Goal: Task Accomplishment & Management: Manage account settings

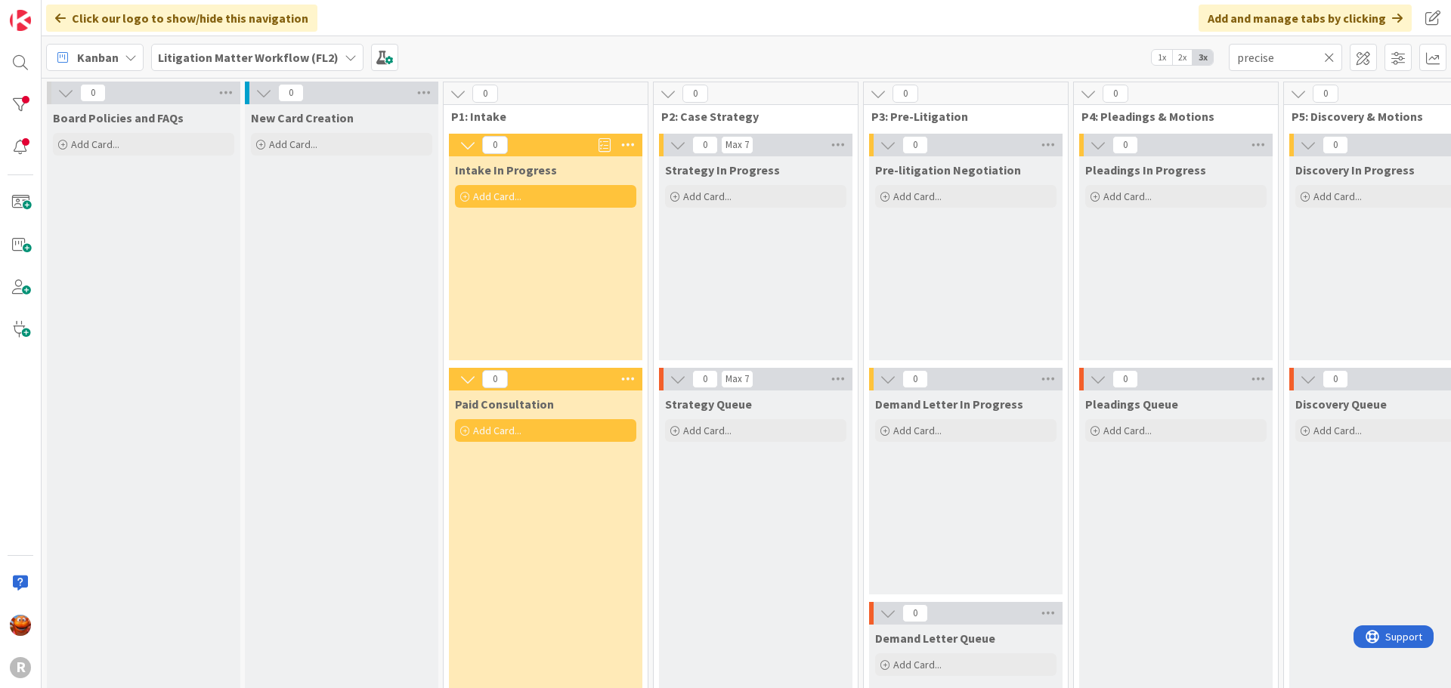
scroll to position [0, 1364]
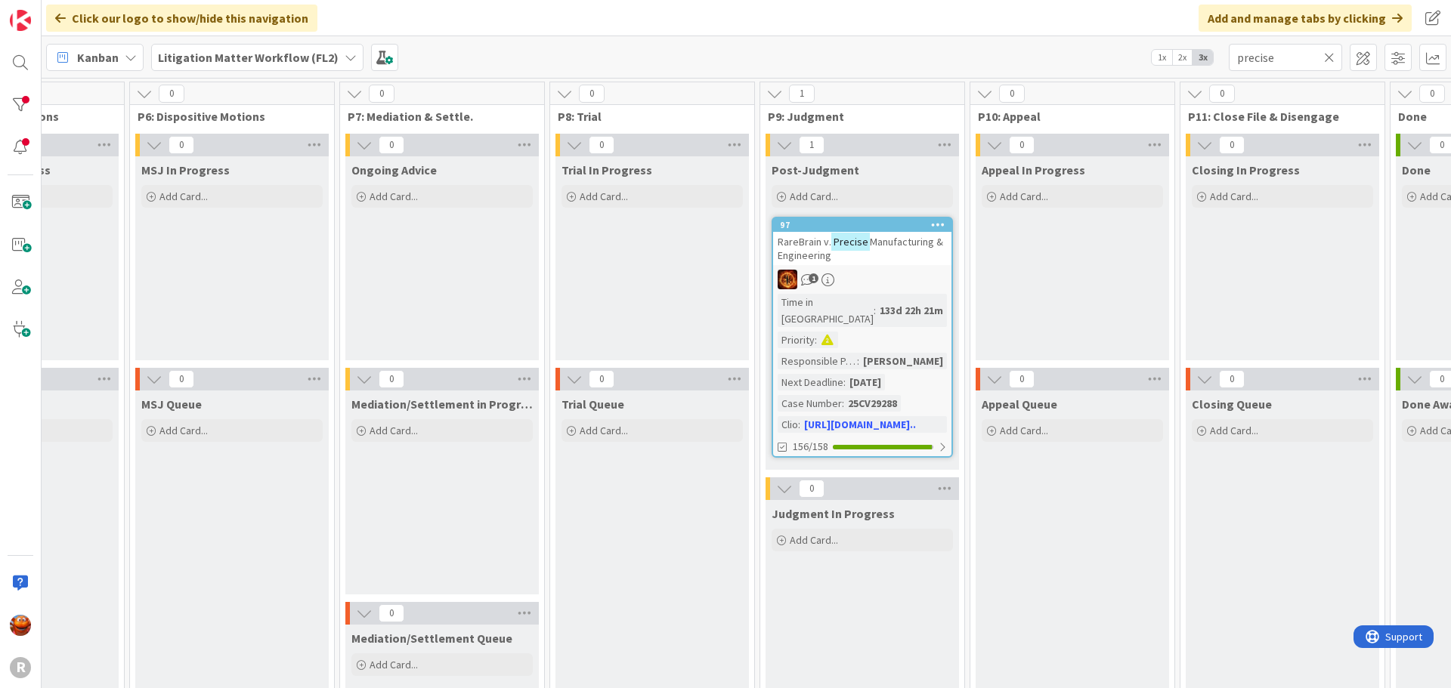
click at [1333, 60] on icon at bounding box center [1329, 58] width 11 height 14
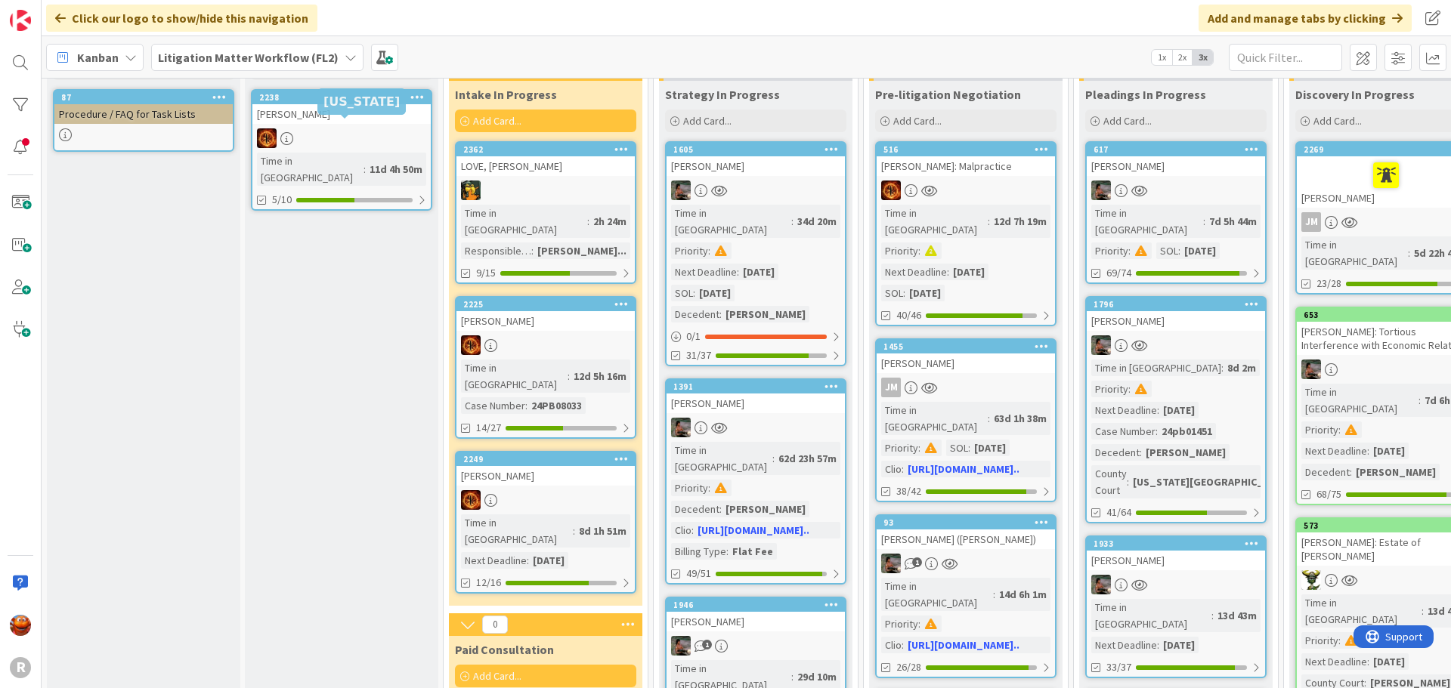
scroll to position [0, 0]
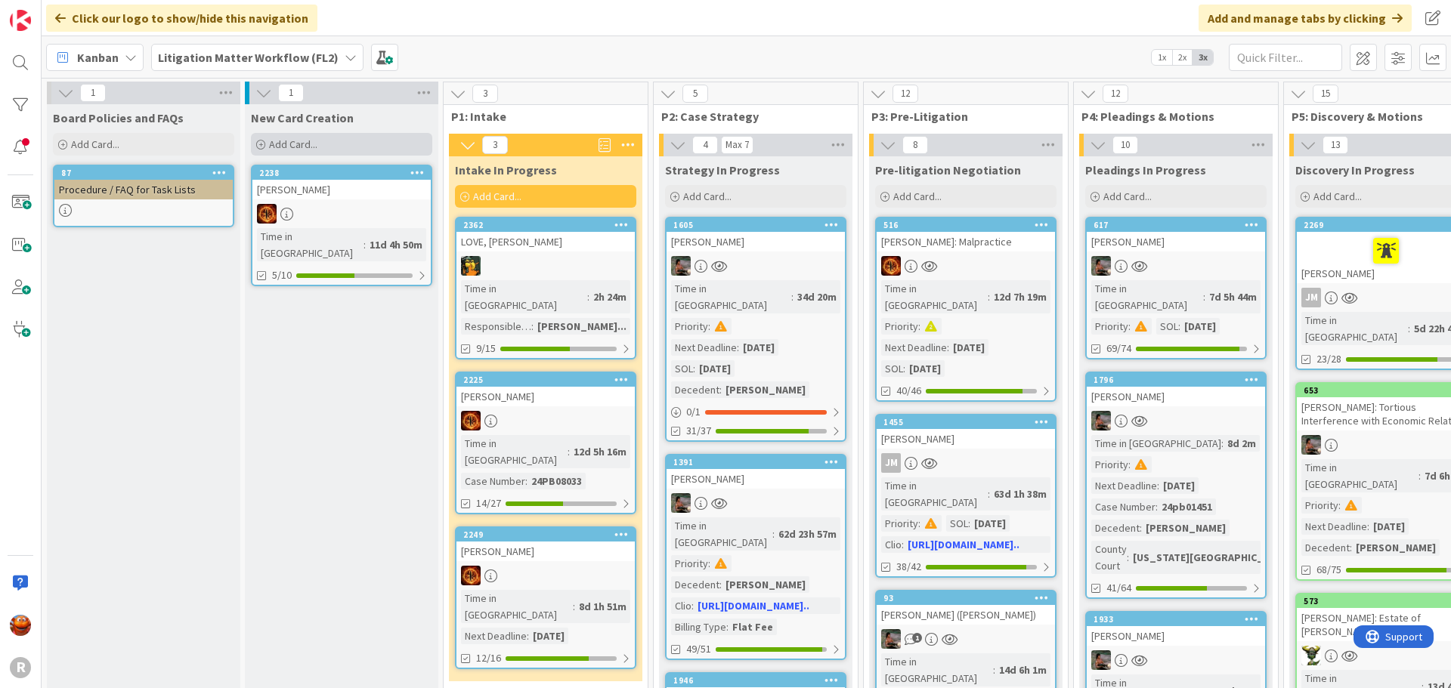
click at [295, 144] on span "Add Card..." at bounding box center [293, 145] width 48 height 14
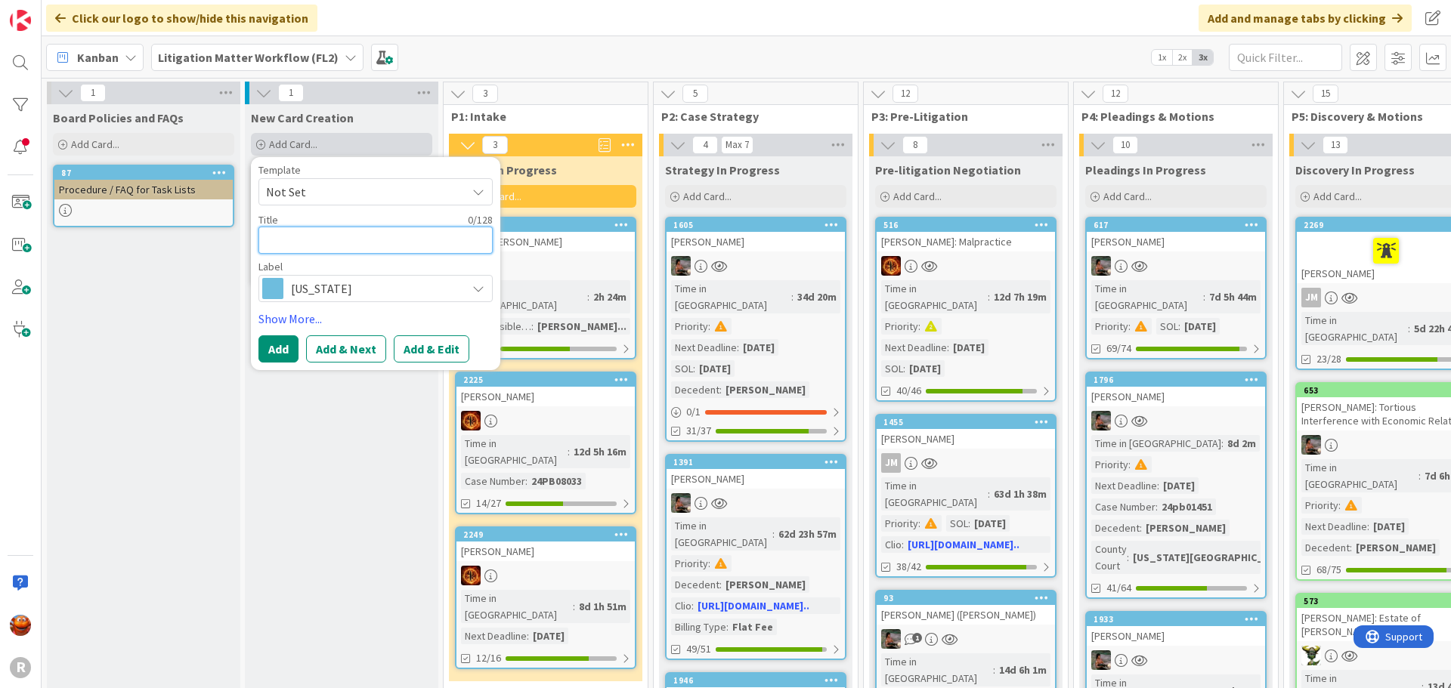
type textarea "L"
type textarea "x"
type textarea "LE"
type textarea "x"
type textarea "LEG"
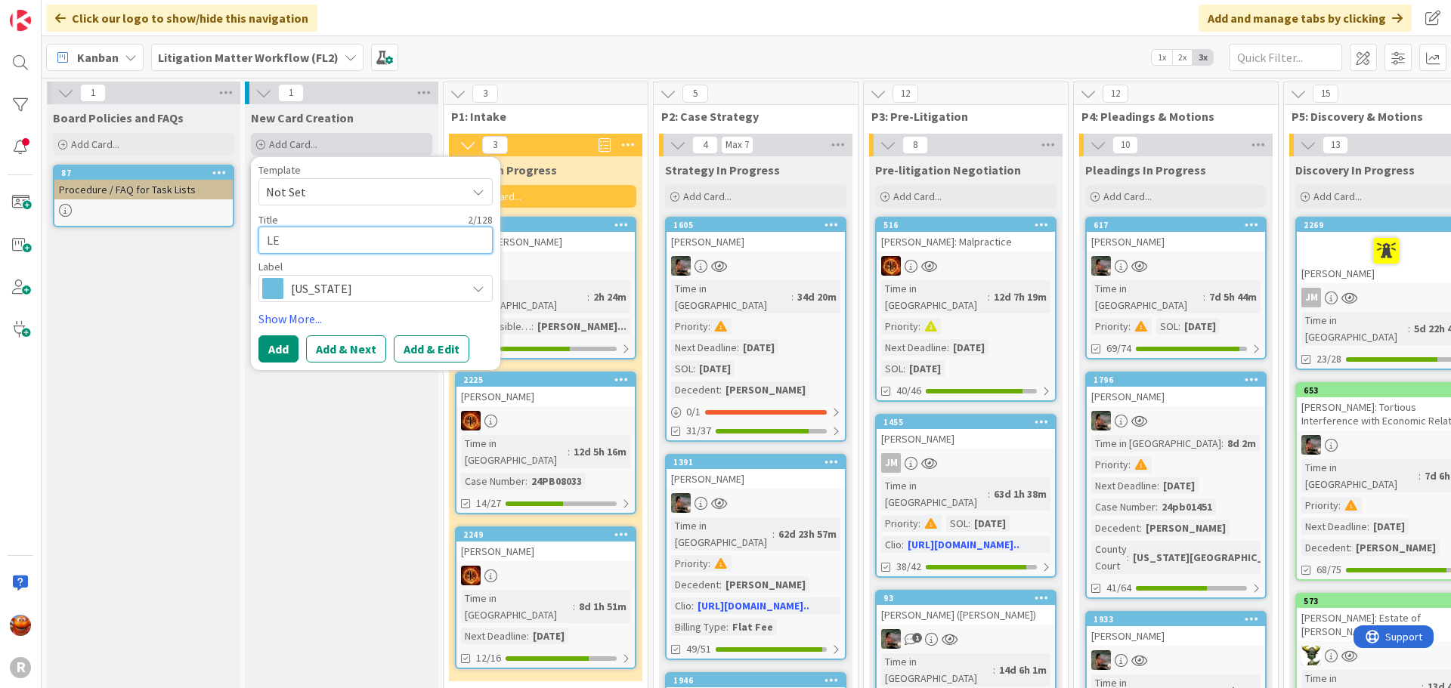
type textarea "x"
type textarea "LEGR"
type textarea "x"
type textarea "LEGRA"
type textarea "x"
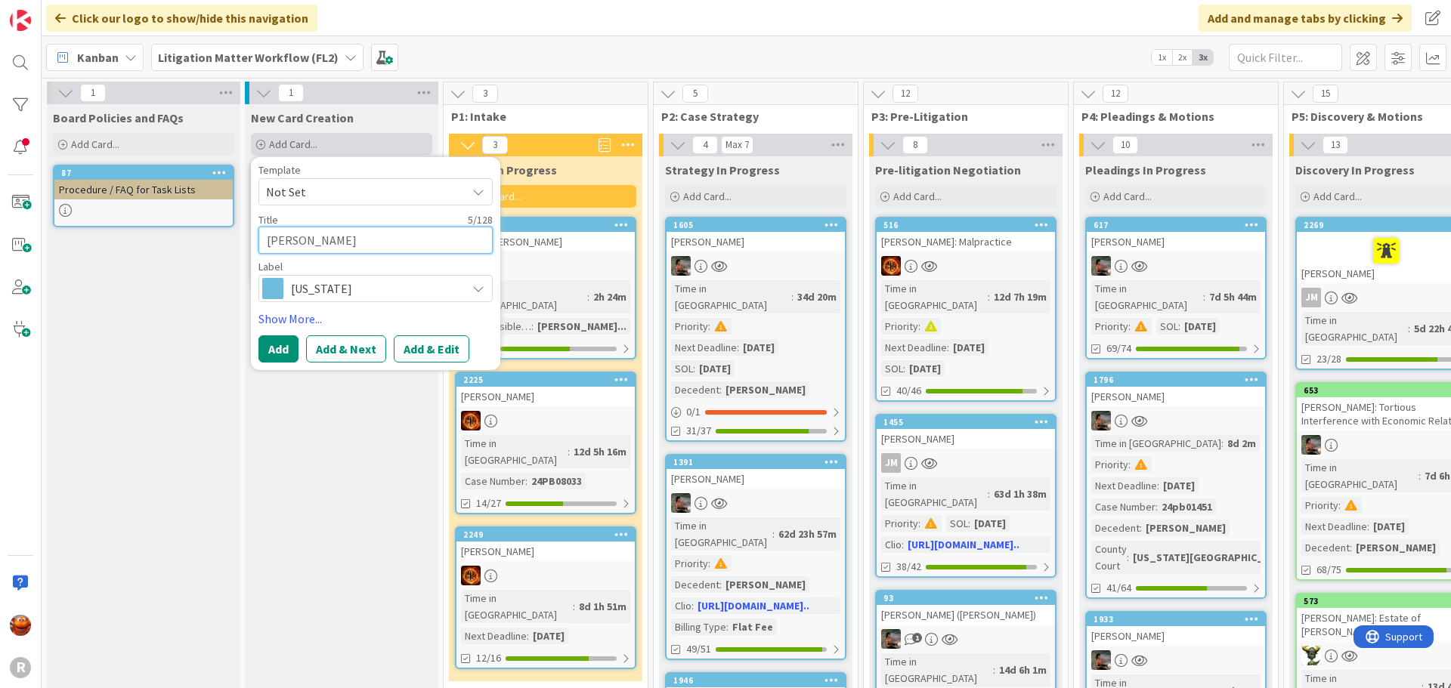
type textarea "LEGRAD"
type textarea "x"
type textarea "LEGRADY"
type textarea "x"
type textarea "LEGRADY,"
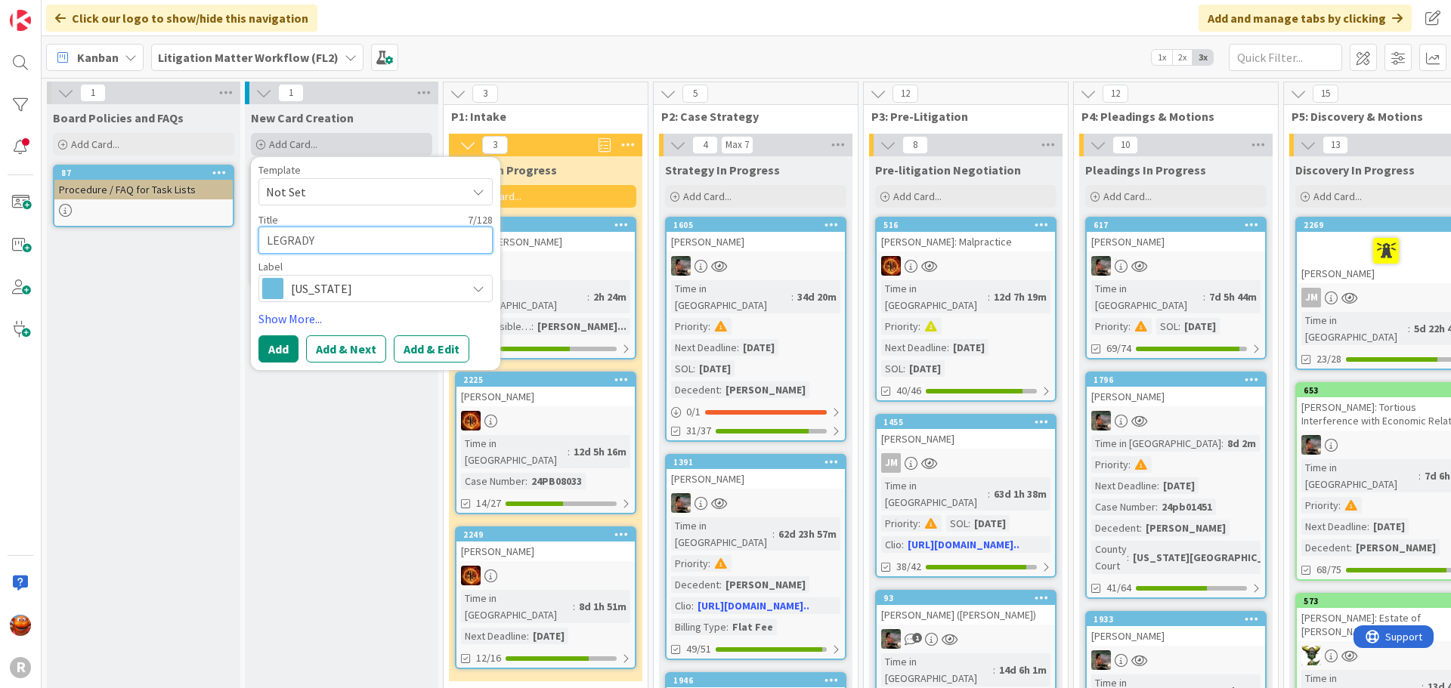
type textarea "x"
type textarea "LEGRADY,"
type textarea "x"
type textarea "LEGRADY, C"
type textarea "x"
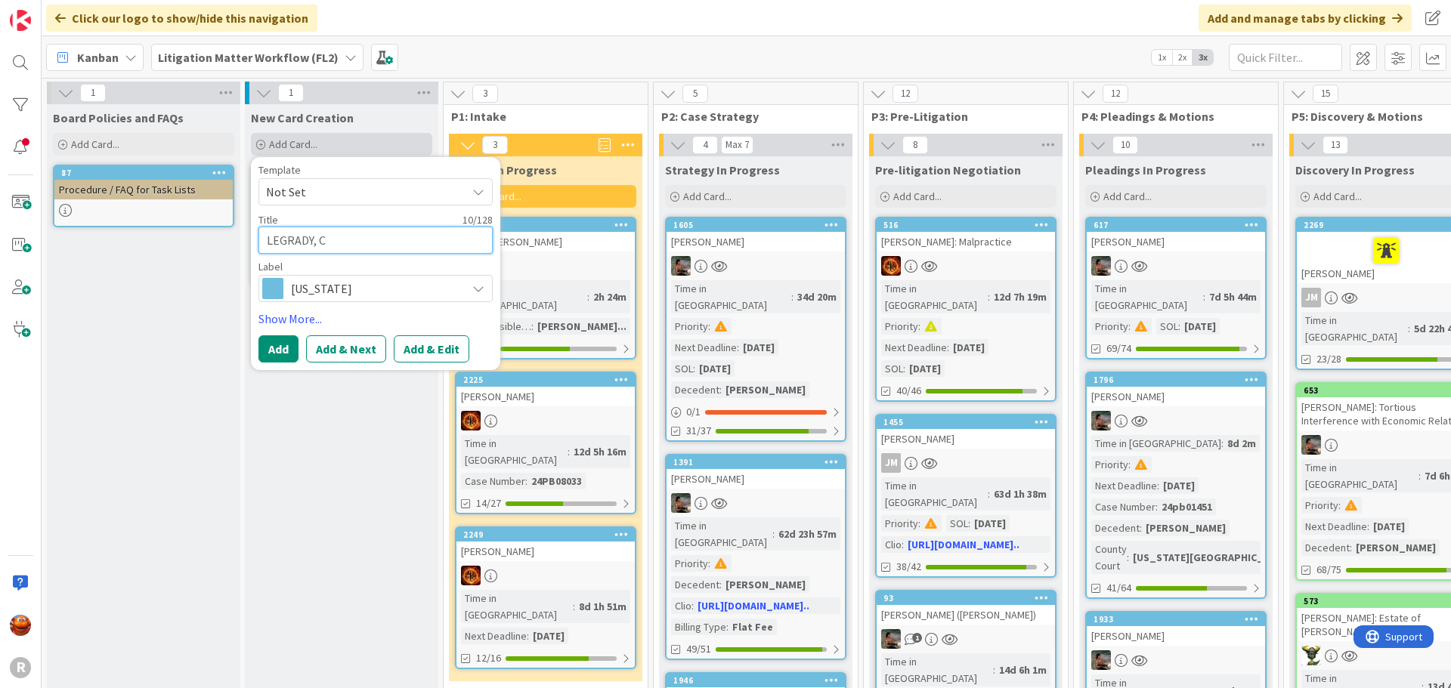
type textarea "LEGRADY, CO"
type textarea "x"
type textarea "LEGRADY, COr"
type textarea "x"
type textarea "LEGRADY, COrt"
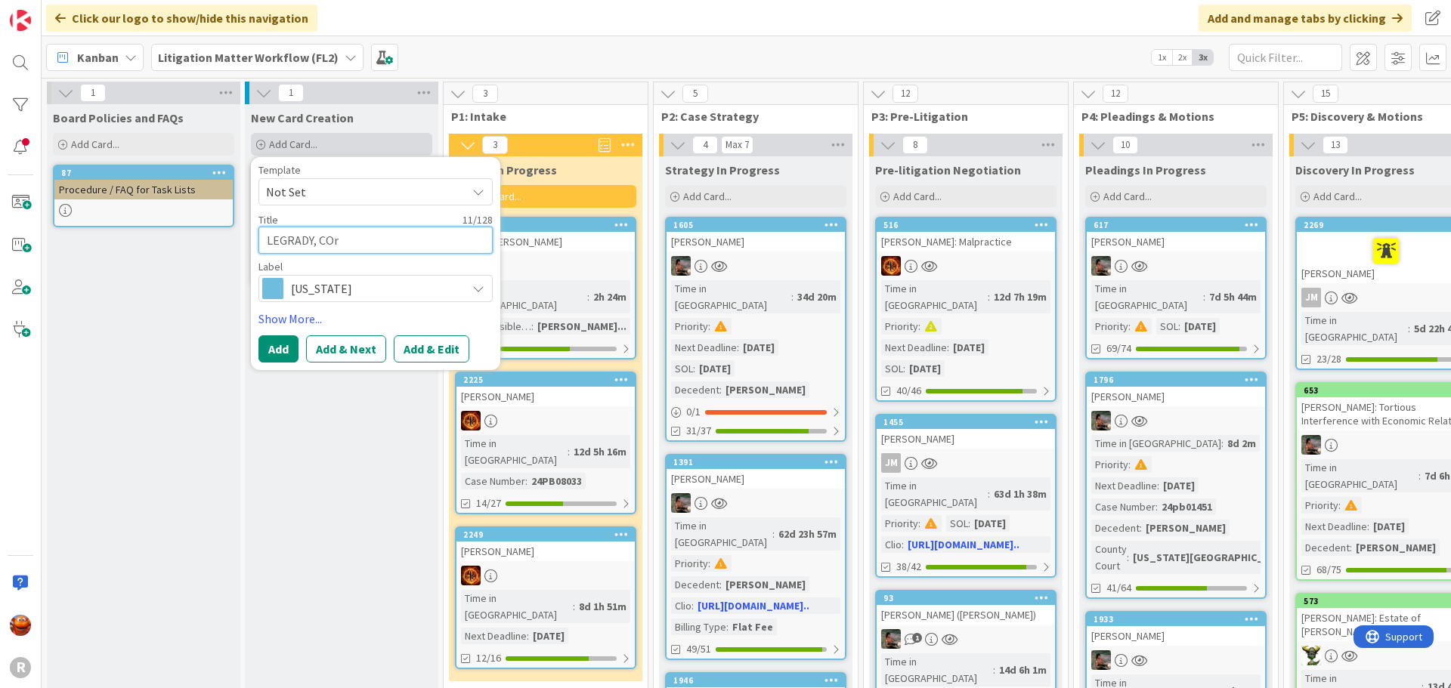
type textarea "x"
type textarea "LEGRADY, COr"
type textarea "x"
type textarea "LEGRADY, CO"
type textarea "x"
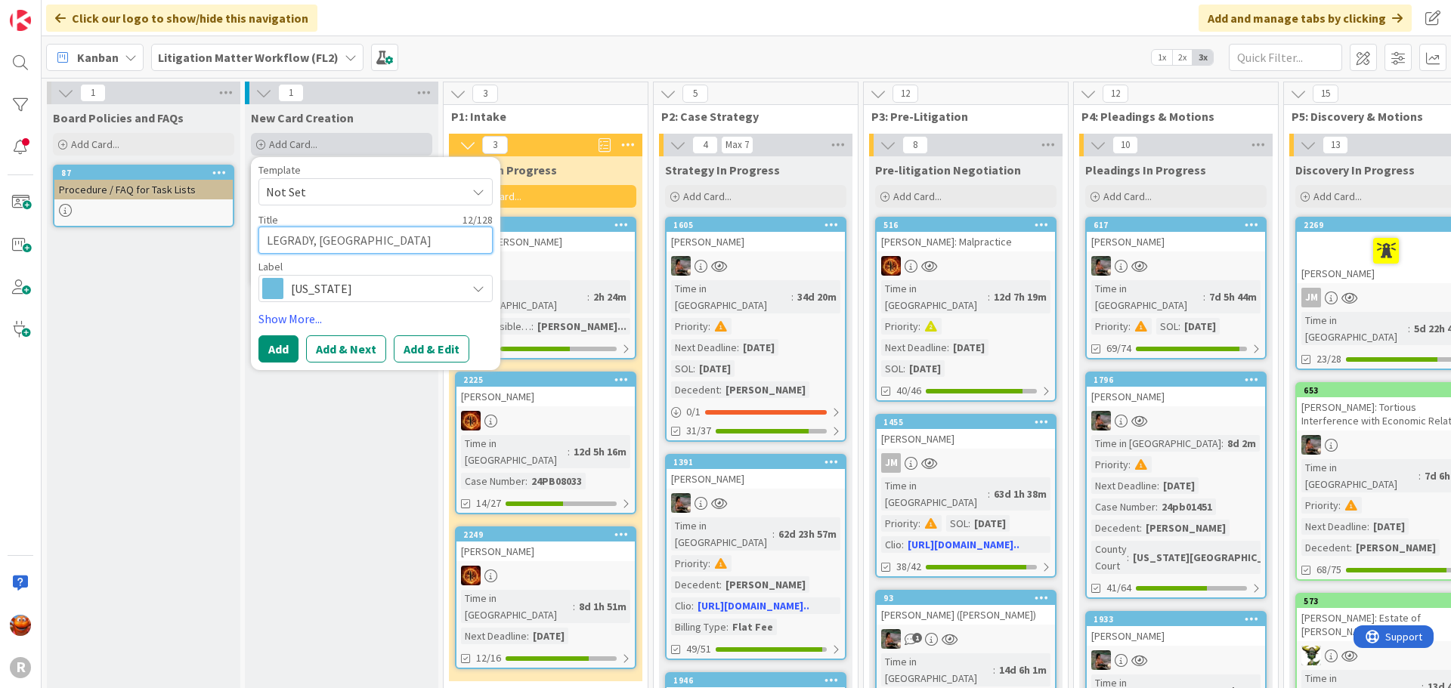
type textarea "LEGRADY, C"
type textarea "x"
type textarea "LEGRADY, Co"
type textarea "x"
type textarea "LEGRADY, Cor"
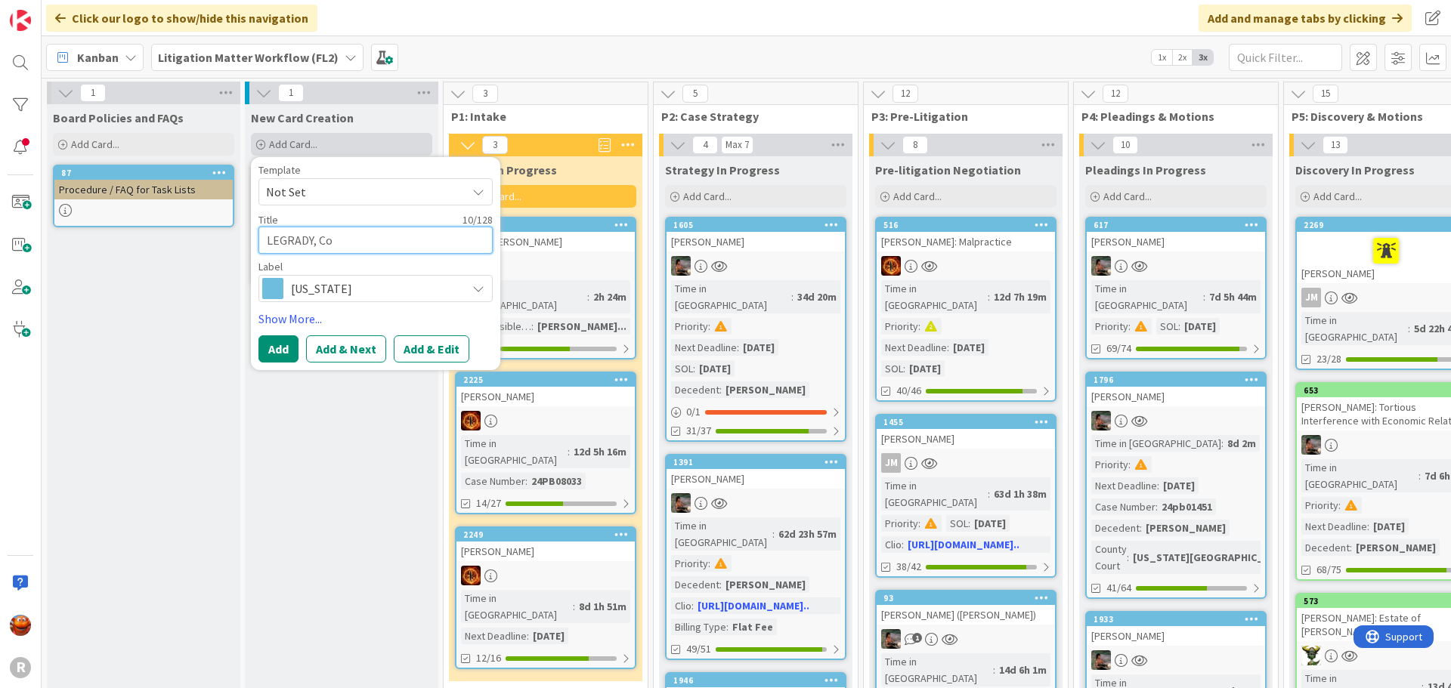
type textarea "x"
type textarea "LEGRADY, Cort"
type textarea "x"
type textarea "LEGRADY, Cortn"
type textarea "x"
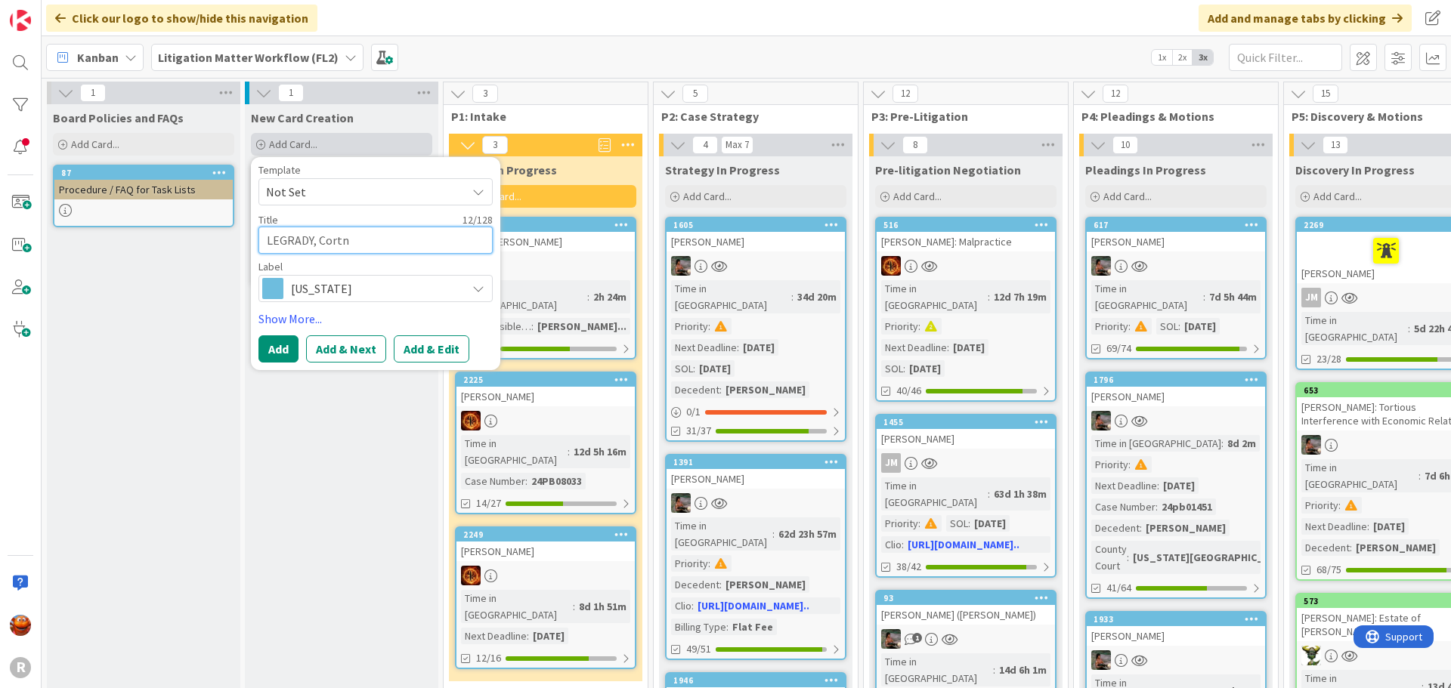
type textarea "LEGRADY, Cortne"
type textarea "x"
type textarea "[PERSON_NAME]"
type textarea "x"
type textarea "[PERSON_NAME]"
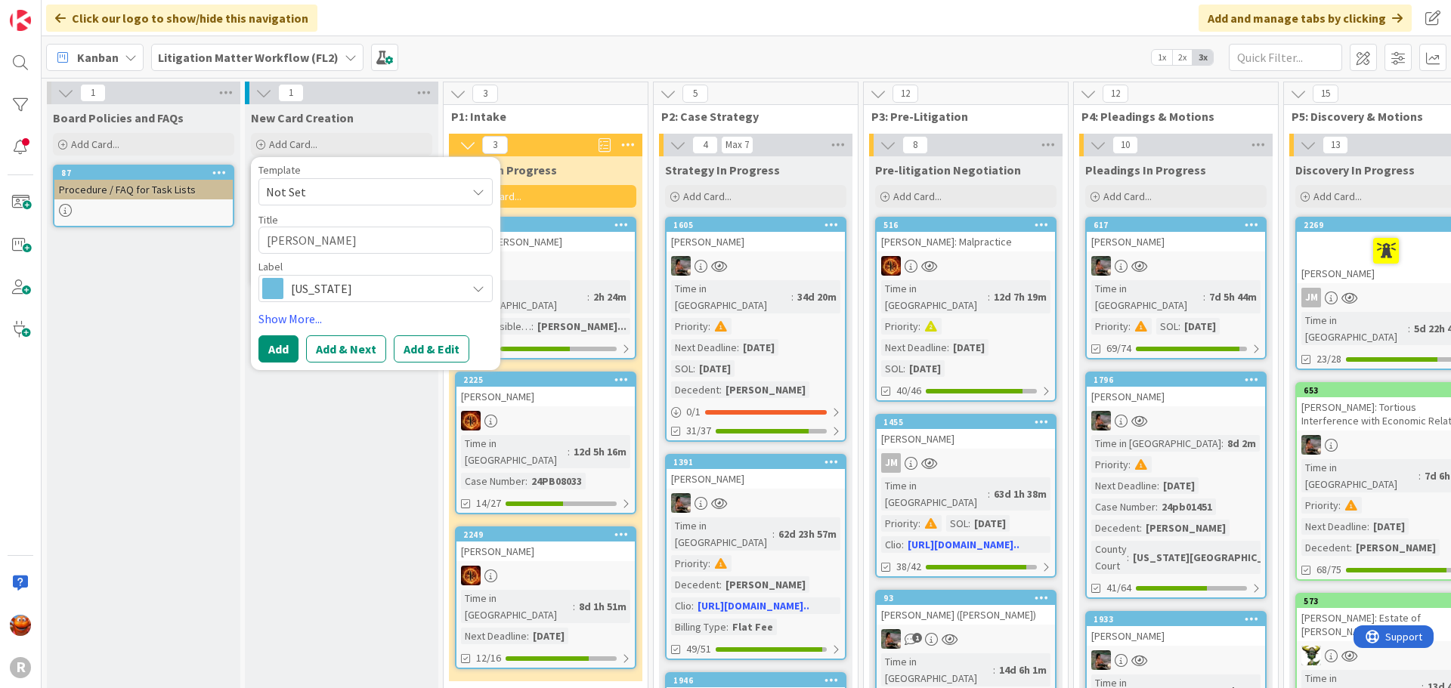
click at [427, 275] on div "[US_STATE]" at bounding box center [375, 288] width 234 height 27
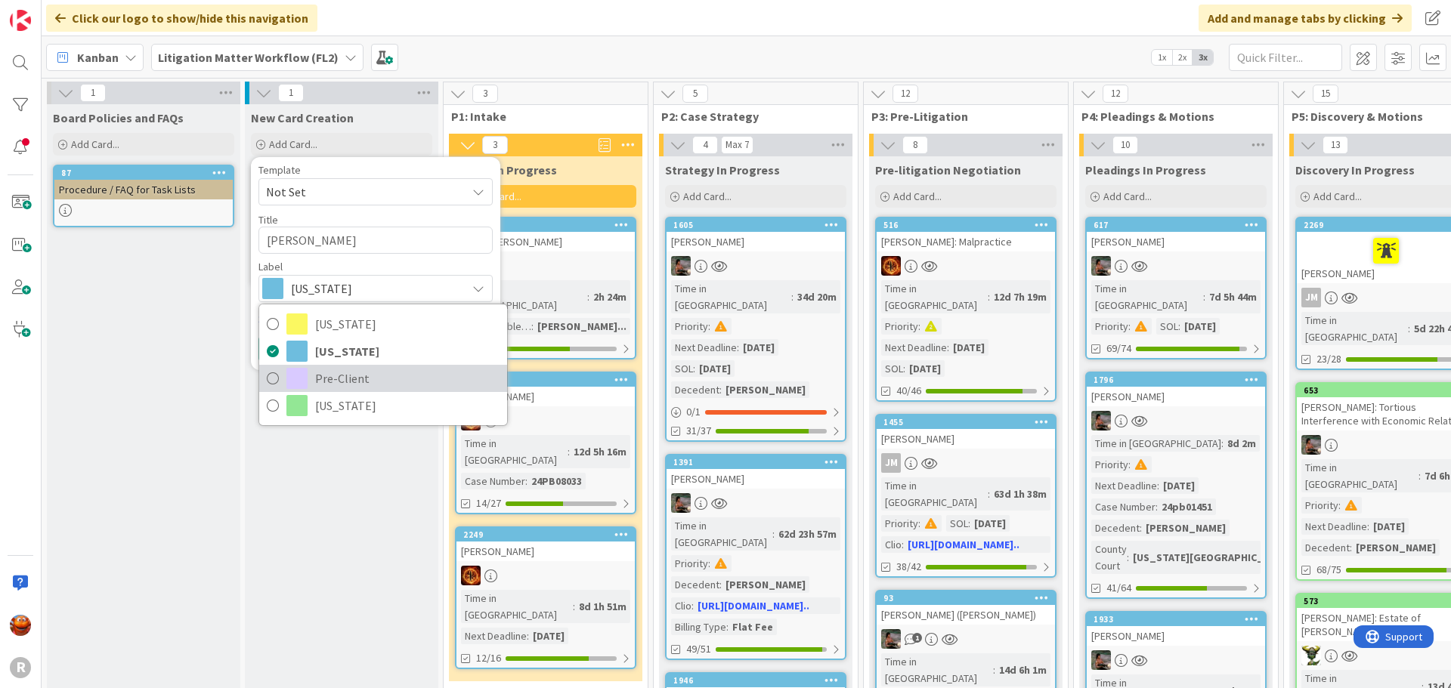
click at [376, 385] on span "Pre-Client" at bounding box center [407, 378] width 184 height 23
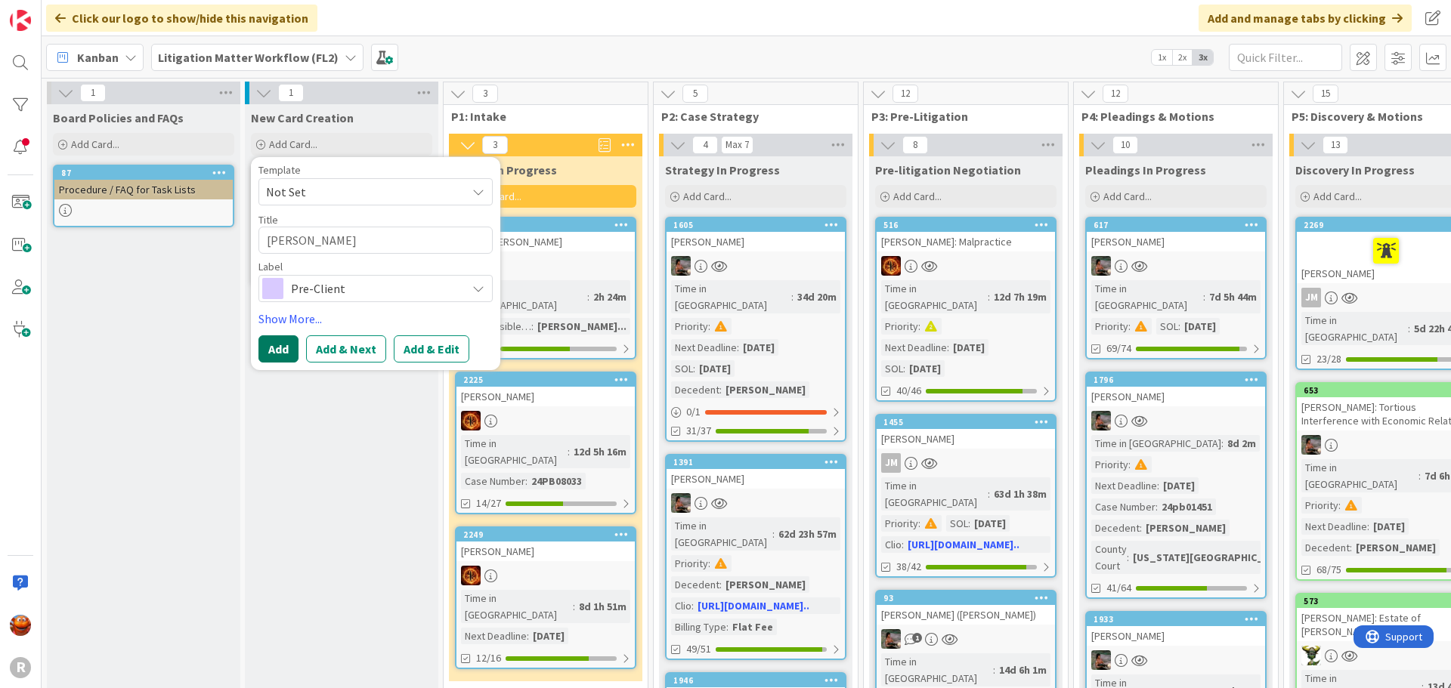
click at [277, 341] on button "Add" at bounding box center [278, 348] width 40 height 27
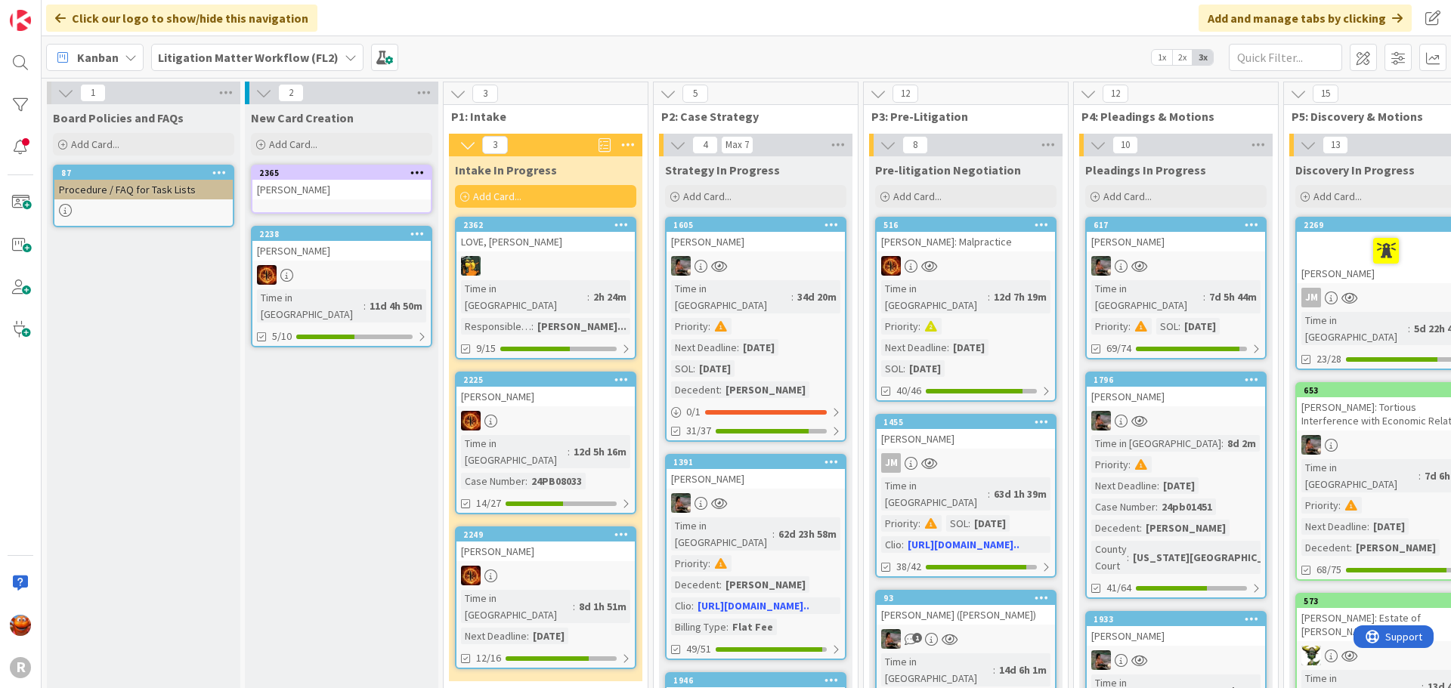
click at [360, 274] on div at bounding box center [341, 275] width 178 height 20
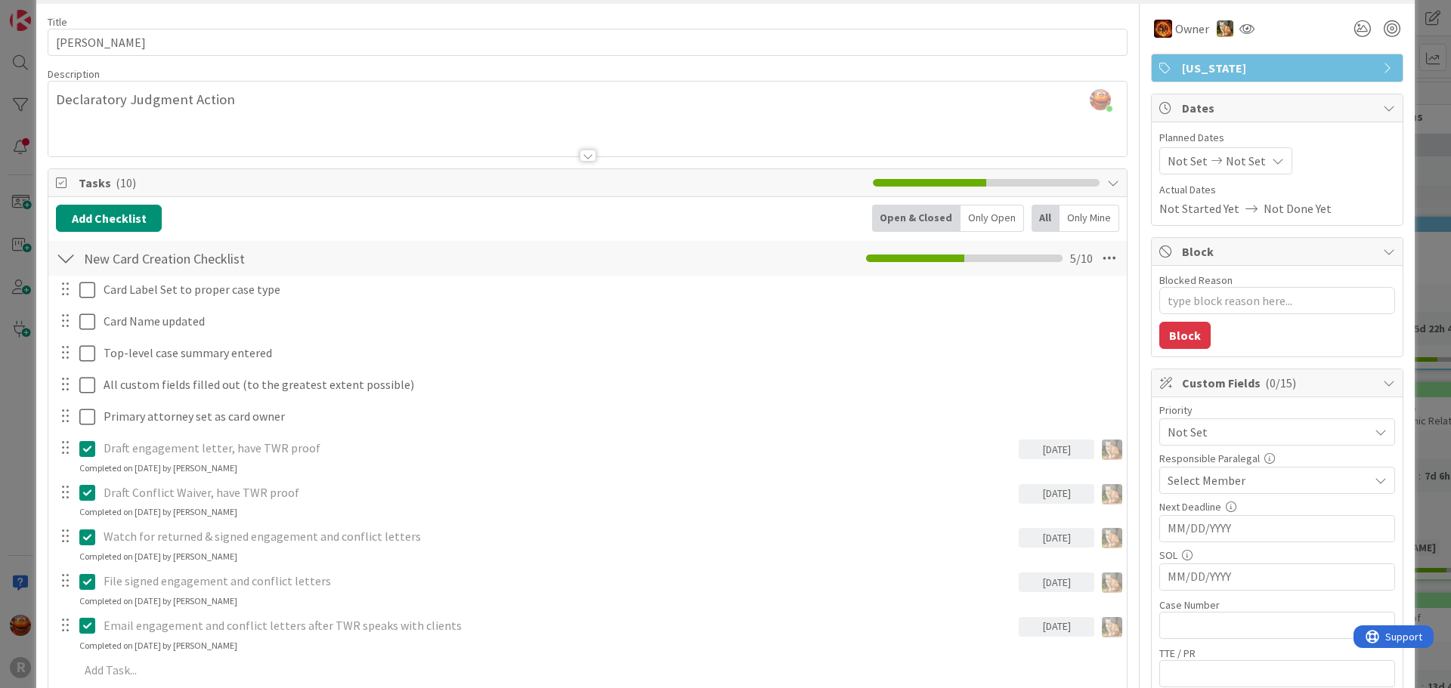
scroll to position [151, 0]
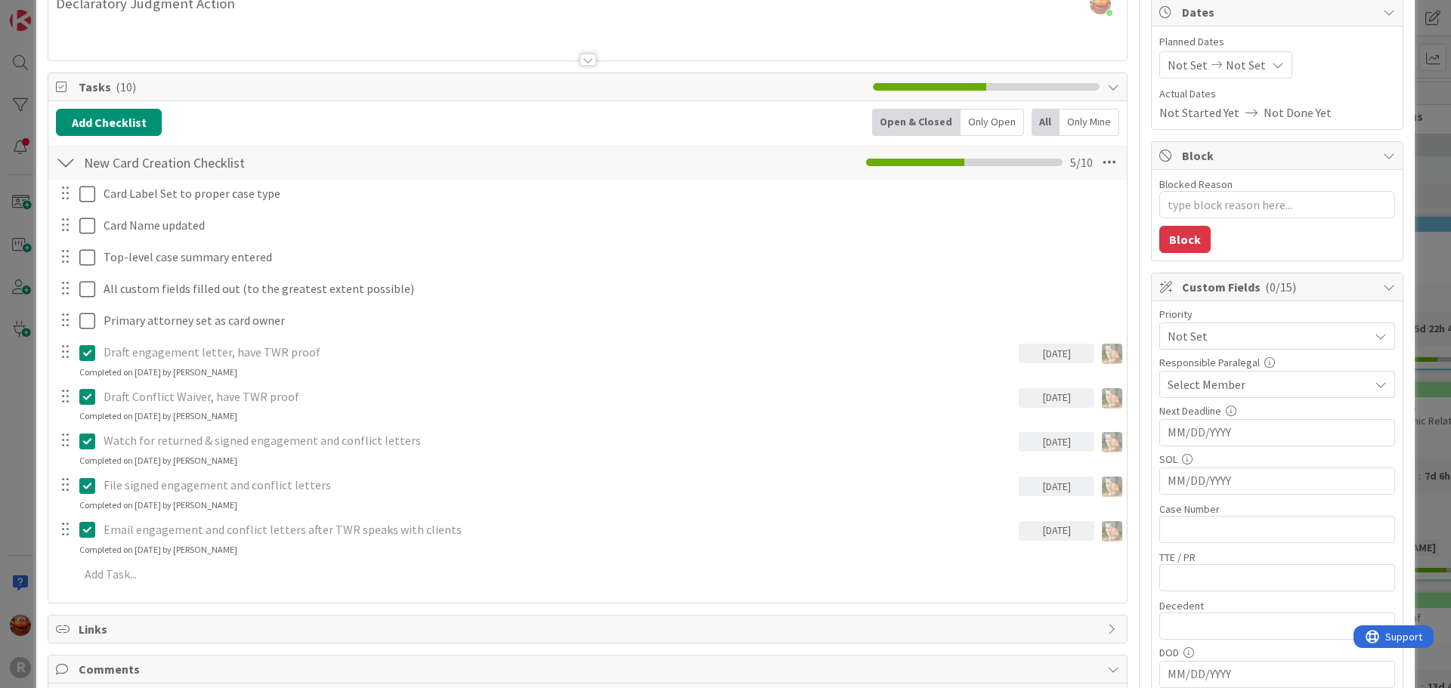
click at [10, 335] on div "ID 2238 Litigation Matter Workflow (FL2) New Card Creation Title 16 / 128 BREAZ…" at bounding box center [725, 344] width 1451 height 688
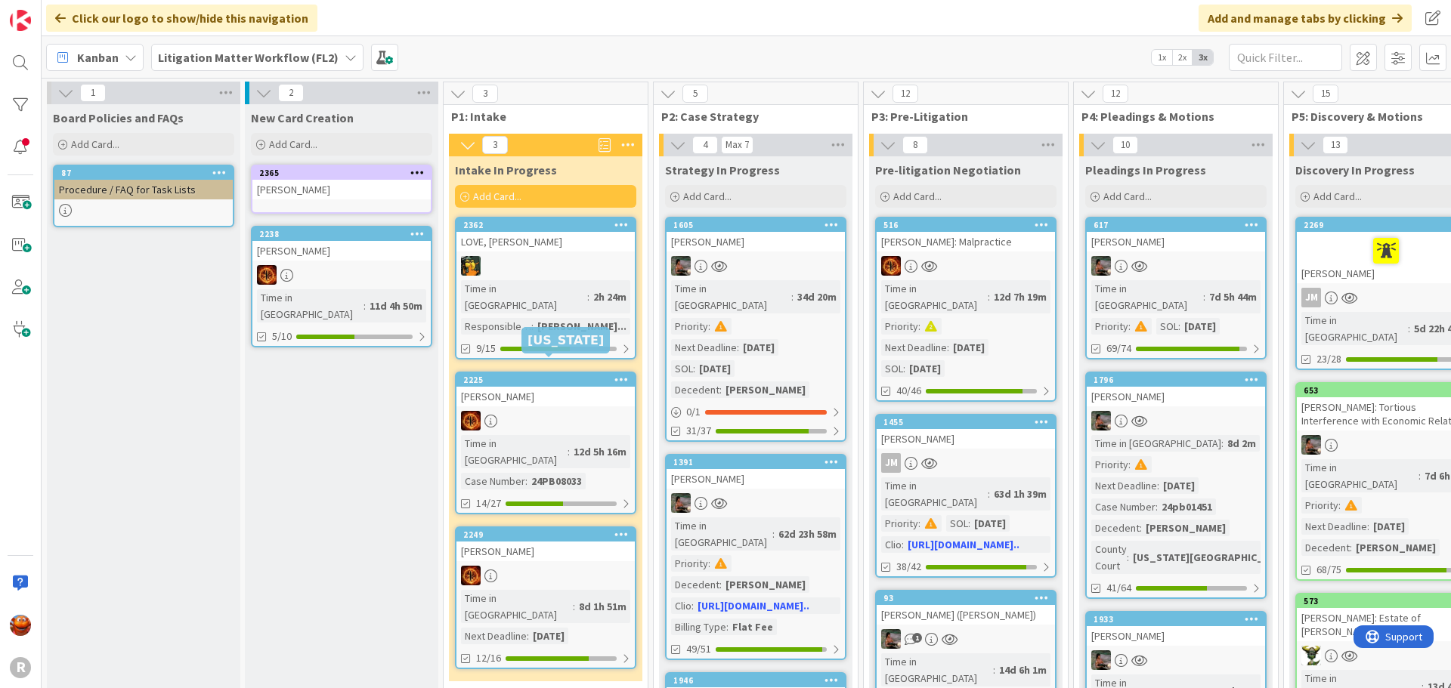
click at [523, 411] on div at bounding box center [545, 421] width 178 height 20
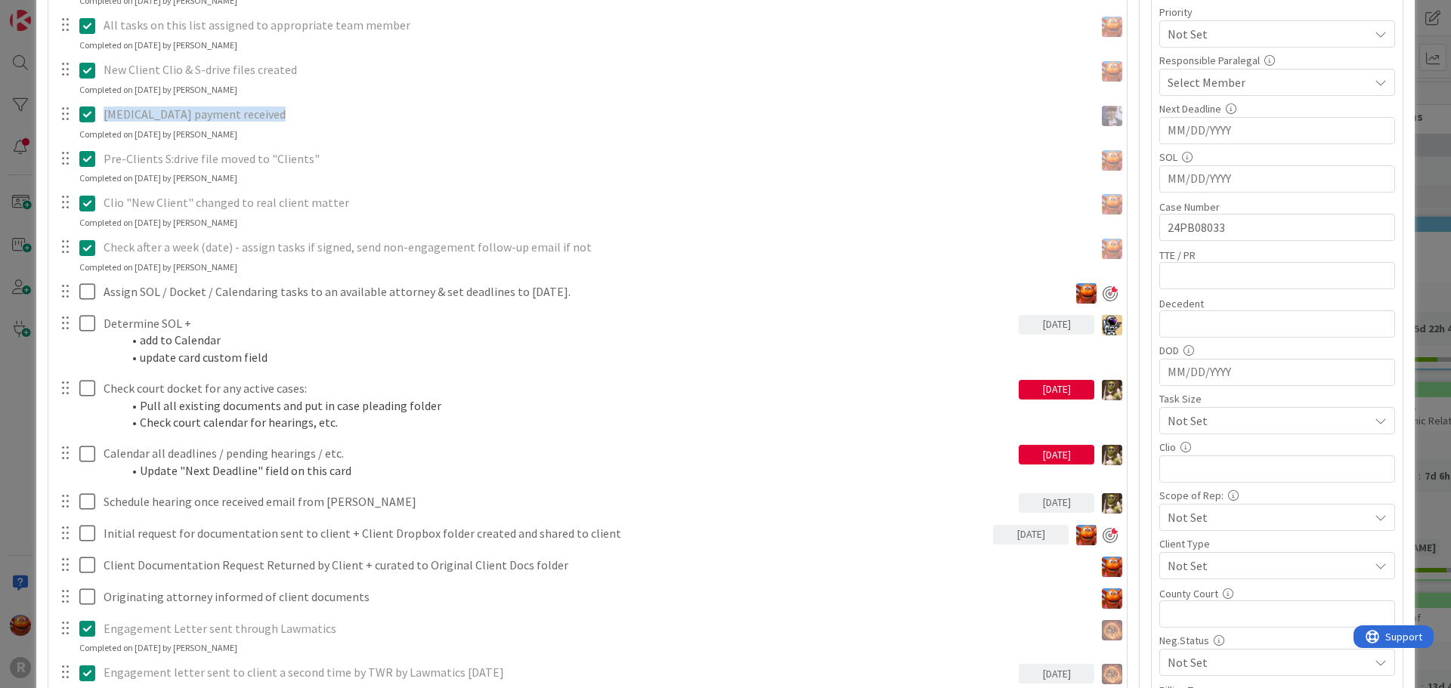
scroll to position [831, 0]
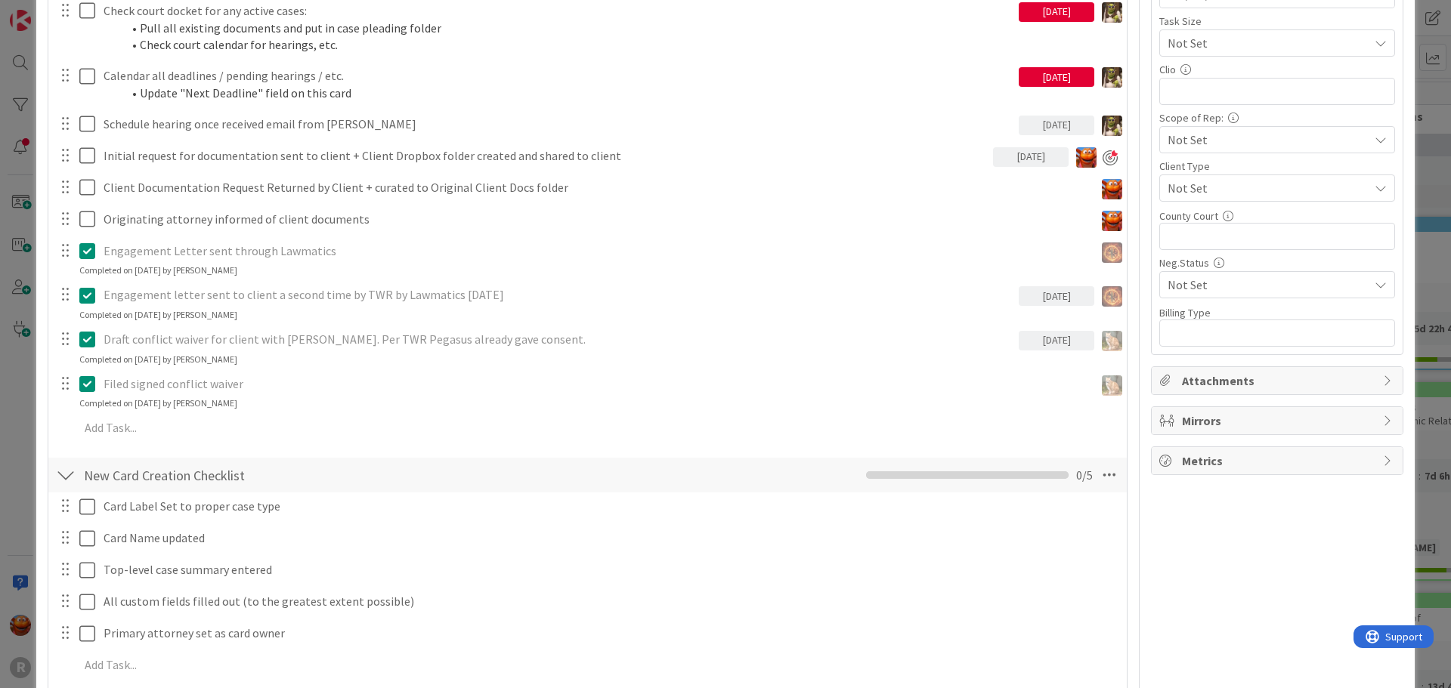
click at [19, 295] on div "ID 2225 Litigation Matter Workflow (FL2) Intake In Progress Title 14 / 128 FREE…" at bounding box center [725, 344] width 1451 height 688
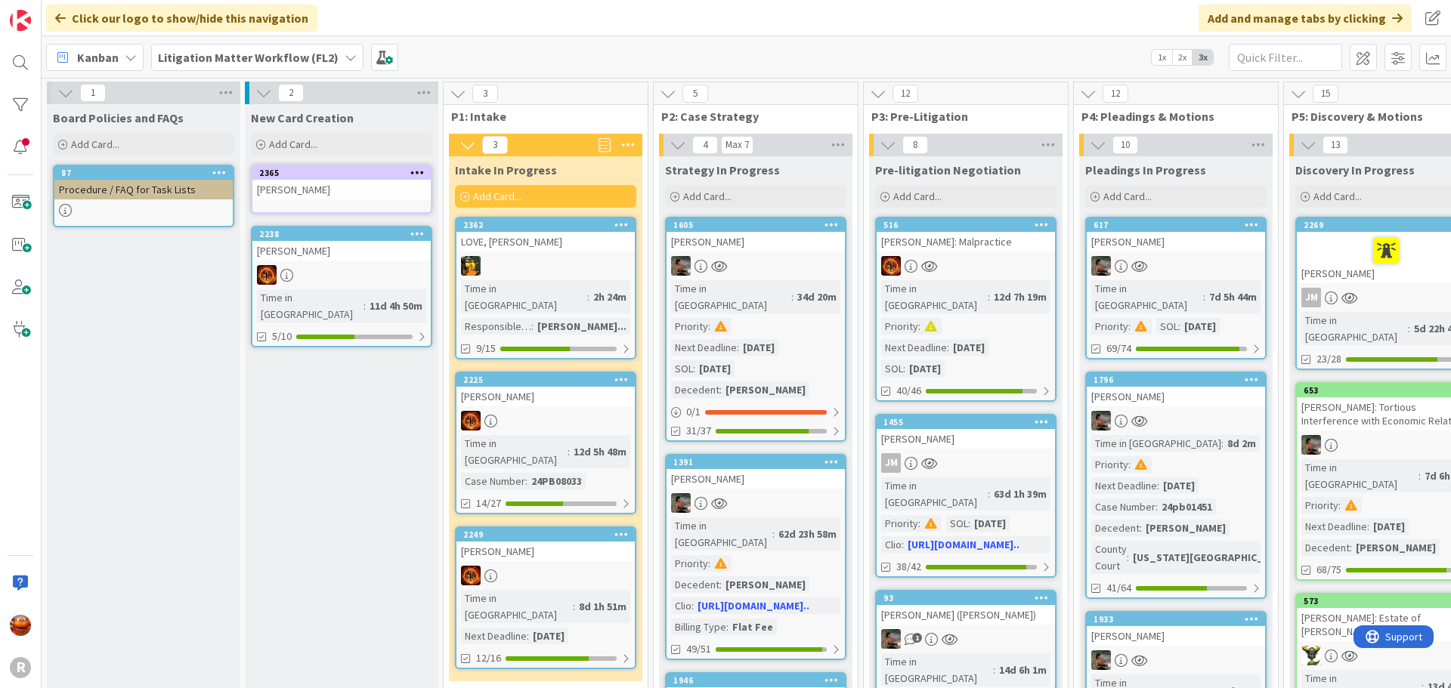
click at [560, 556] on link "2249 JANZEN, Caroline Time in Column : 8d 1h 51m Next Deadline : 08/14/2025 12/…" at bounding box center [545, 598] width 181 height 143
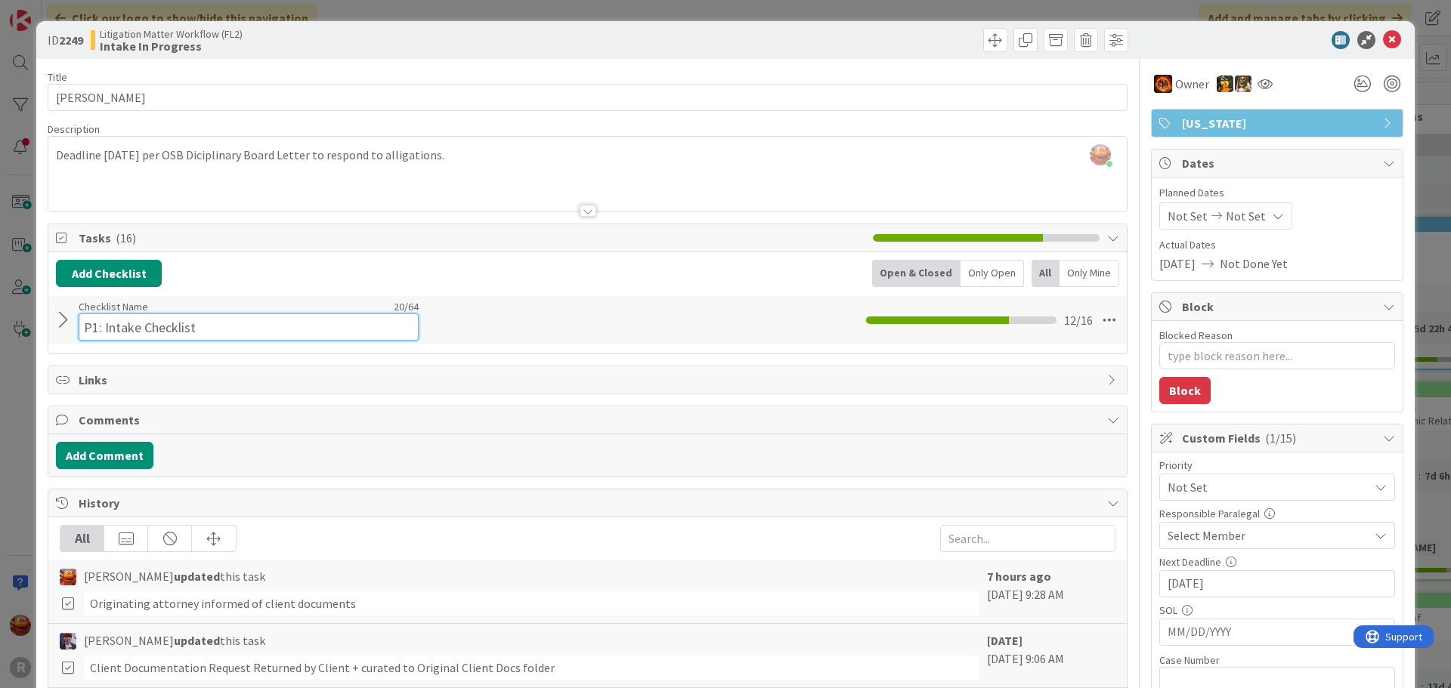
click at [170, 321] on input "P1: Intake Checklist" at bounding box center [249, 327] width 340 height 27
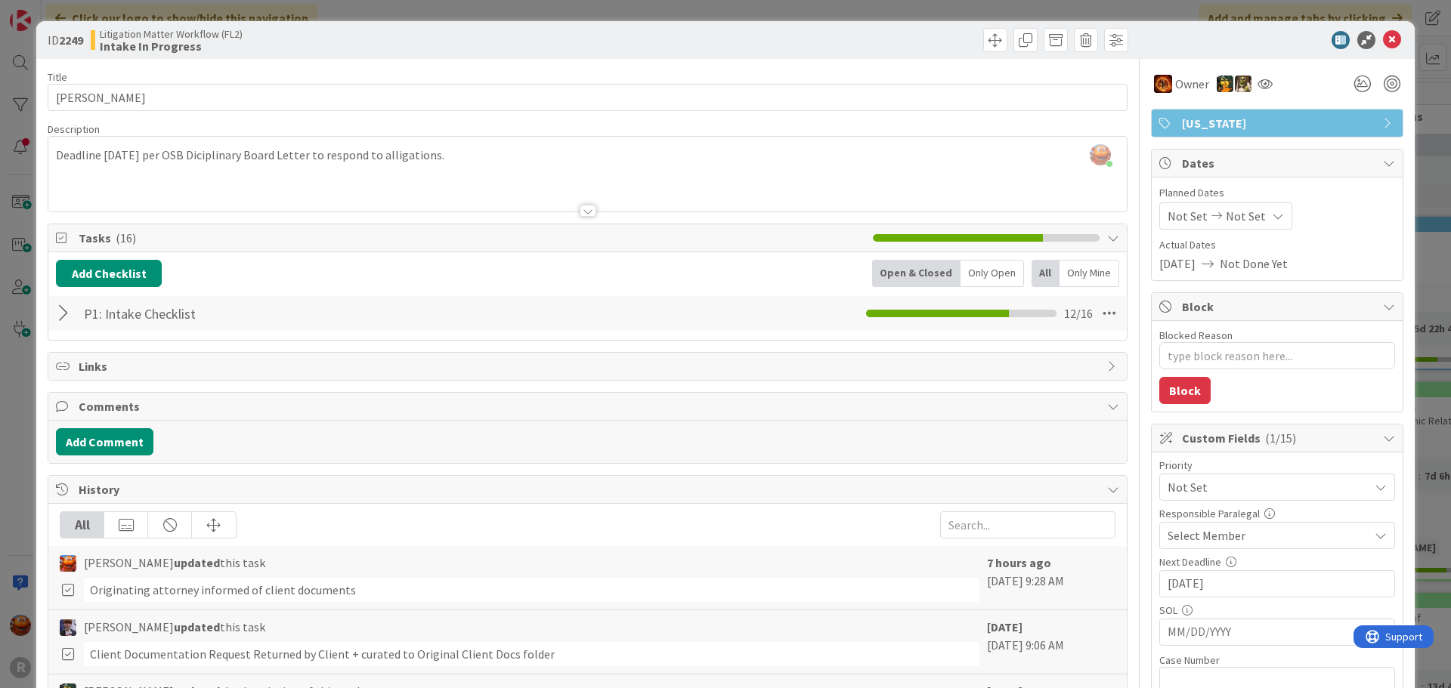
click at [62, 322] on div at bounding box center [66, 313] width 20 height 27
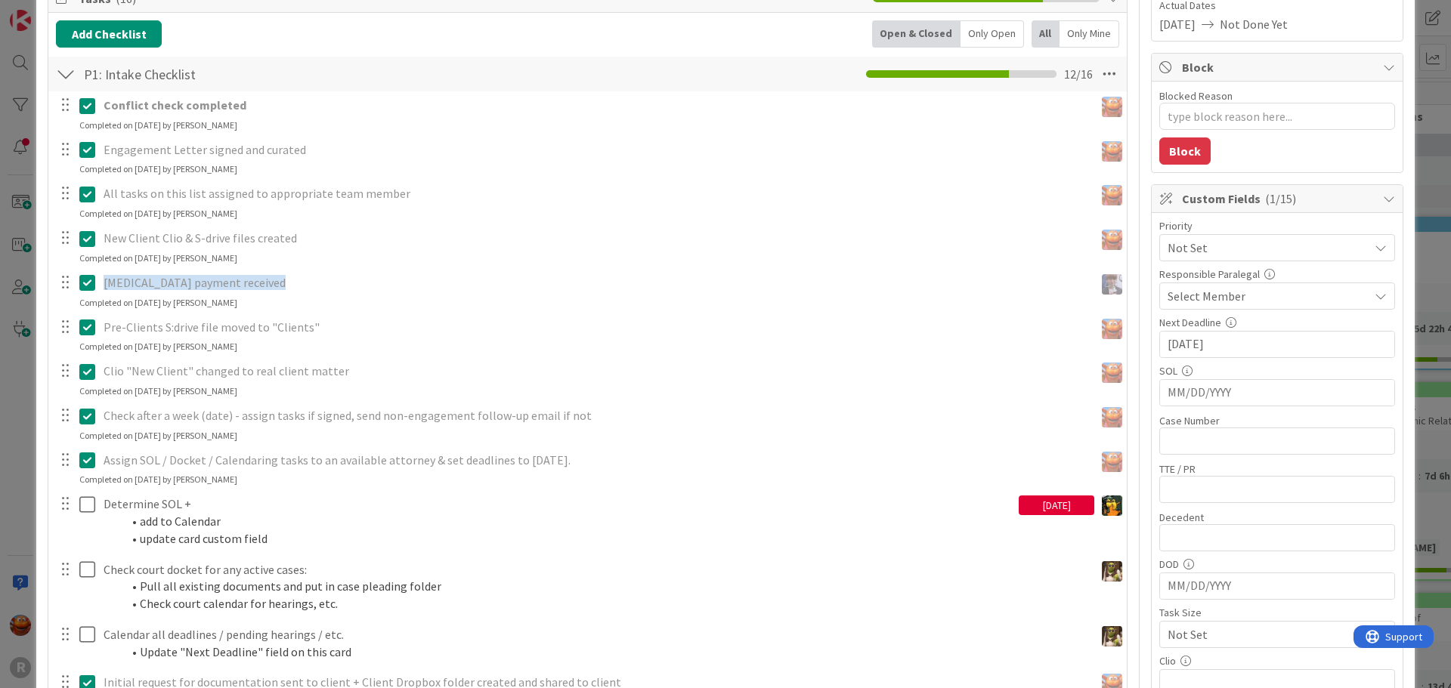
scroll to position [453, 0]
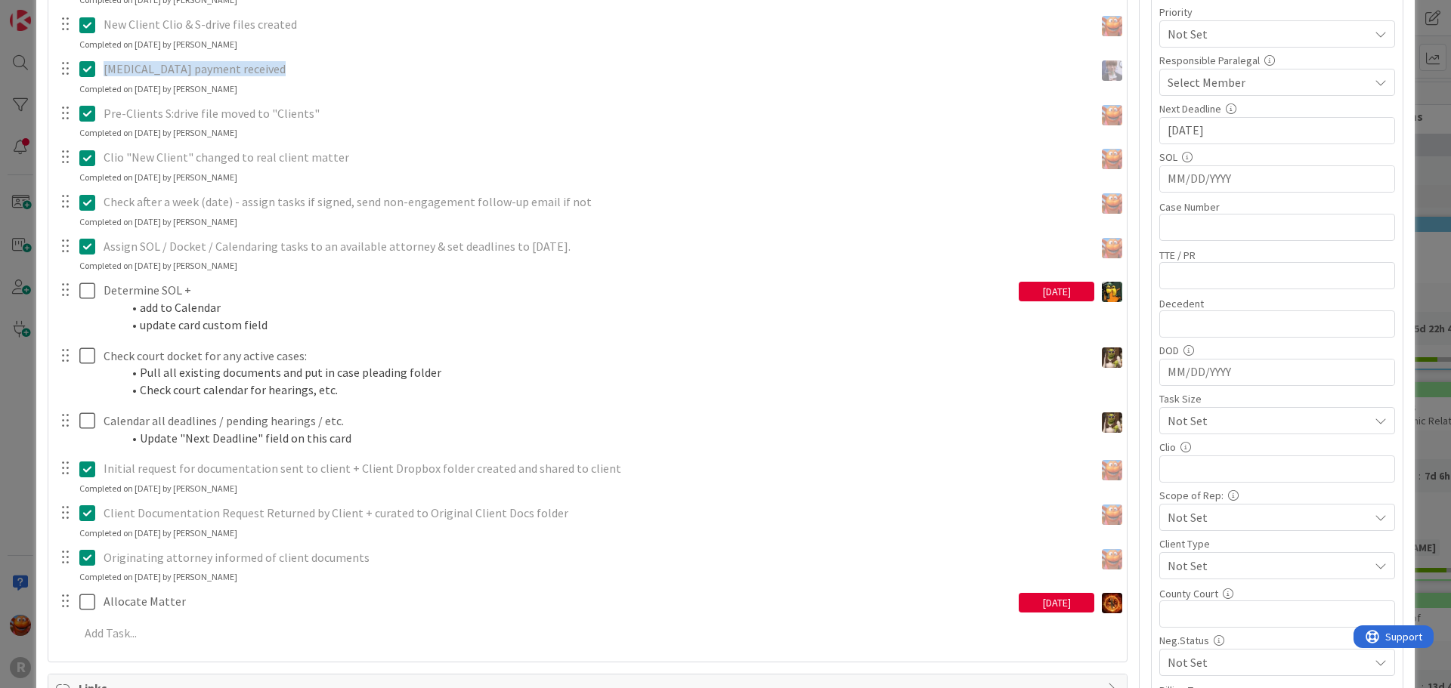
click at [1, 341] on div "ID 2249 Litigation Matter Workflow (FL2) Intake In Progress Title 16 / 128 JANZ…" at bounding box center [725, 344] width 1451 height 688
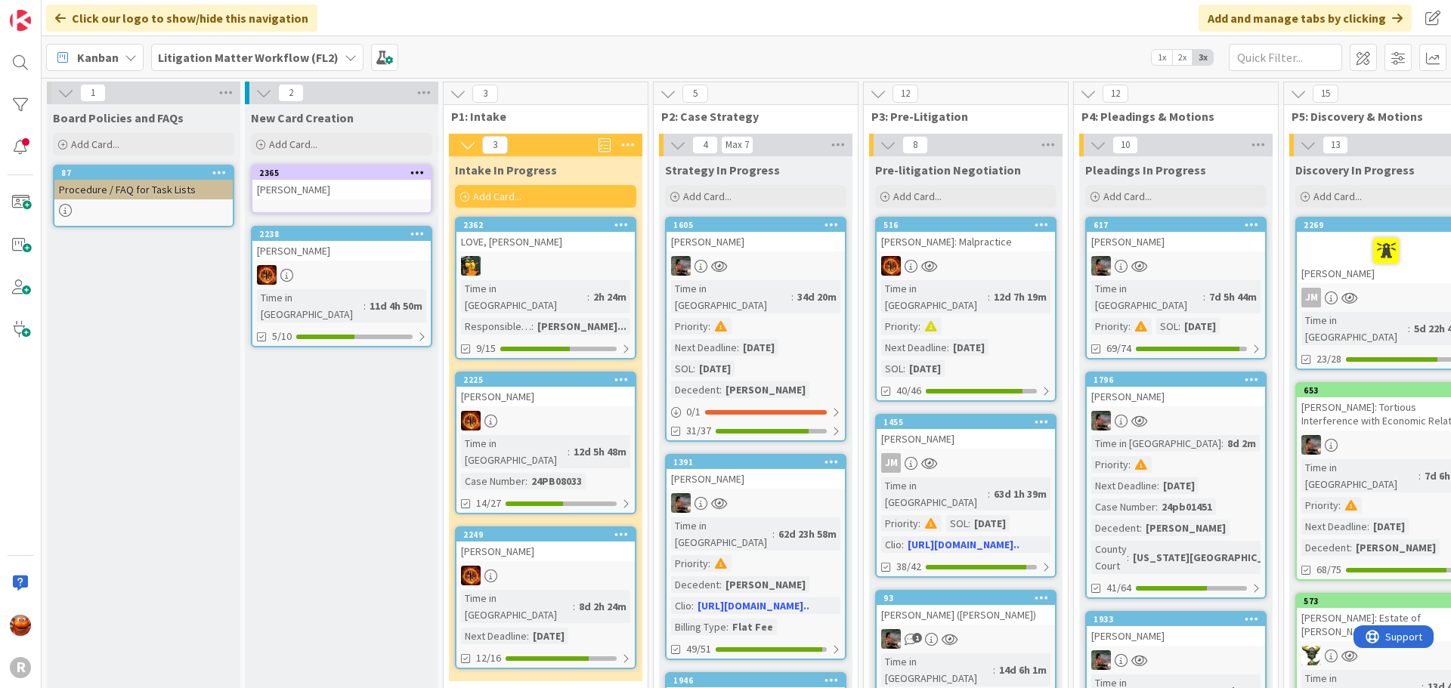
click at [819, 265] on div at bounding box center [755, 266] width 178 height 20
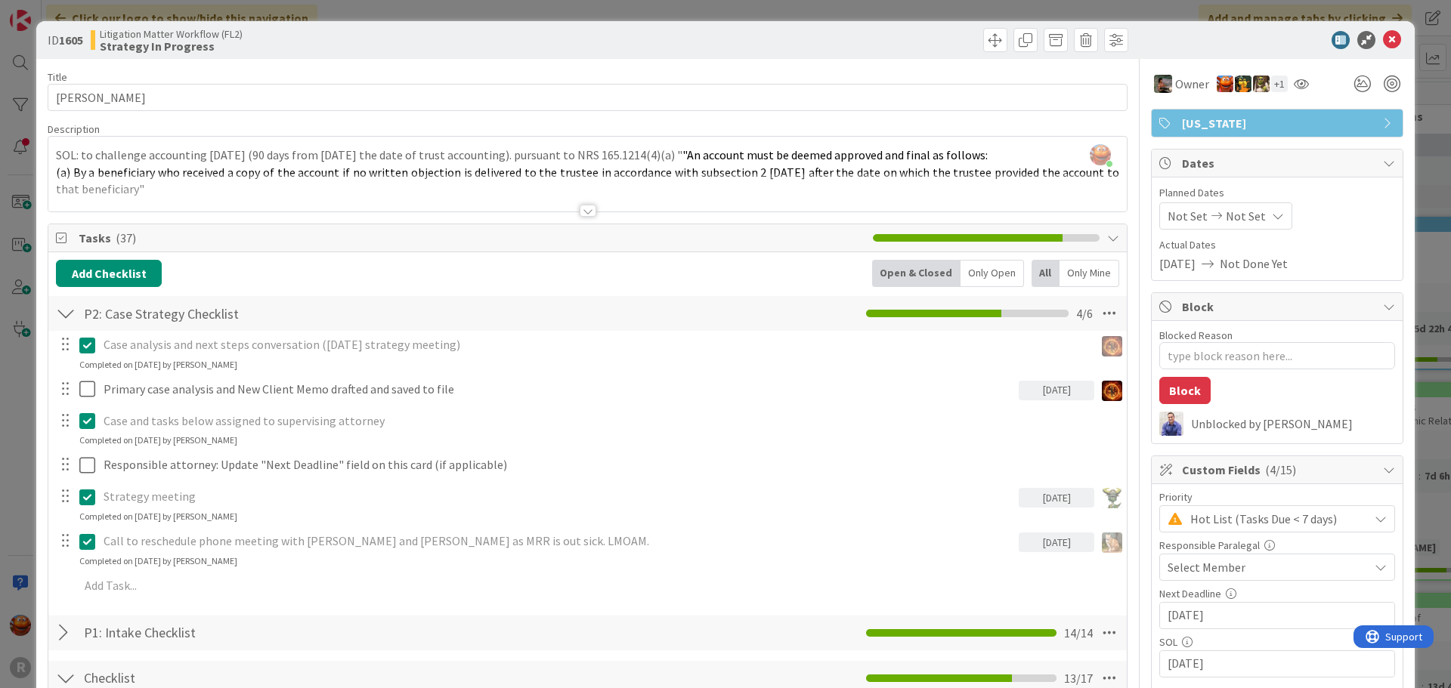
click at [1206, 569] on span "Select Member" at bounding box center [1206, 567] width 78 height 18
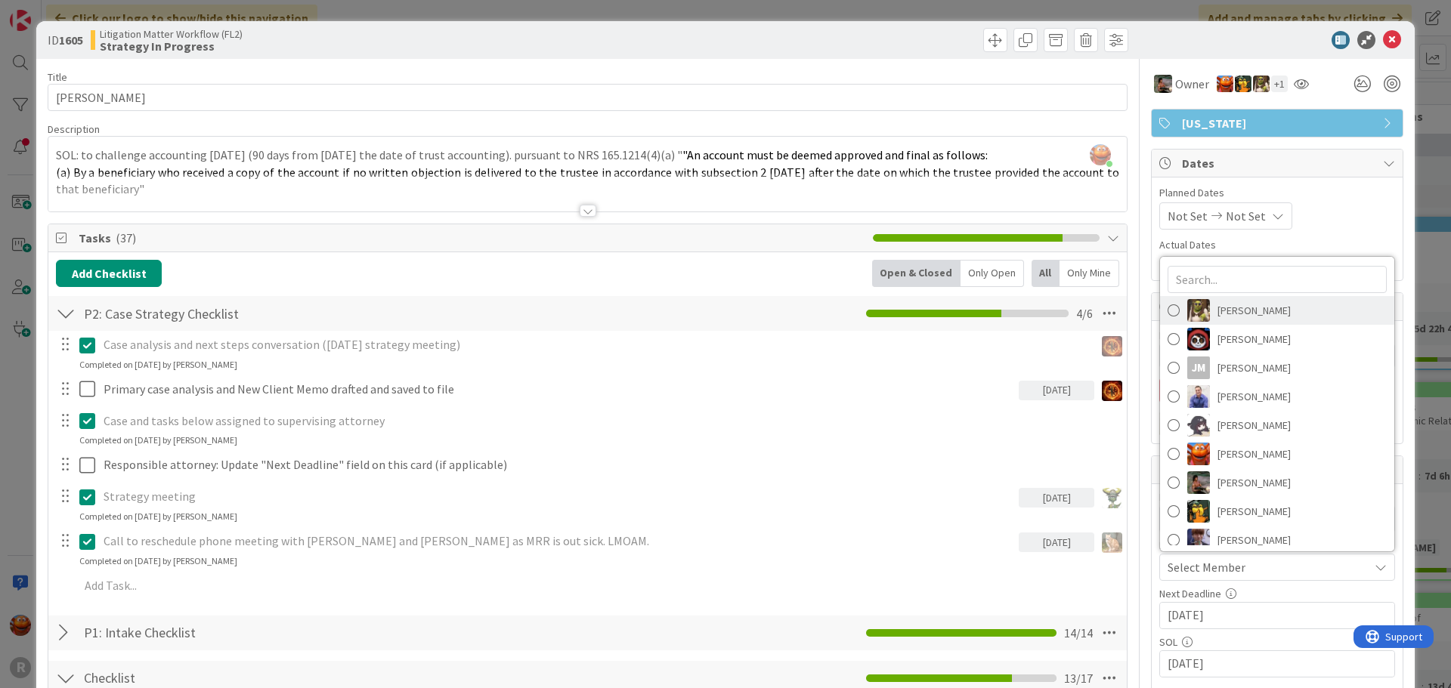
click at [1224, 314] on span "[PERSON_NAME]" at bounding box center [1253, 310] width 73 height 23
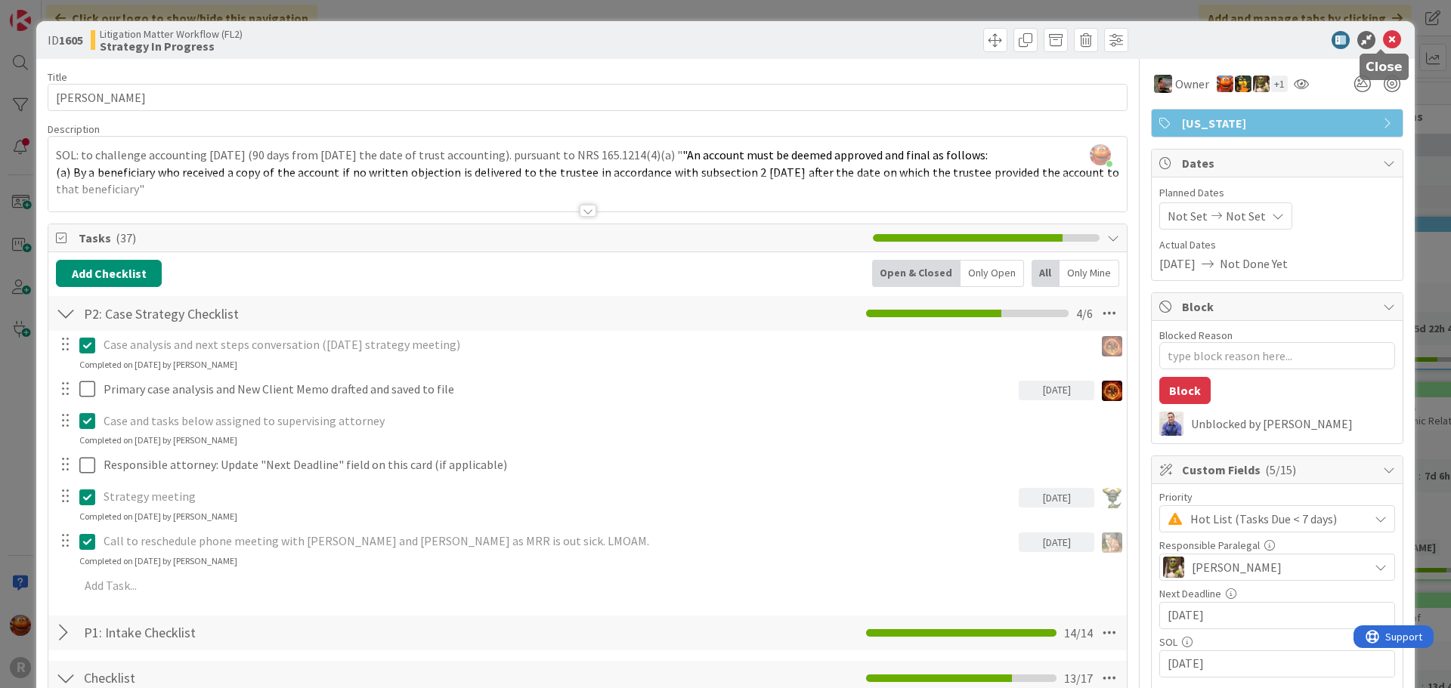
click at [1383, 45] on icon at bounding box center [1392, 40] width 18 height 18
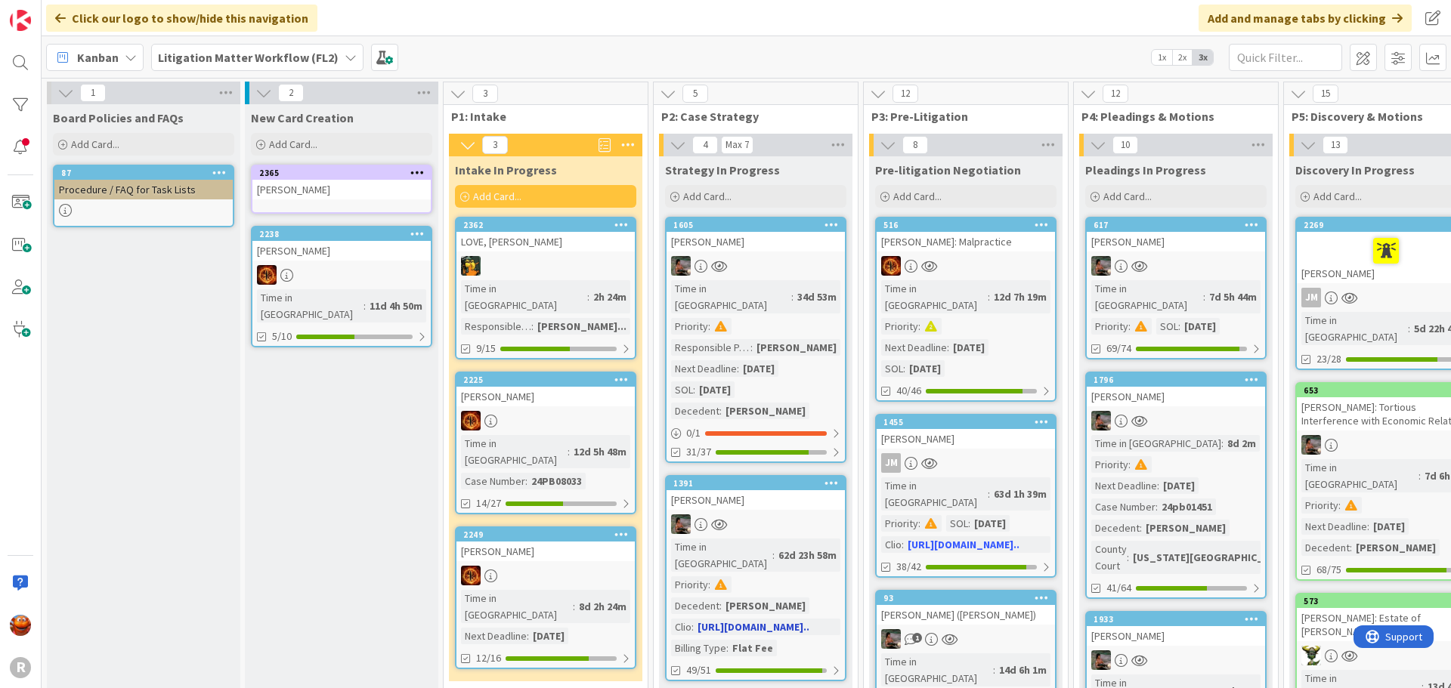
click at [816, 514] on div at bounding box center [755, 524] width 178 height 20
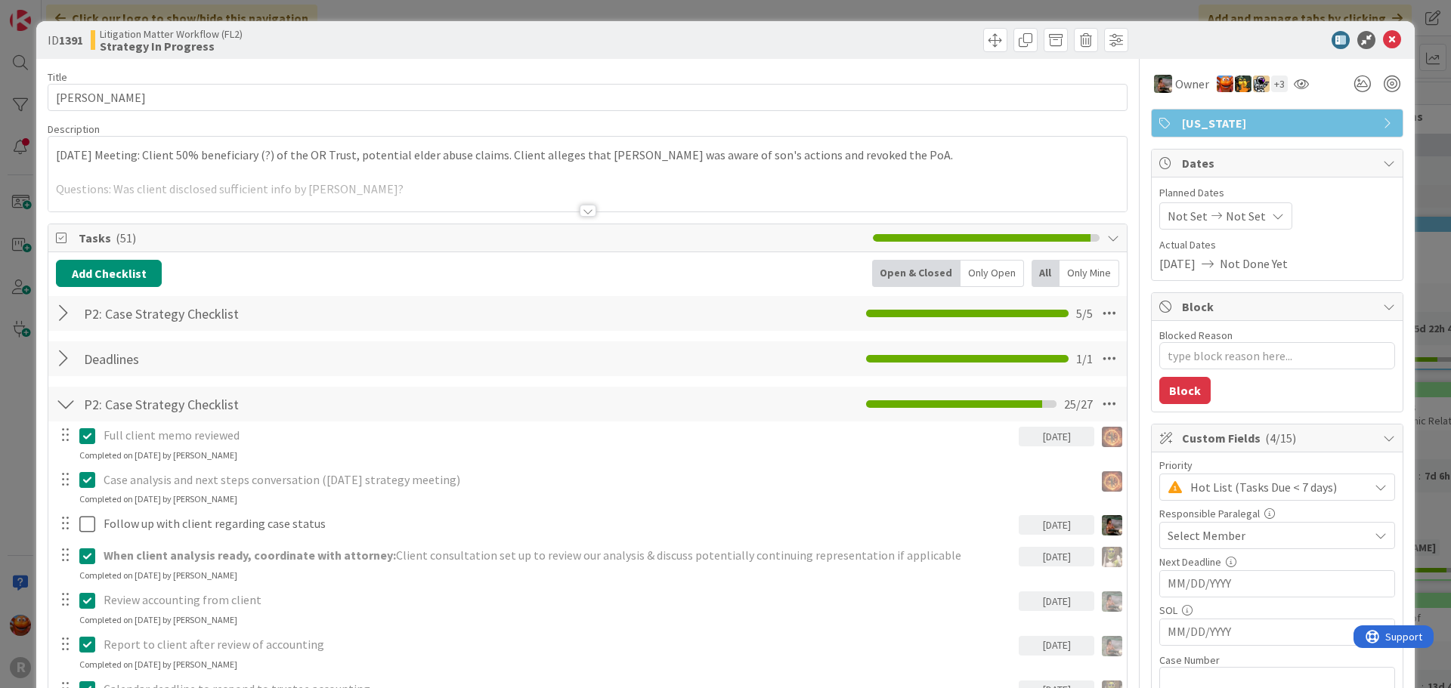
click at [1225, 529] on span "Select Member" at bounding box center [1206, 536] width 78 height 18
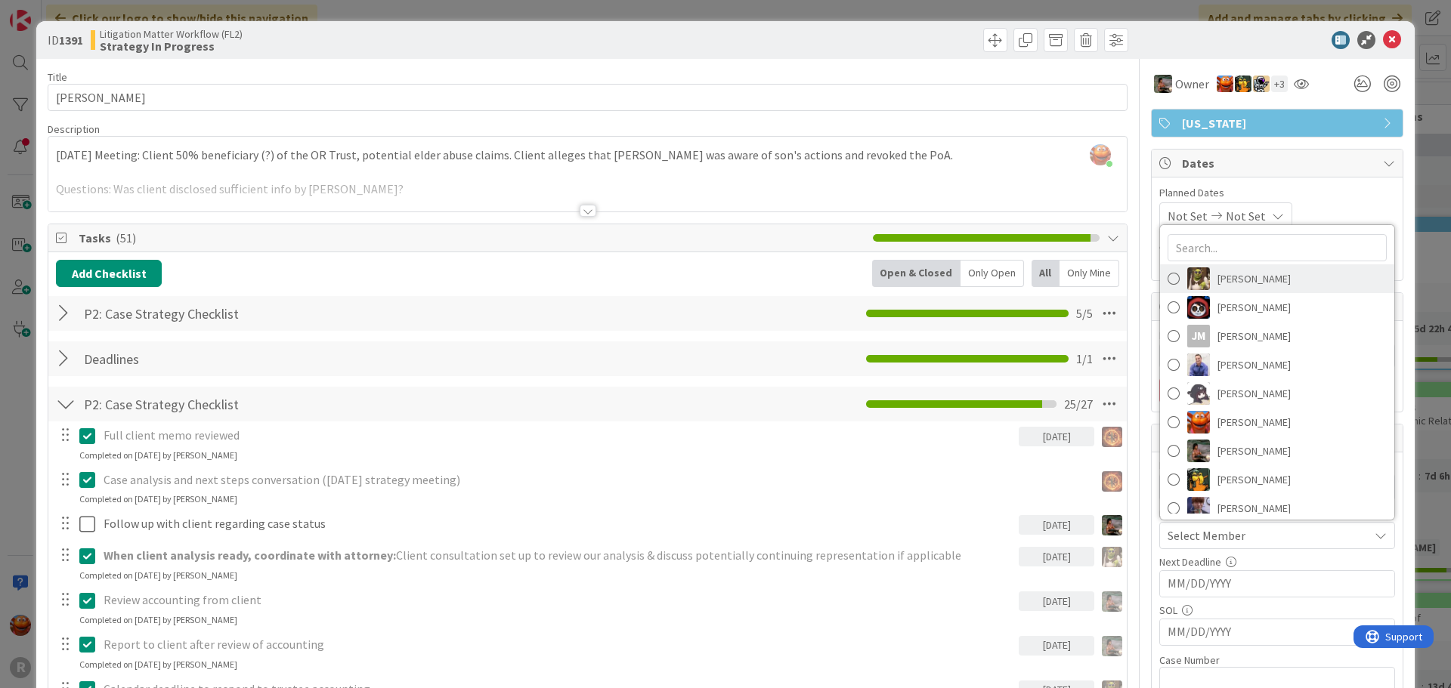
click at [1222, 281] on span "[PERSON_NAME]" at bounding box center [1253, 278] width 73 height 23
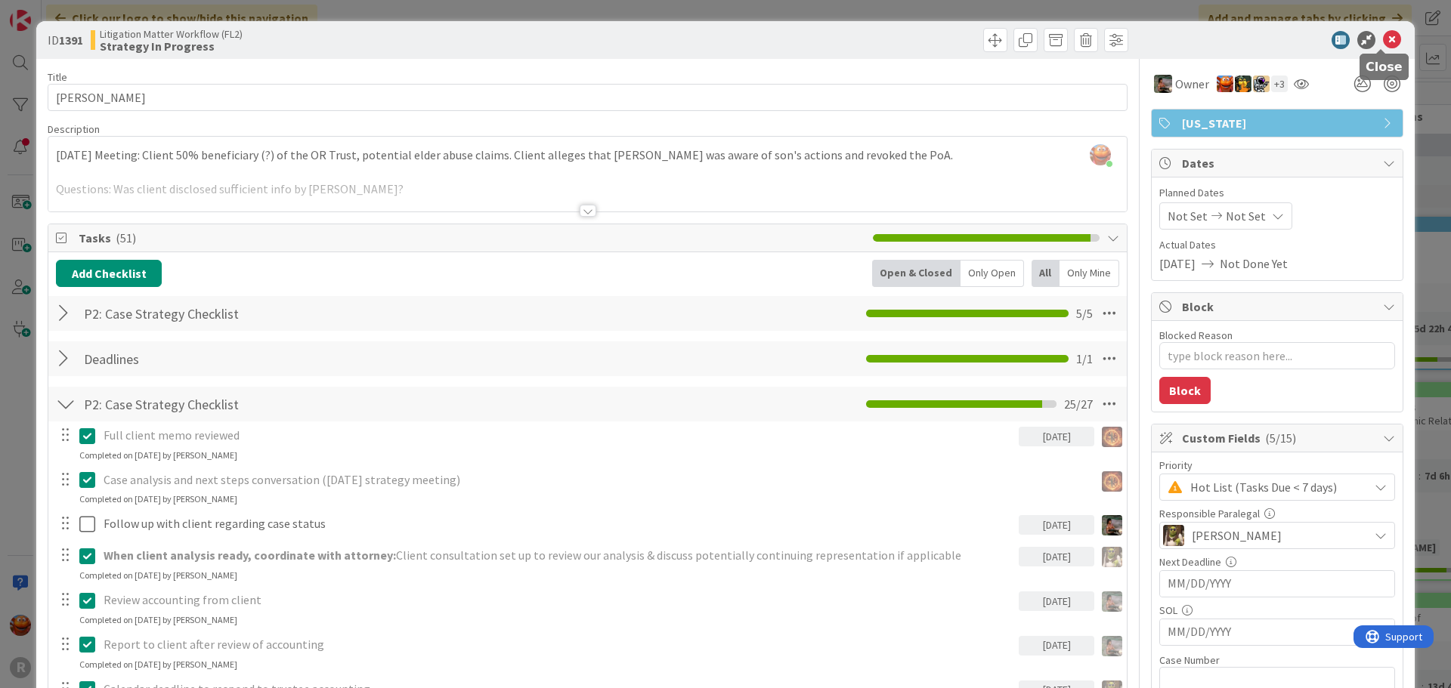
click at [1384, 40] on icon at bounding box center [1392, 40] width 18 height 18
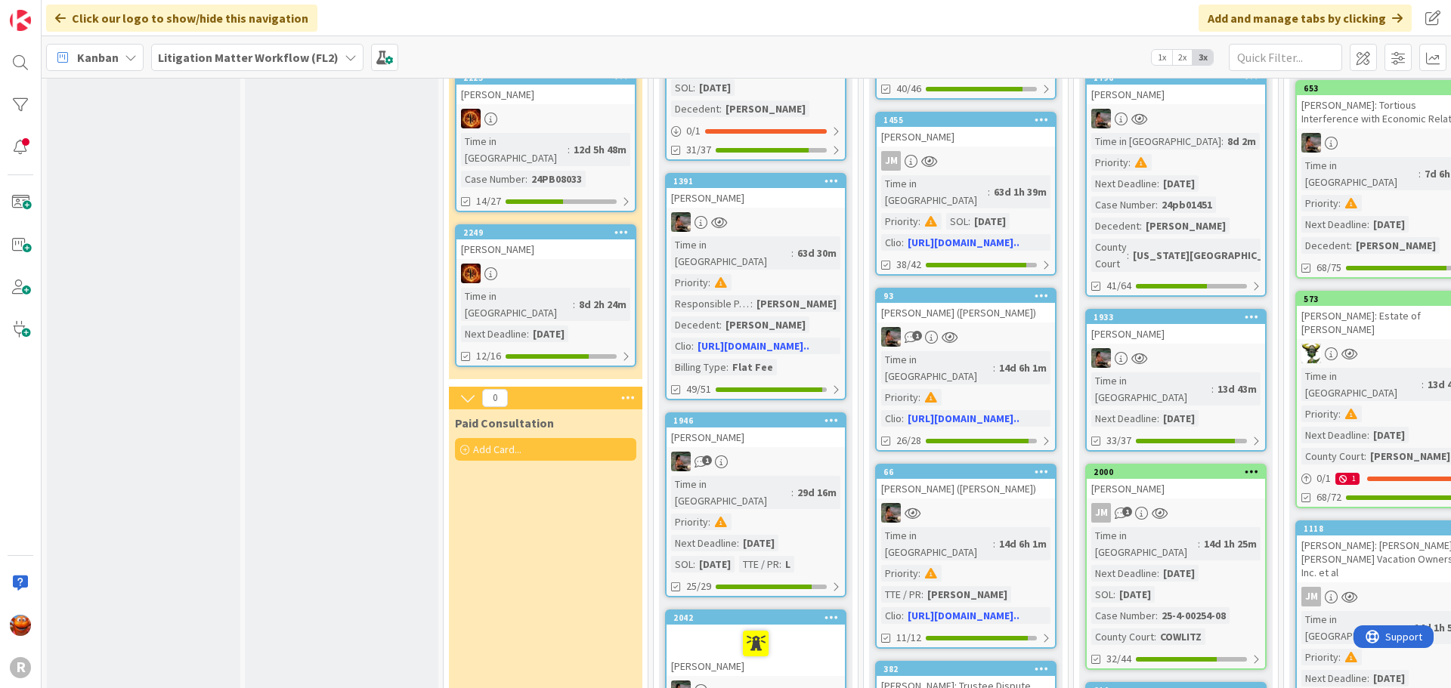
click at [789, 452] on div "1" at bounding box center [755, 462] width 178 height 20
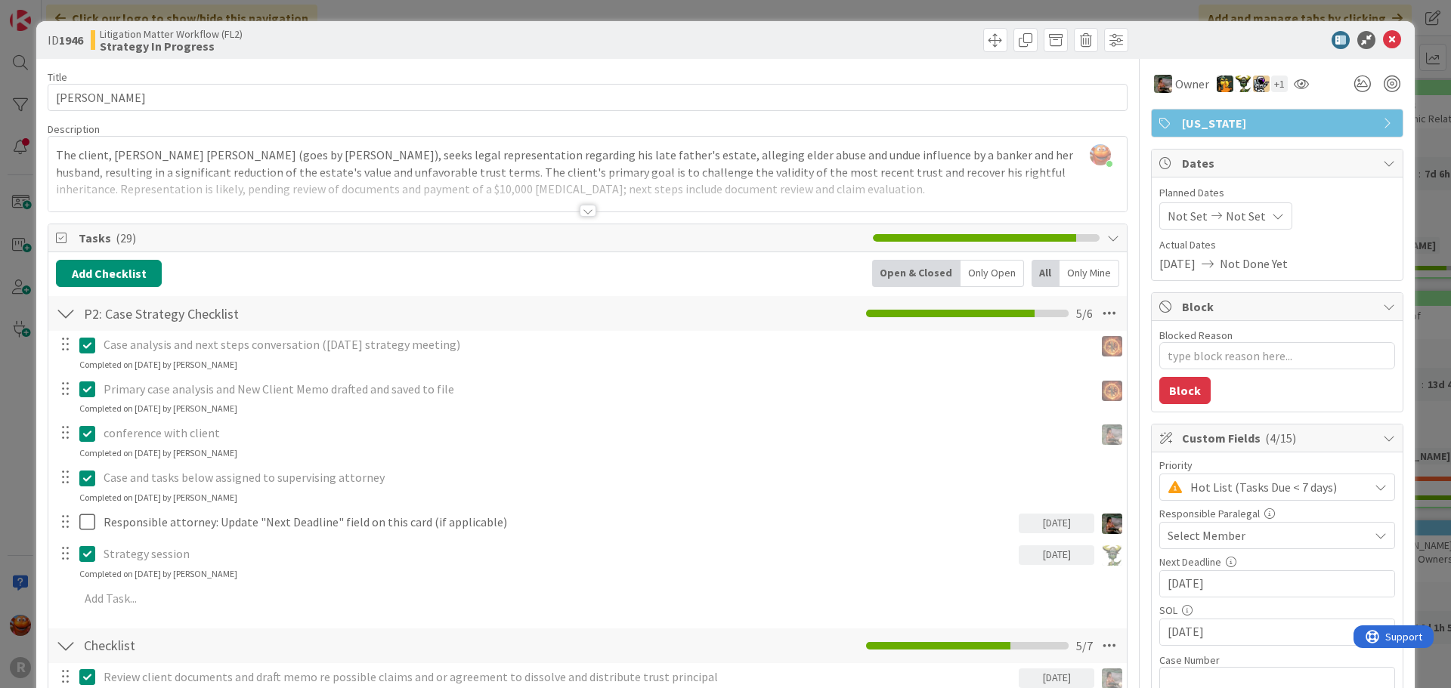
click at [1195, 539] on span "Select Member" at bounding box center [1206, 536] width 78 height 18
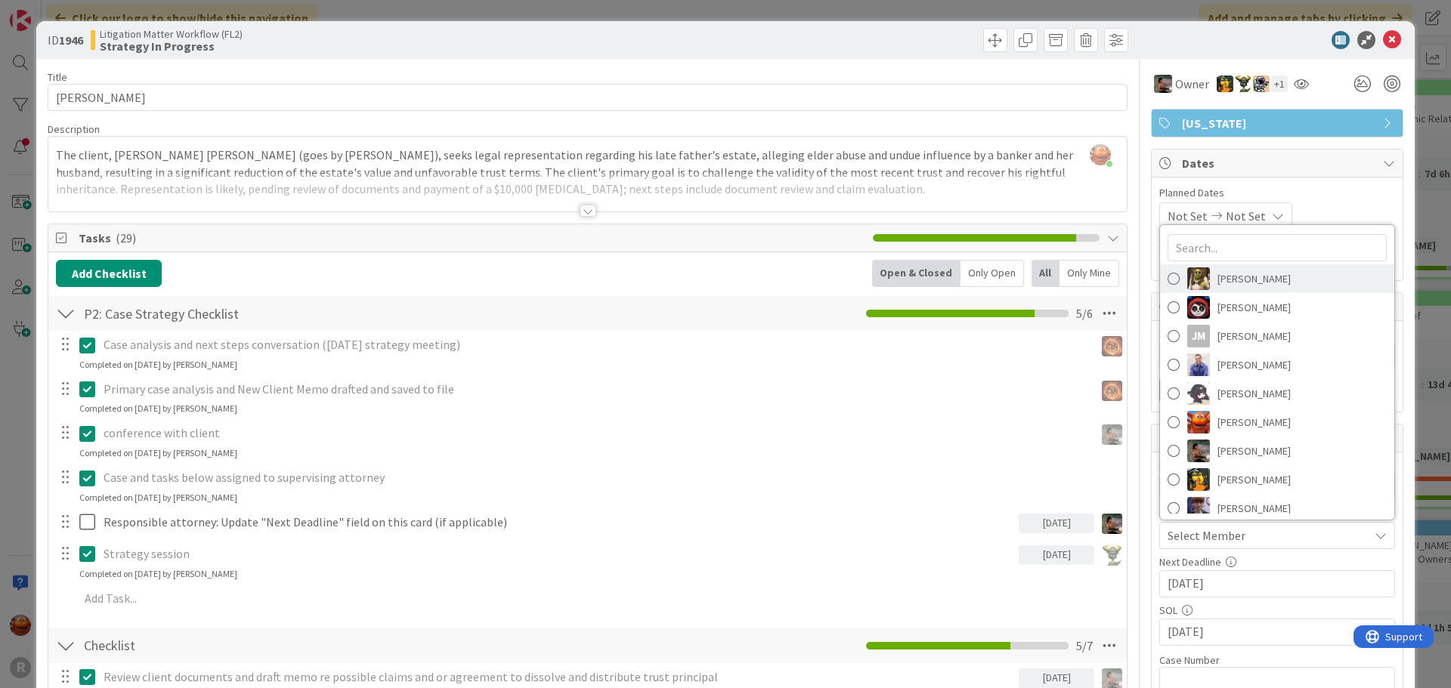
click at [1217, 283] on span "[PERSON_NAME]" at bounding box center [1253, 278] width 73 height 23
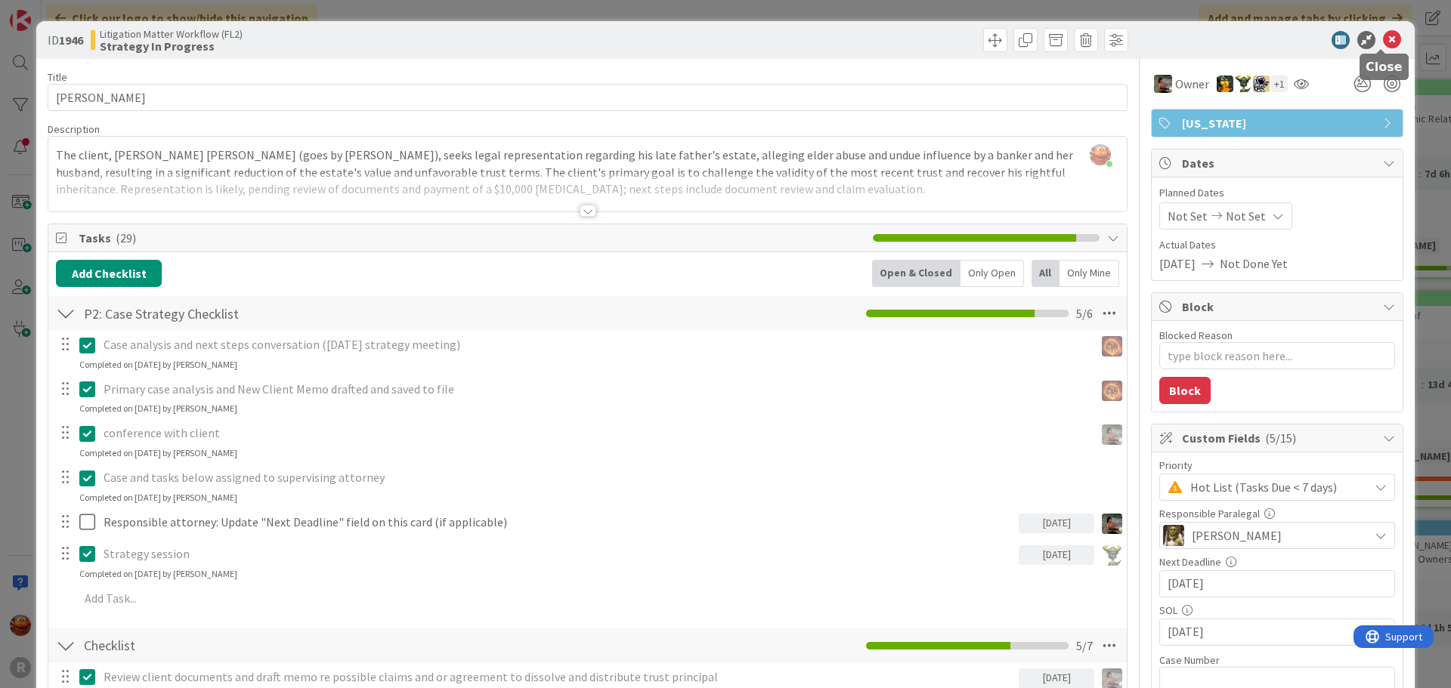
click at [1383, 40] on icon at bounding box center [1392, 40] width 18 height 18
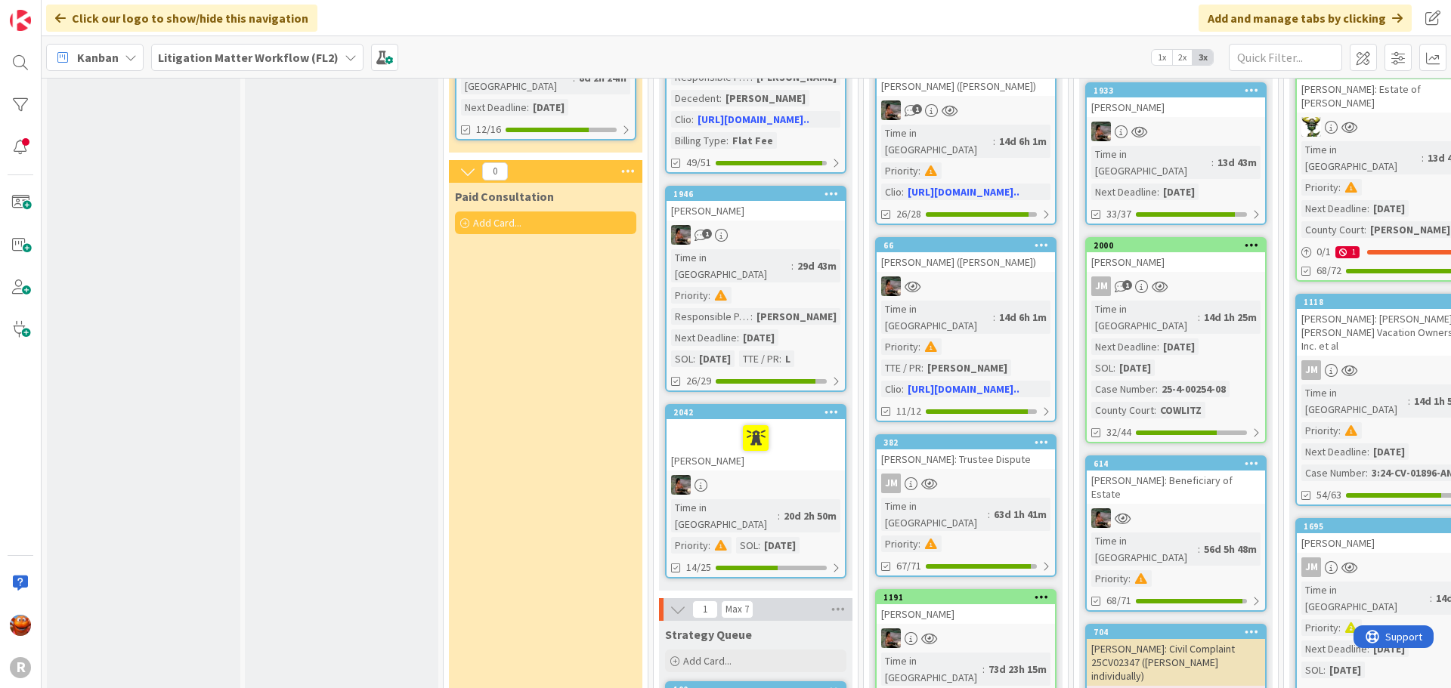
click at [805, 422] on div at bounding box center [755, 438] width 169 height 32
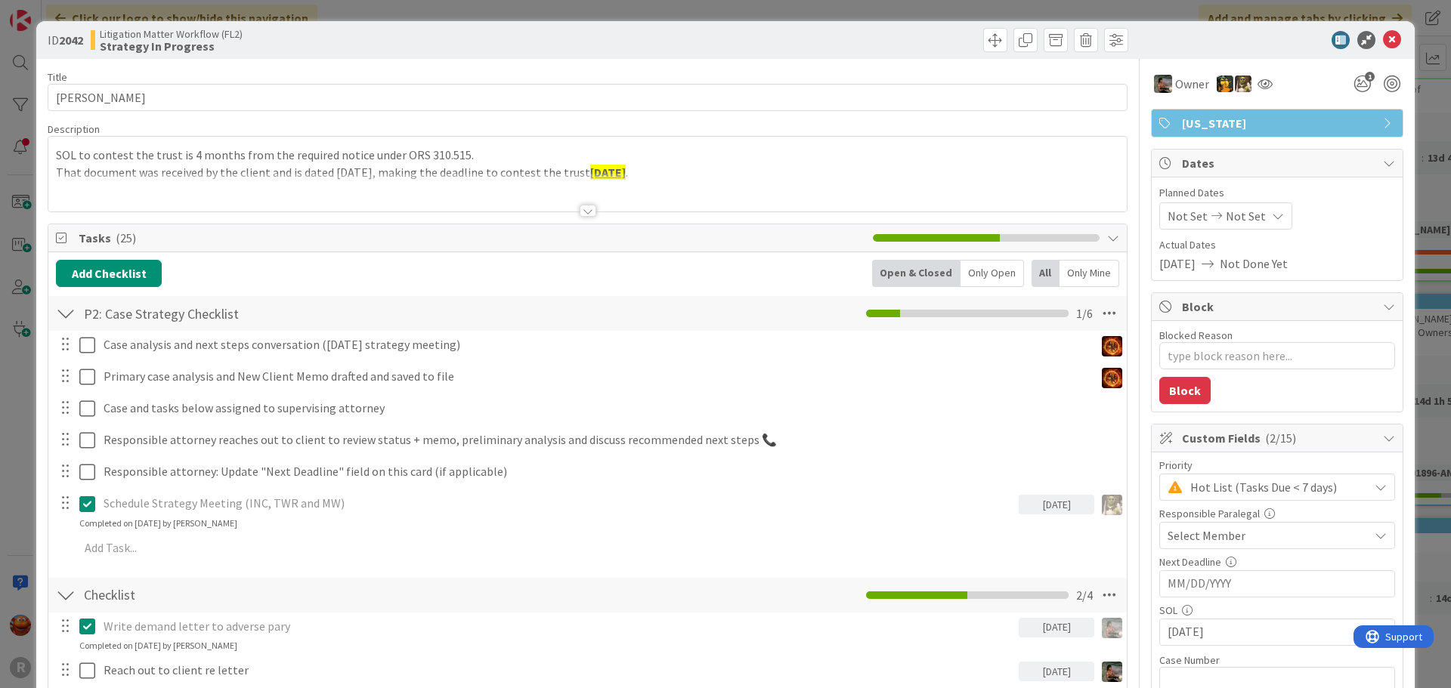
click at [1198, 538] on span "Select Member" at bounding box center [1206, 536] width 78 height 18
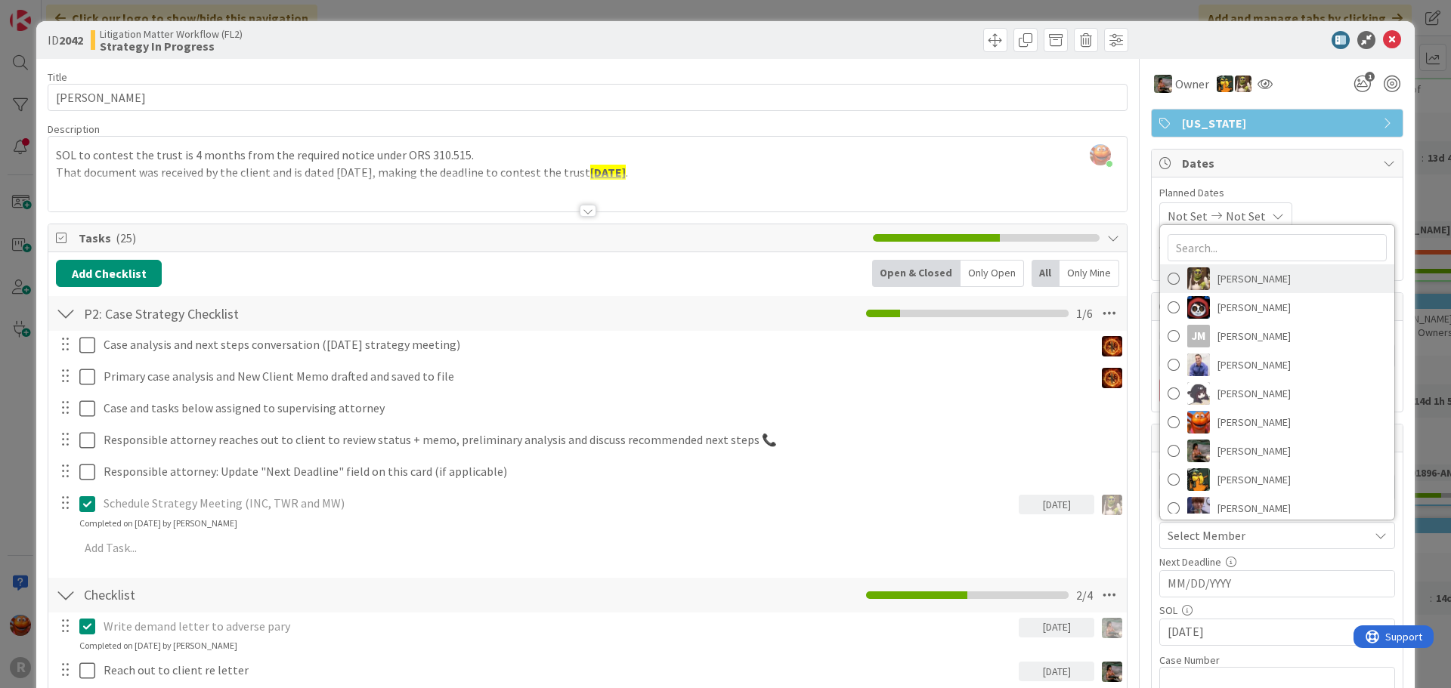
click at [1234, 277] on span "[PERSON_NAME]" at bounding box center [1253, 278] width 73 height 23
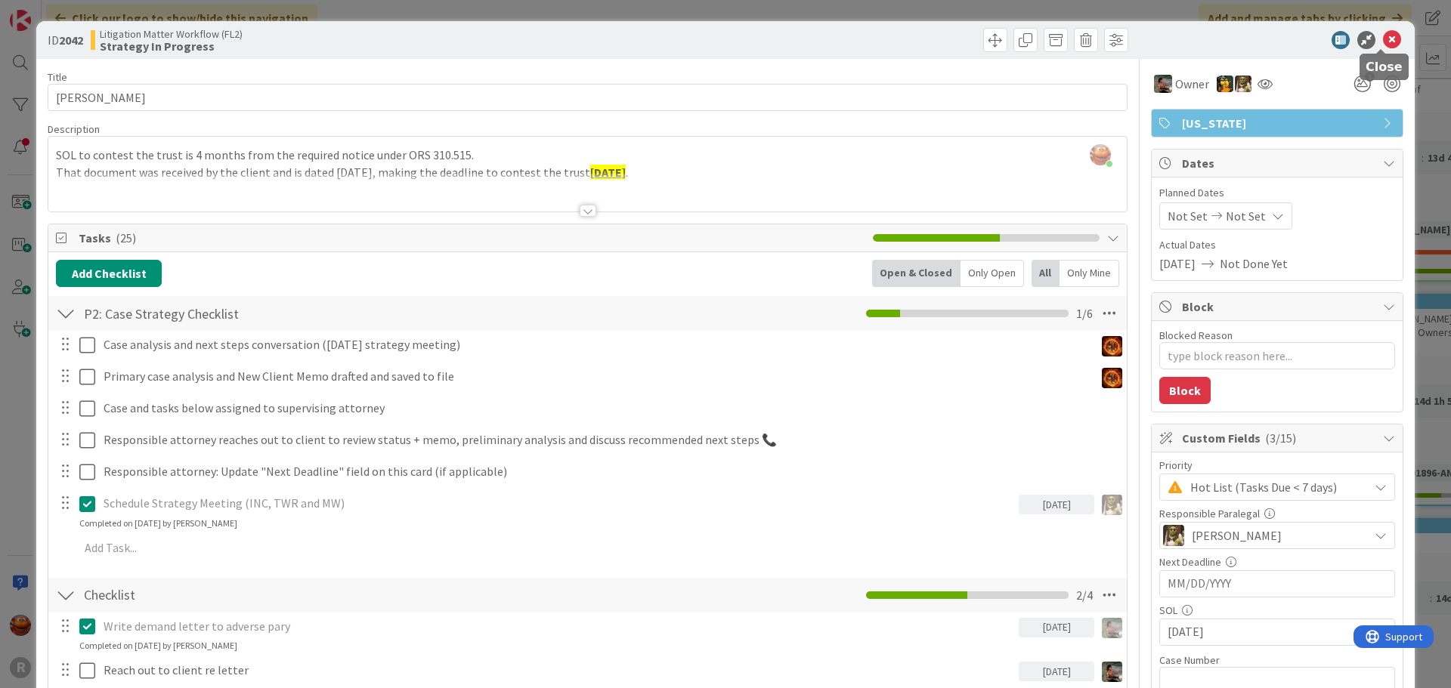
click at [1383, 32] on icon at bounding box center [1392, 40] width 18 height 18
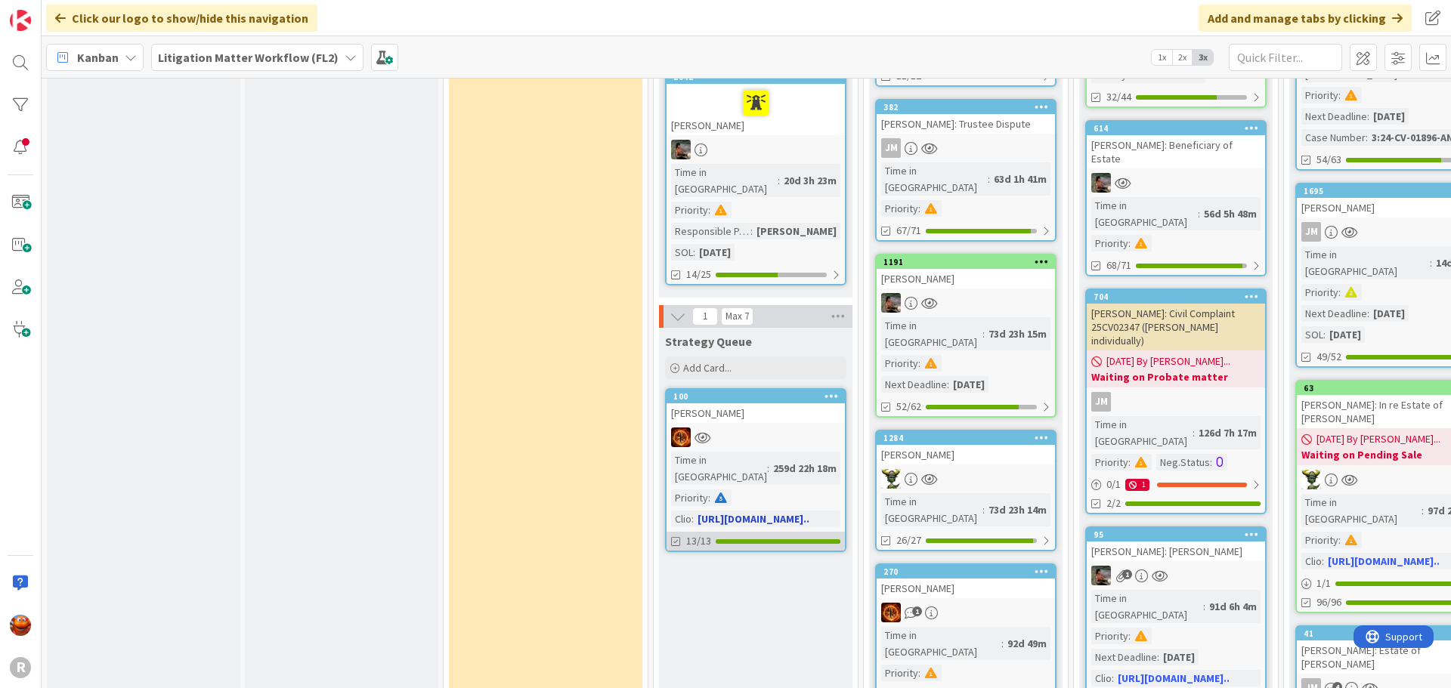
scroll to position [907, 0]
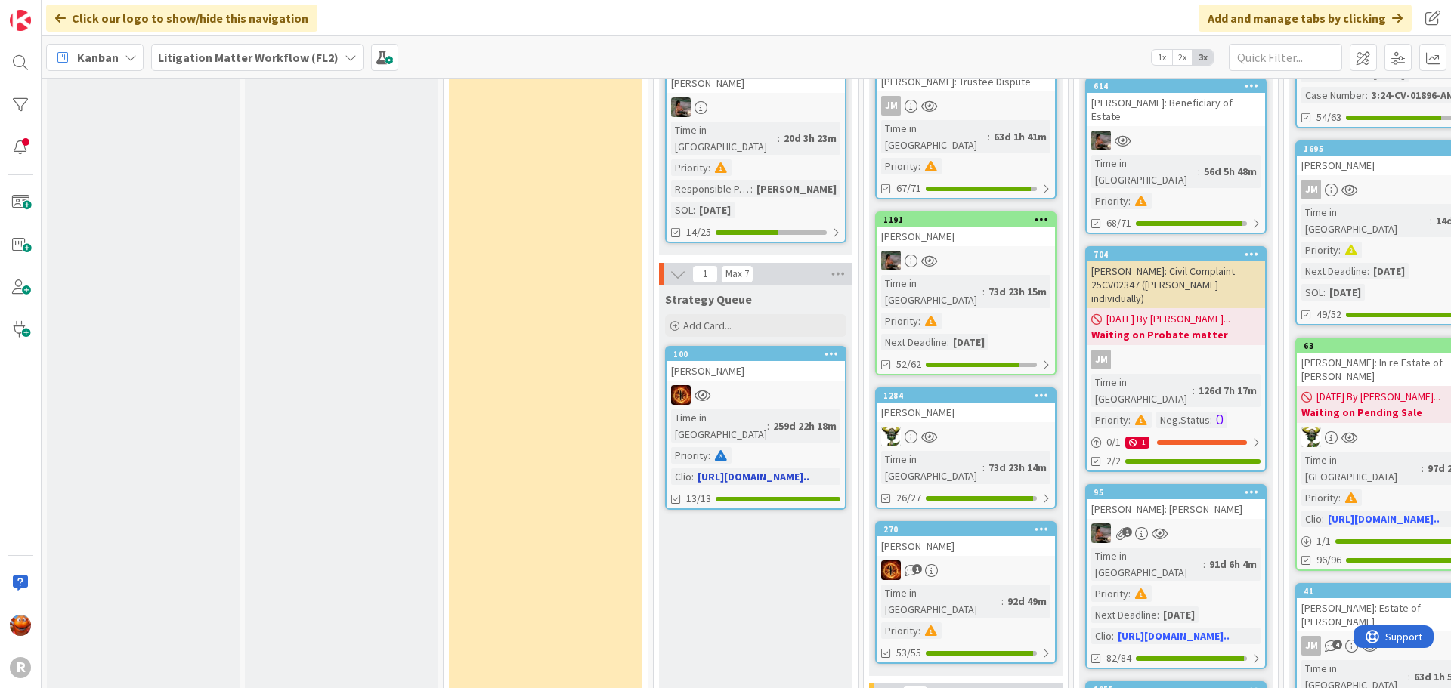
click at [795, 385] on div at bounding box center [755, 395] width 178 height 20
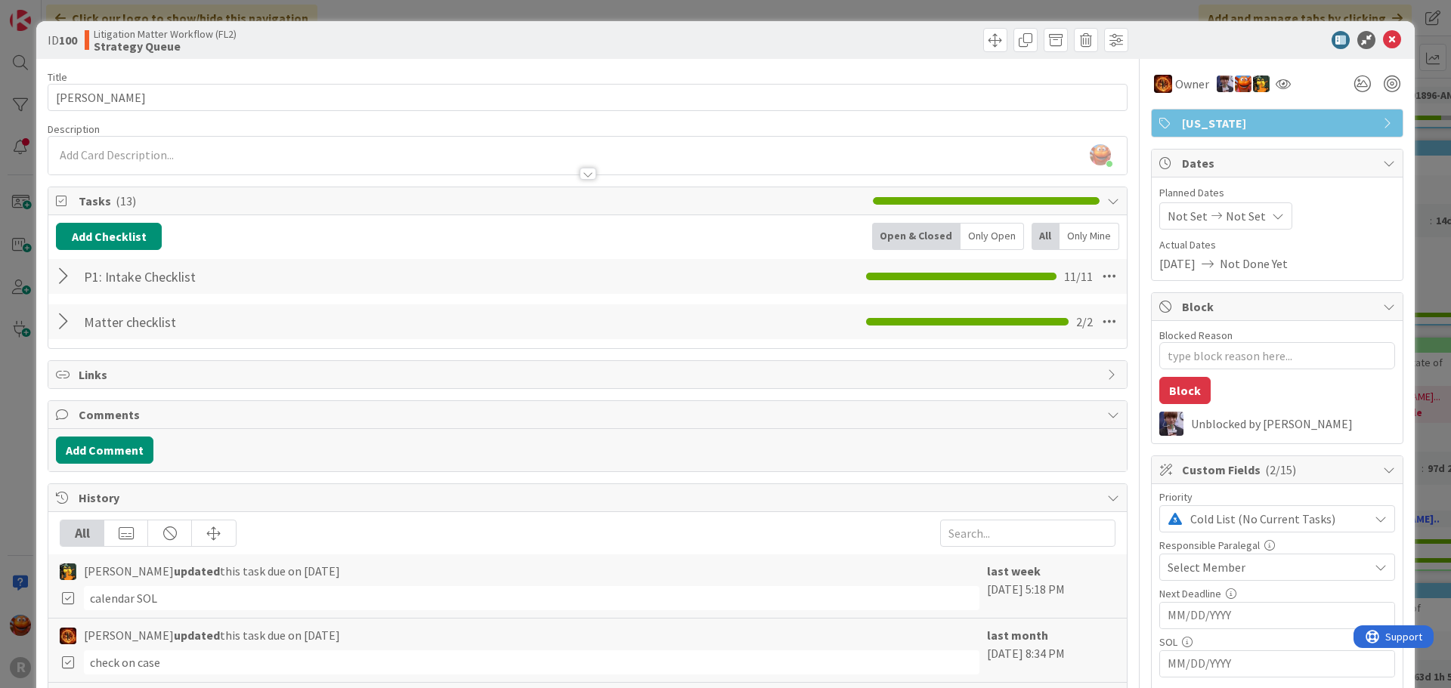
click at [1235, 568] on div "Select Member" at bounding box center [1267, 567] width 201 height 18
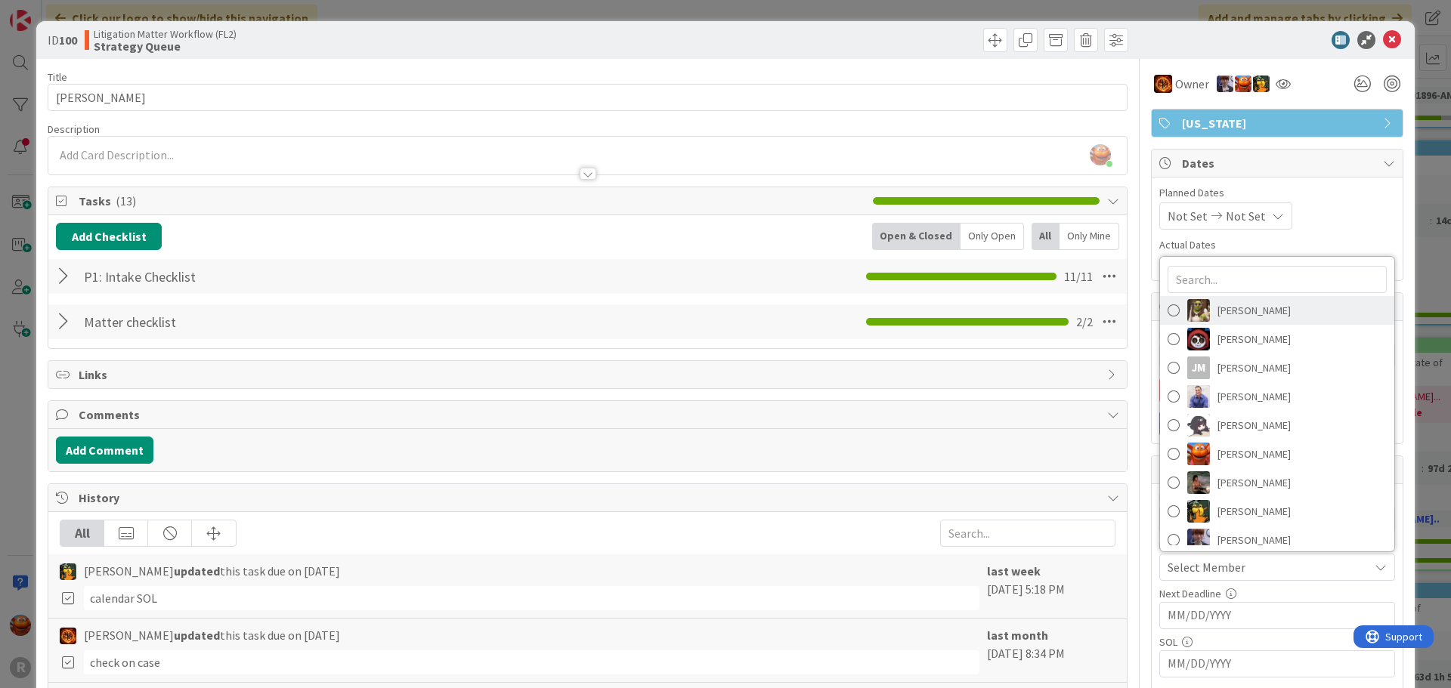
click at [1230, 310] on span "[PERSON_NAME]" at bounding box center [1253, 310] width 73 height 23
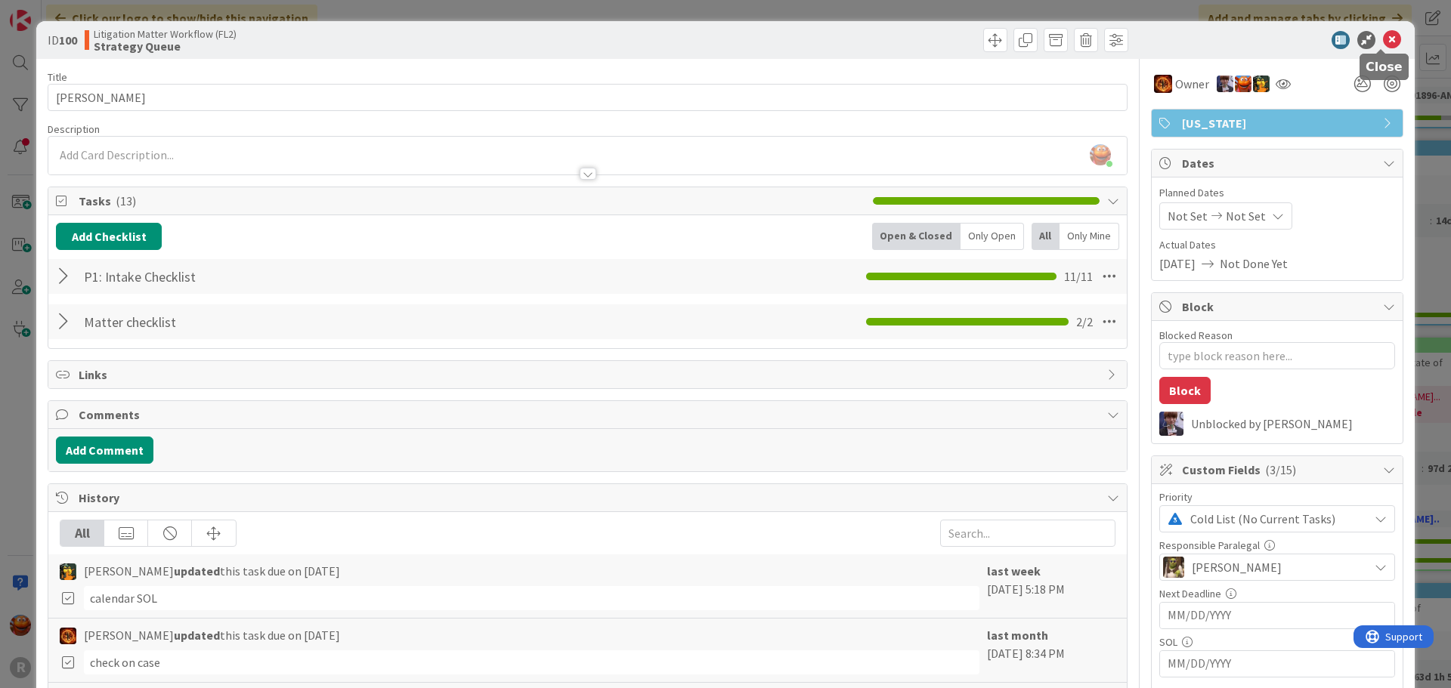
click at [1383, 42] on icon at bounding box center [1392, 40] width 18 height 18
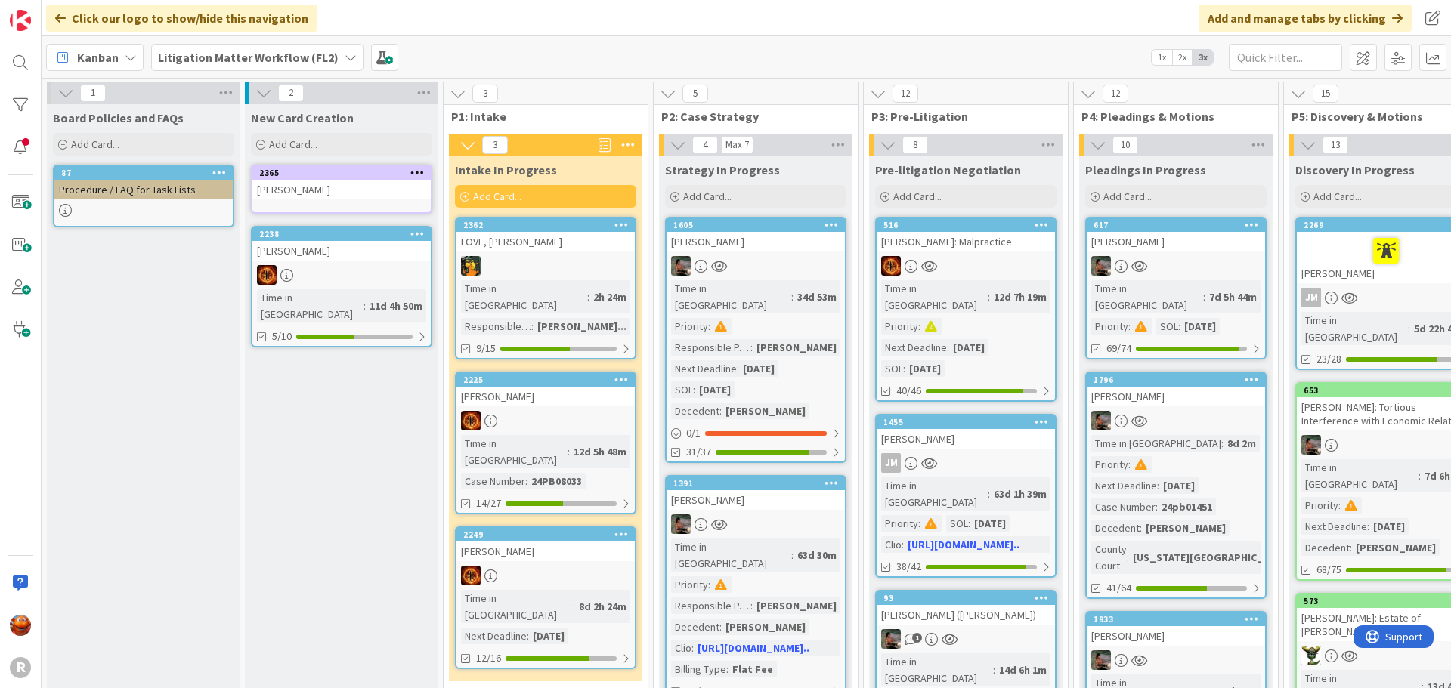
click at [970, 264] on div at bounding box center [965, 266] width 178 height 20
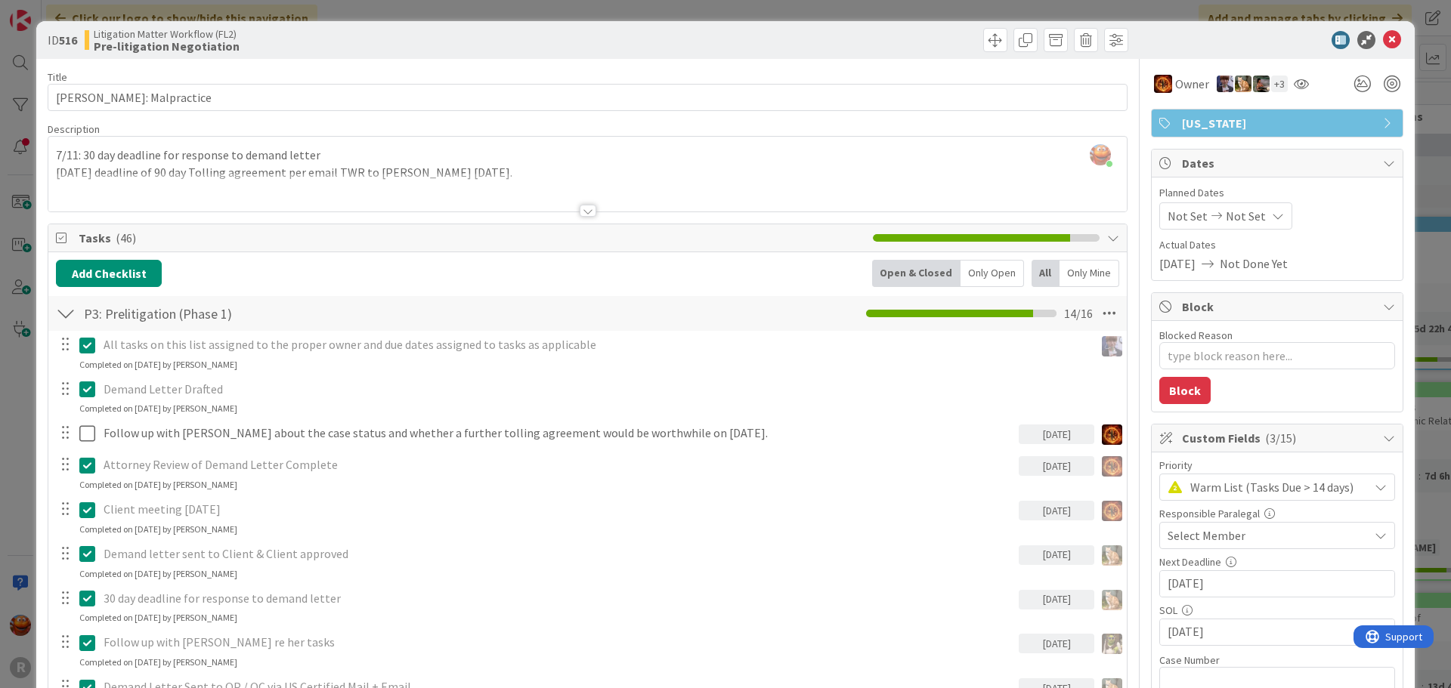
click at [1238, 540] on div "Select Member" at bounding box center [1267, 536] width 201 height 18
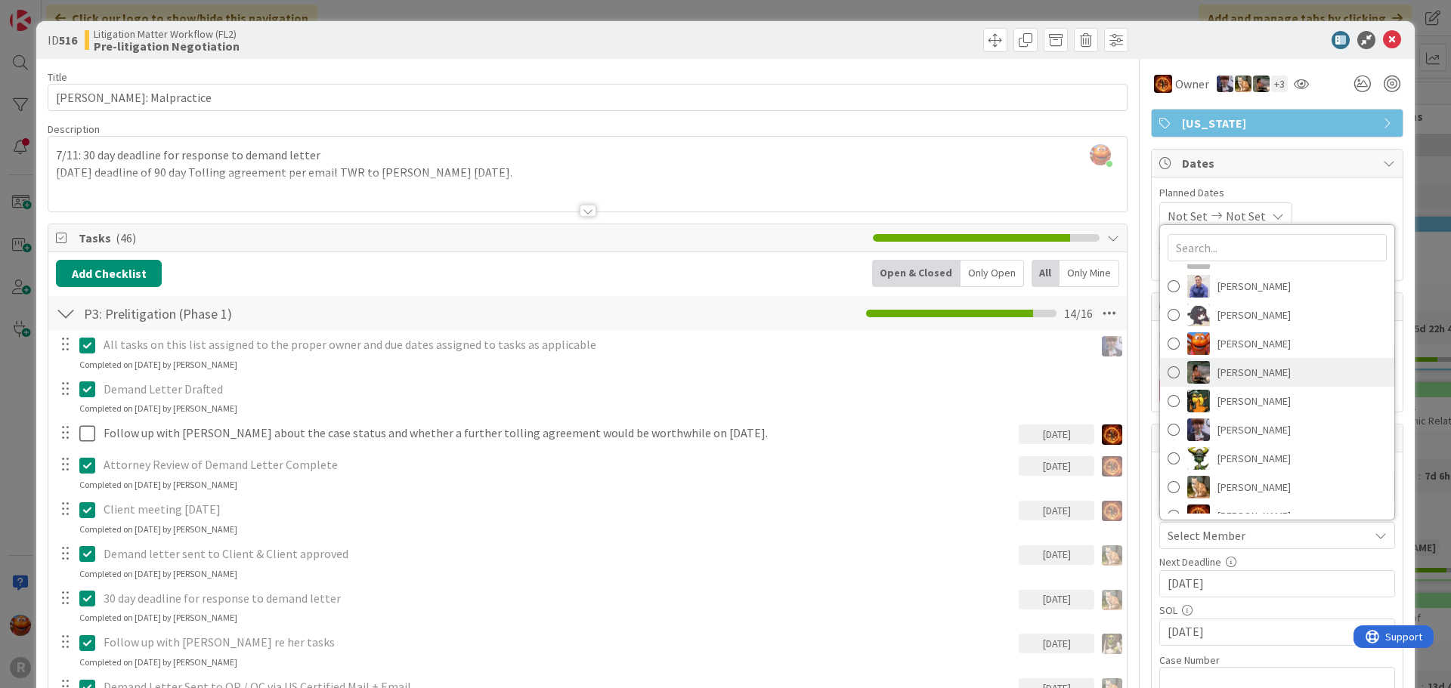
scroll to position [124, 0]
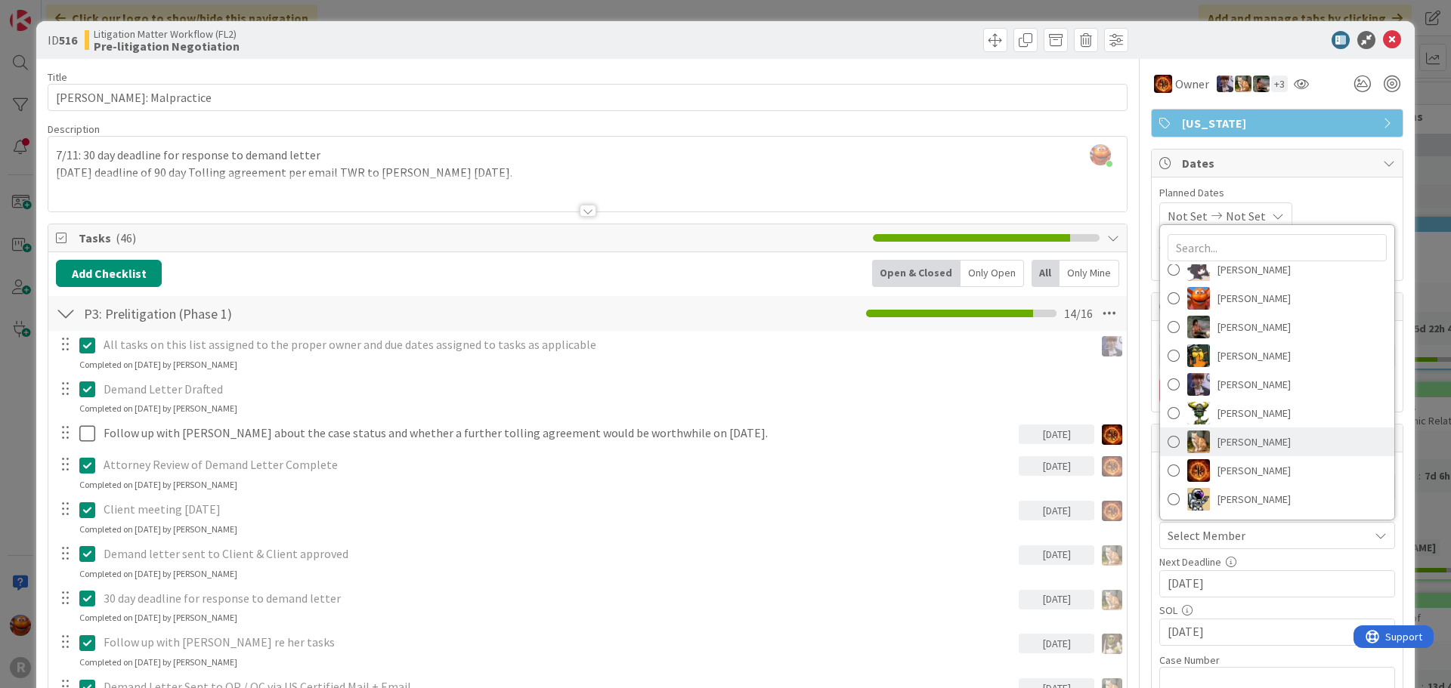
click at [1232, 433] on span "[PERSON_NAME]" at bounding box center [1253, 442] width 73 height 23
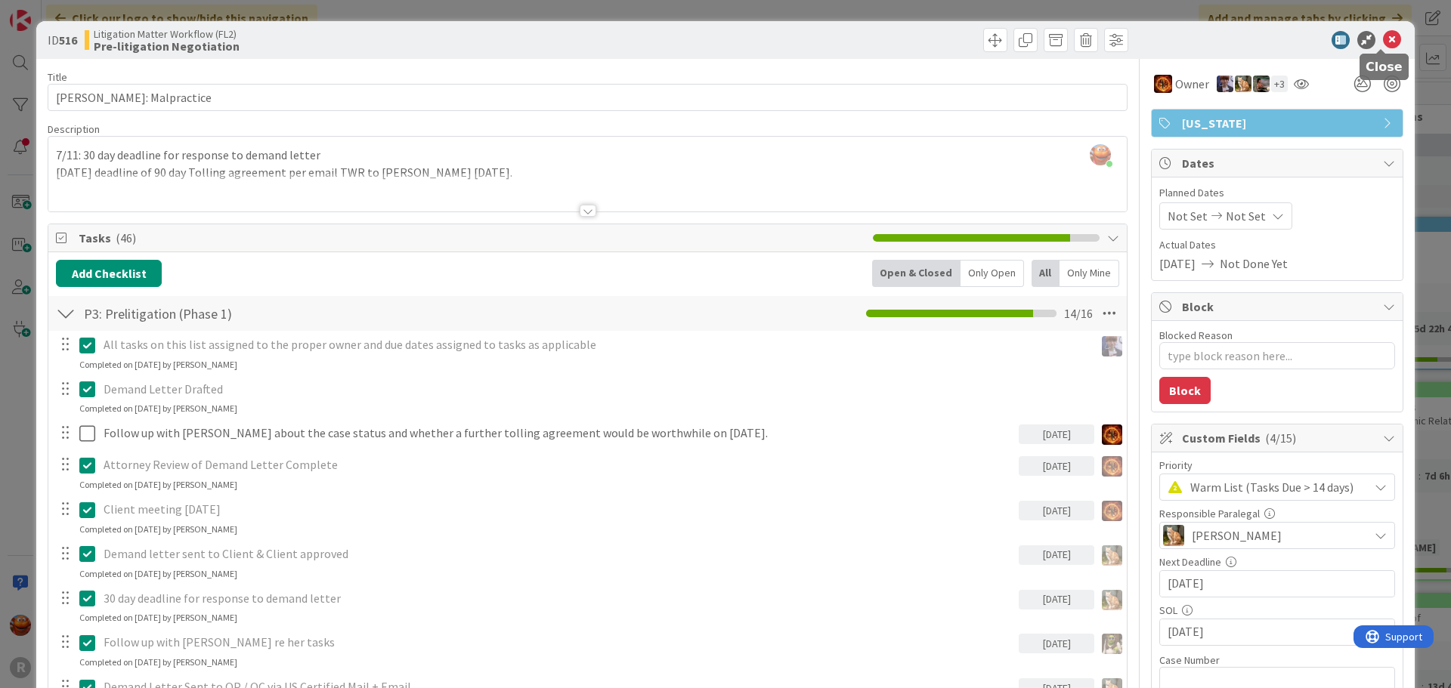
click at [1383, 37] on icon at bounding box center [1392, 40] width 18 height 18
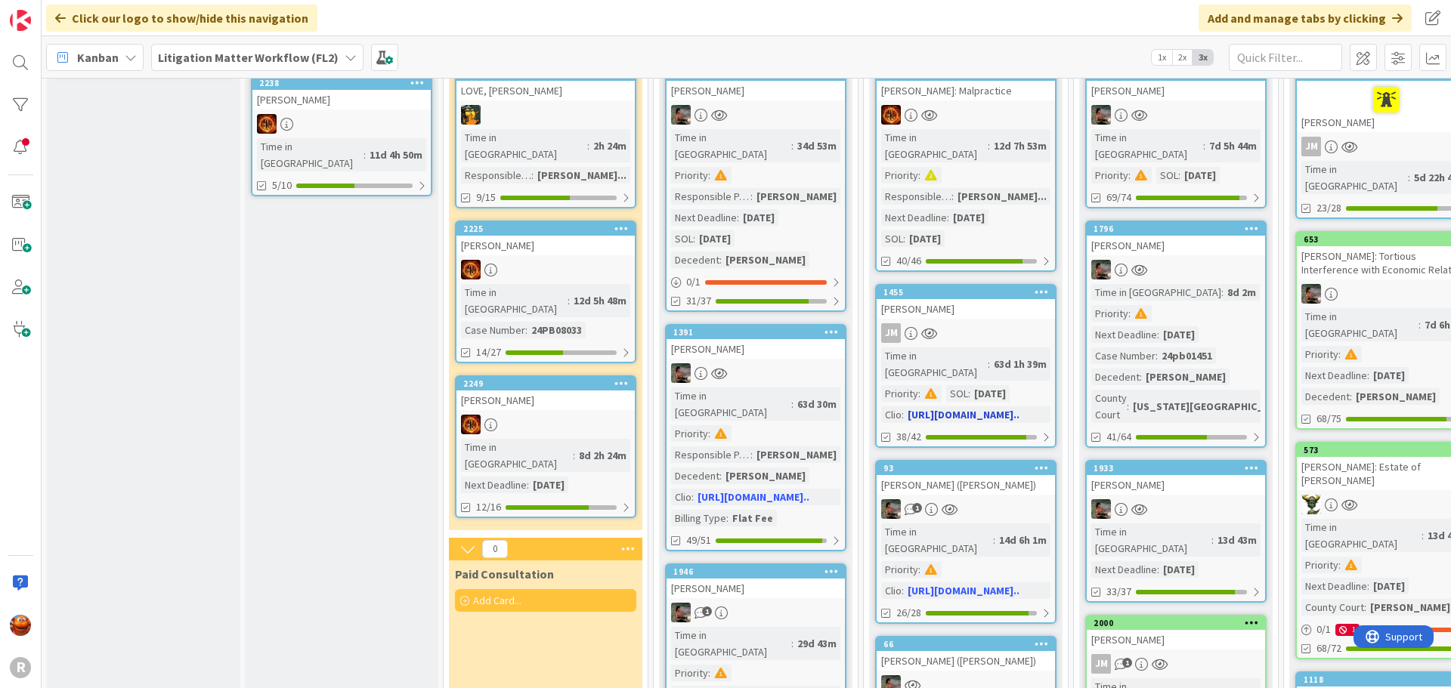
click at [1020, 323] on div "JM" at bounding box center [965, 333] width 178 height 20
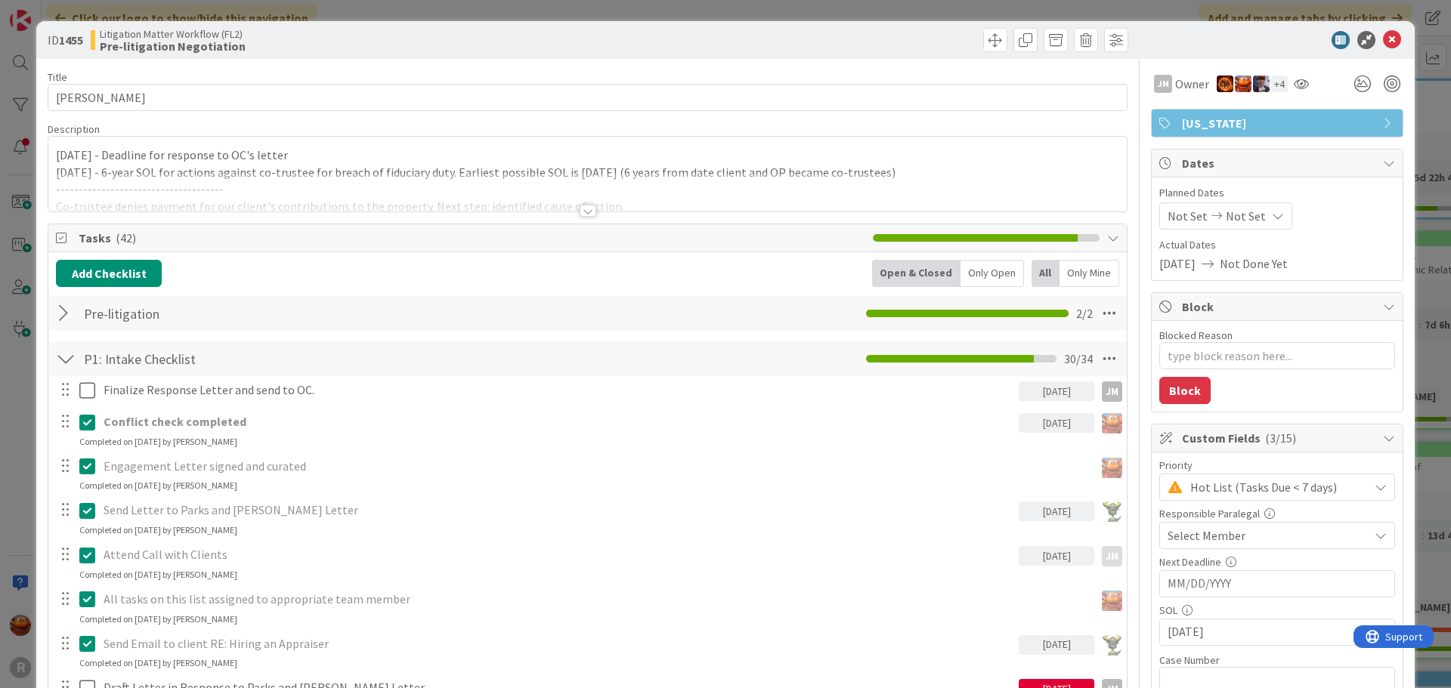
click at [1228, 544] on span "Select Member" at bounding box center [1206, 536] width 78 height 18
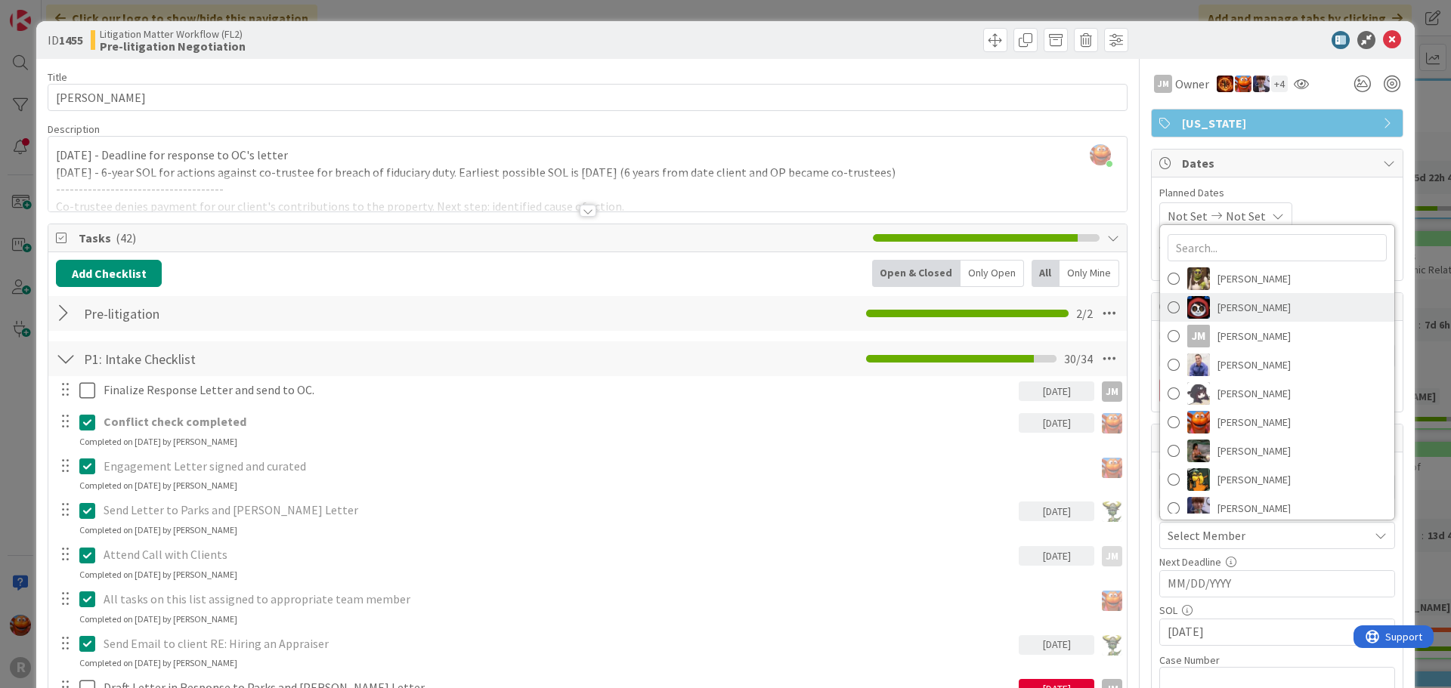
click at [1231, 309] on span "[PERSON_NAME]" at bounding box center [1253, 307] width 73 height 23
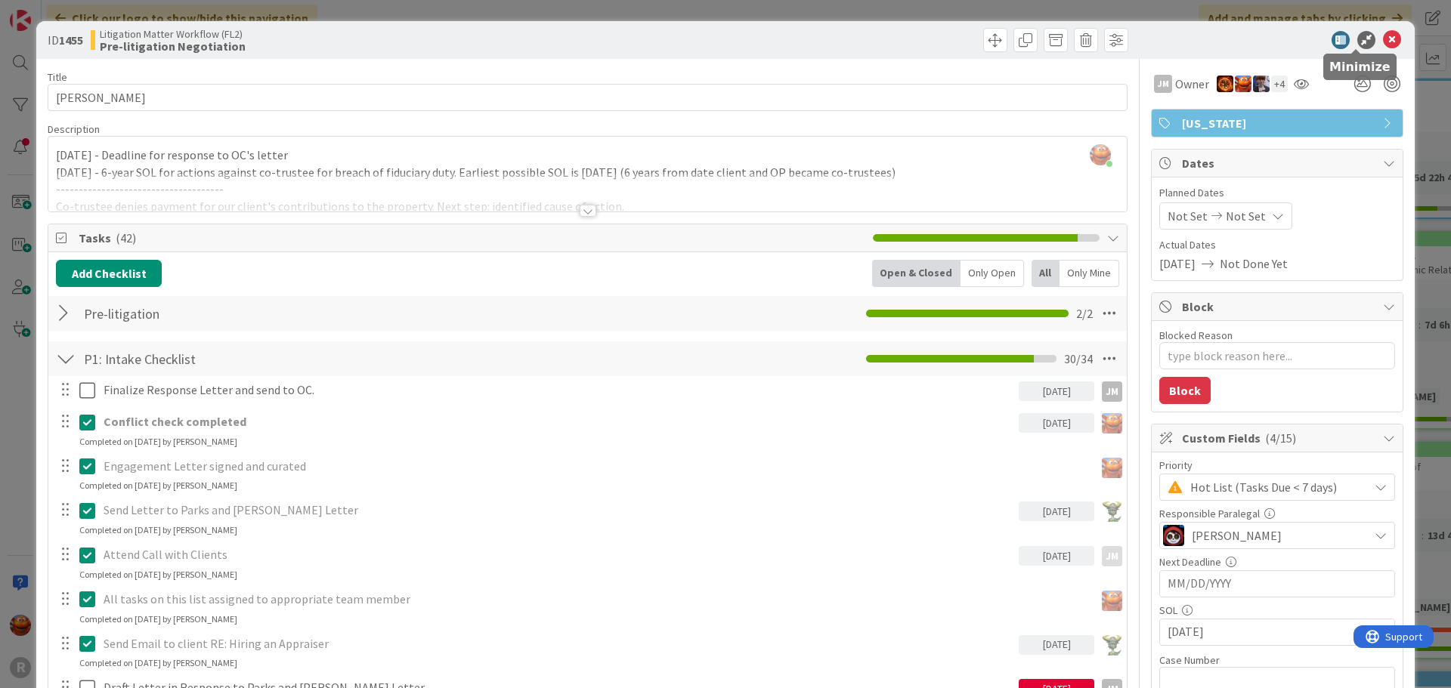
click at [1383, 42] on icon at bounding box center [1392, 40] width 18 height 18
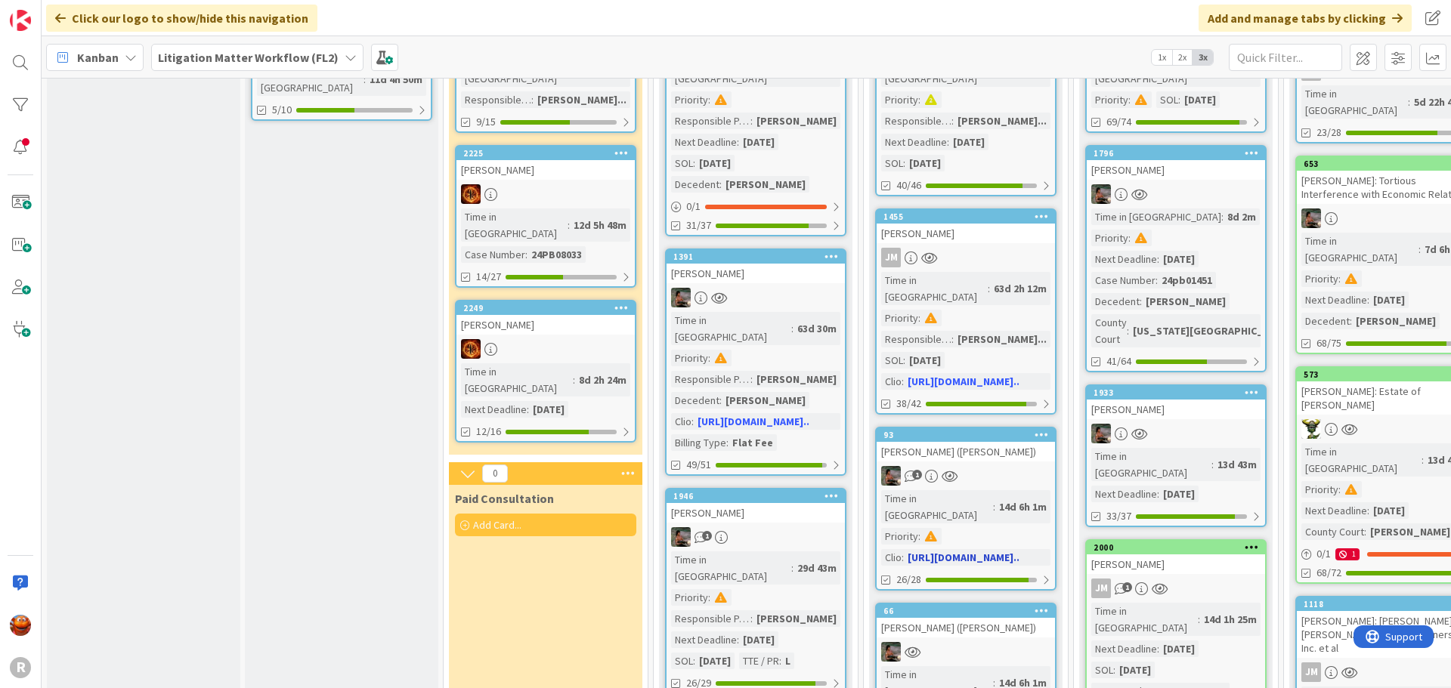
click at [1030, 490] on div "Time in Column : 14d 6h 1m Priority : Clio : https://app.clio.com/nc..." at bounding box center [965, 528] width 169 height 76
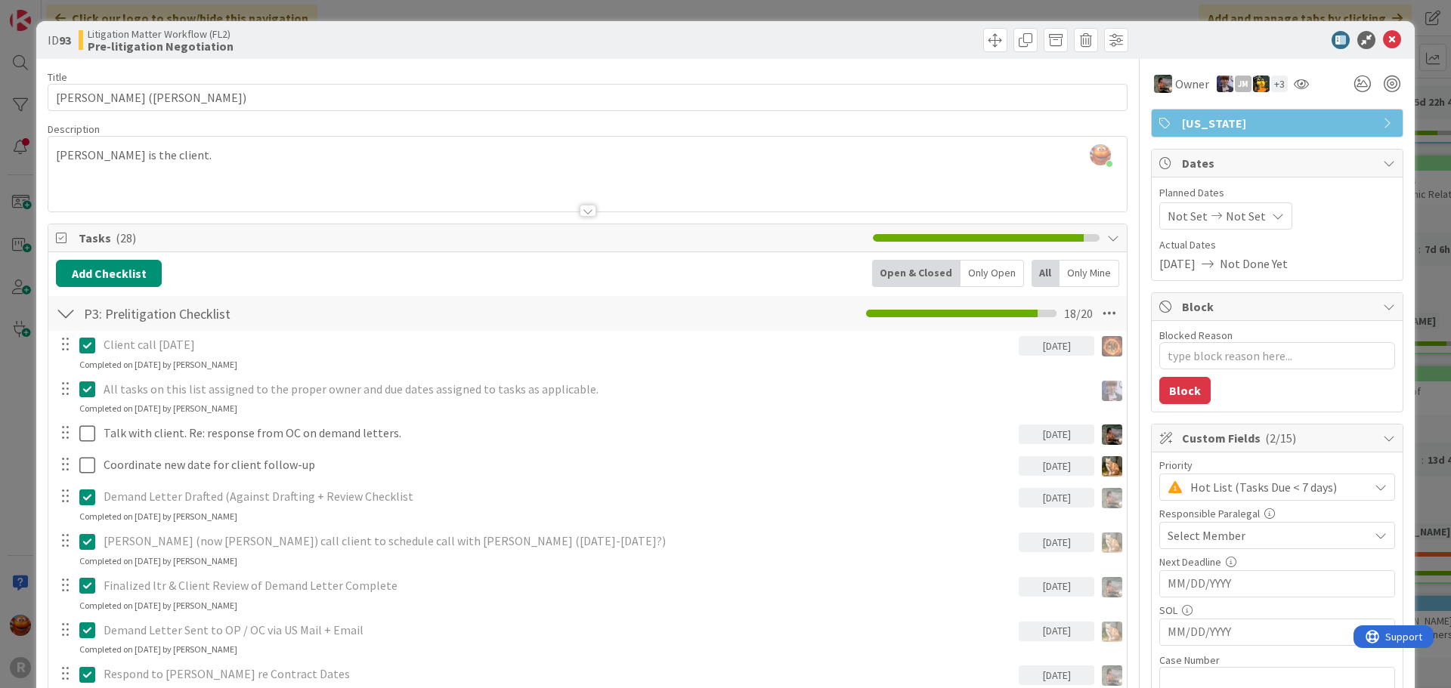
click at [1216, 544] on span "Select Member" at bounding box center [1206, 536] width 78 height 18
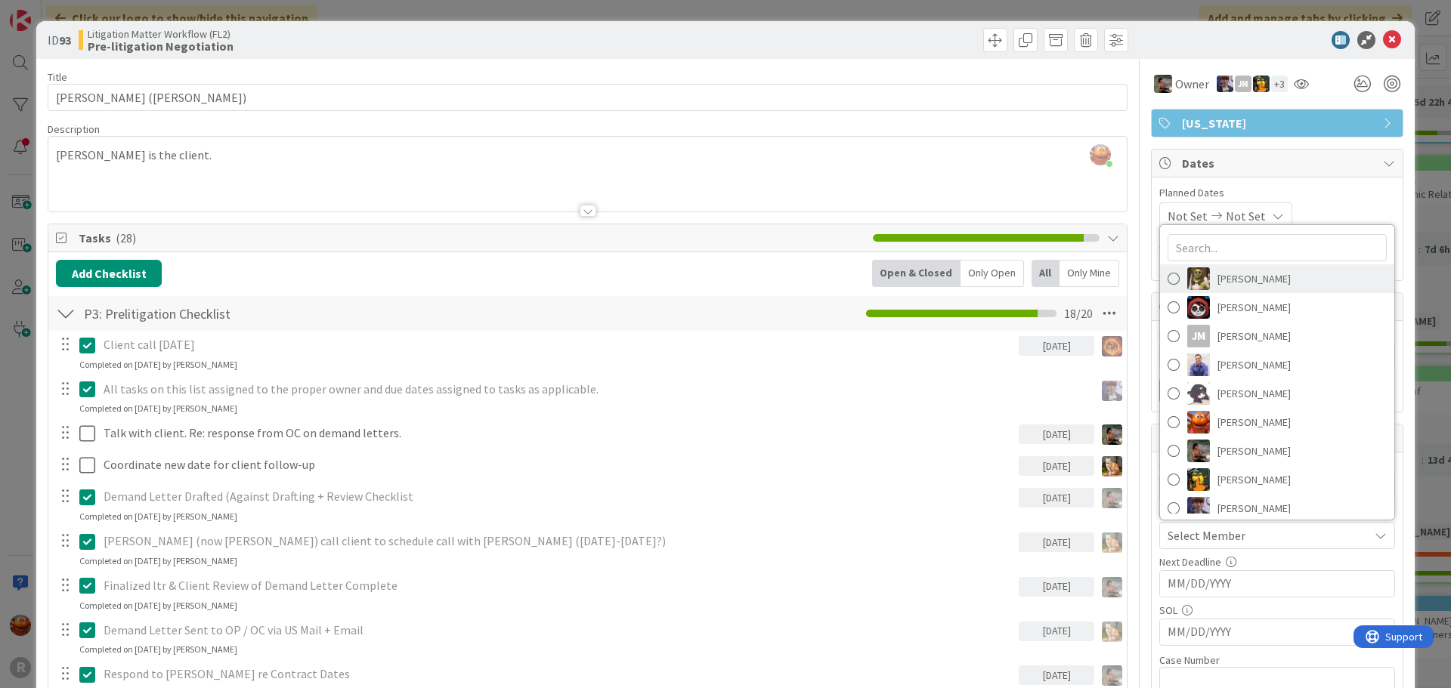
click at [1250, 289] on span "[PERSON_NAME]" at bounding box center [1253, 278] width 73 height 23
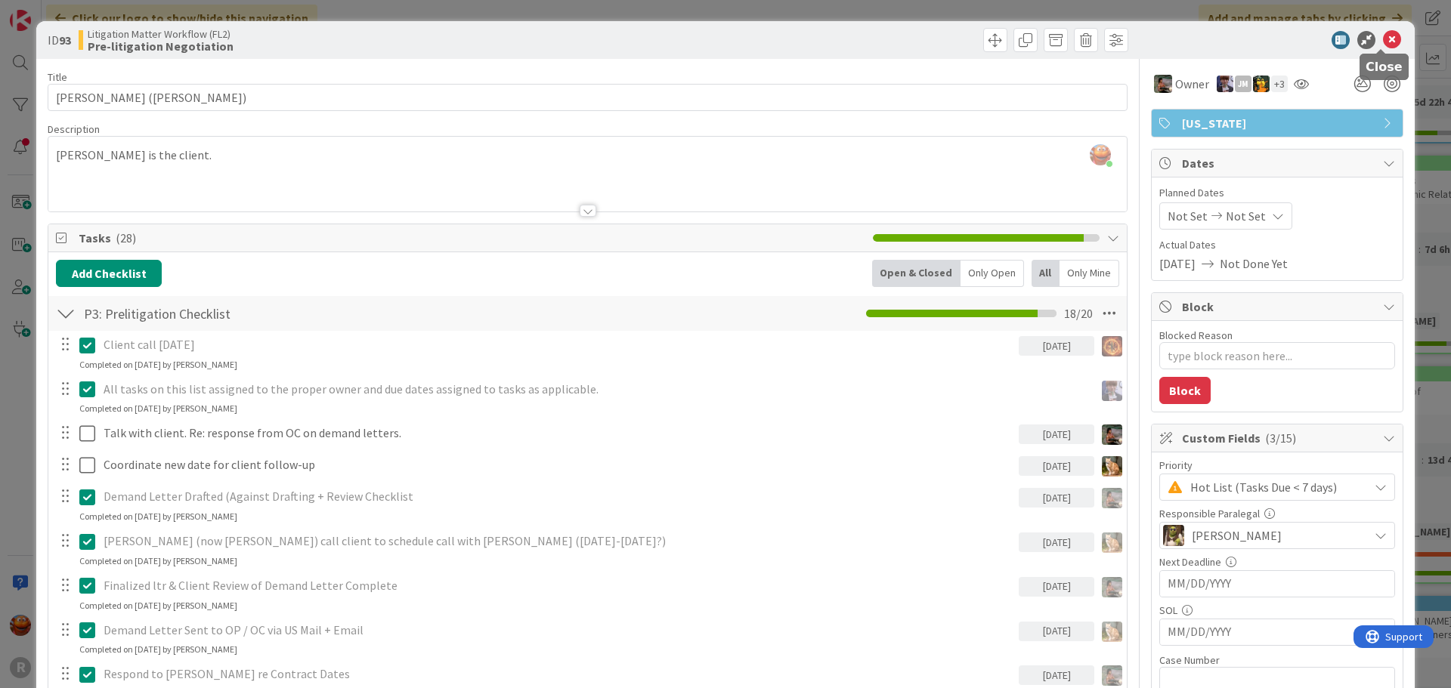
click at [1383, 44] on icon at bounding box center [1392, 40] width 18 height 18
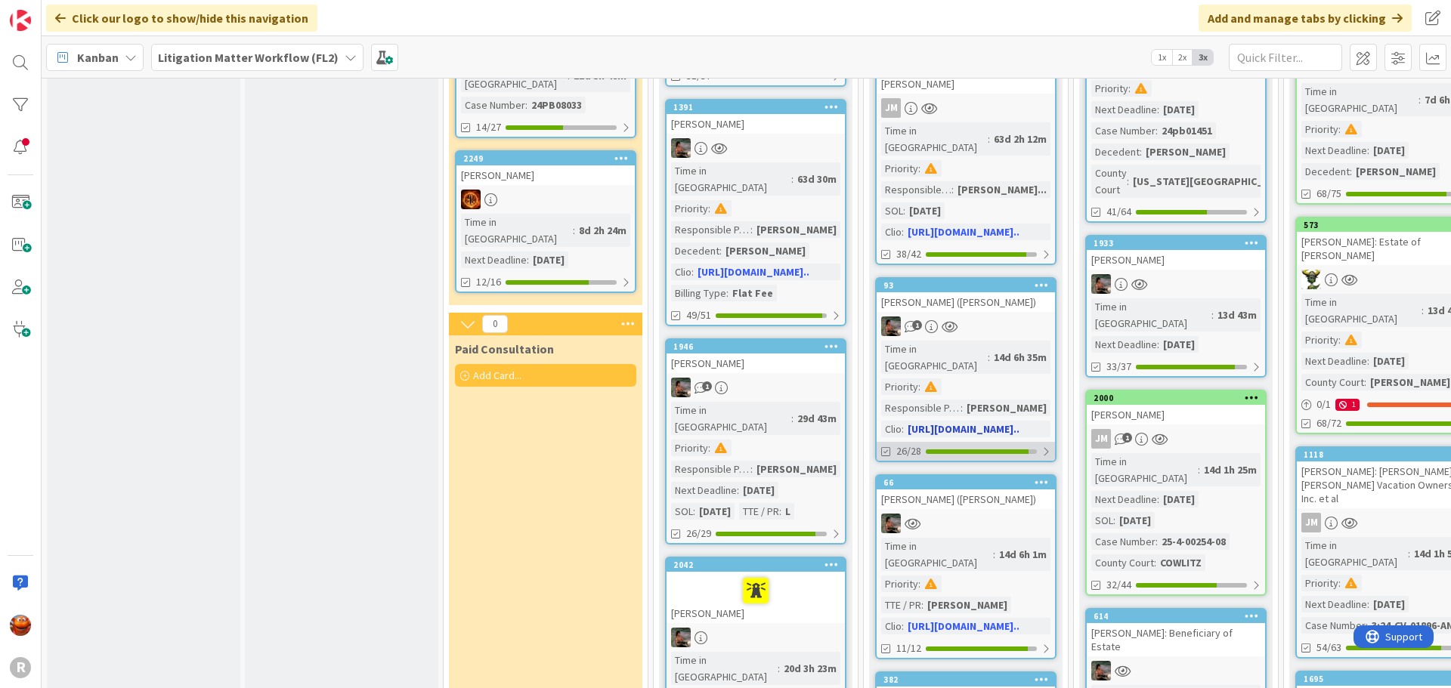
scroll to position [378, 0]
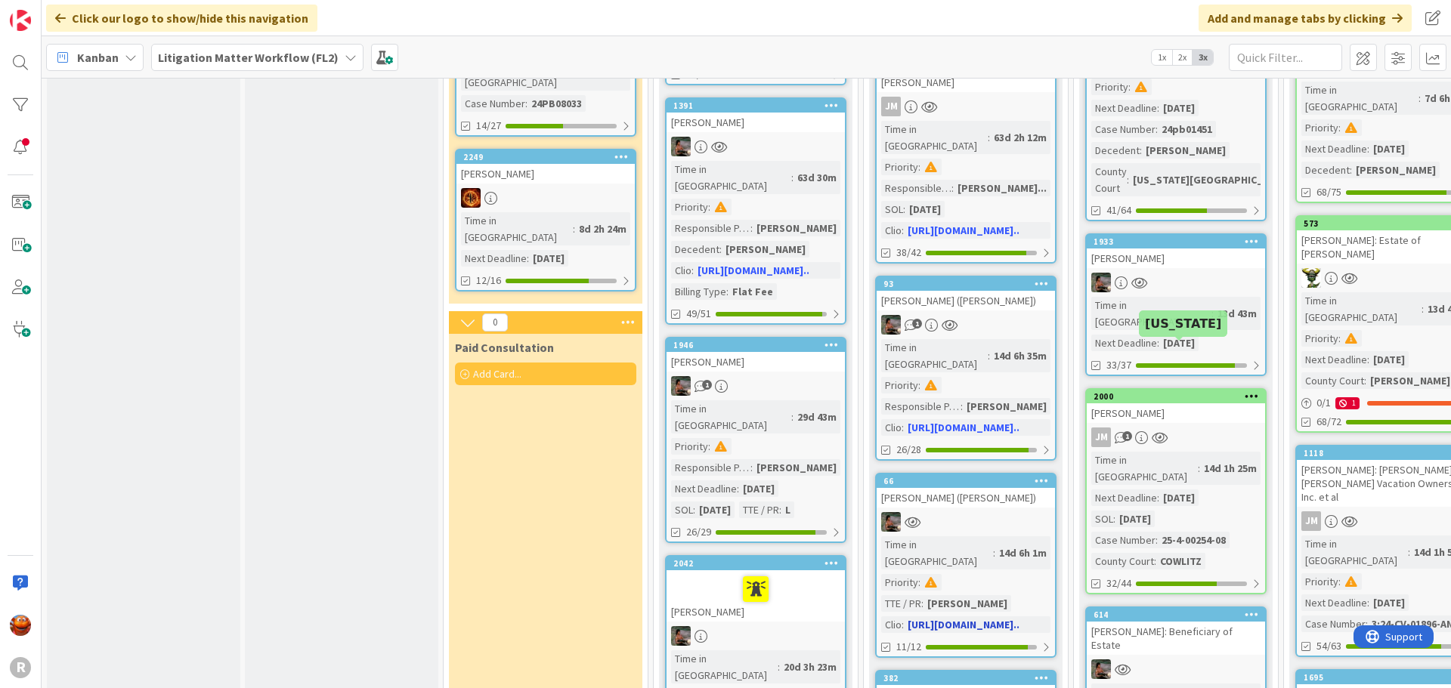
click at [966, 512] on div at bounding box center [965, 522] width 178 height 20
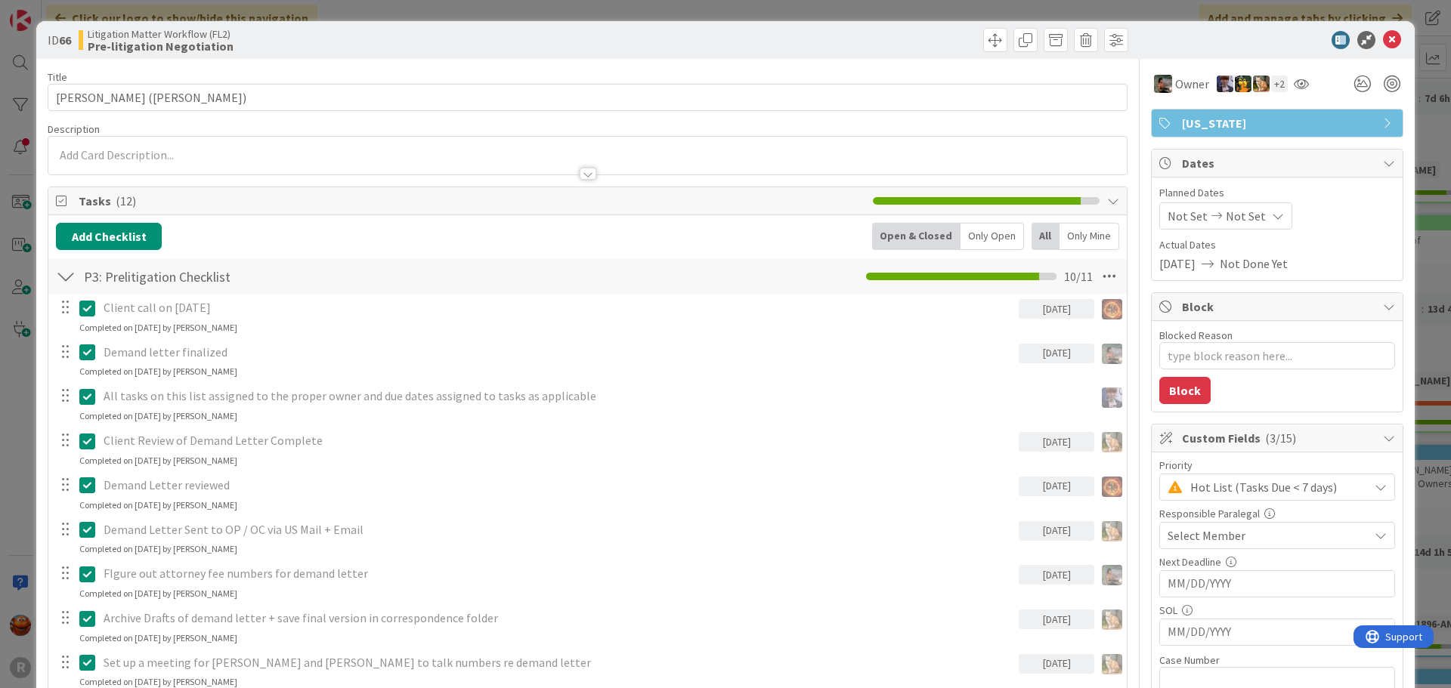
click at [1197, 535] on span "Select Member" at bounding box center [1206, 536] width 78 height 18
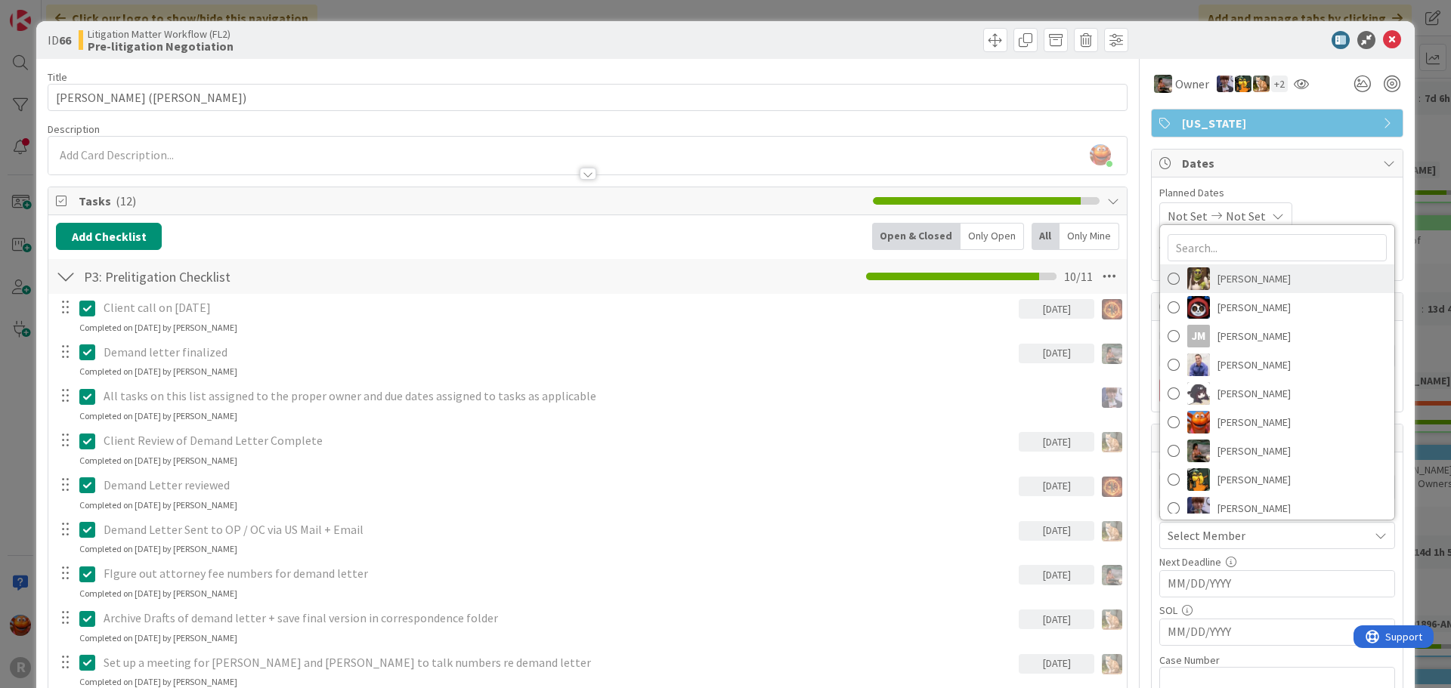
click at [1217, 279] on span "[PERSON_NAME]" at bounding box center [1253, 278] width 73 height 23
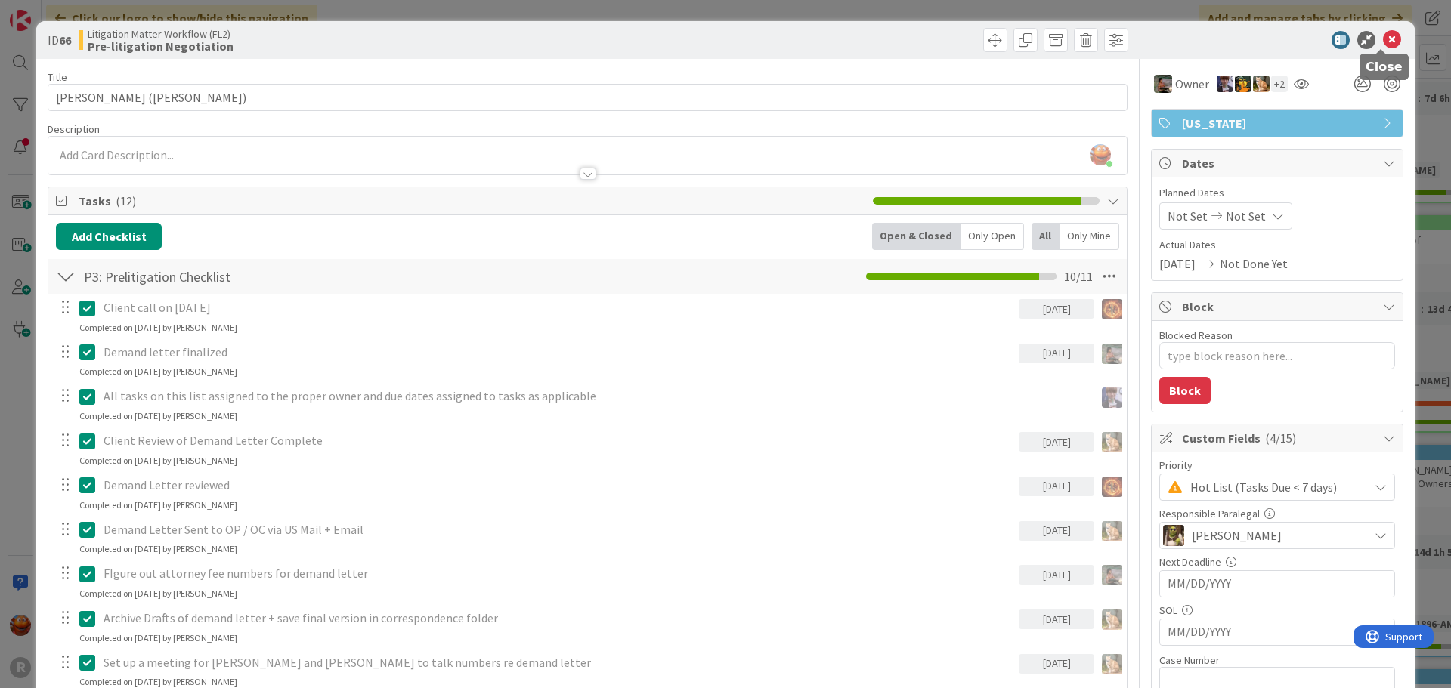
click at [1383, 39] on icon at bounding box center [1392, 40] width 18 height 18
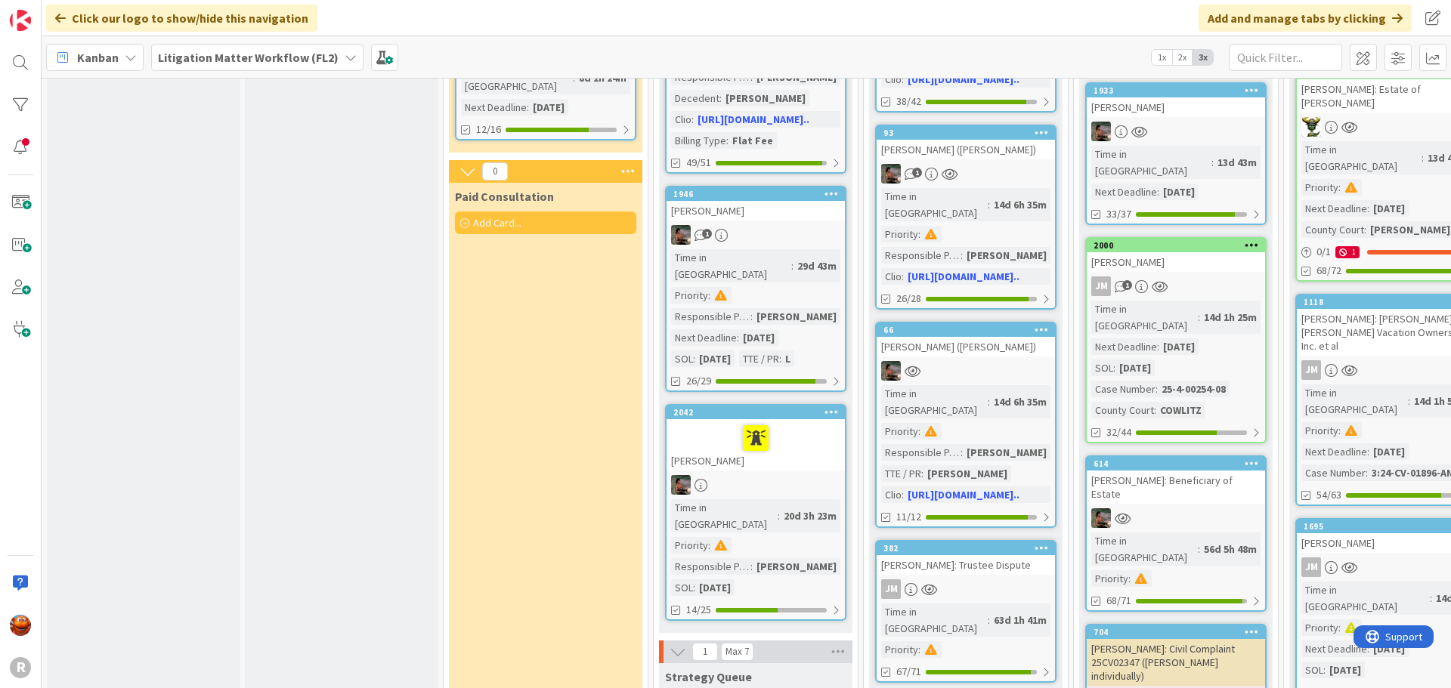
click at [987, 579] on div "JM" at bounding box center [965, 589] width 178 height 20
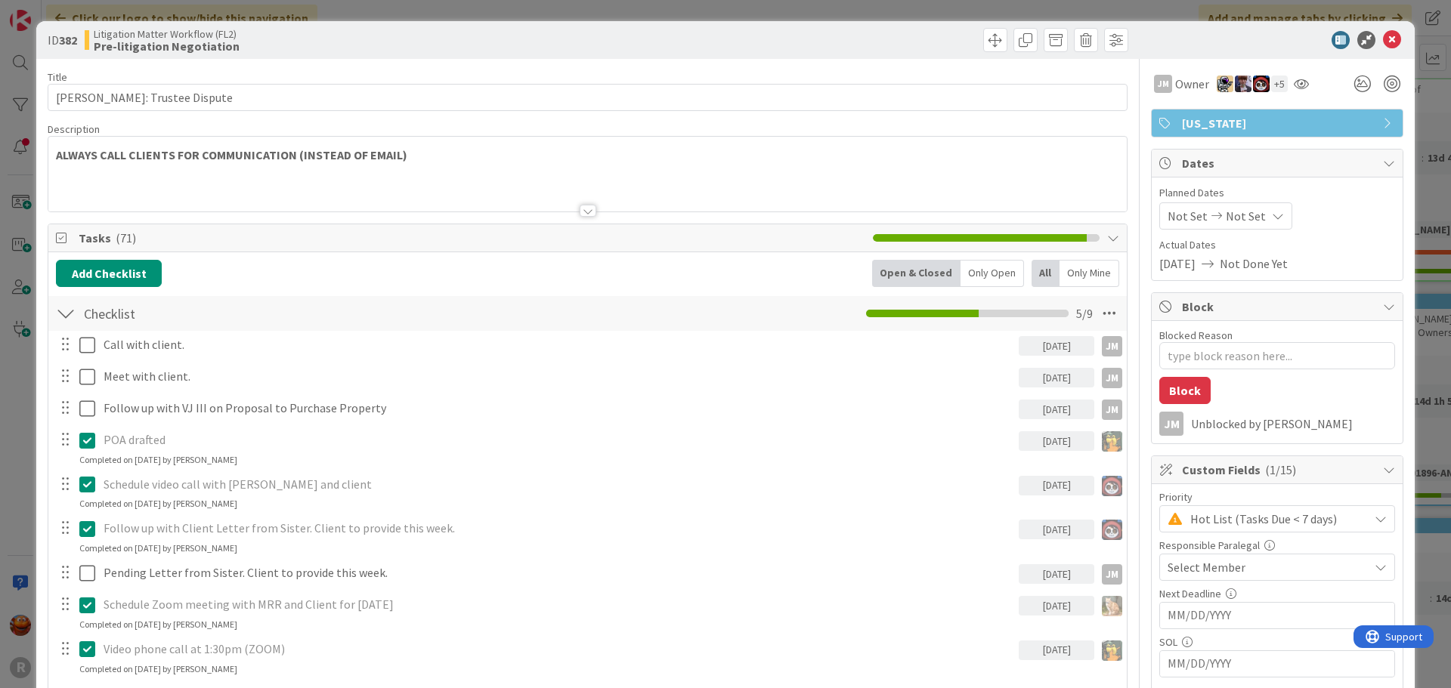
click at [1228, 562] on span "Select Member" at bounding box center [1206, 567] width 78 height 18
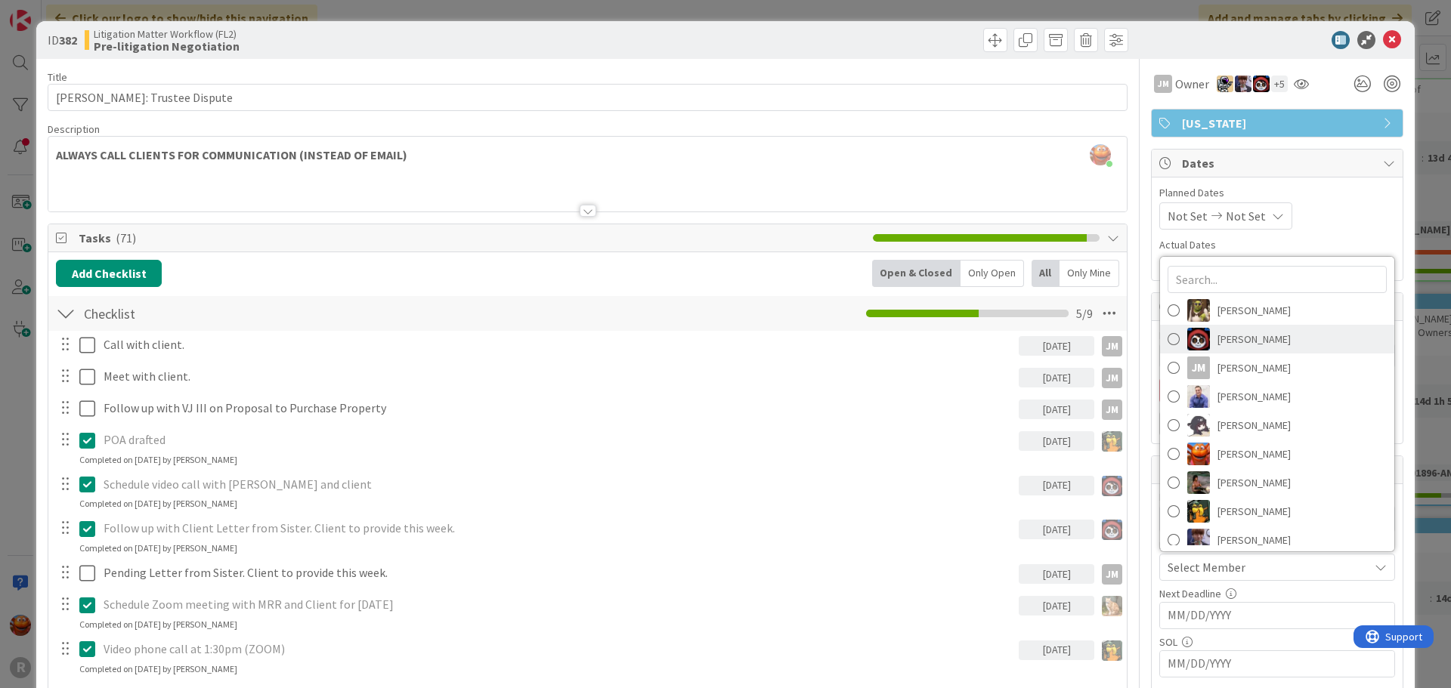
click at [1252, 349] on span "[PERSON_NAME]" at bounding box center [1253, 339] width 73 height 23
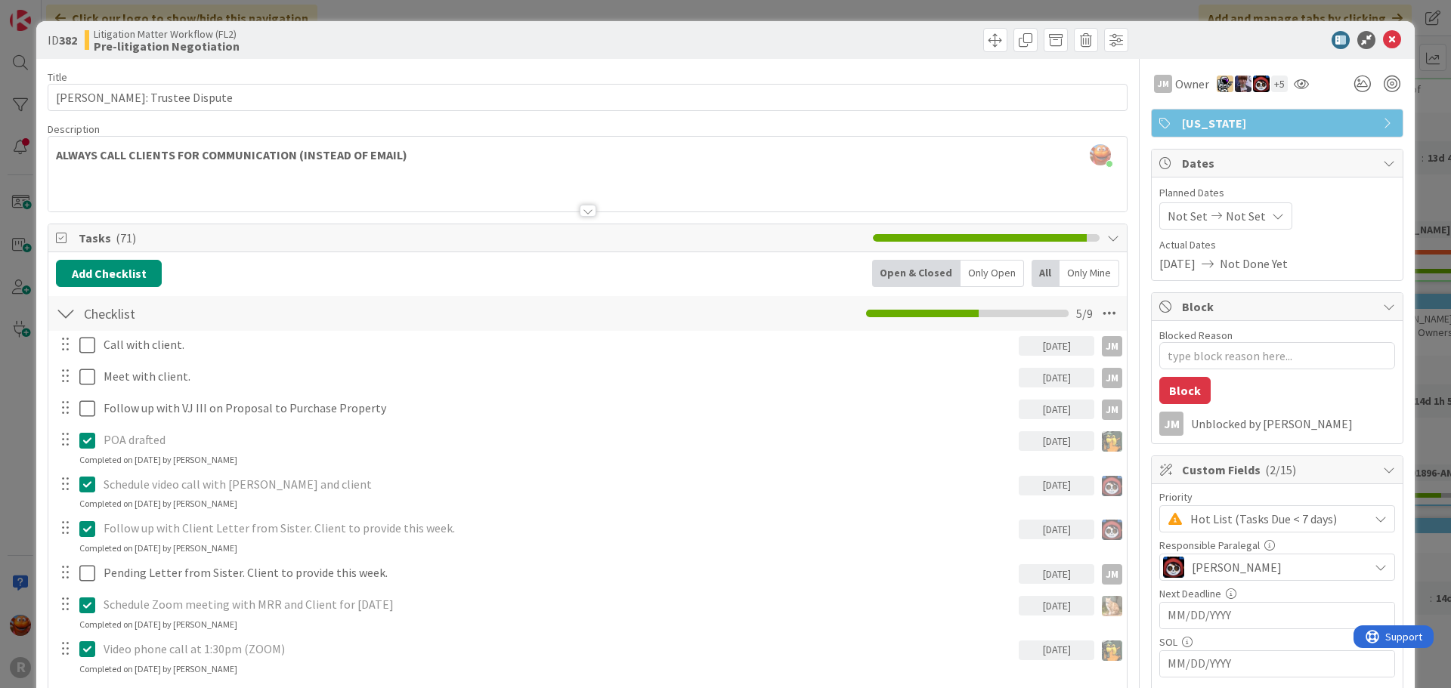
click at [1383, 46] on icon at bounding box center [1392, 40] width 18 height 18
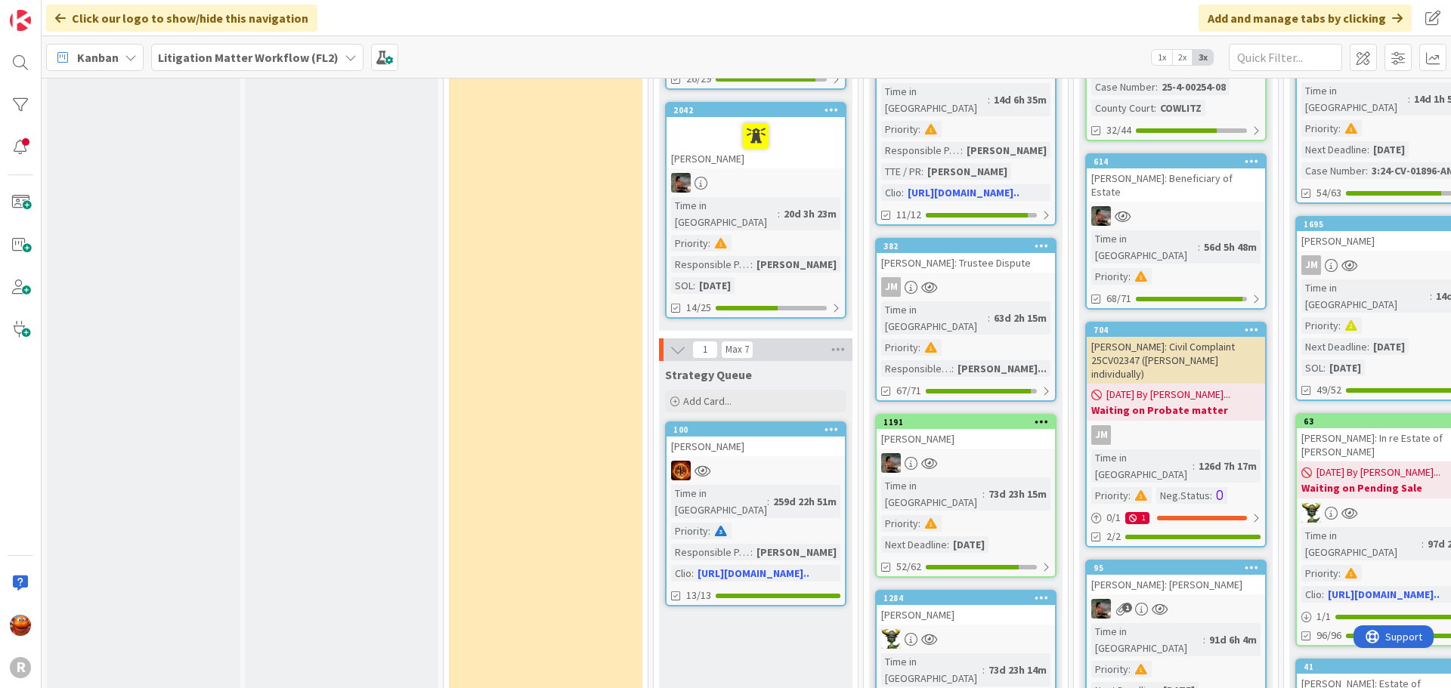
click at [1034, 453] on div at bounding box center [965, 463] width 178 height 20
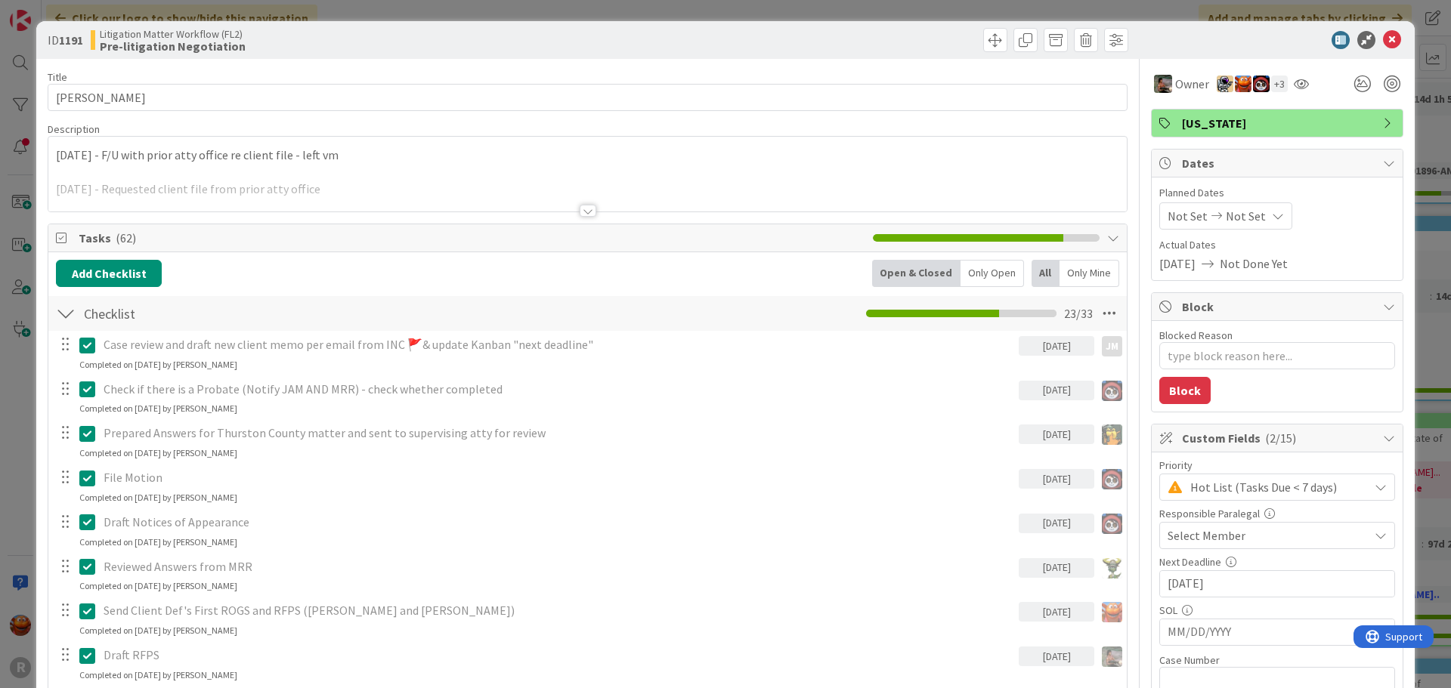
click at [1219, 536] on span "Select Member" at bounding box center [1206, 536] width 78 height 18
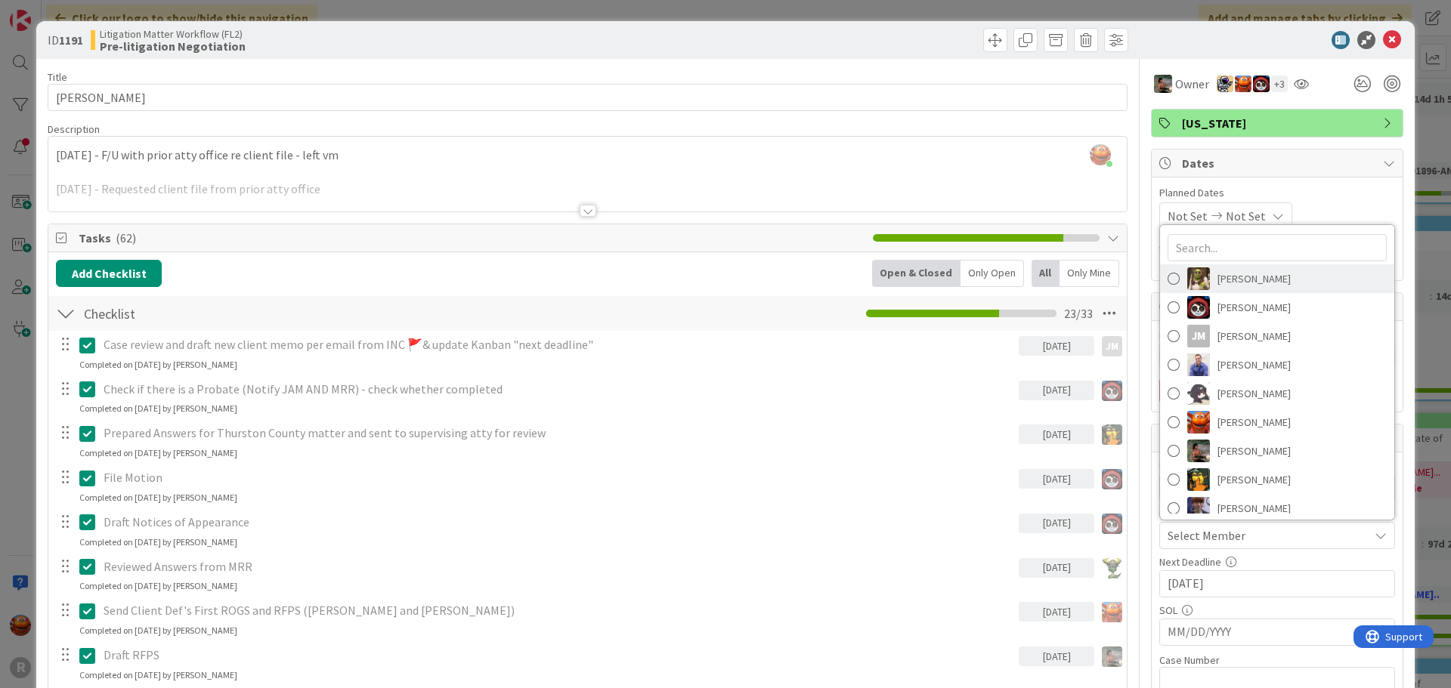
click at [1238, 280] on span "[PERSON_NAME]" at bounding box center [1253, 278] width 73 height 23
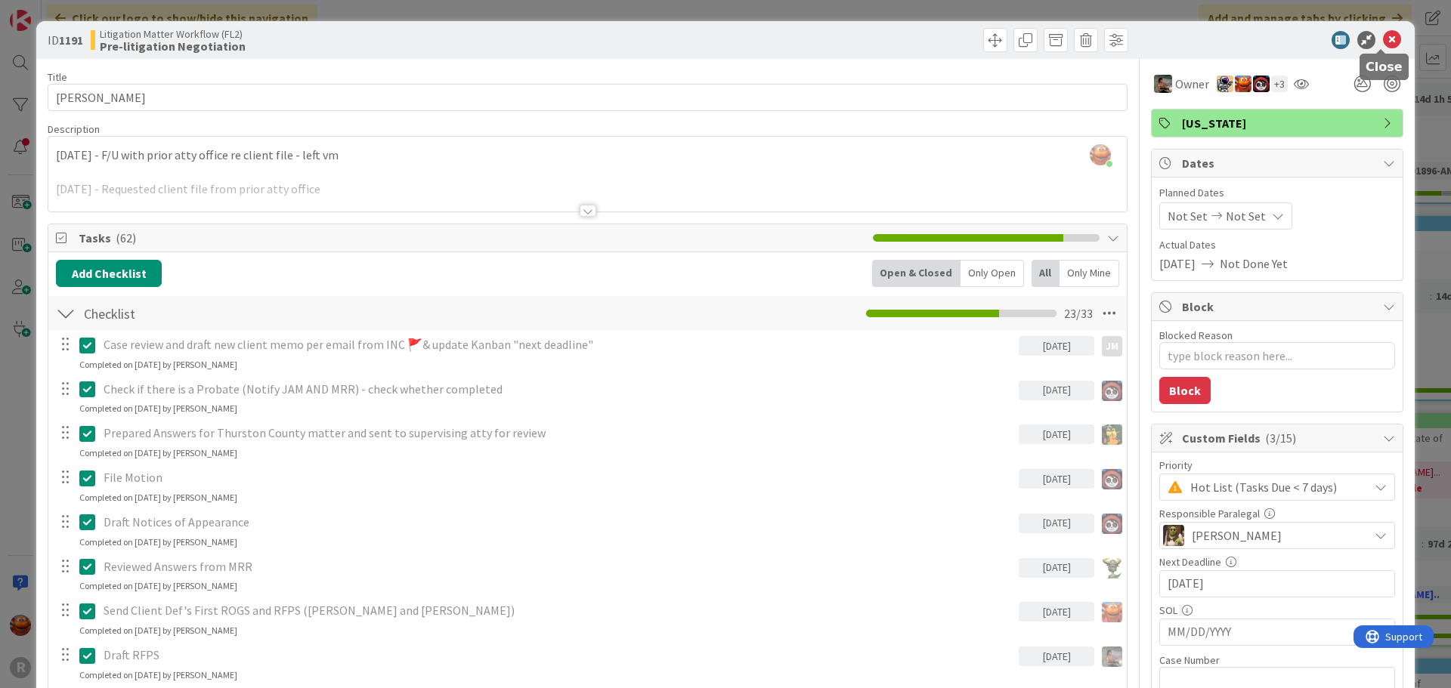
click at [1383, 45] on icon at bounding box center [1392, 40] width 18 height 18
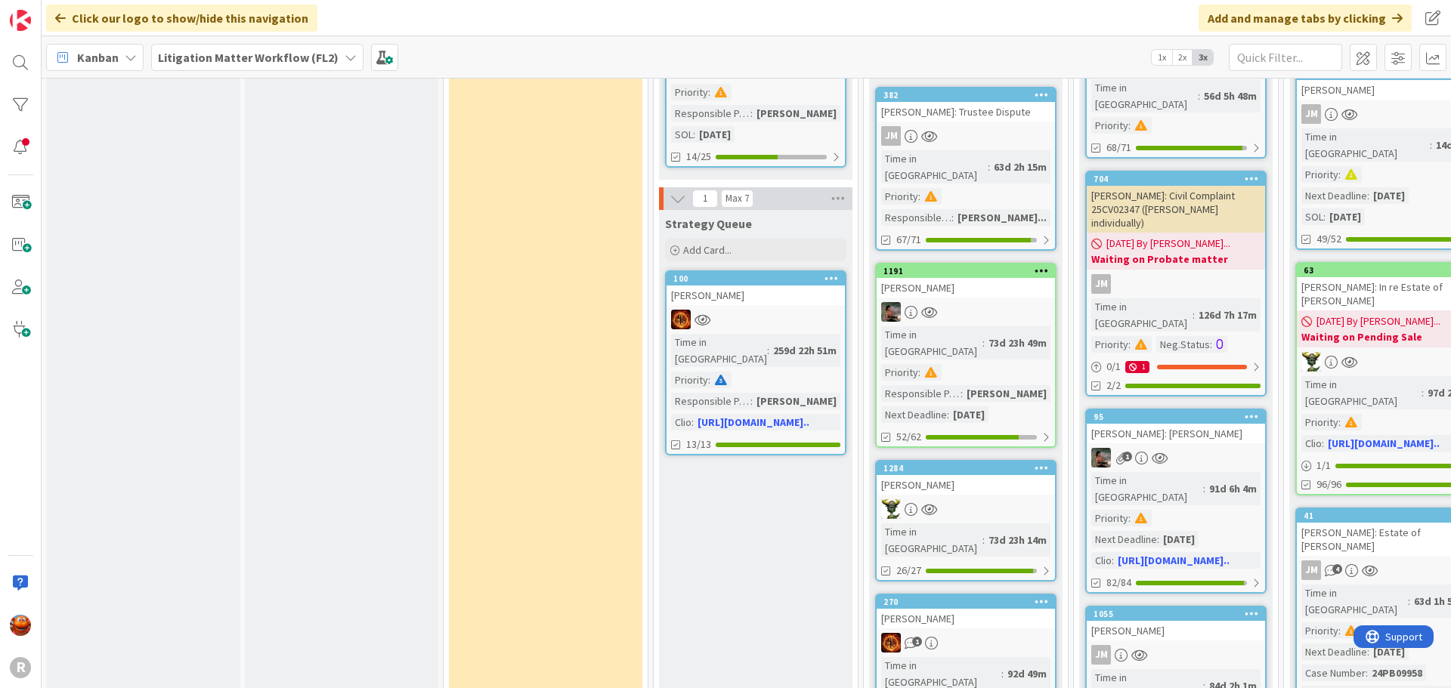
click at [966, 499] on div at bounding box center [965, 509] width 178 height 20
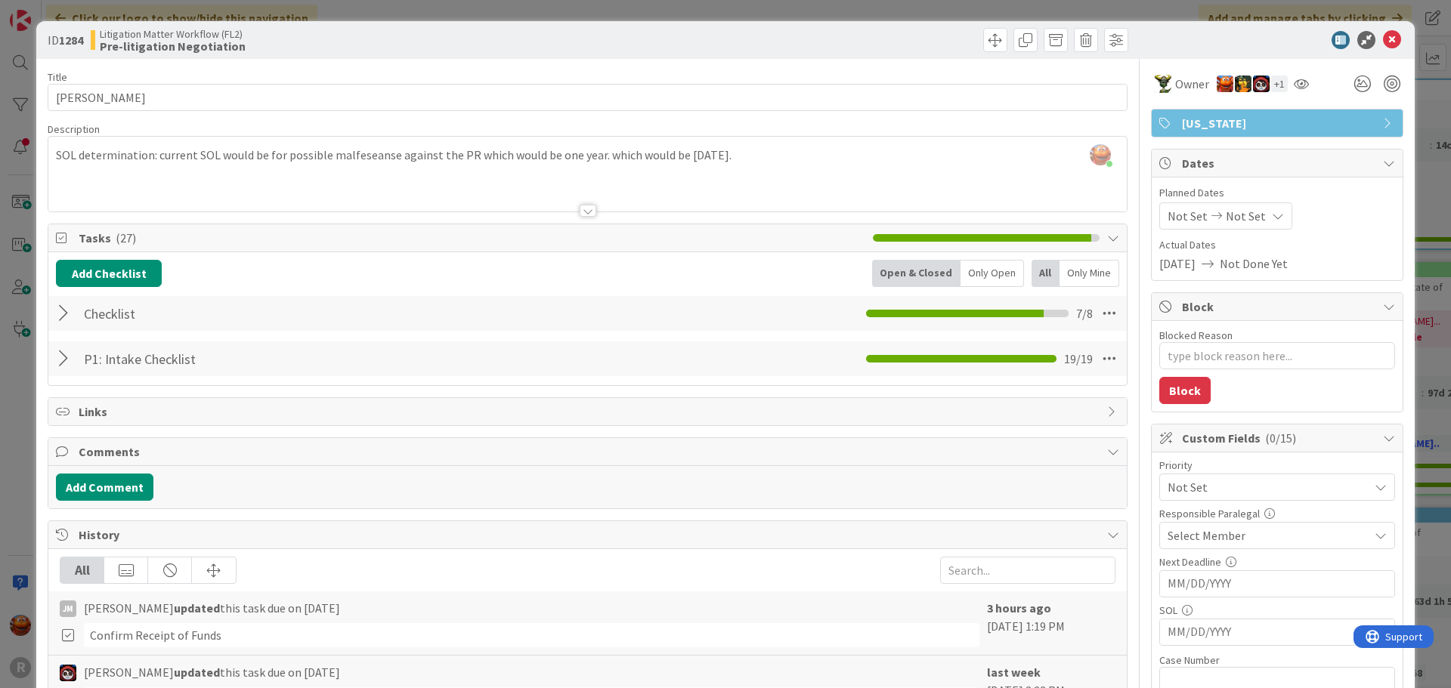
click at [1216, 539] on span "Select Member" at bounding box center [1206, 536] width 78 height 18
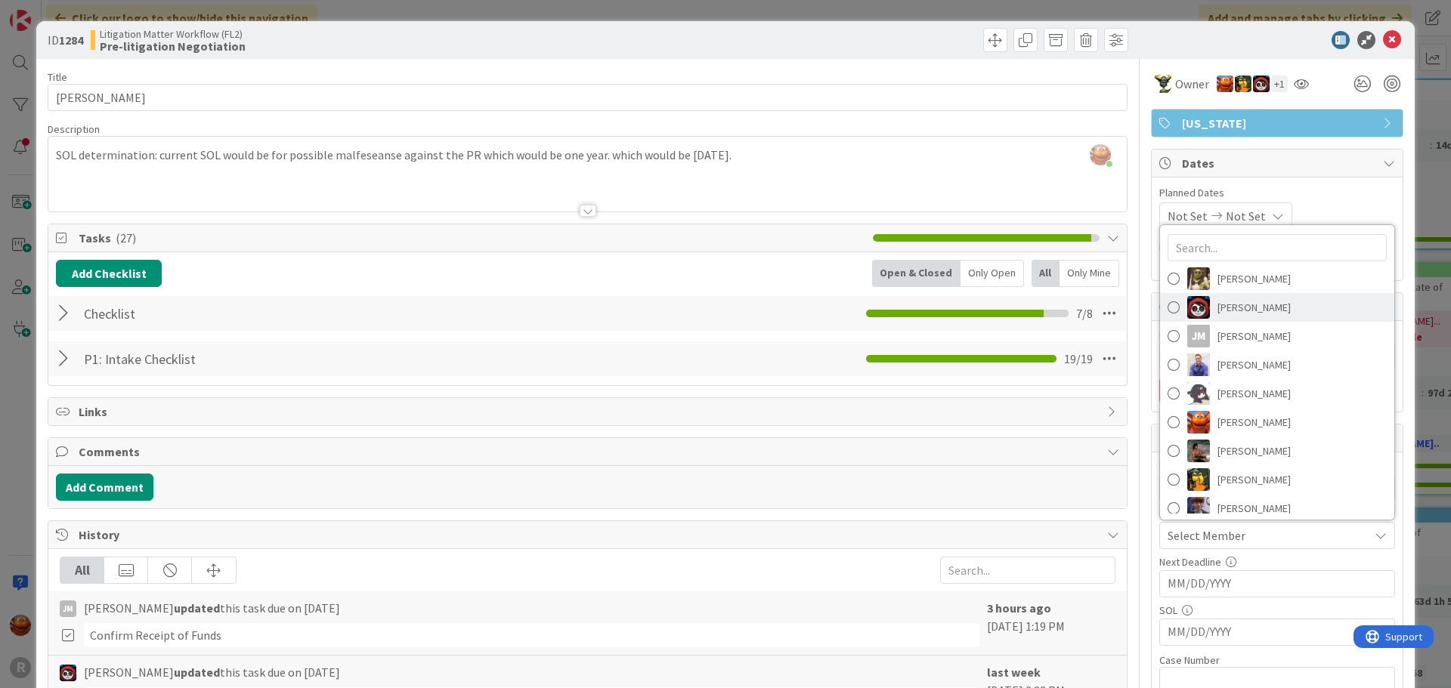
click at [1238, 311] on span "[PERSON_NAME]" at bounding box center [1253, 307] width 73 height 23
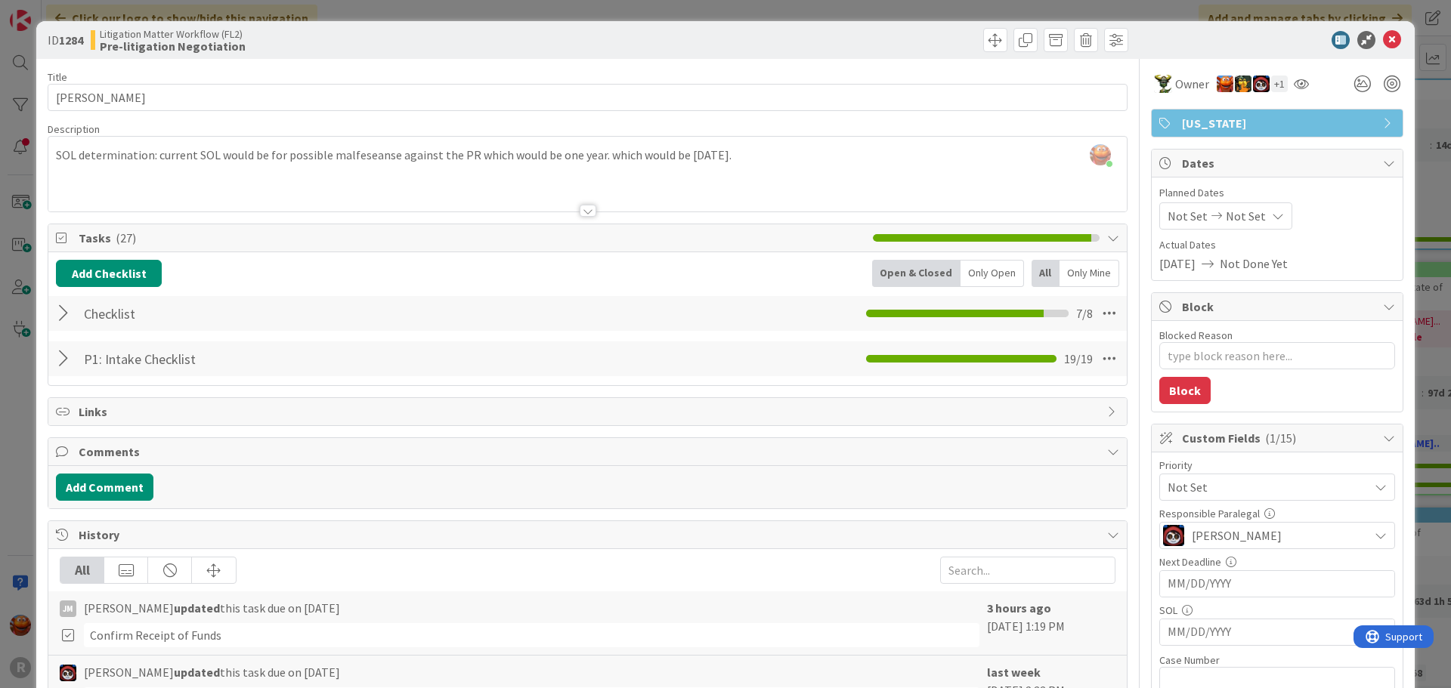
click at [64, 356] on div at bounding box center [66, 358] width 20 height 27
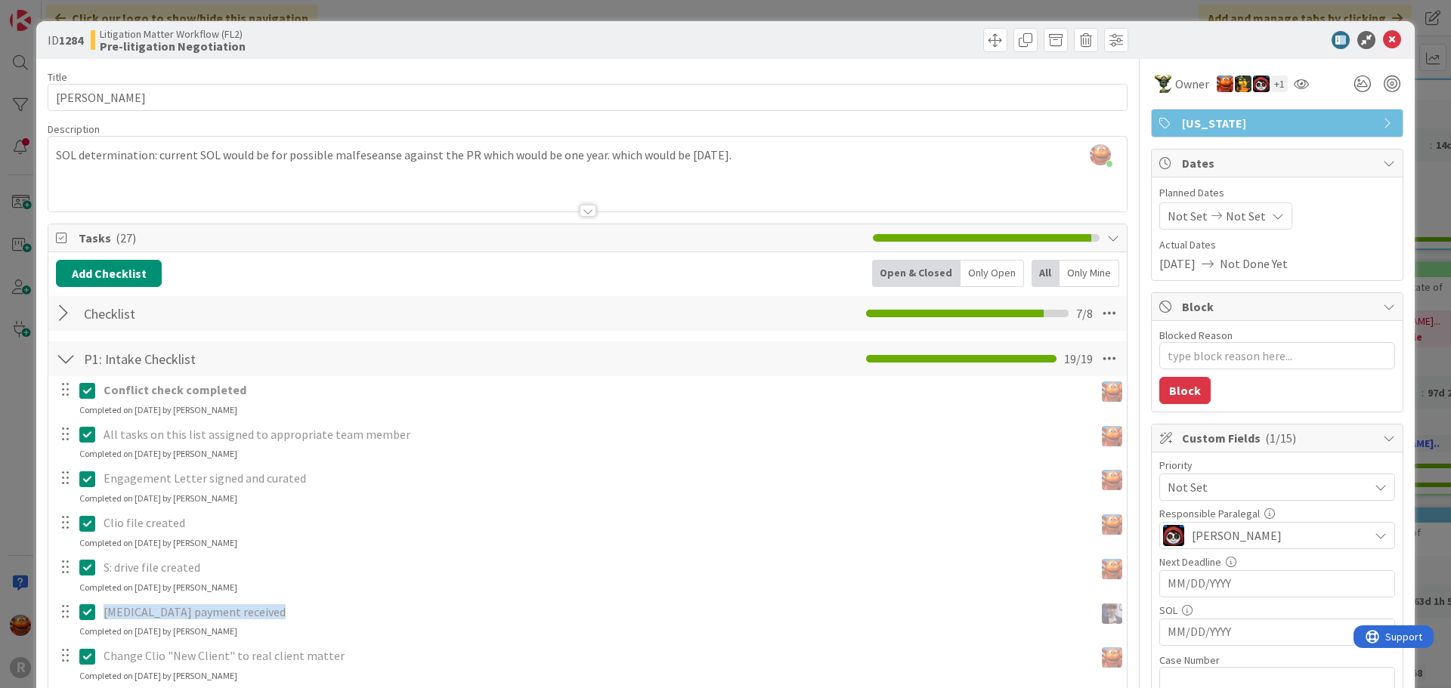
click at [73, 307] on div at bounding box center [66, 313] width 20 height 27
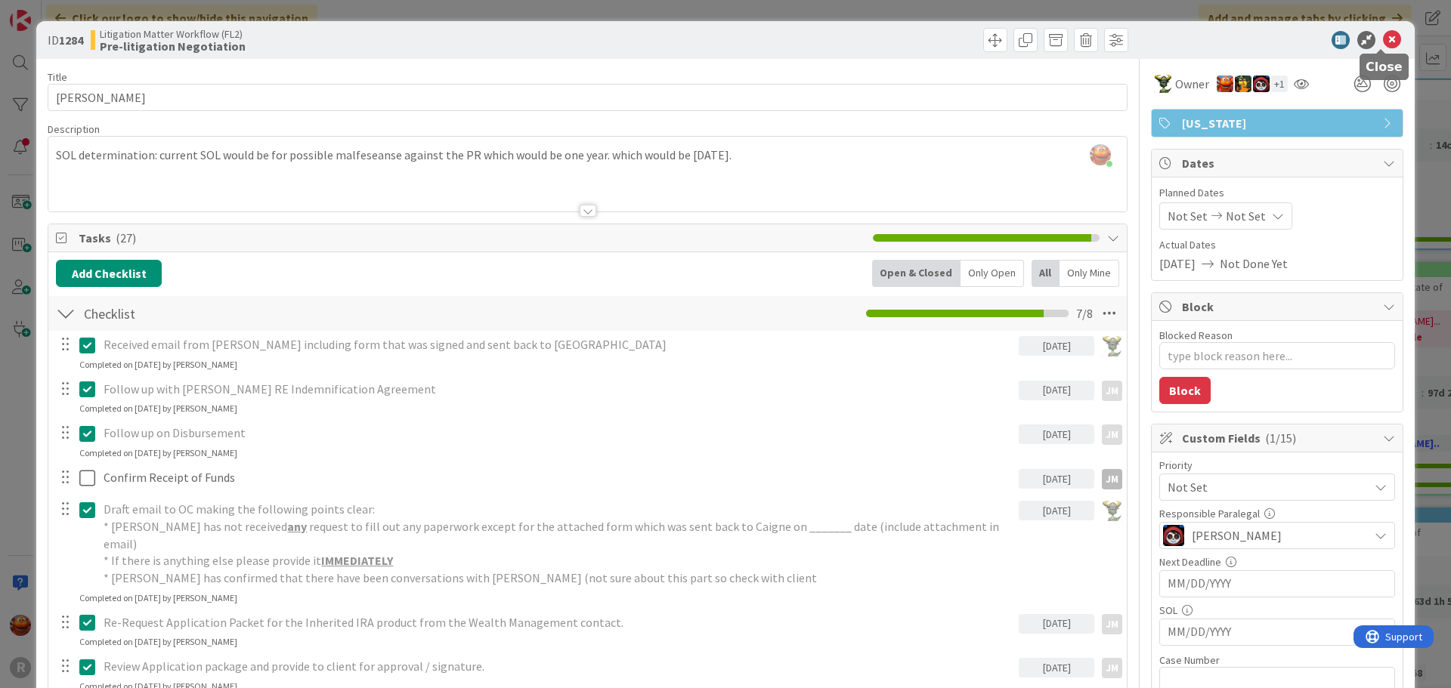
click at [1384, 36] on icon at bounding box center [1392, 40] width 18 height 18
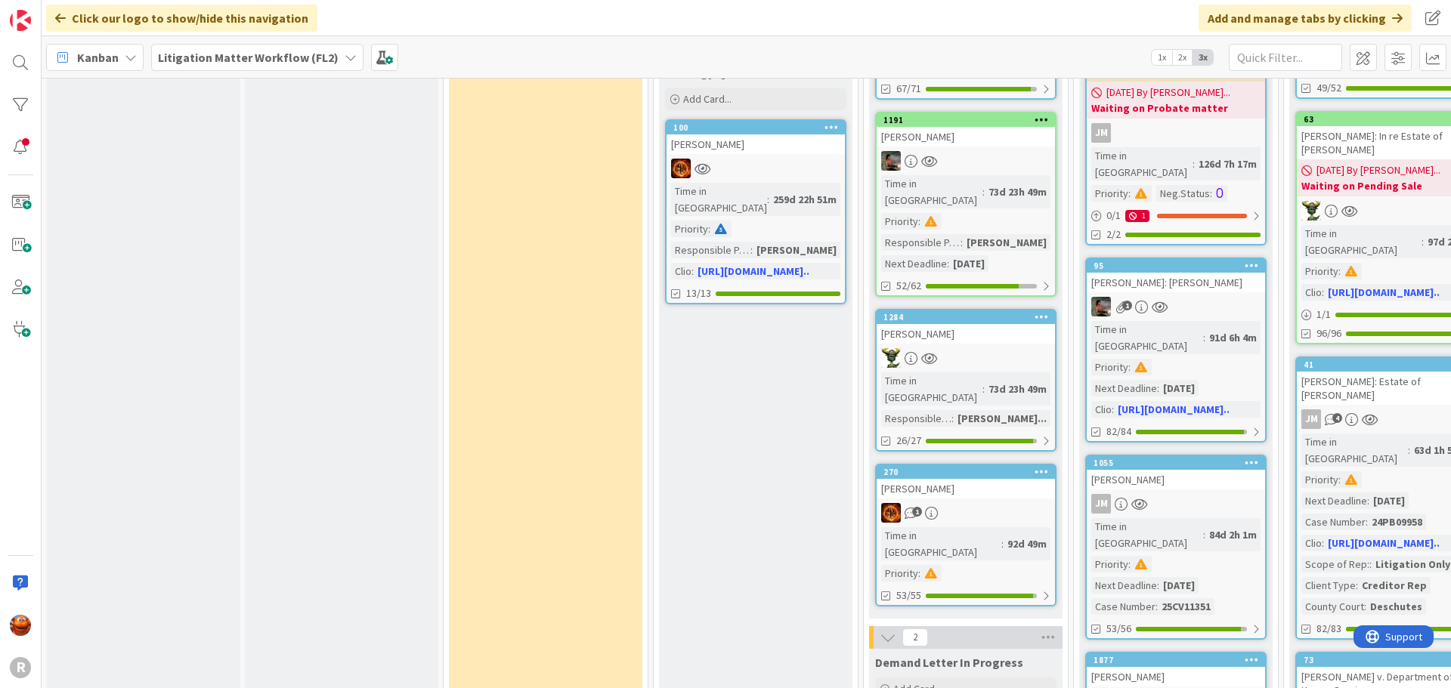
click at [981, 503] on div "1" at bounding box center [965, 513] width 178 height 20
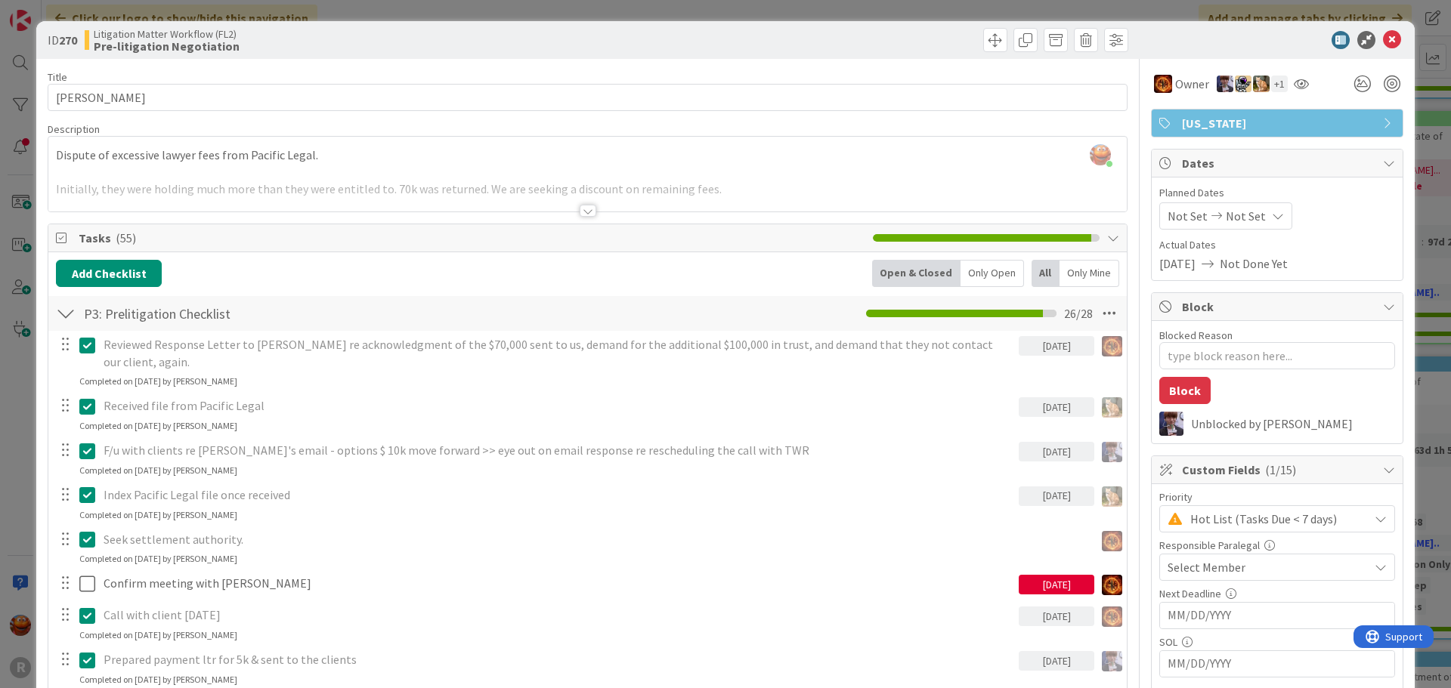
click at [1221, 562] on span "Select Member" at bounding box center [1206, 567] width 78 height 18
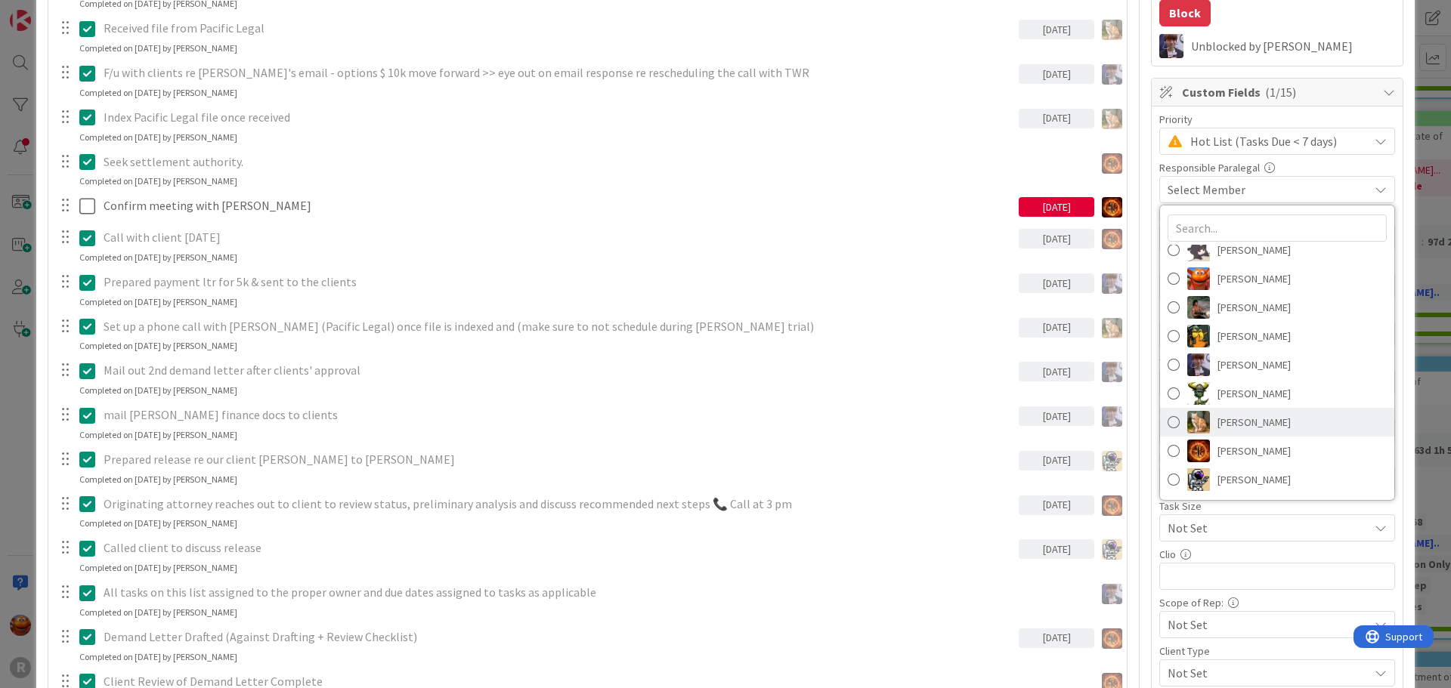
click at [1217, 420] on span "[PERSON_NAME]" at bounding box center [1253, 422] width 73 height 23
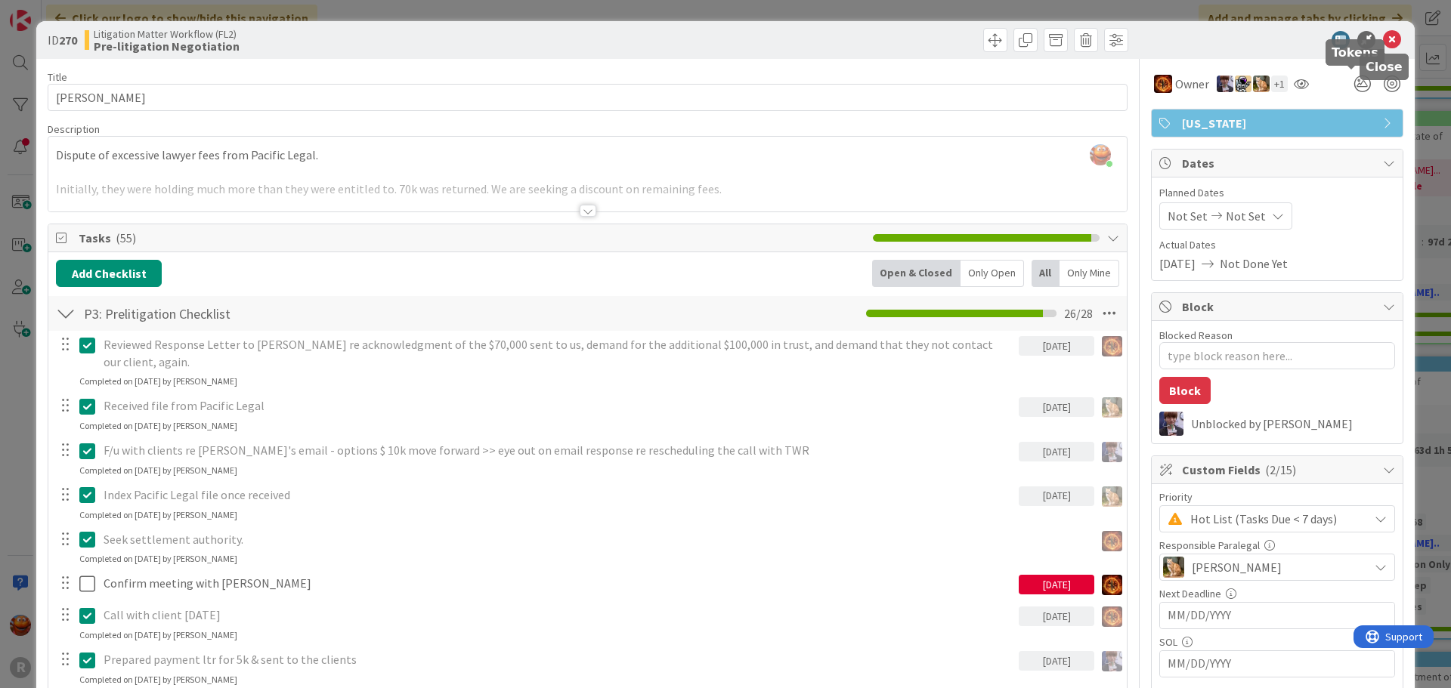
click at [1383, 36] on icon at bounding box center [1392, 40] width 18 height 18
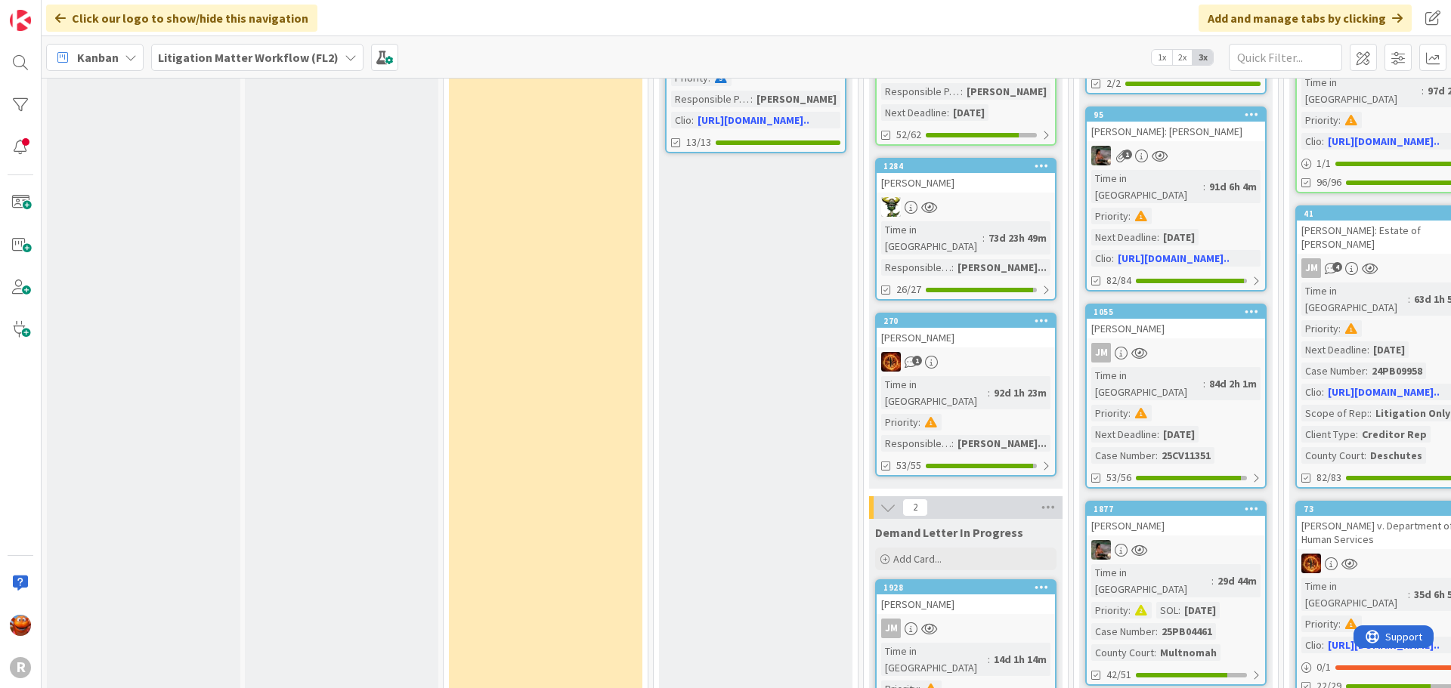
click at [986, 595] on div "[PERSON_NAME]" at bounding box center [965, 605] width 178 height 20
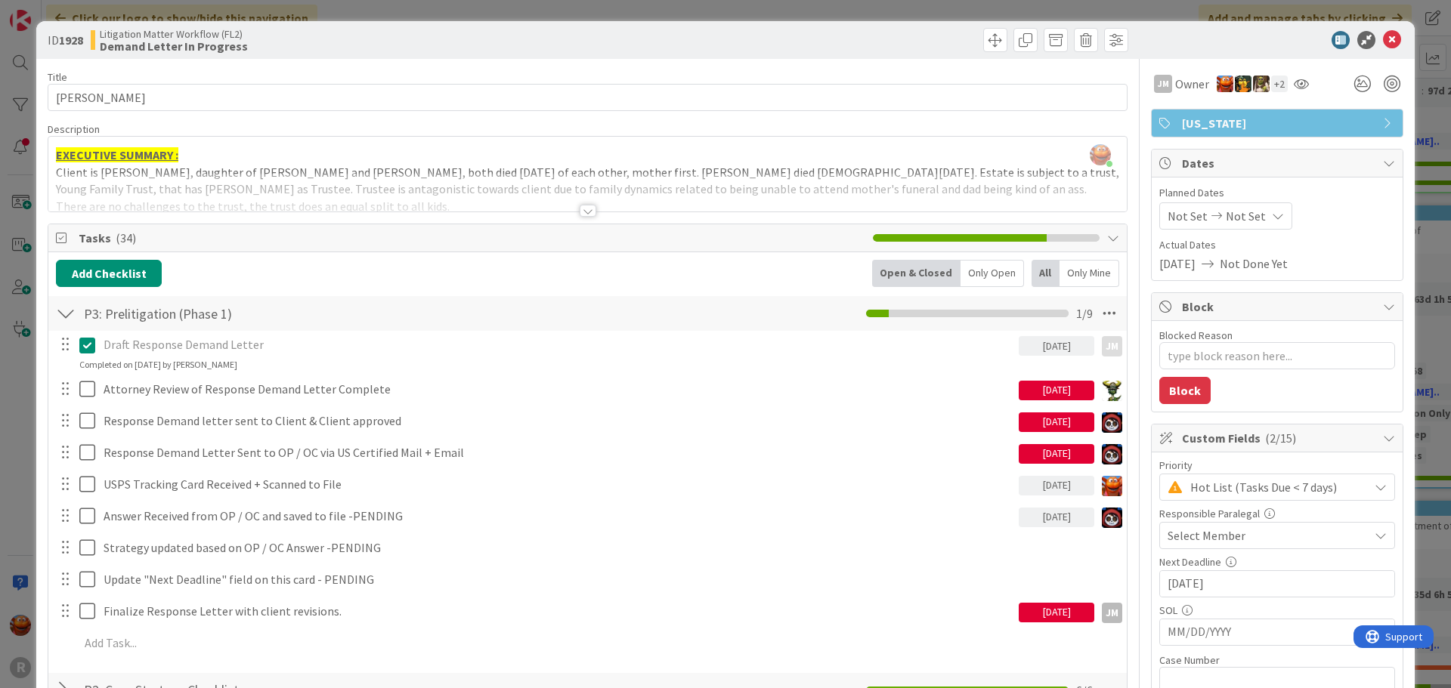
click at [1191, 530] on span "Select Member" at bounding box center [1206, 536] width 78 height 18
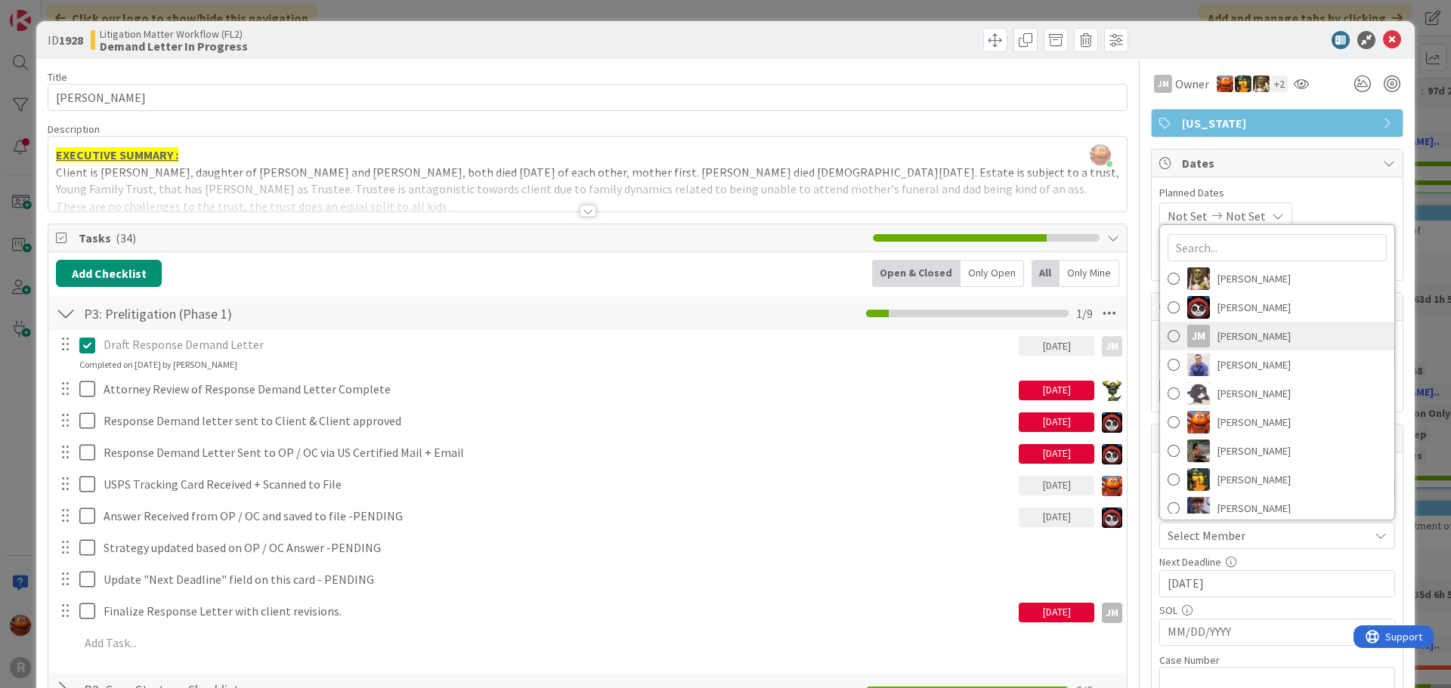
click at [1229, 323] on link "[PERSON_NAME] [PERSON_NAME]" at bounding box center [1277, 336] width 234 height 29
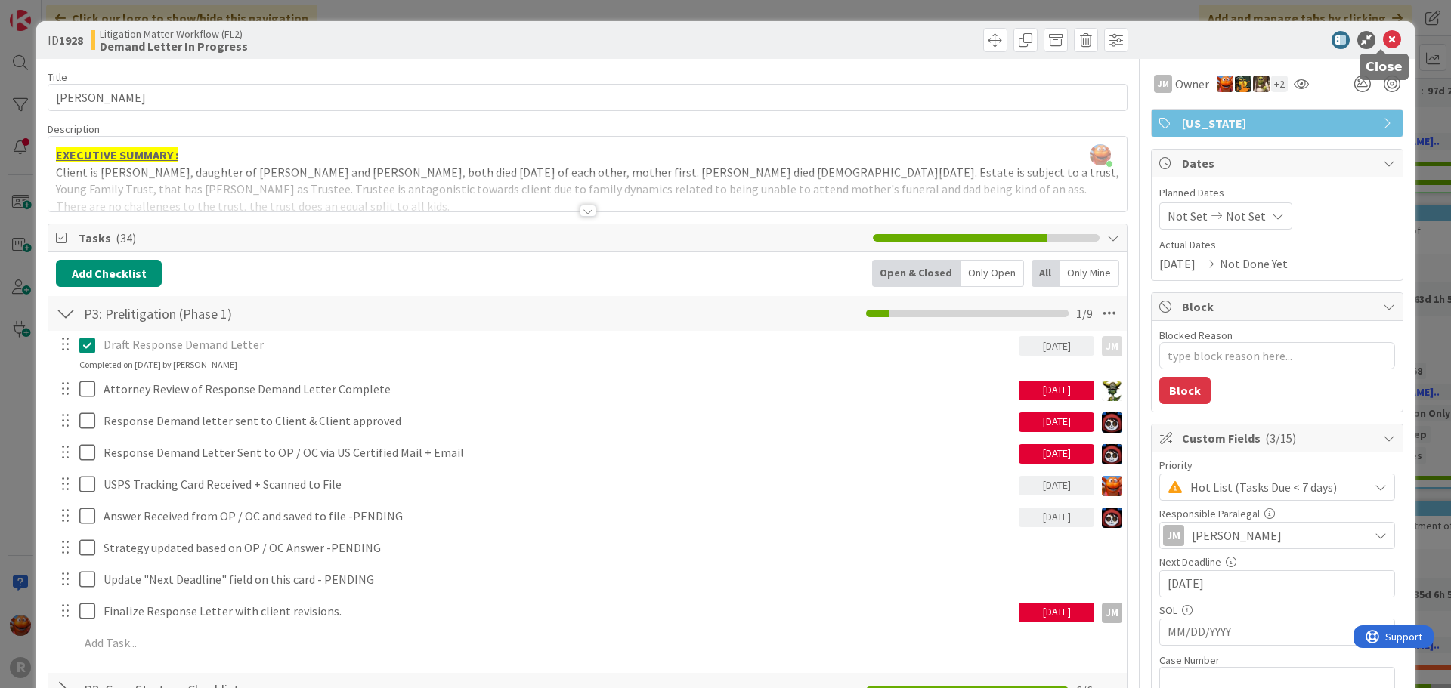
click at [1389, 41] on icon at bounding box center [1392, 40] width 18 height 18
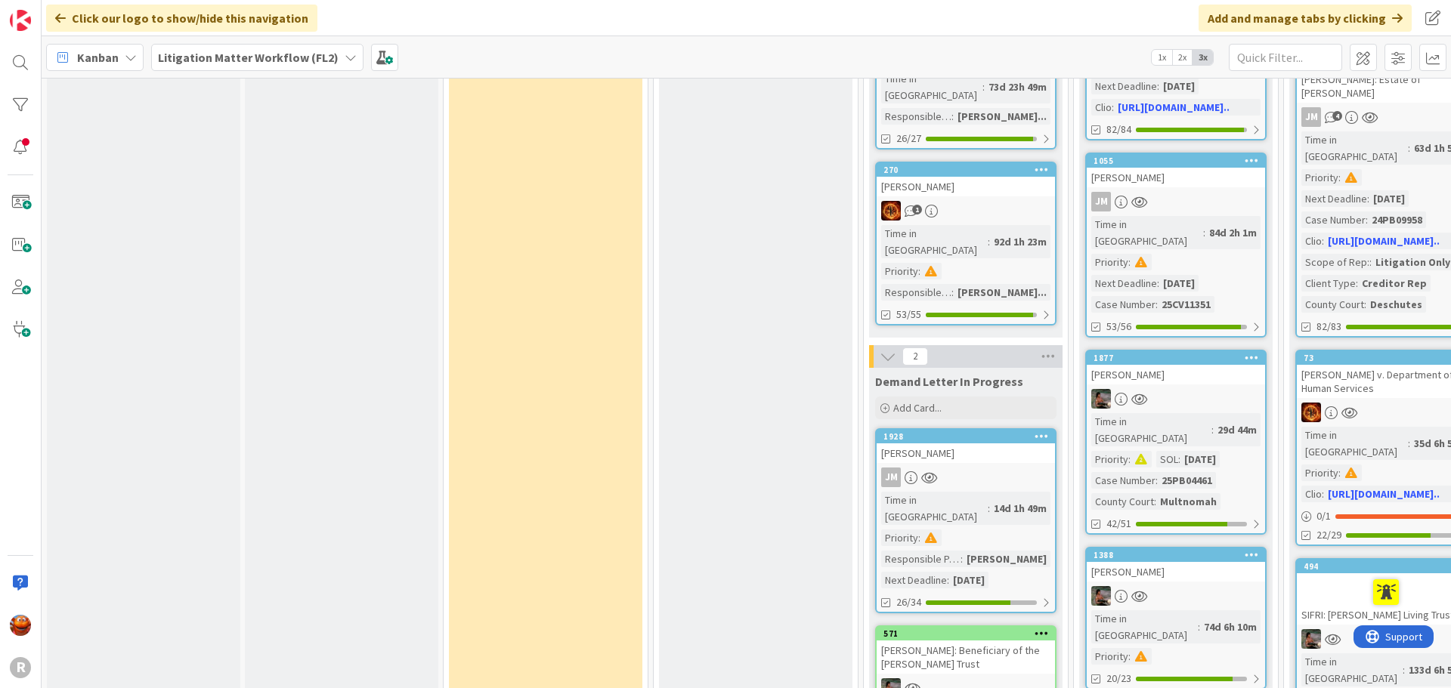
click at [1003, 678] on div at bounding box center [965, 688] width 178 height 20
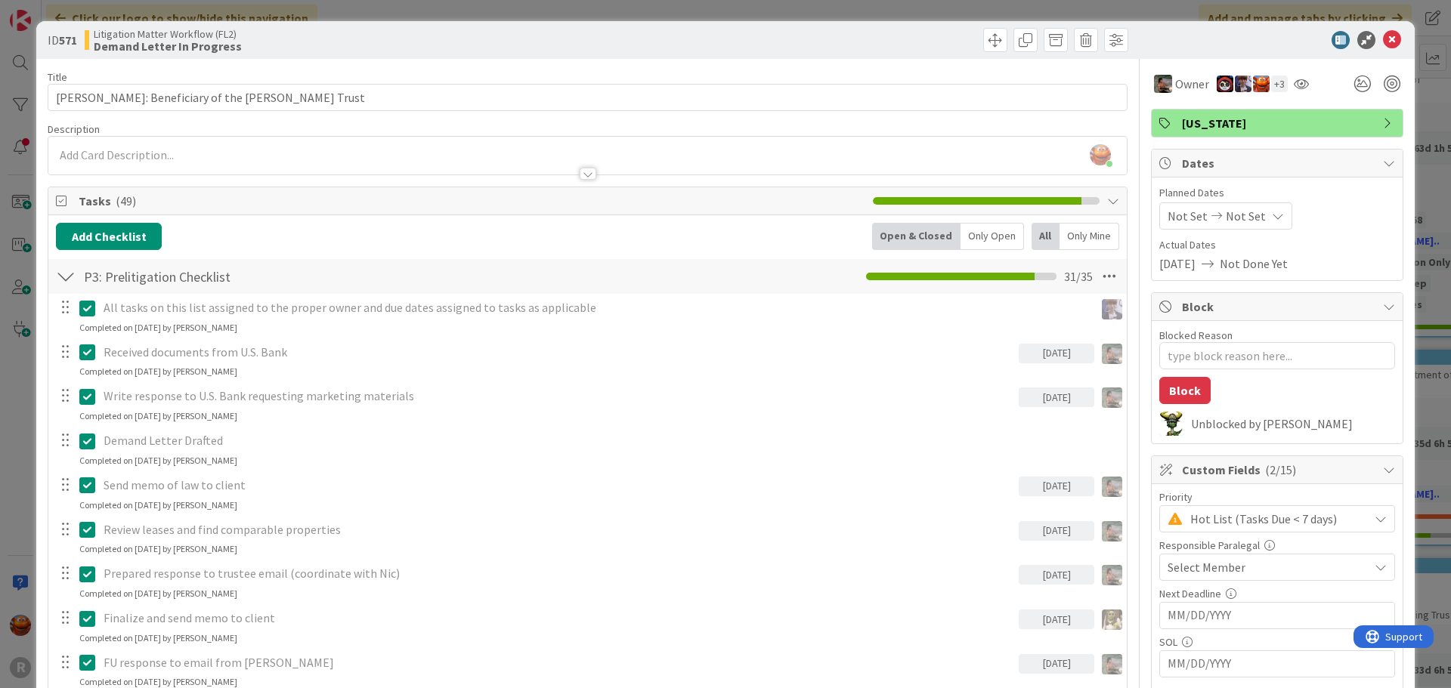
click at [1200, 572] on span "Select Member" at bounding box center [1206, 567] width 78 height 18
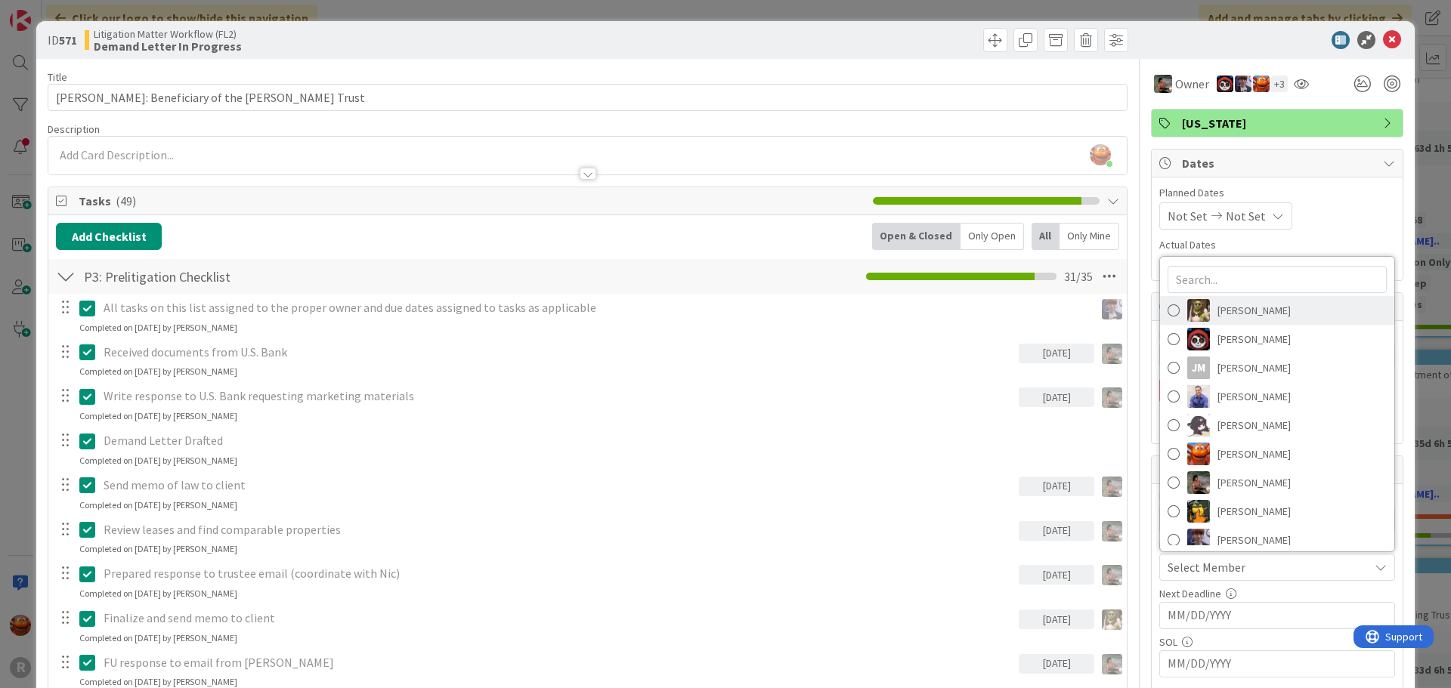
click at [1228, 312] on span "[PERSON_NAME]" at bounding box center [1253, 310] width 73 height 23
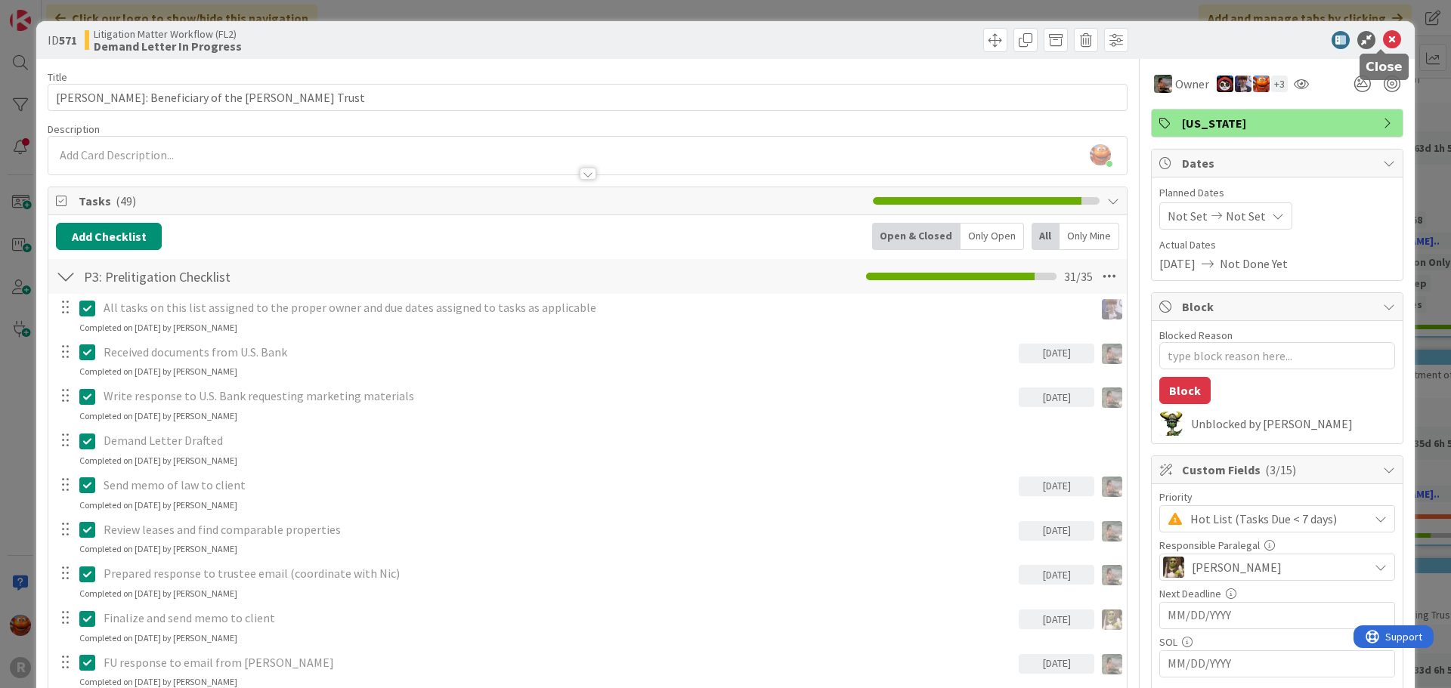
click at [1383, 37] on icon at bounding box center [1392, 40] width 18 height 18
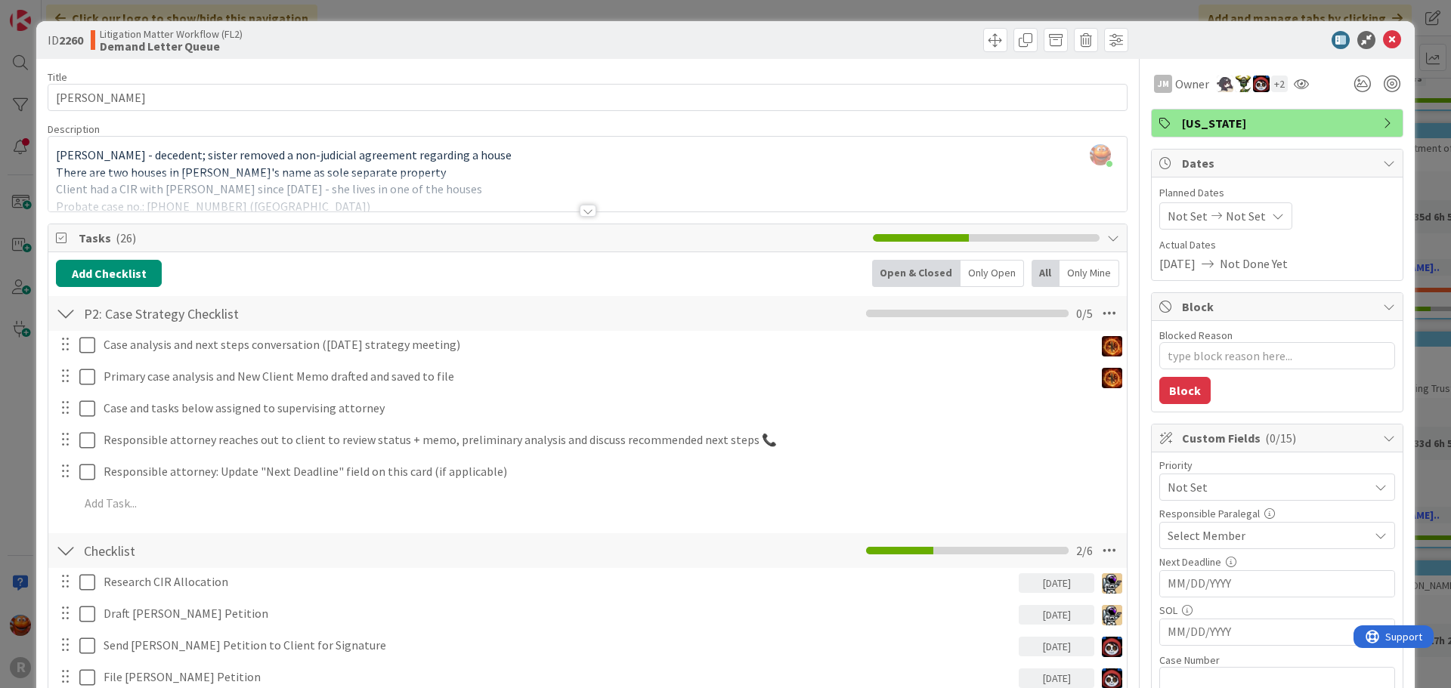
click at [1195, 531] on span "Select Member" at bounding box center [1206, 536] width 78 height 18
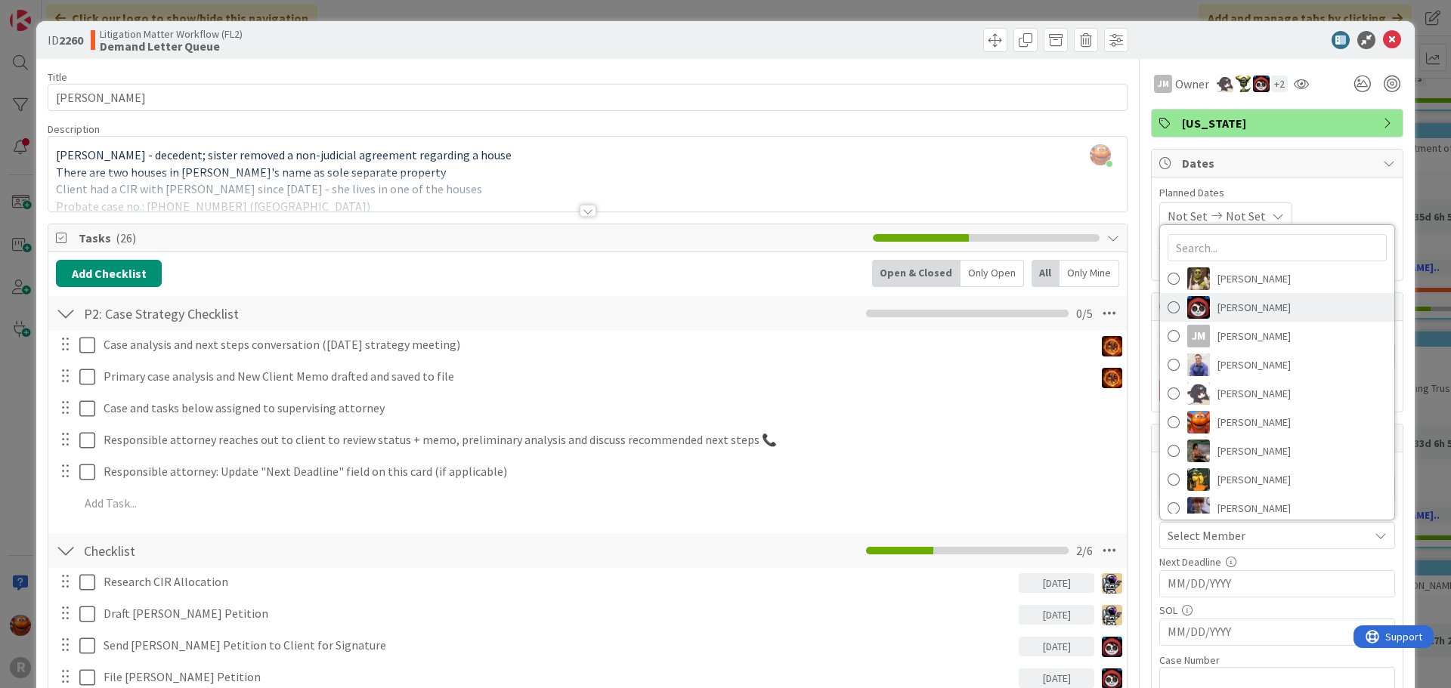
click at [1217, 316] on span "[PERSON_NAME]" at bounding box center [1253, 307] width 73 height 23
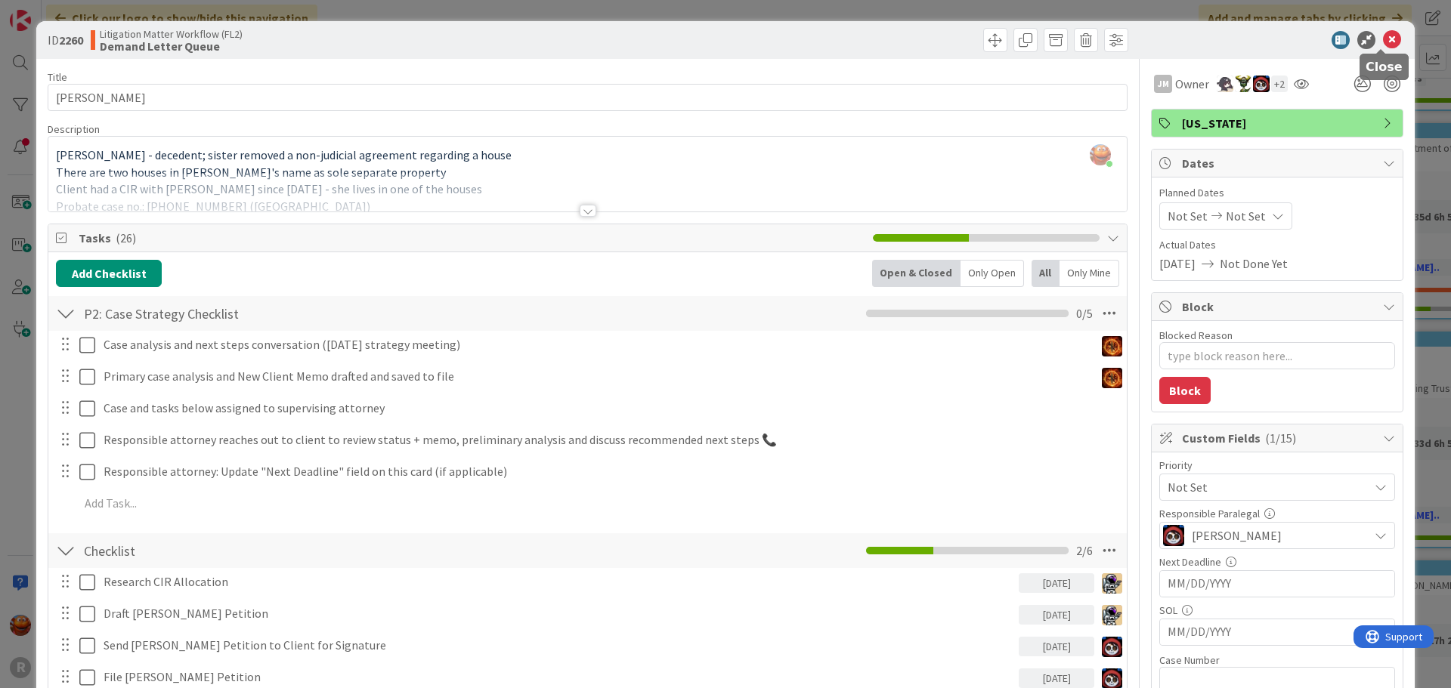
click at [1383, 32] on icon at bounding box center [1392, 40] width 18 height 18
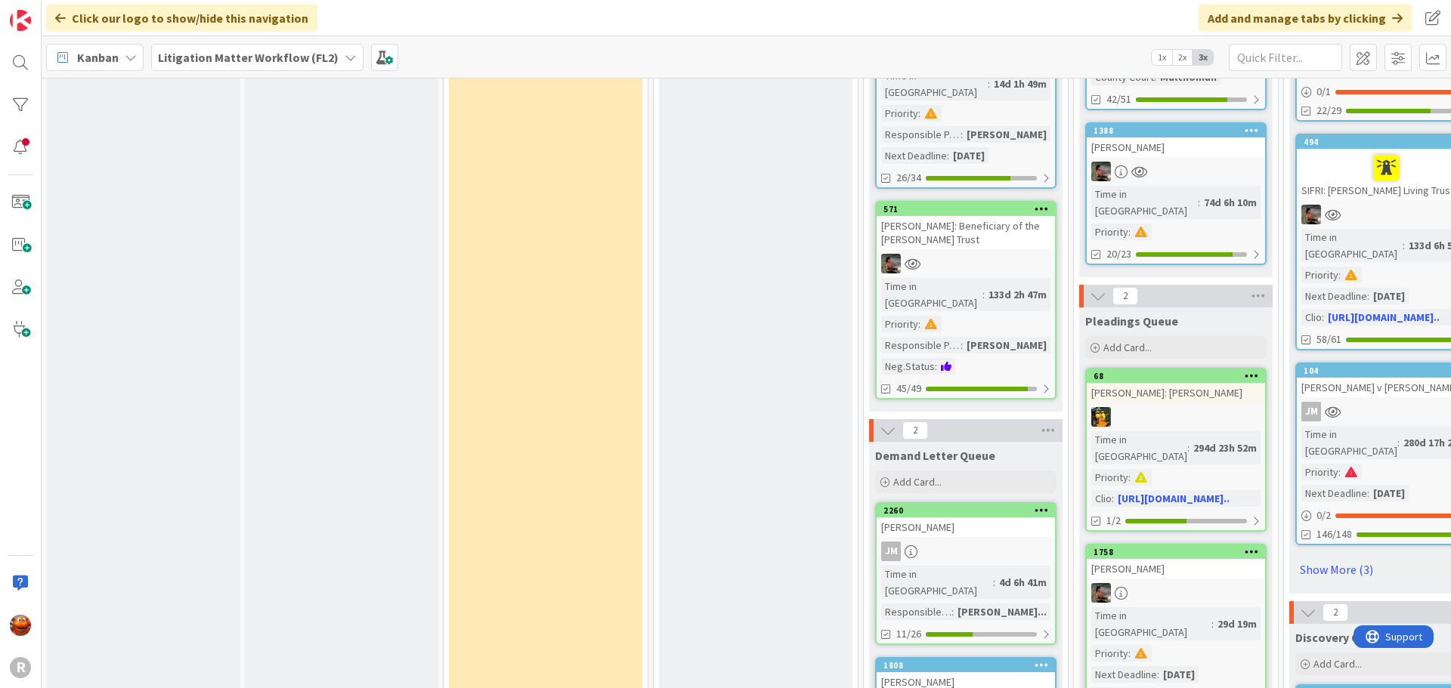
scroll to position [1889, 0]
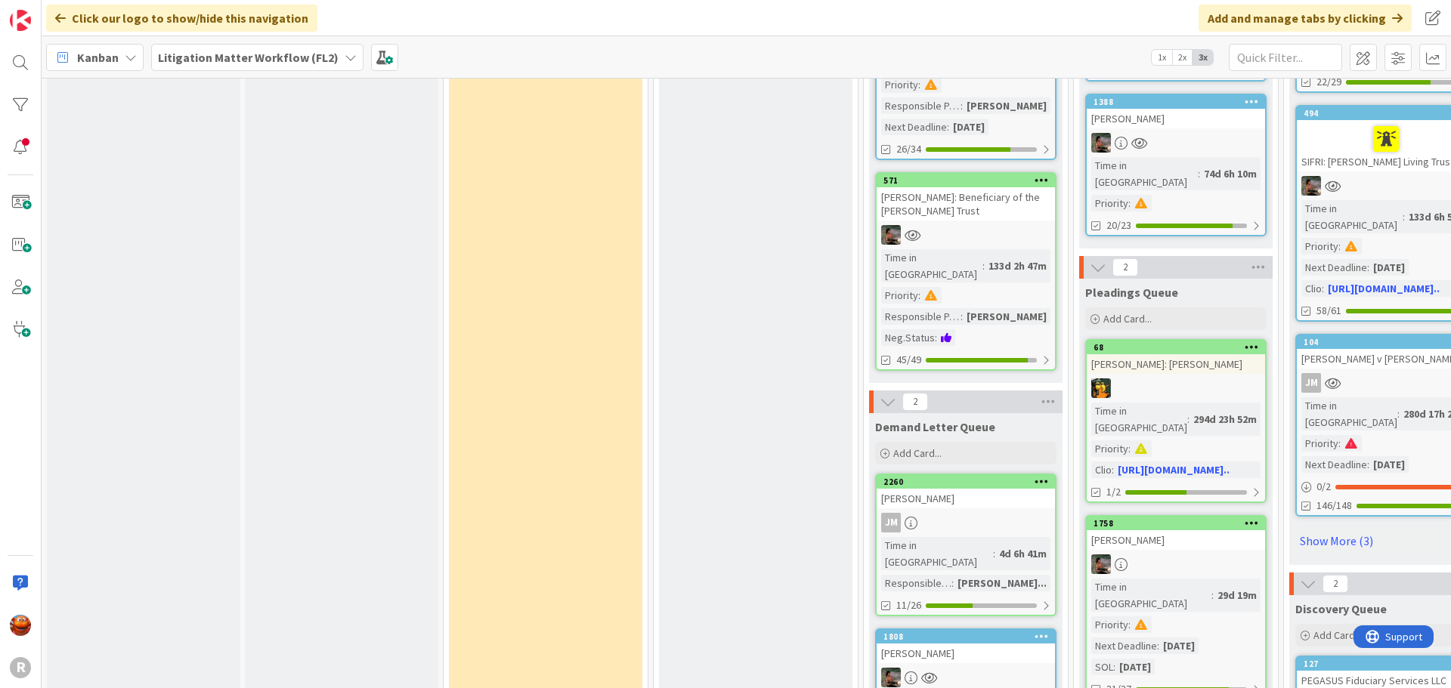
click at [992, 668] on div at bounding box center [965, 678] width 178 height 20
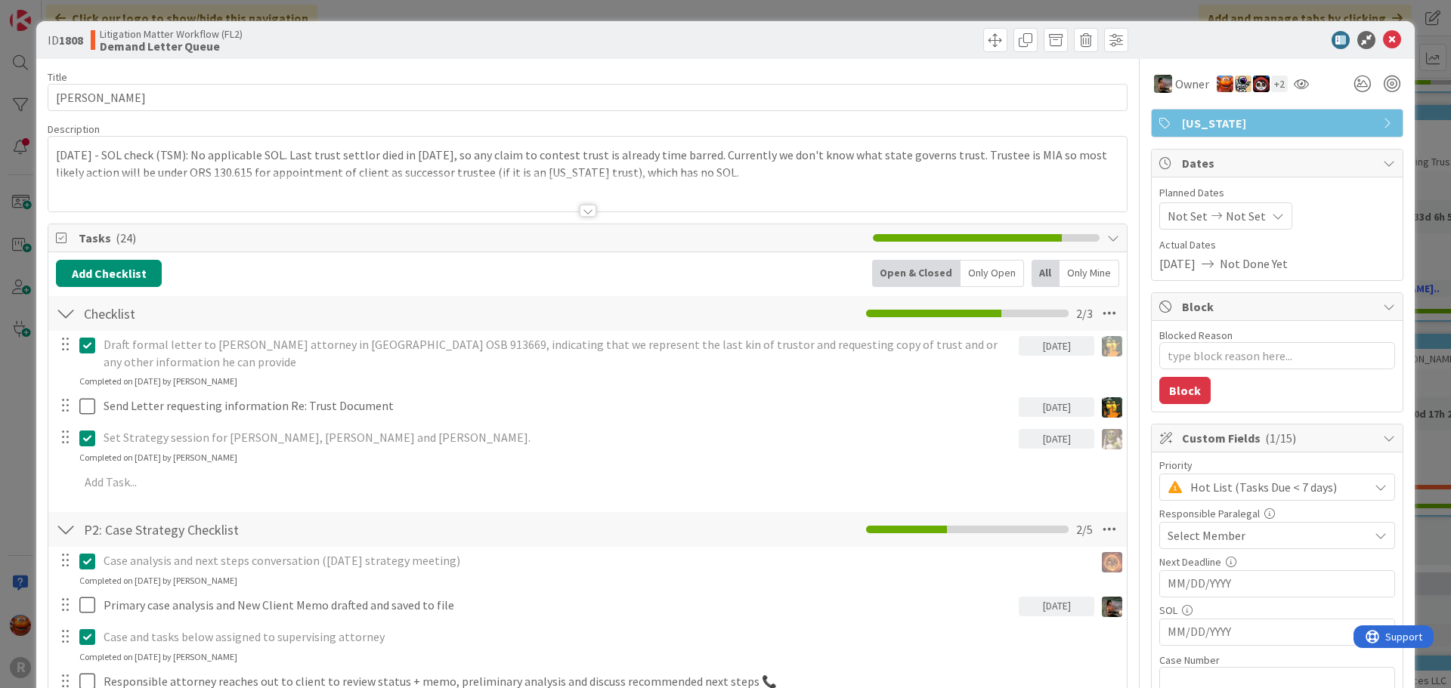
click at [1210, 558] on div "Next Deadline" at bounding box center [1277, 562] width 236 height 11
click at [1212, 542] on span "Select Member" at bounding box center [1206, 536] width 78 height 18
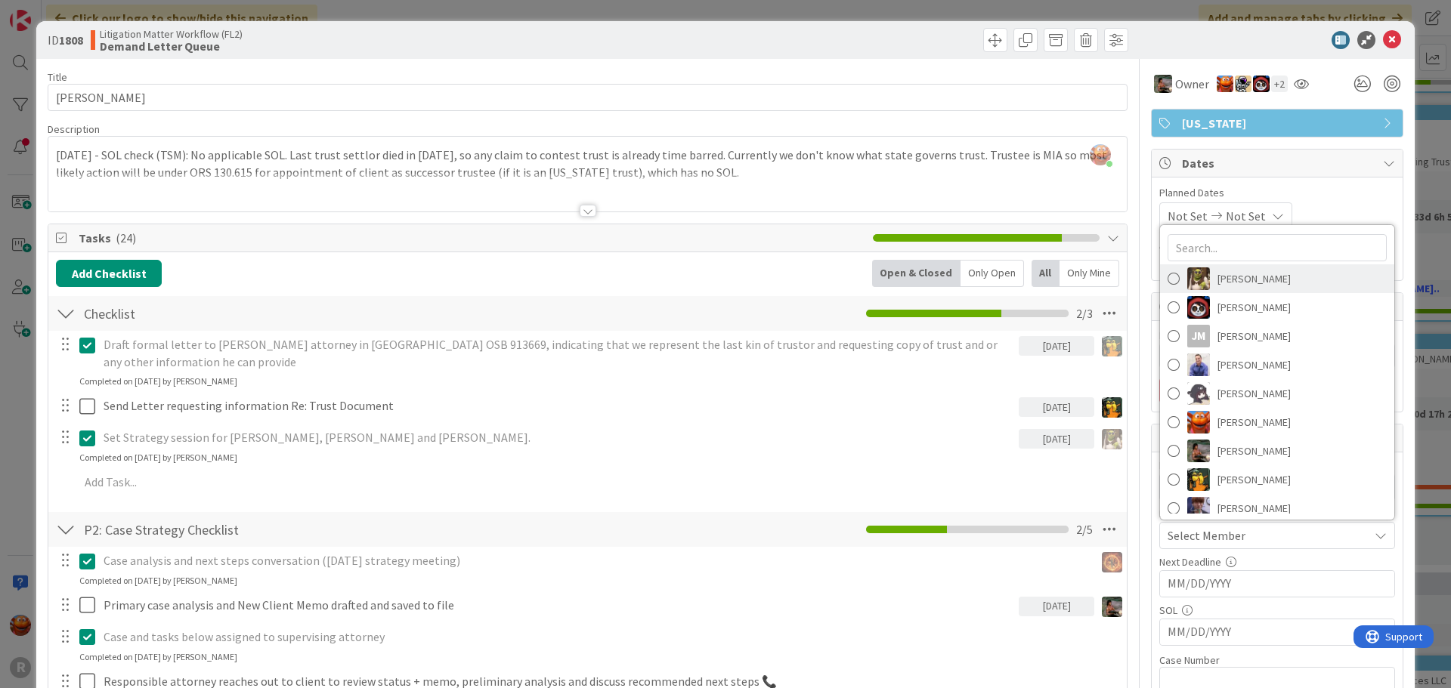
click at [1232, 273] on span "[PERSON_NAME]" at bounding box center [1253, 278] width 73 height 23
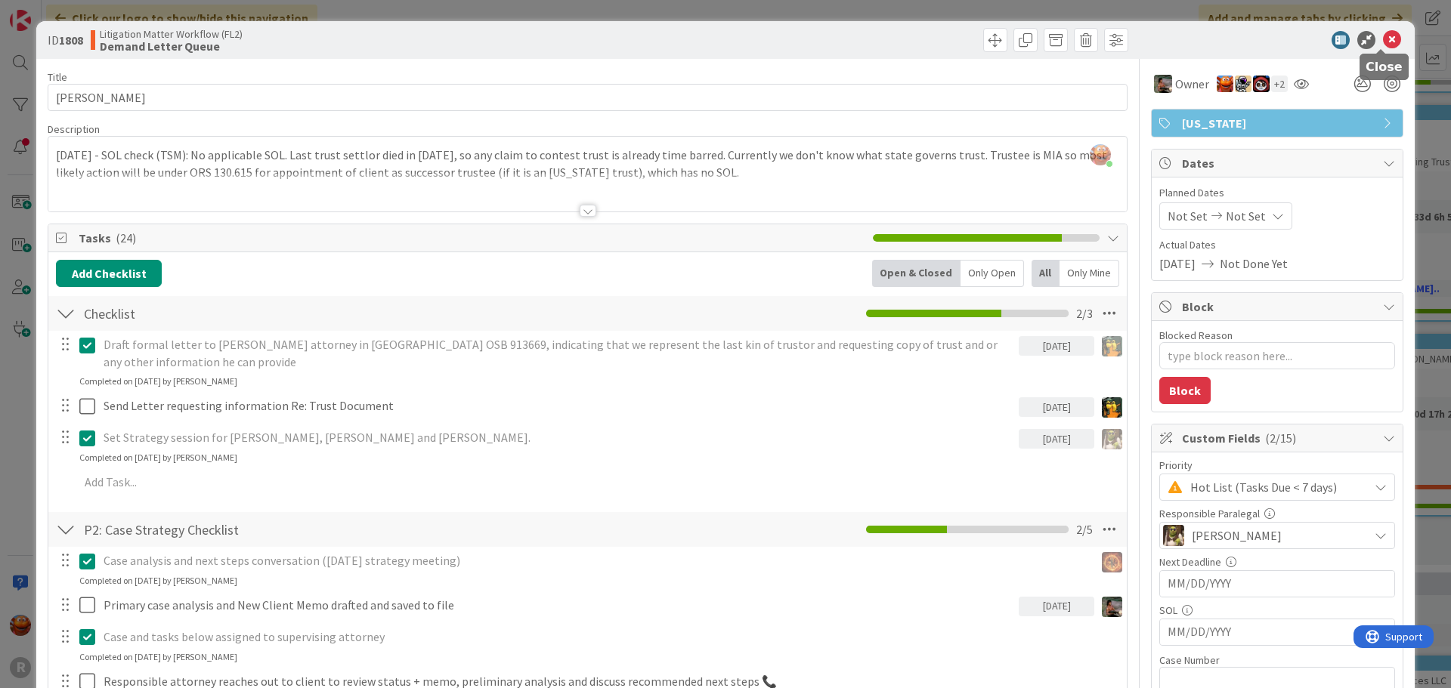
click at [1383, 36] on icon at bounding box center [1392, 40] width 18 height 18
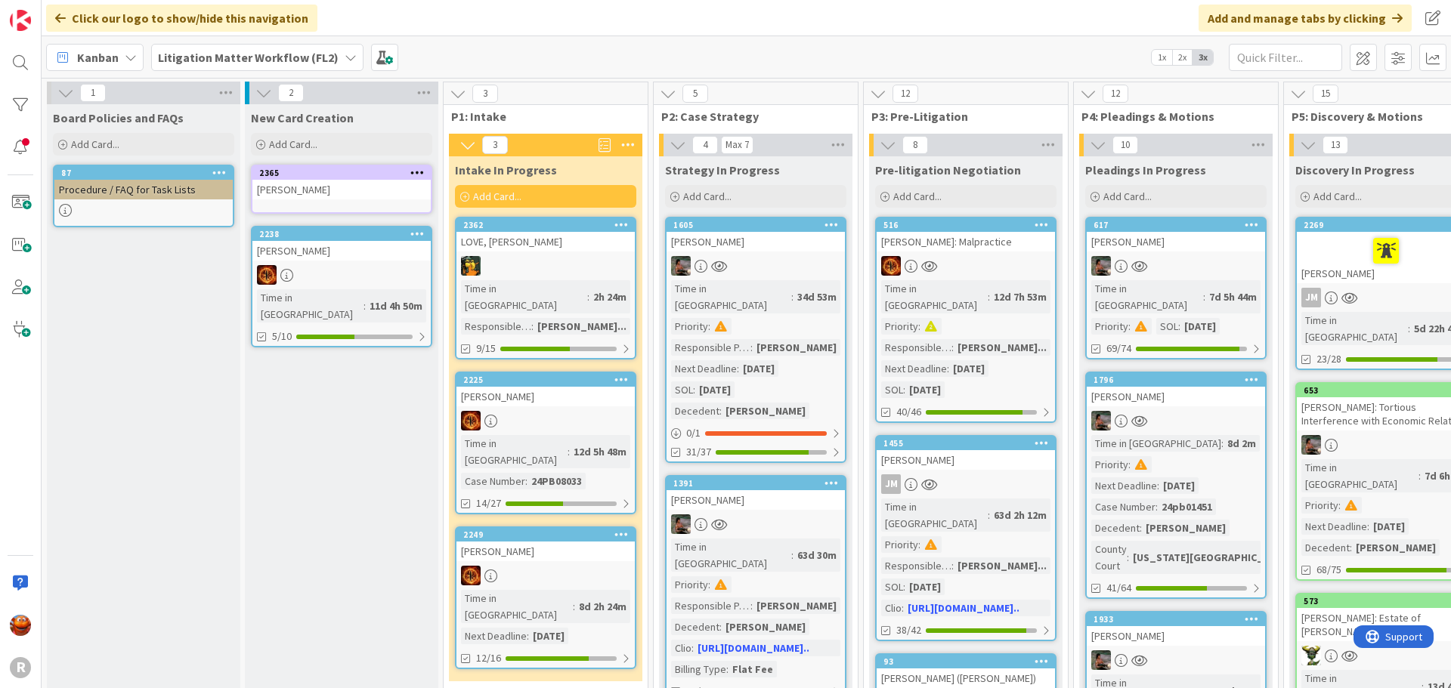
click at [1226, 273] on div at bounding box center [1175, 266] width 178 height 20
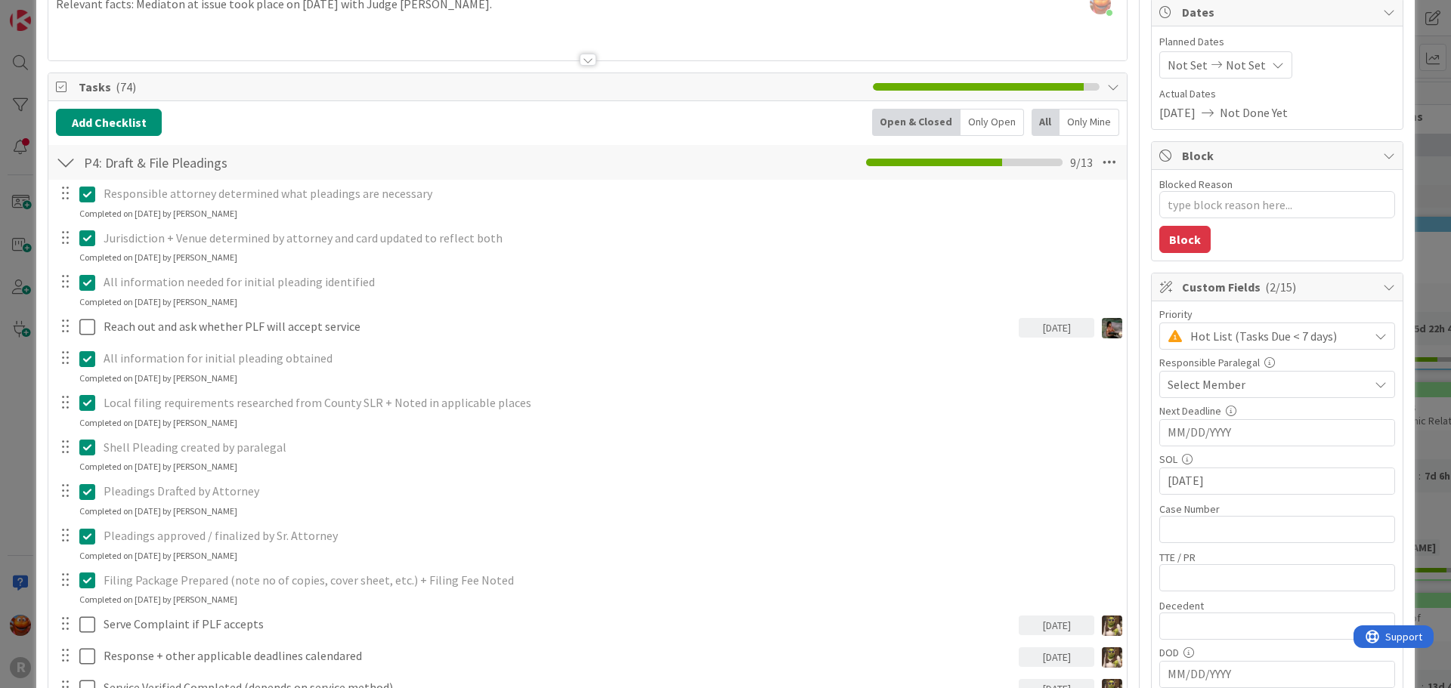
click at [1223, 391] on span "Select Member" at bounding box center [1206, 384] width 78 height 18
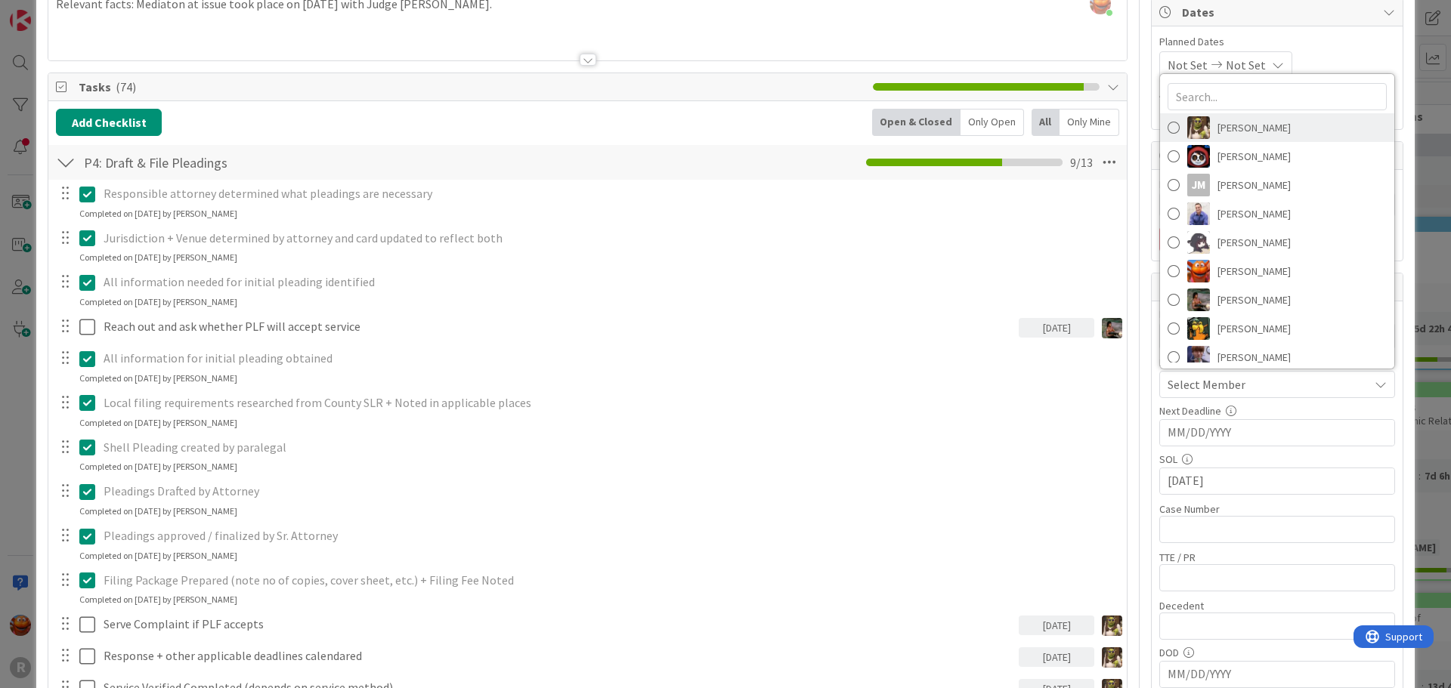
click at [1241, 139] on link "[PERSON_NAME]" at bounding box center [1277, 127] width 234 height 29
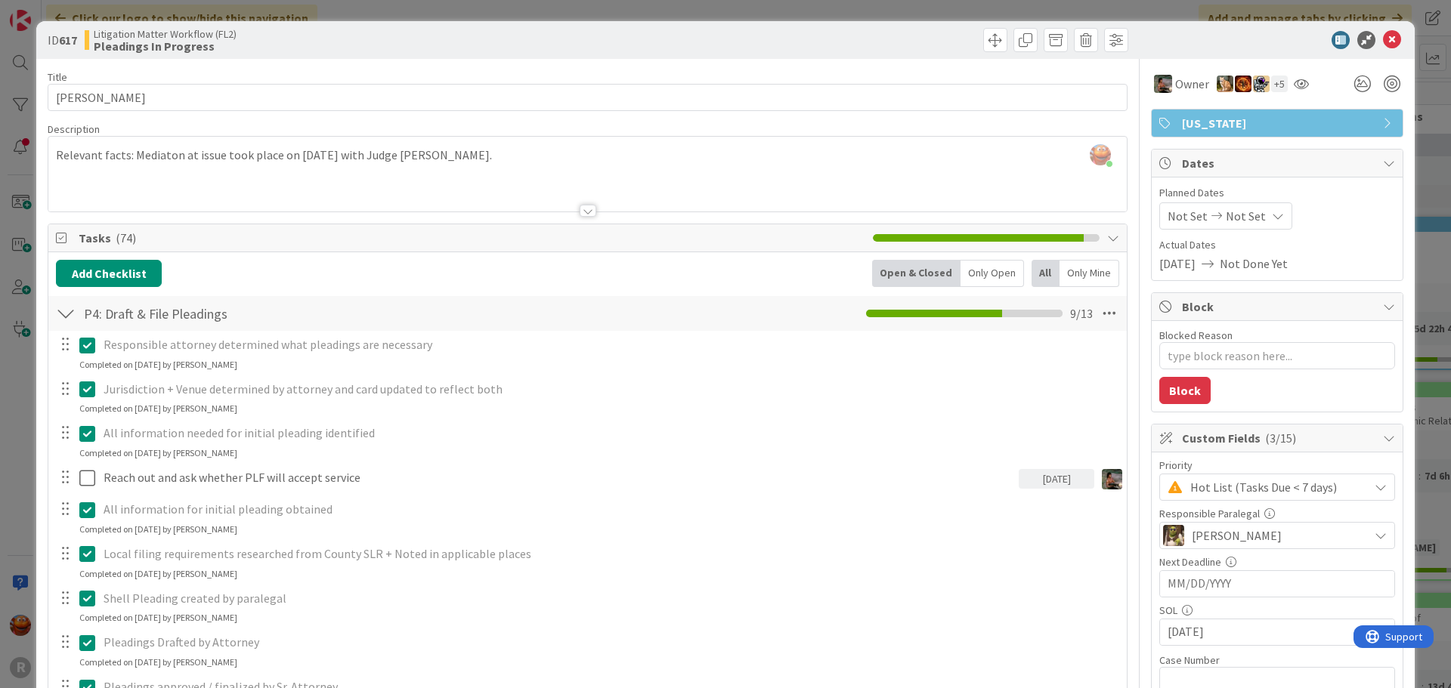
click at [1383, 39] on icon at bounding box center [1392, 40] width 18 height 18
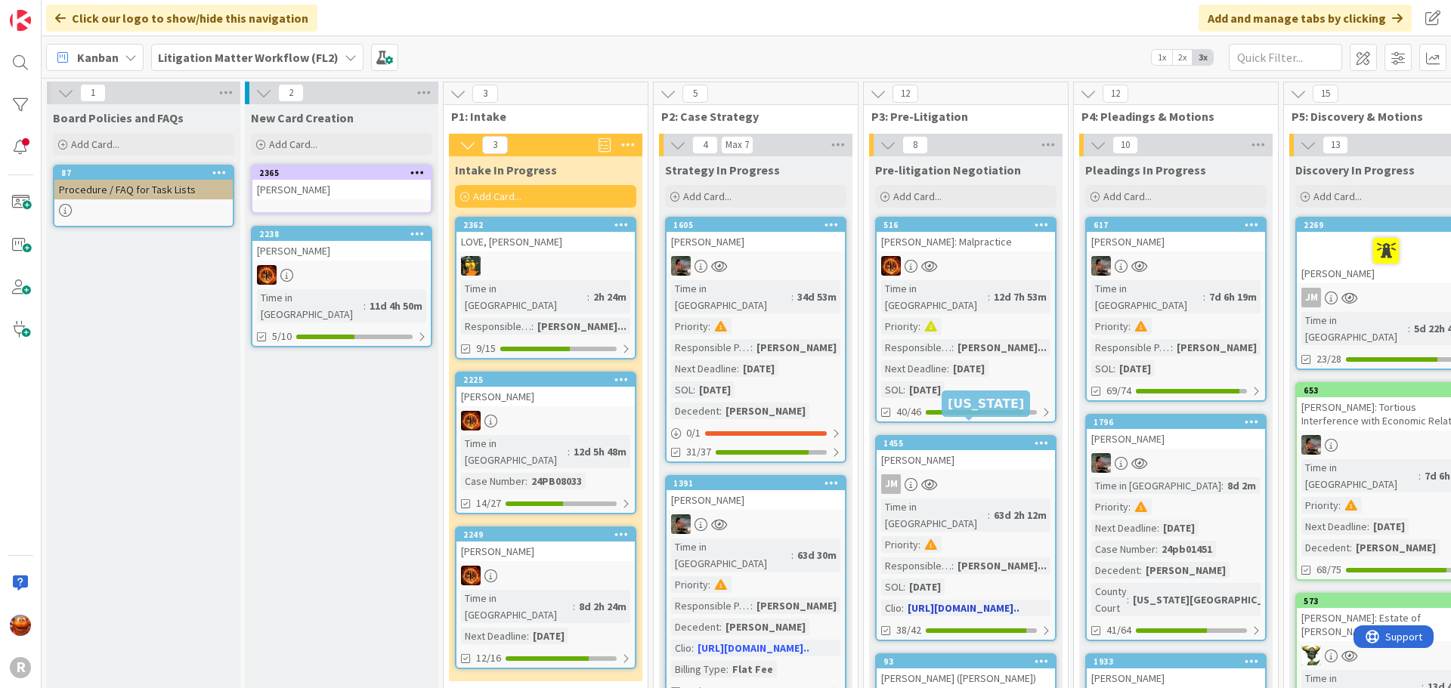
click at [1000, 456] on link "1455 MCKOEN, Jimmy JM Time in Column : 63d 2h 12m Priority : Responsible Parale…" at bounding box center [965, 538] width 181 height 206
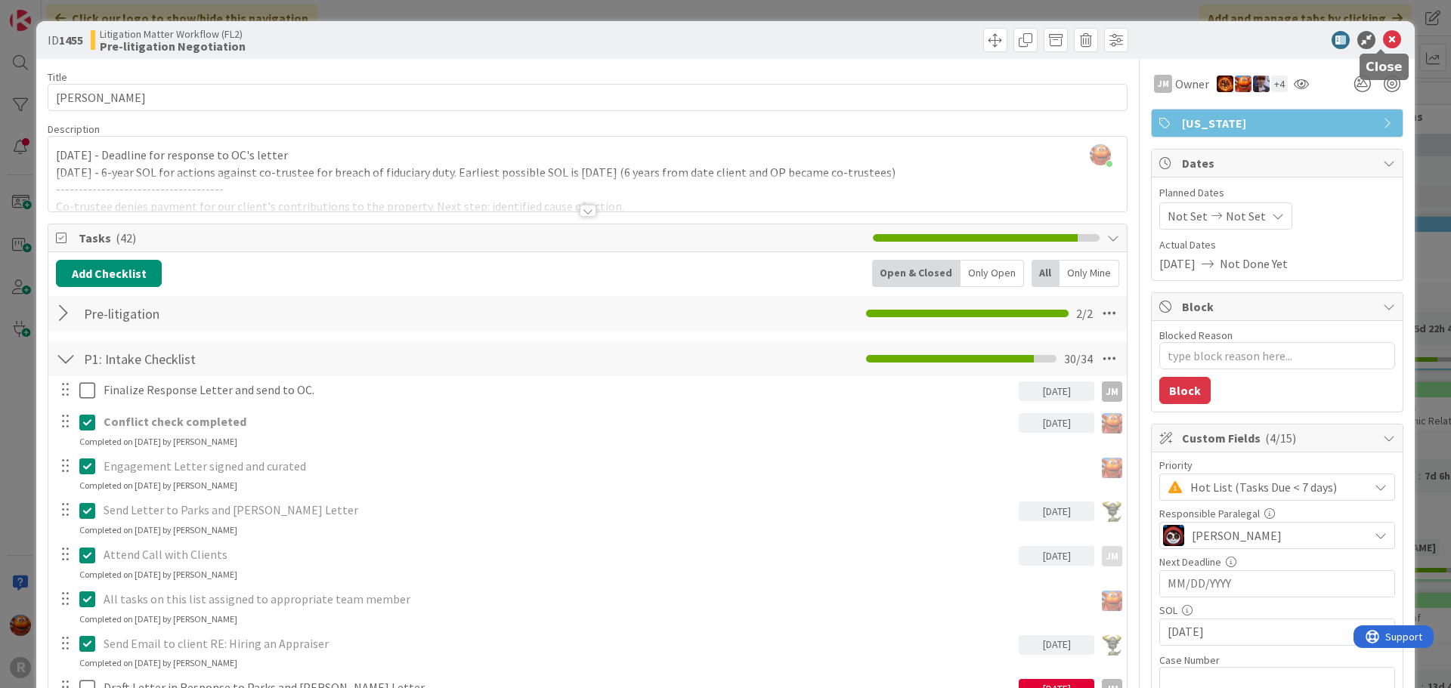
click at [1383, 41] on icon at bounding box center [1392, 40] width 18 height 18
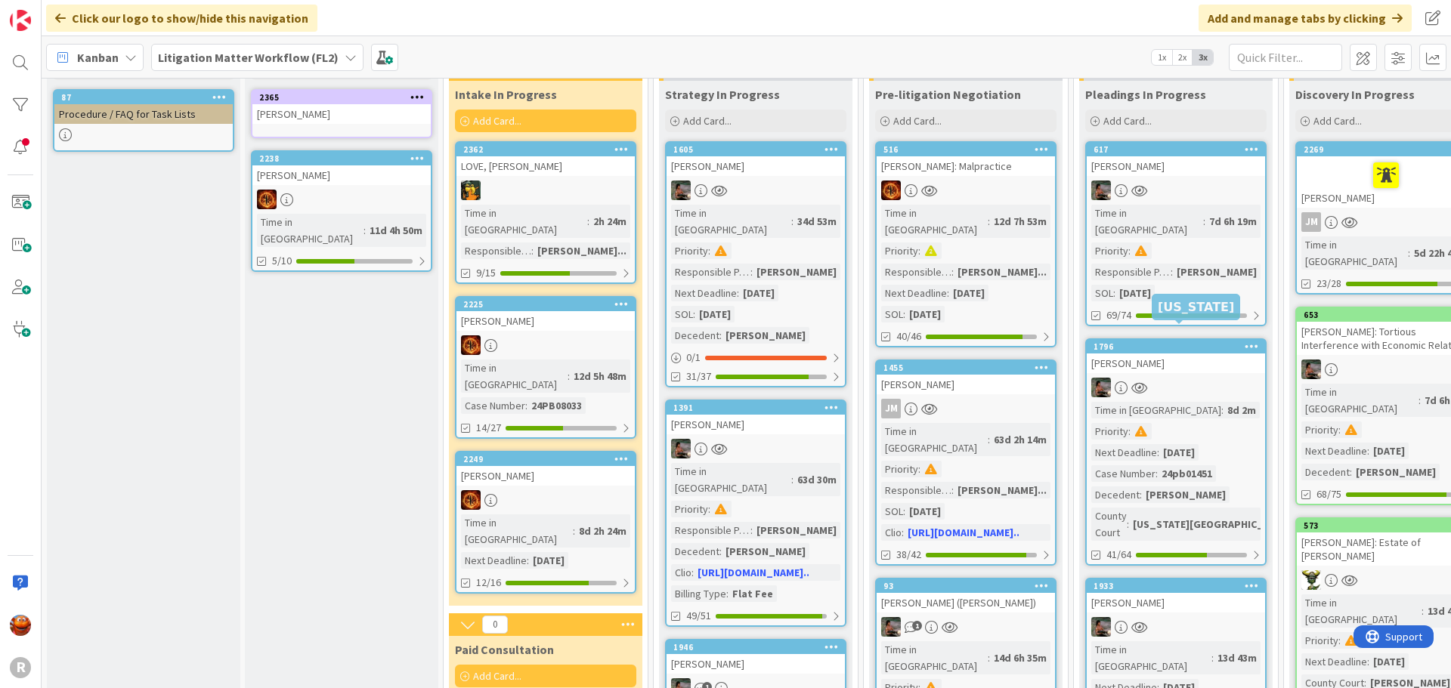
click at [1206, 354] on div "[PERSON_NAME]" at bounding box center [1175, 364] width 178 height 20
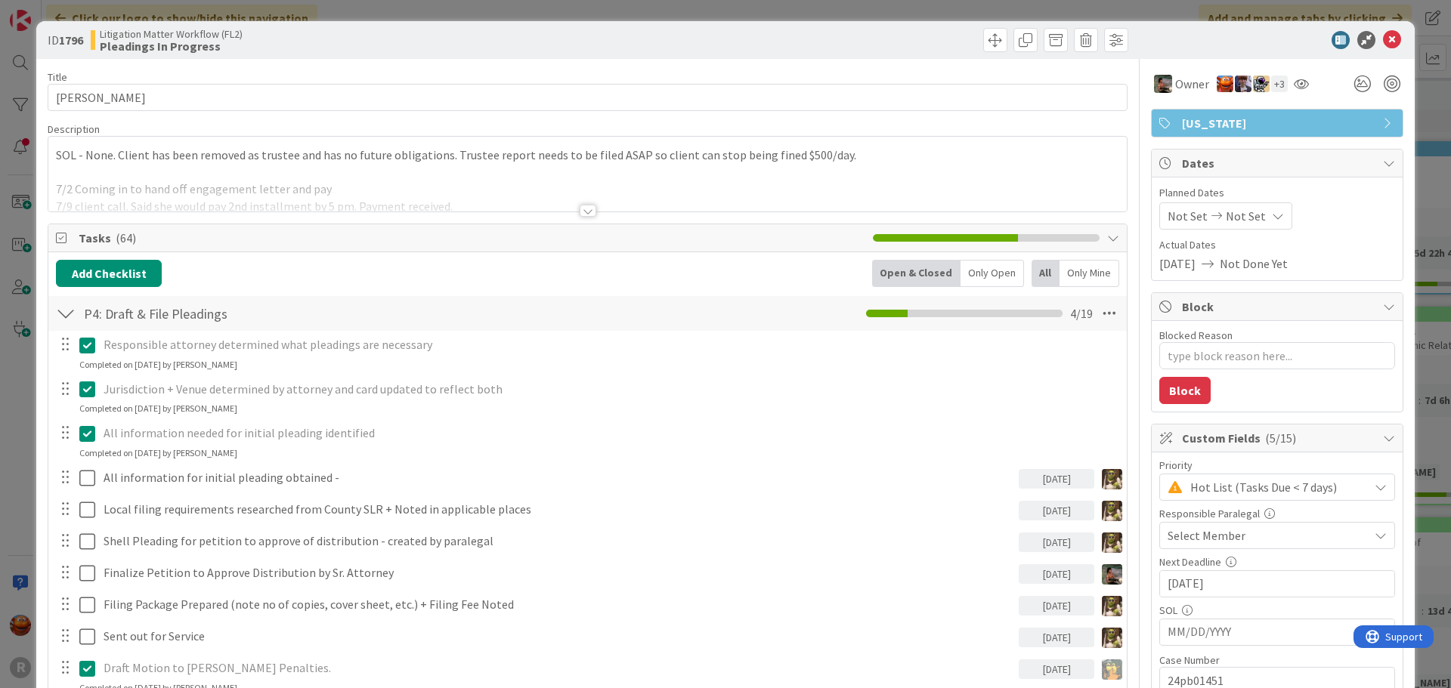
click at [1174, 538] on span "Select Member" at bounding box center [1206, 536] width 78 height 18
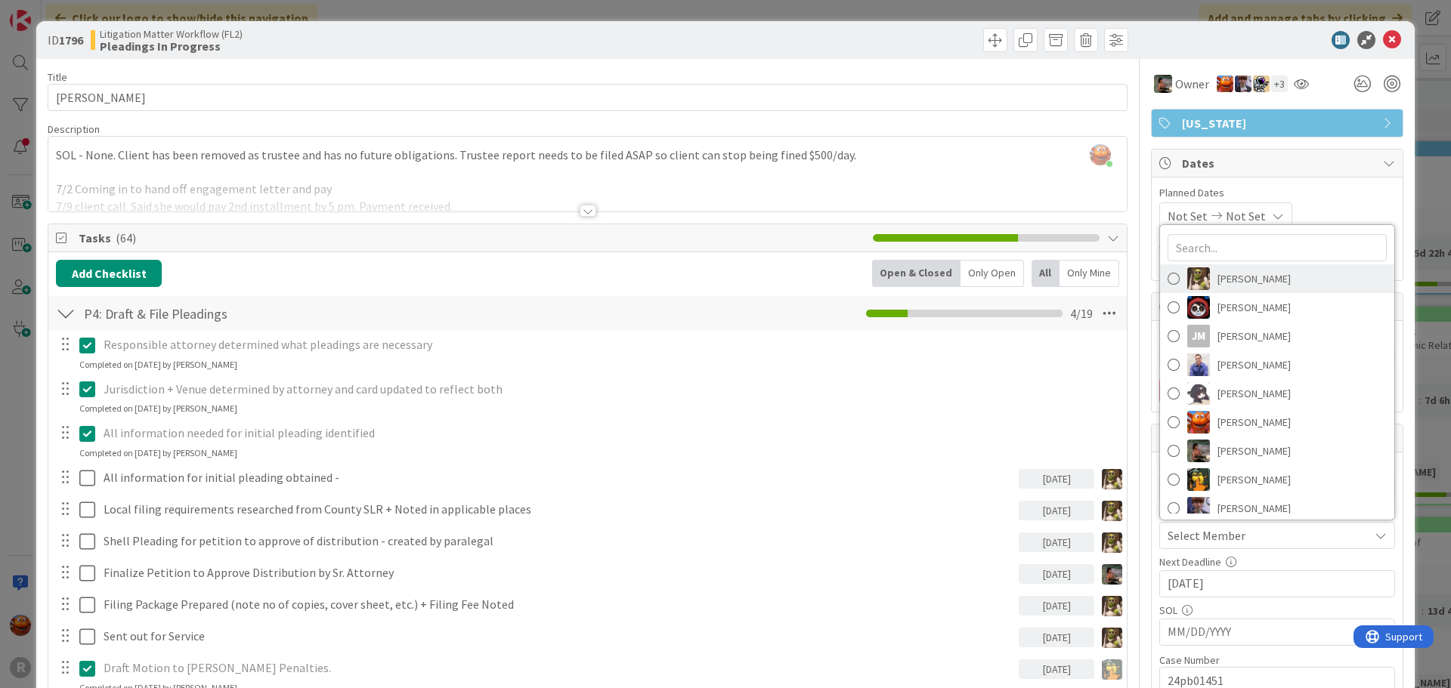
click at [1222, 274] on span "[PERSON_NAME]" at bounding box center [1253, 278] width 73 height 23
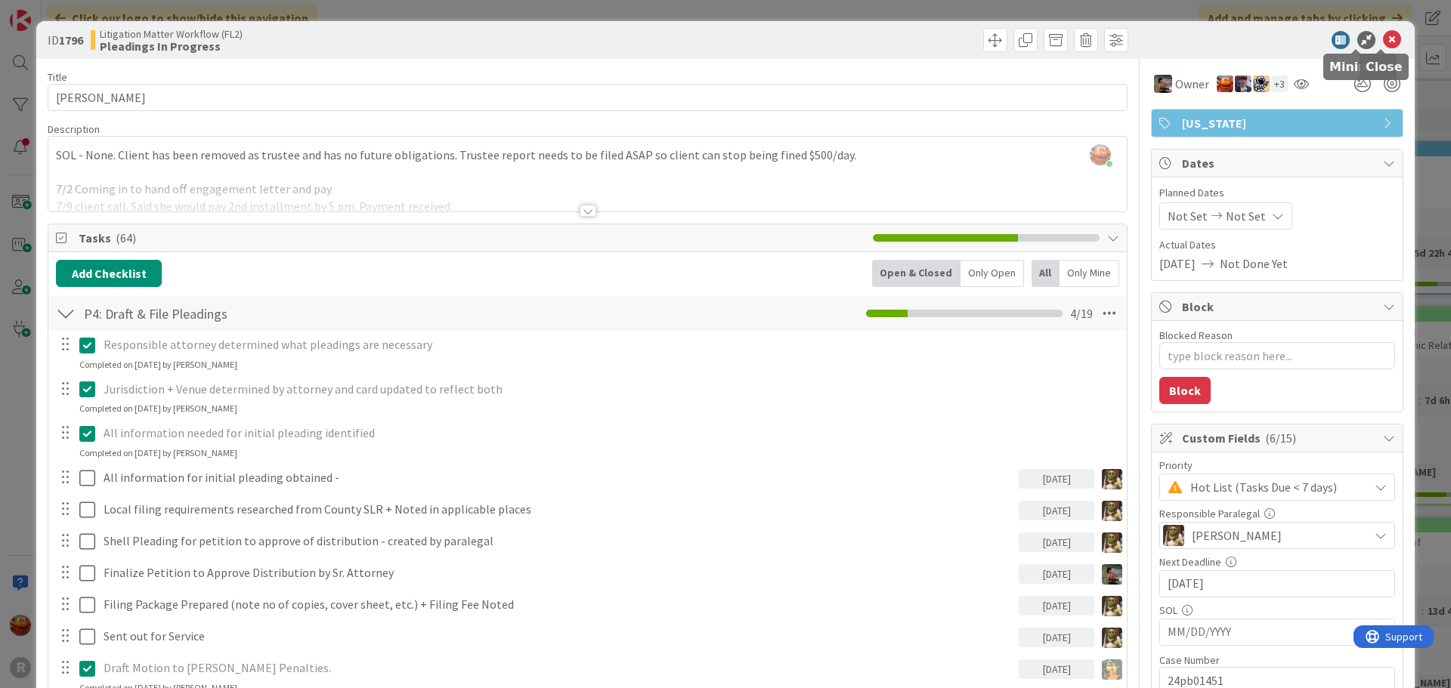
click at [1383, 39] on icon at bounding box center [1392, 40] width 18 height 18
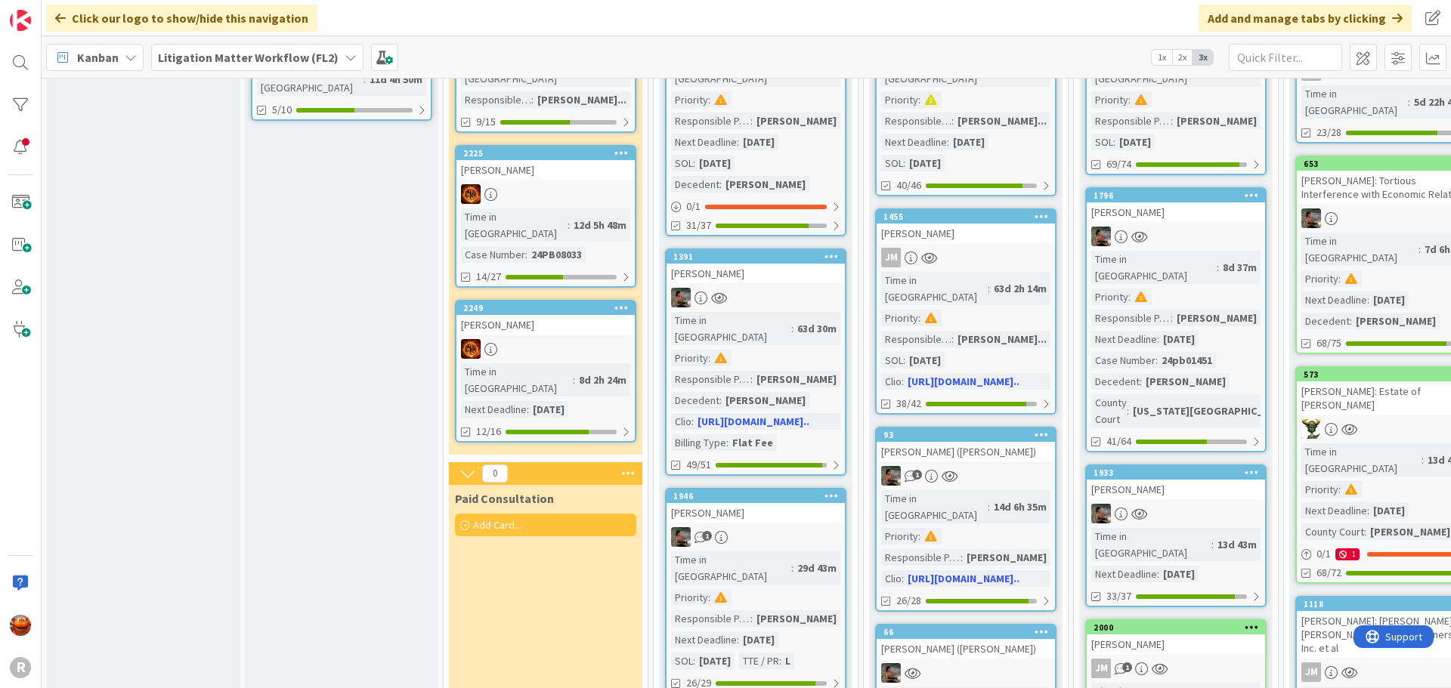
click at [1210, 504] on div at bounding box center [1175, 514] width 178 height 20
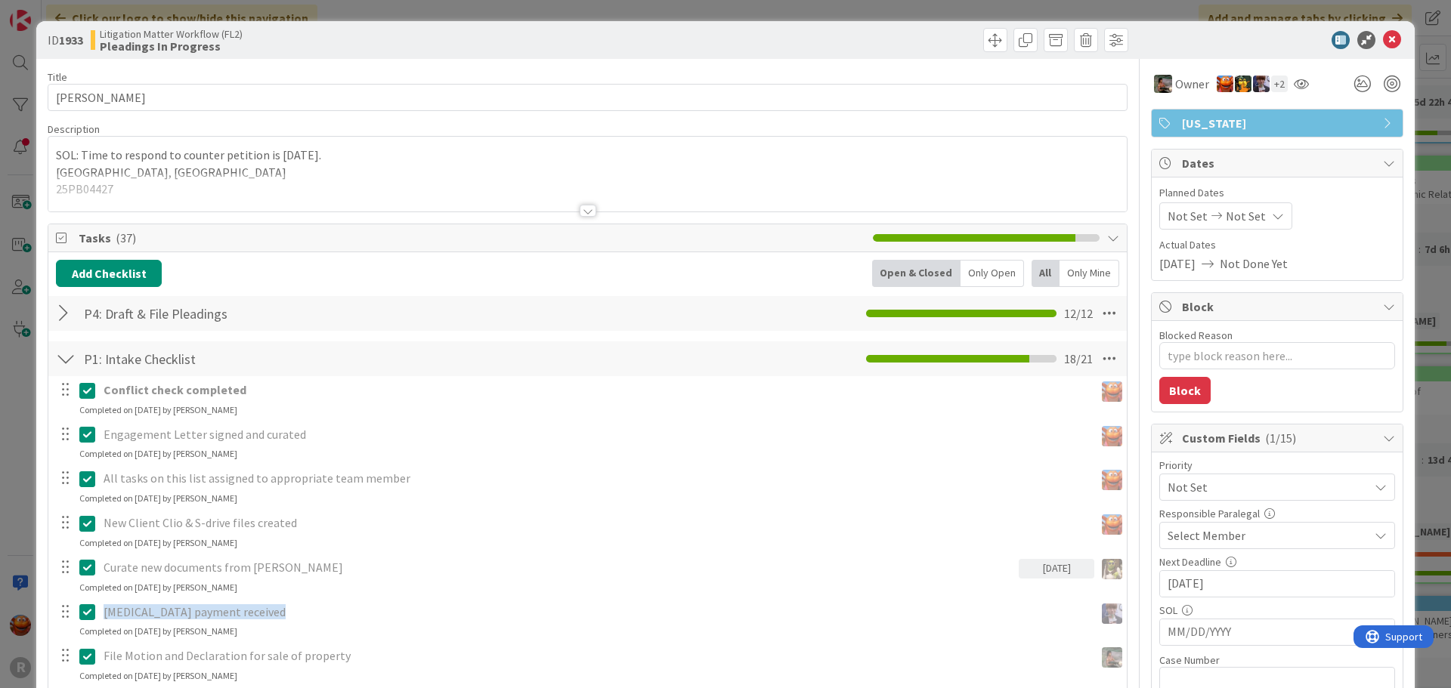
click at [1197, 540] on span "Select Member" at bounding box center [1206, 536] width 78 height 18
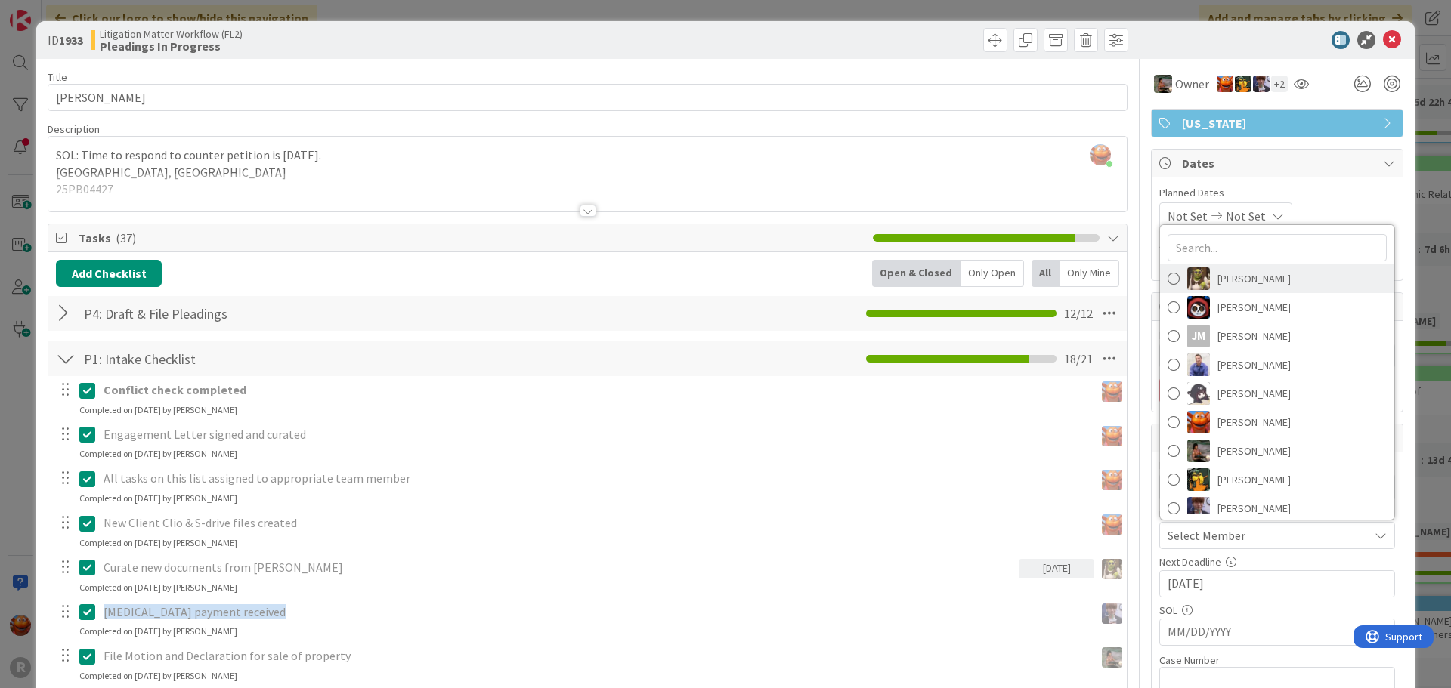
click at [1222, 280] on span "[PERSON_NAME]" at bounding box center [1253, 278] width 73 height 23
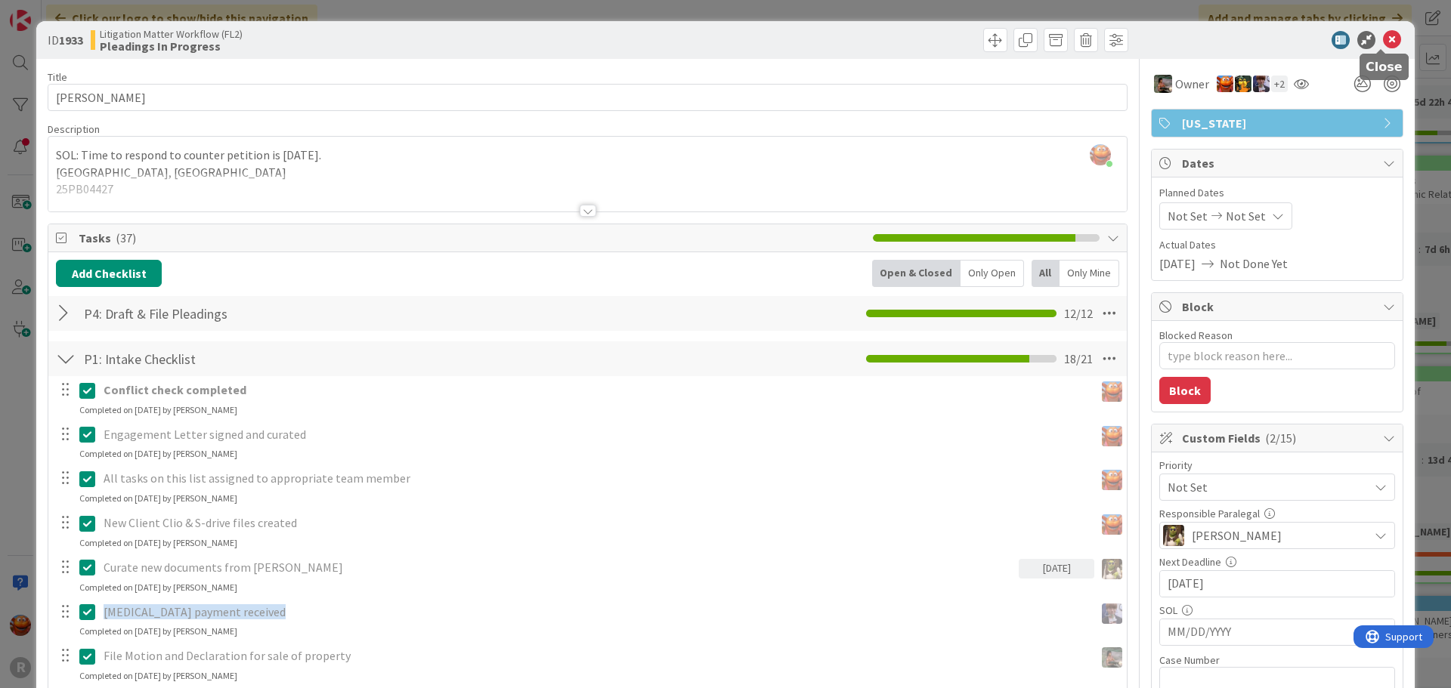
click at [1383, 43] on icon at bounding box center [1392, 40] width 18 height 18
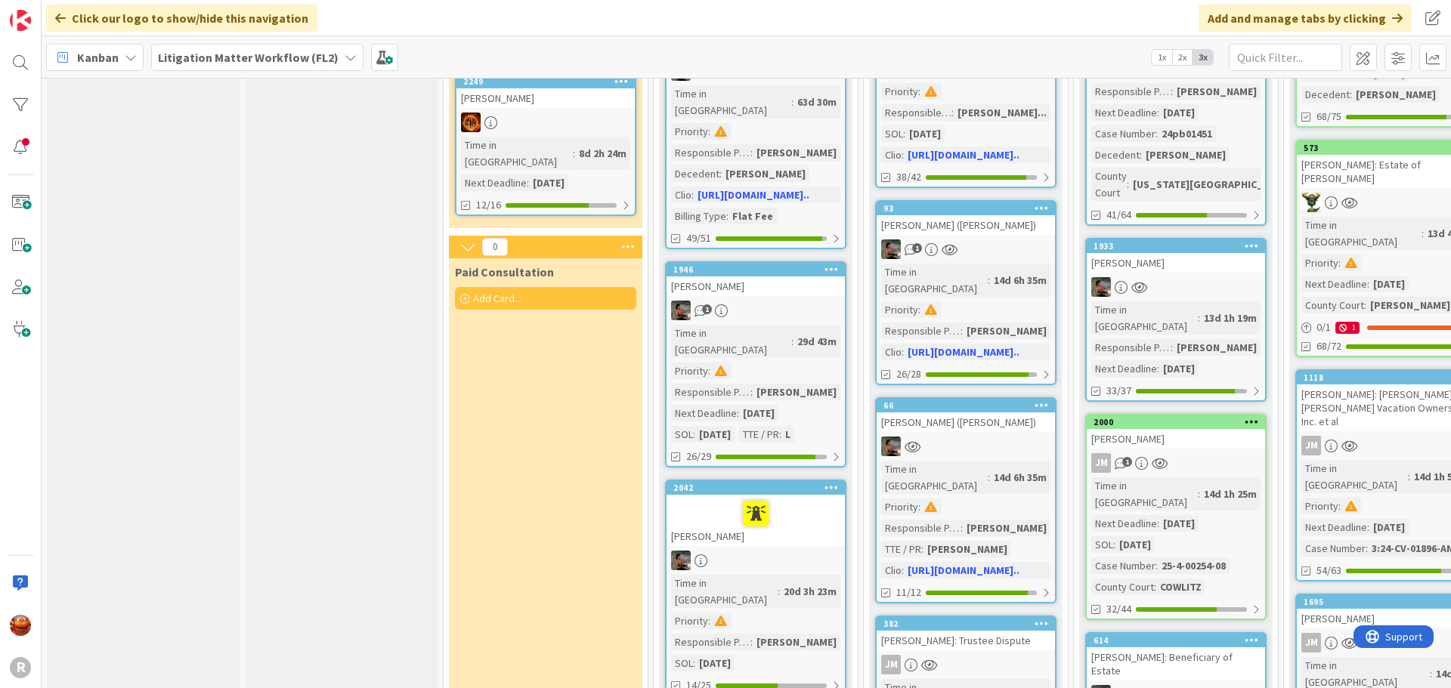
click at [1207, 414] on link "2000 HAGA, Patricia JM 1 Time in Column : 14d 1h 25m Next Deadline : 10/15/2025…" at bounding box center [1175, 517] width 181 height 206
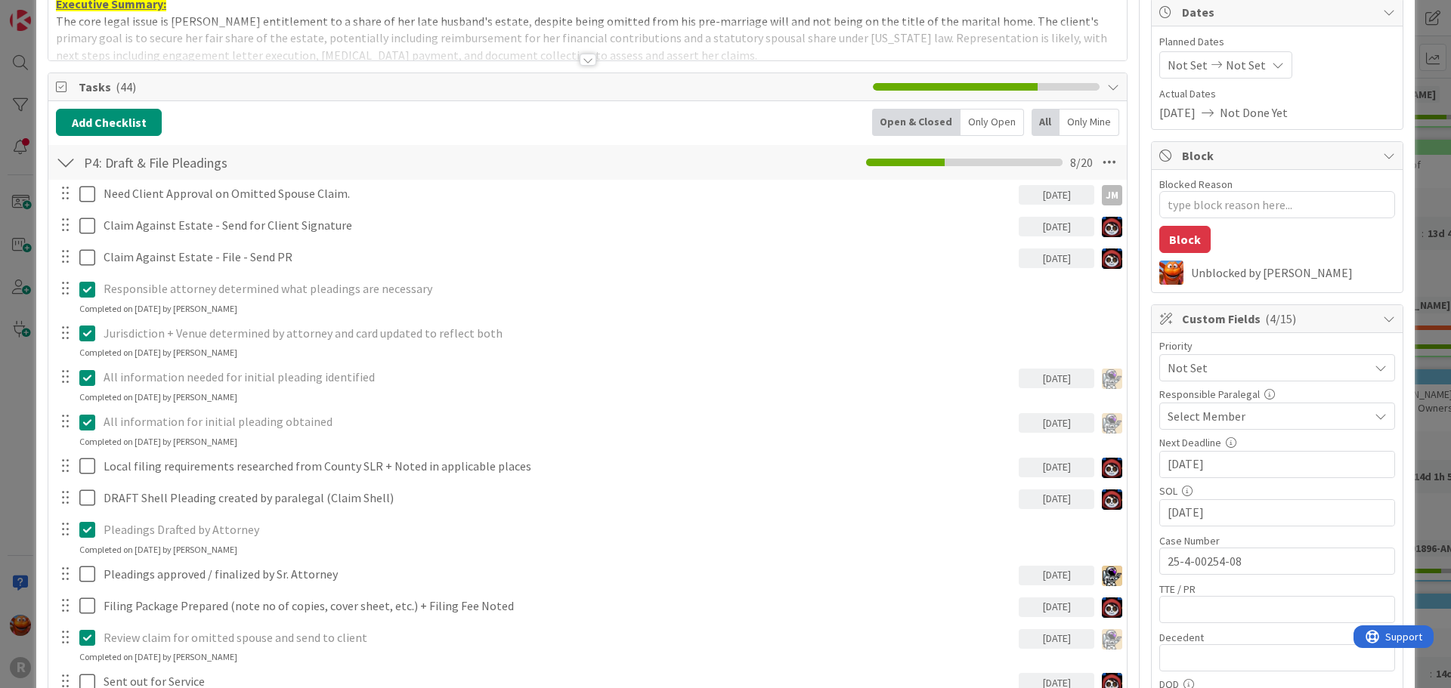
click at [1204, 408] on span "Select Member" at bounding box center [1206, 416] width 78 height 18
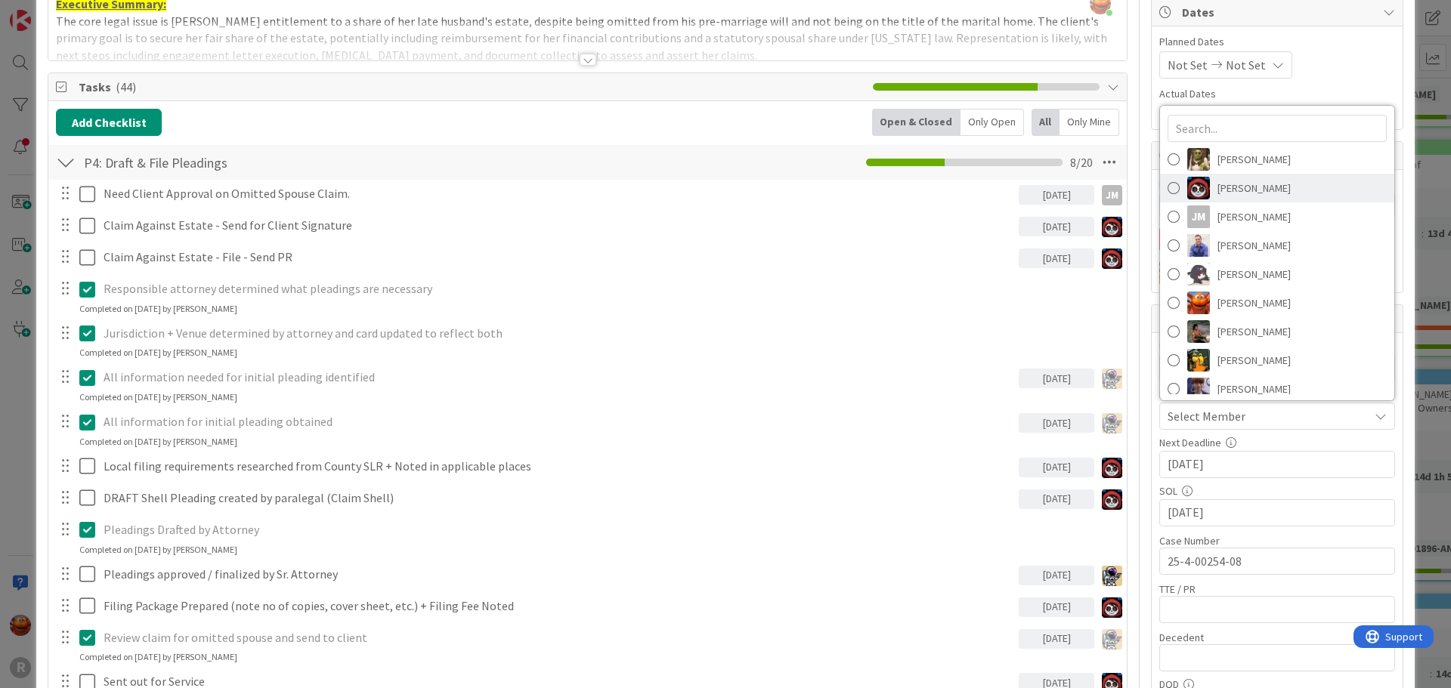
click at [1262, 194] on span "[PERSON_NAME]" at bounding box center [1253, 188] width 73 height 23
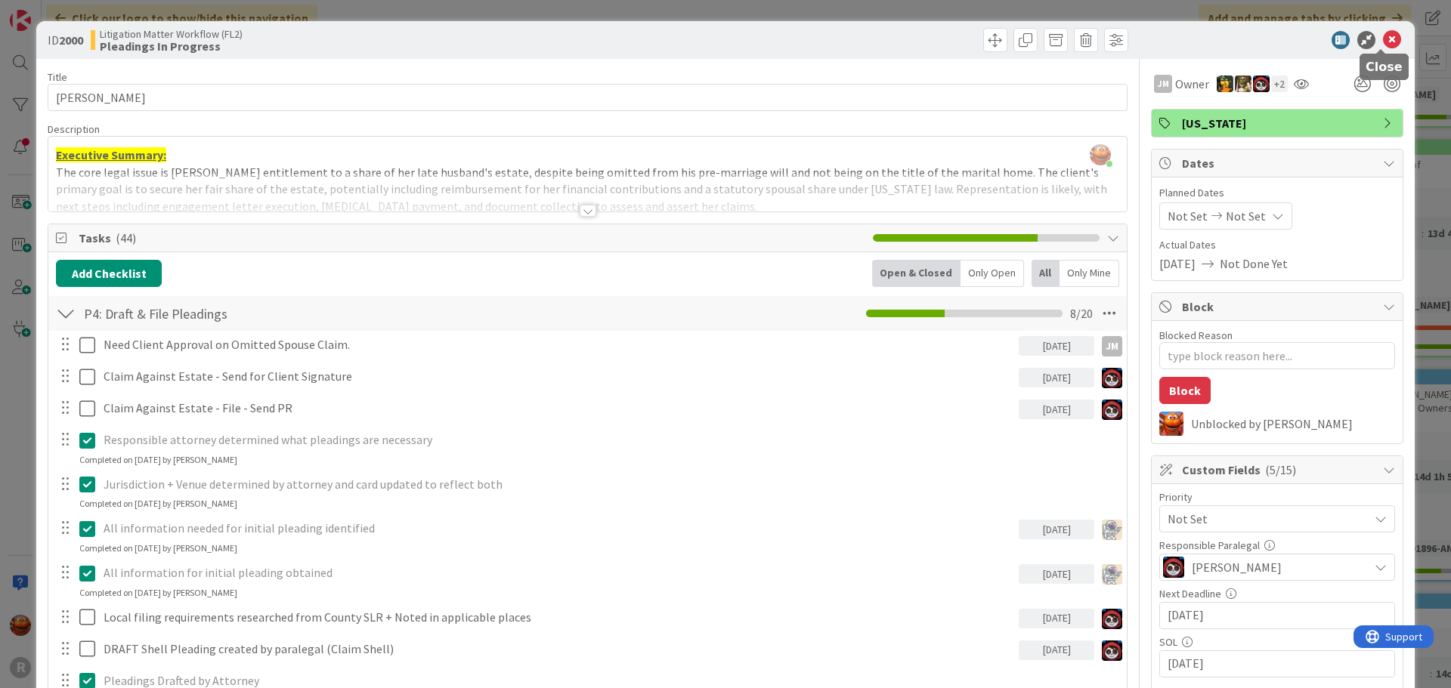
click at [1383, 46] on icon at bounding box center [1392, 40] width 18 height 18
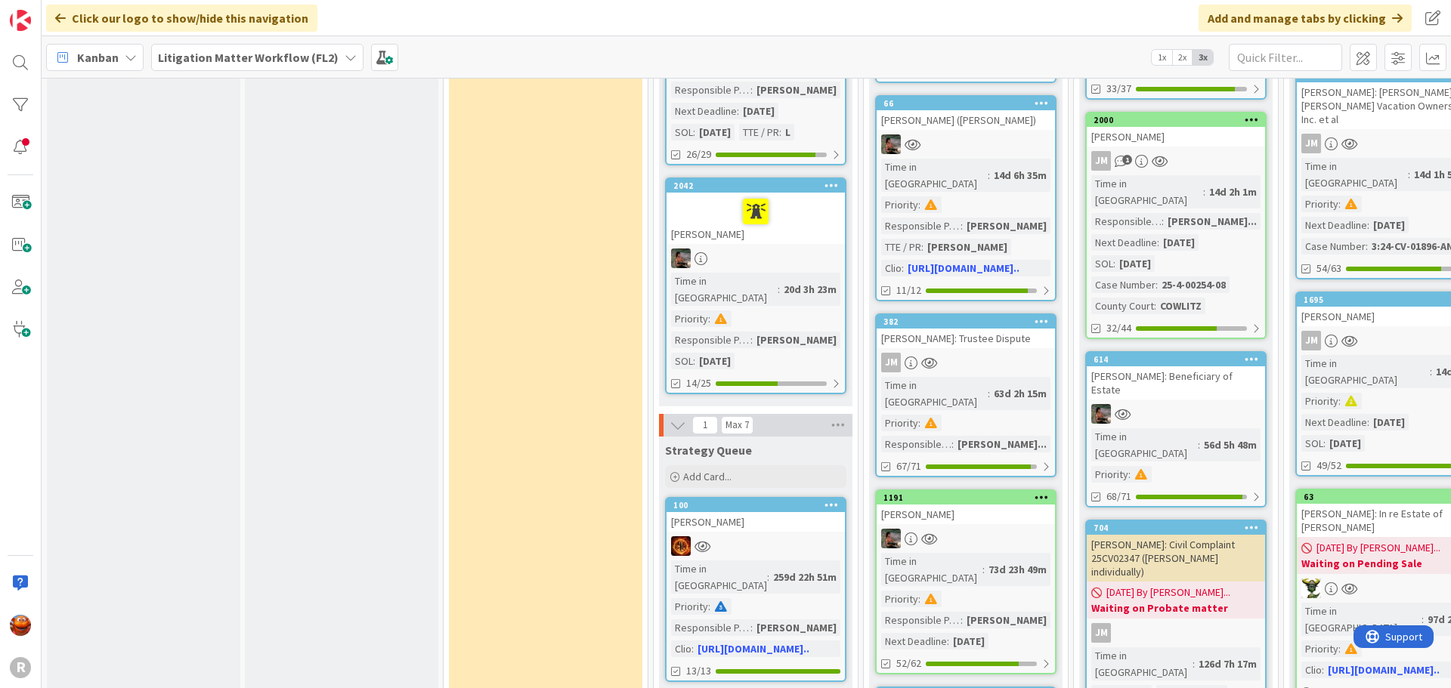
click at [1222, 366] on div "[PERSON_NAME]: Beneficiary of Estate" at bounding box center [1175, 382] width 178 height 33
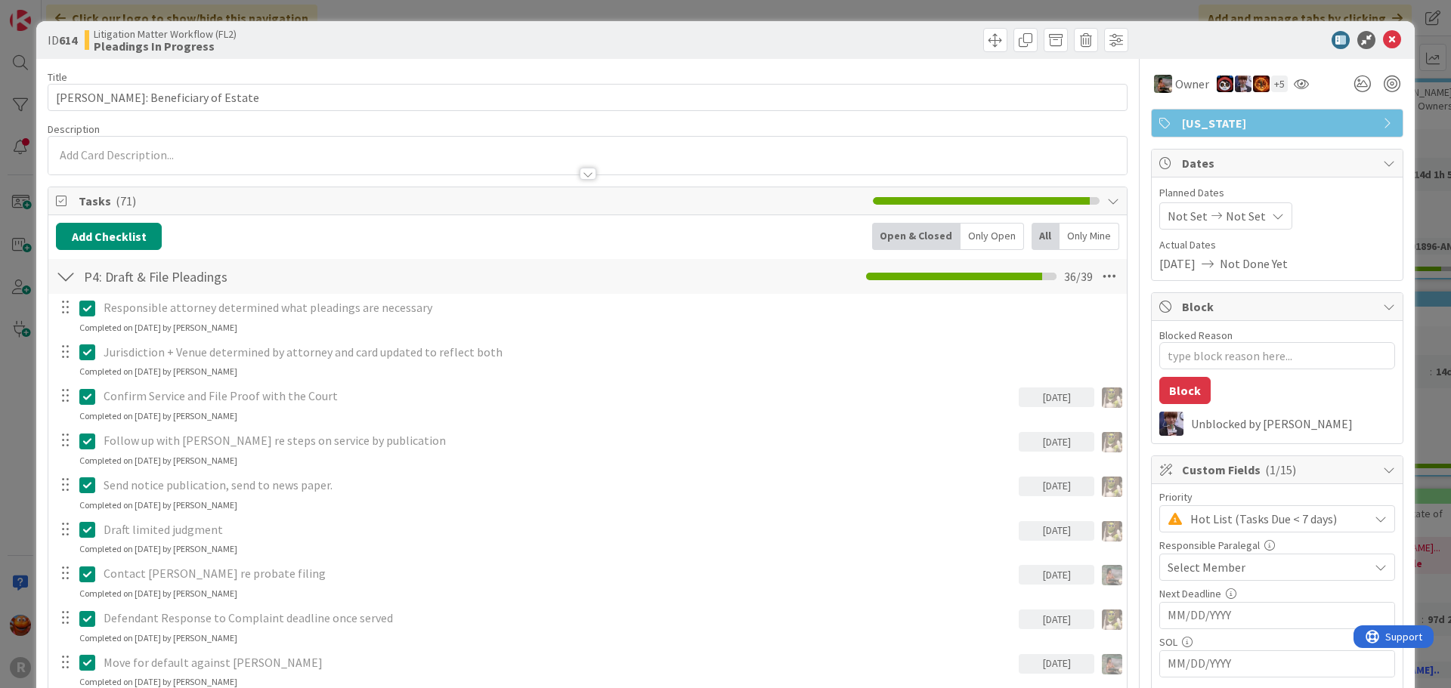
click at [1227, 555] on div "Select Member" at bounding box center [1277, 567] width 236 height 27
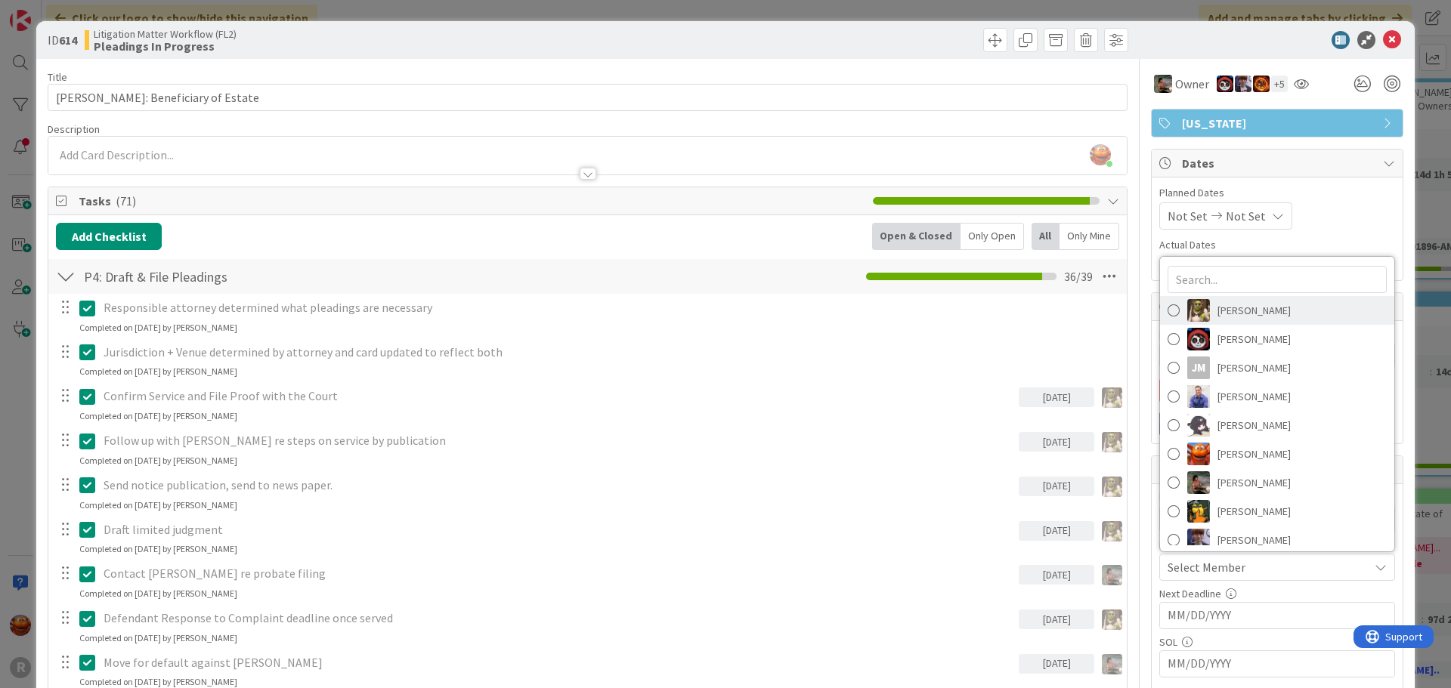
click at [1248, 319] on span "[PERSON_NAME]" at bounding box center [1253, 310] width 73 height 23
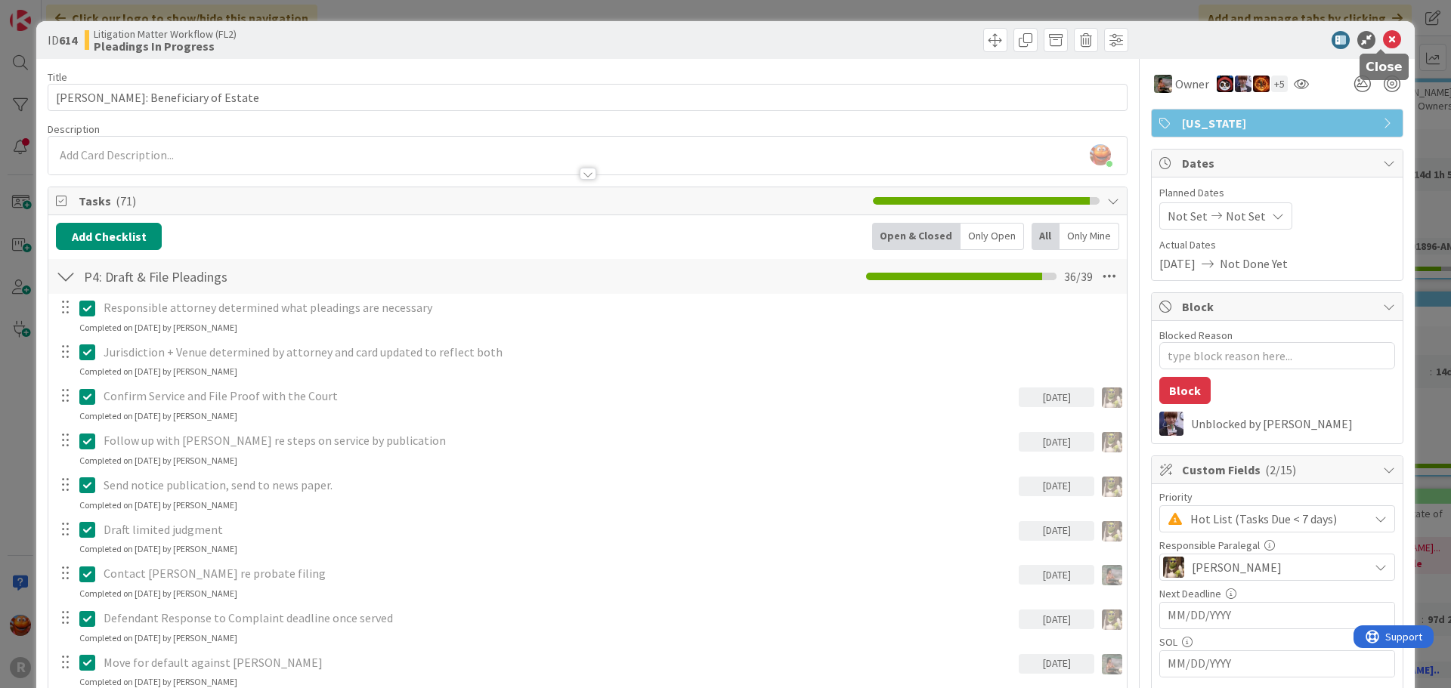
click at [1383, 33] on icon at bounding box center [1392, 40] width 18 height 18
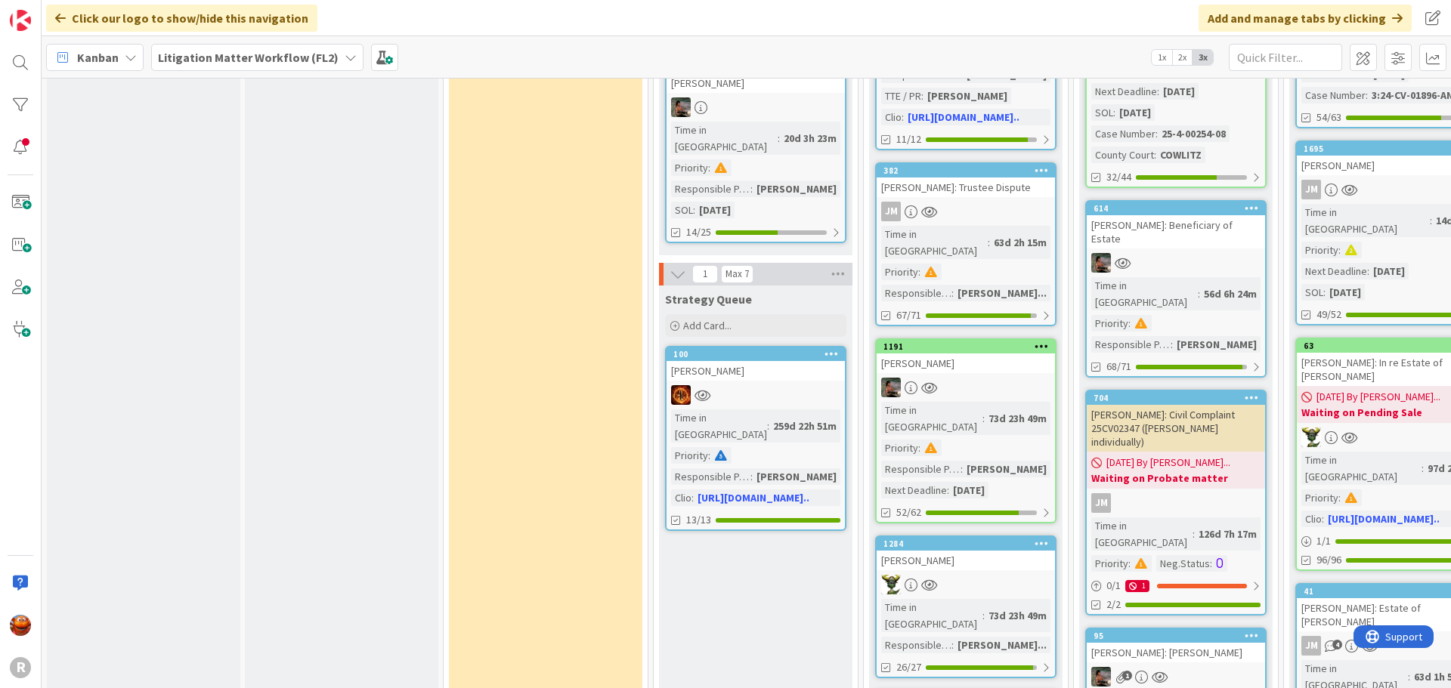
click at [1201, 493] on div "JM" at bounding box center [1175, 503] width 178 height 20
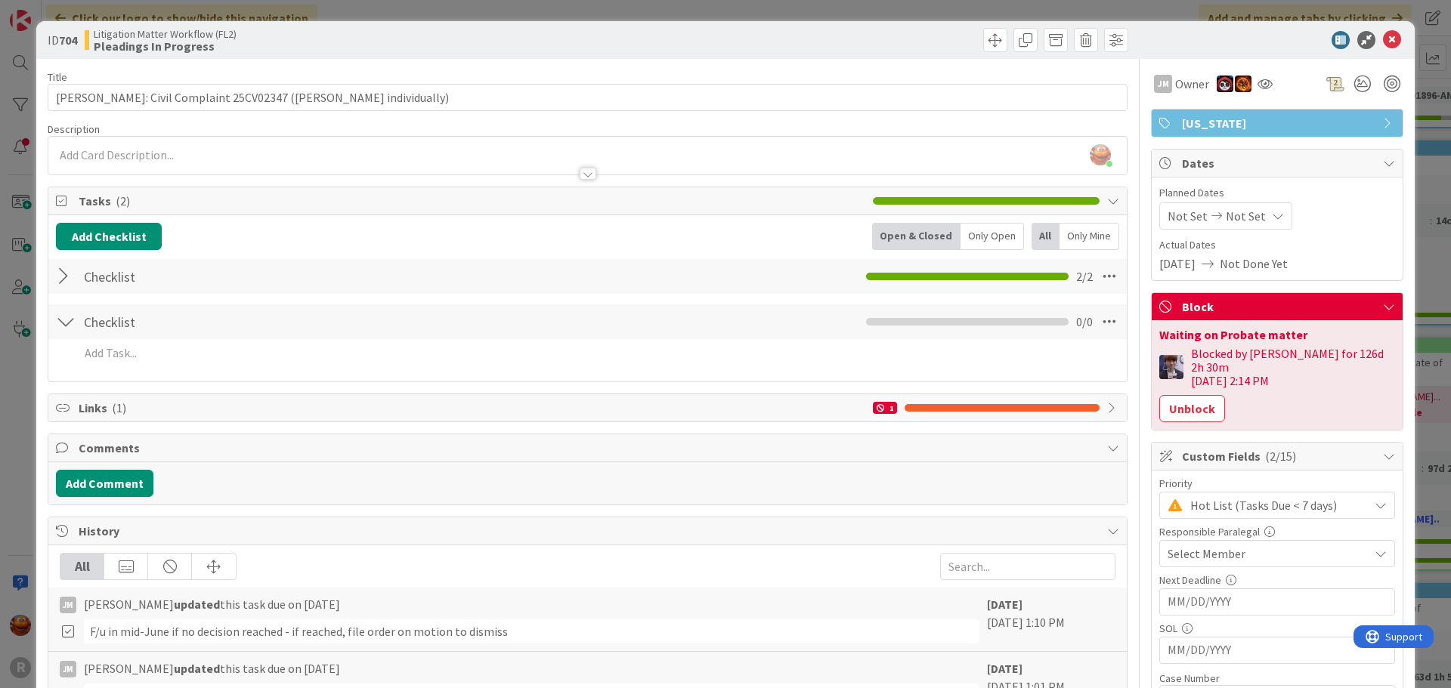
click at [1228, 545] on span "Select Member" at bounding box center [1206, 554] width 78 height 18
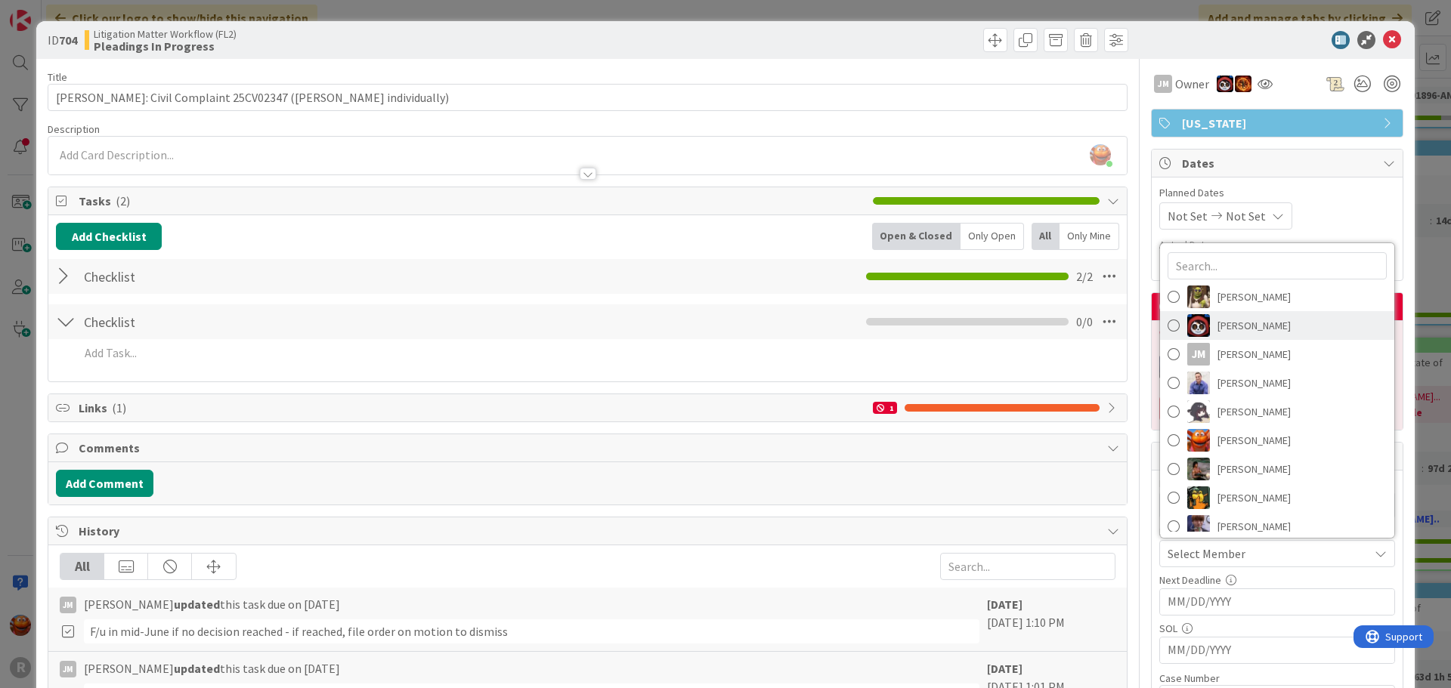
click at [1240, 314] on span "[PERSON_NAME]" at bounding box center [1253, 325] width 73 height 23
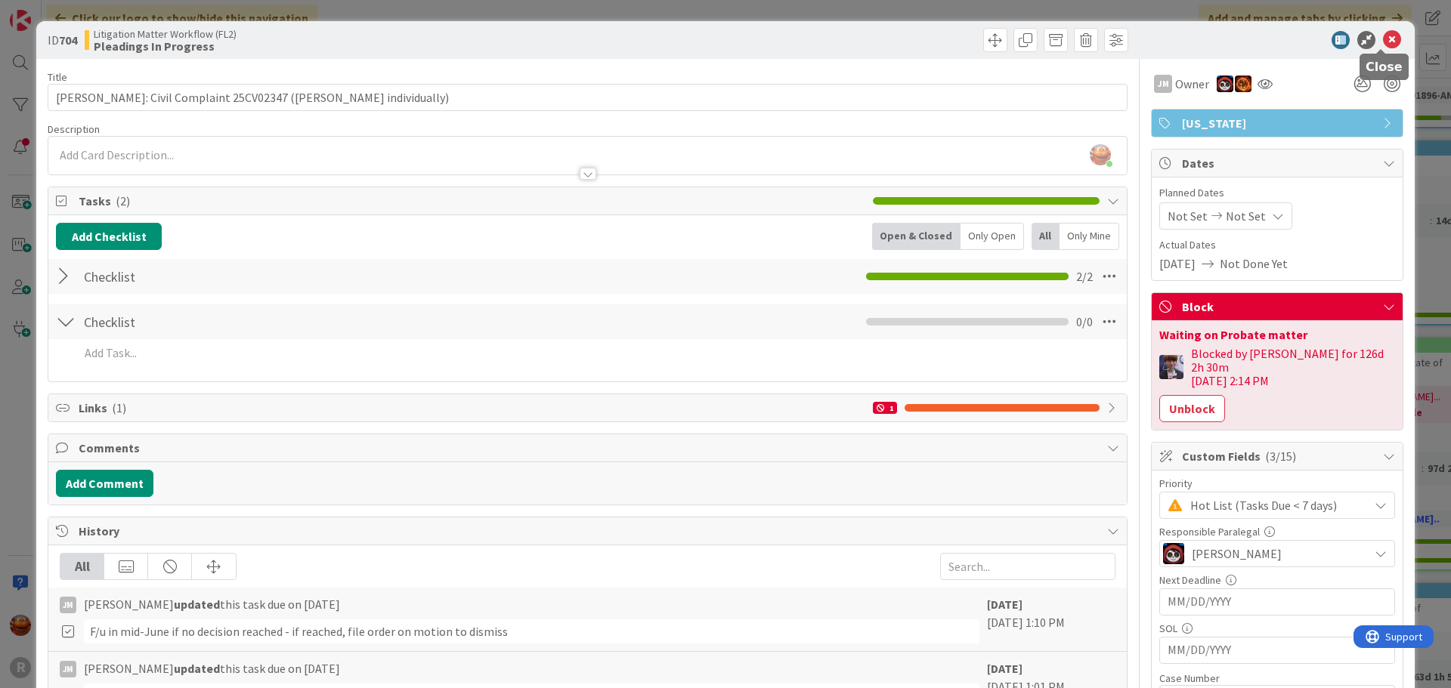
click at [1386, 35] on icon at bounding box center [1392, 40] width 18 height 18
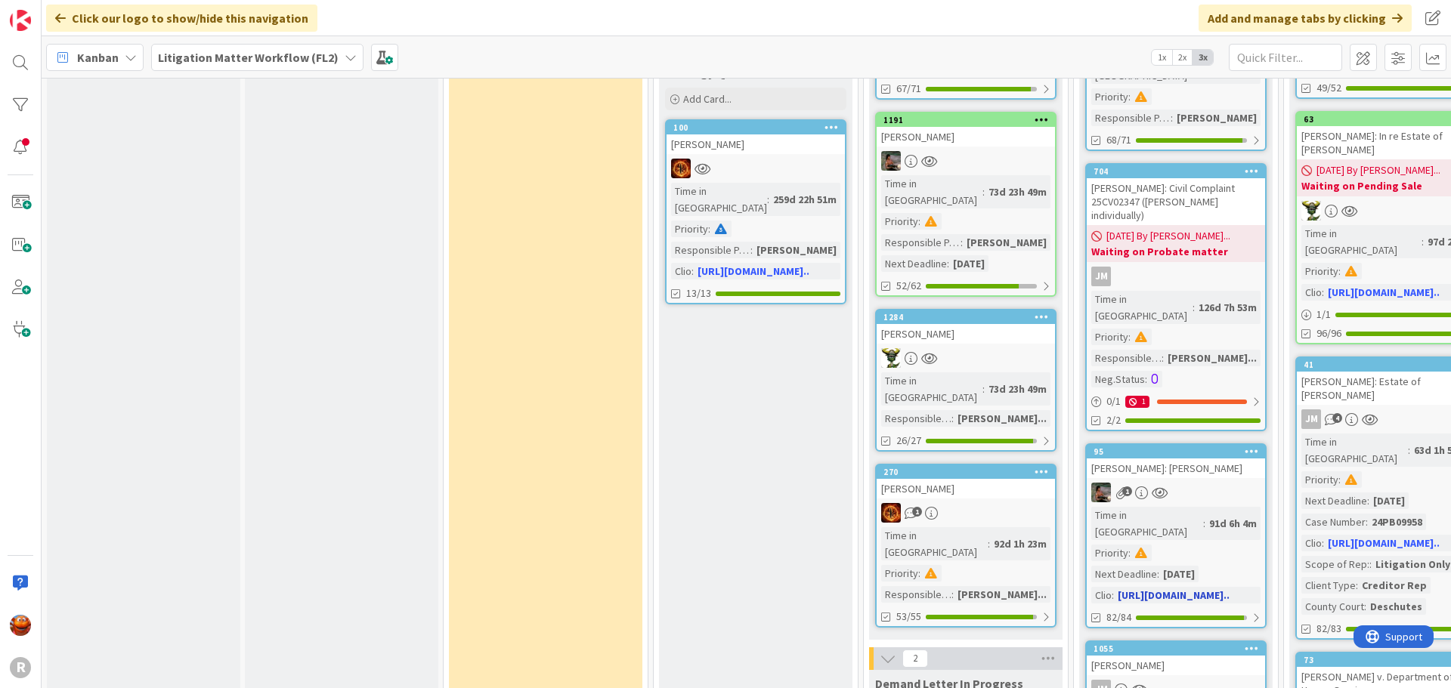
click at [1230, 507] on div "Time in Column : 91d 6h 4m Priority : Next Deadline : 07/03/2025 Clio : https:/…" at bounding box center [1175, 555] width 169 height 97
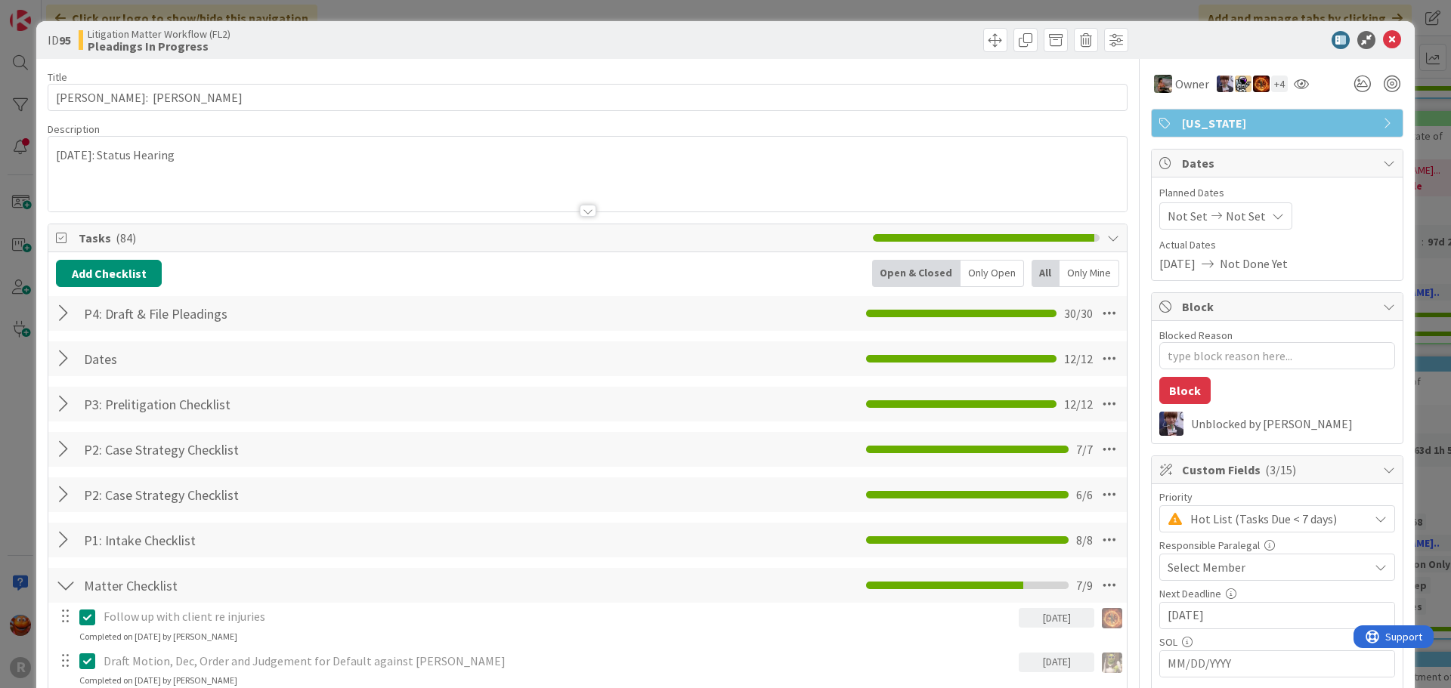
click at [1172, 579] on div "Select Member" at bounding box center [1277, 567] width 236 height 27
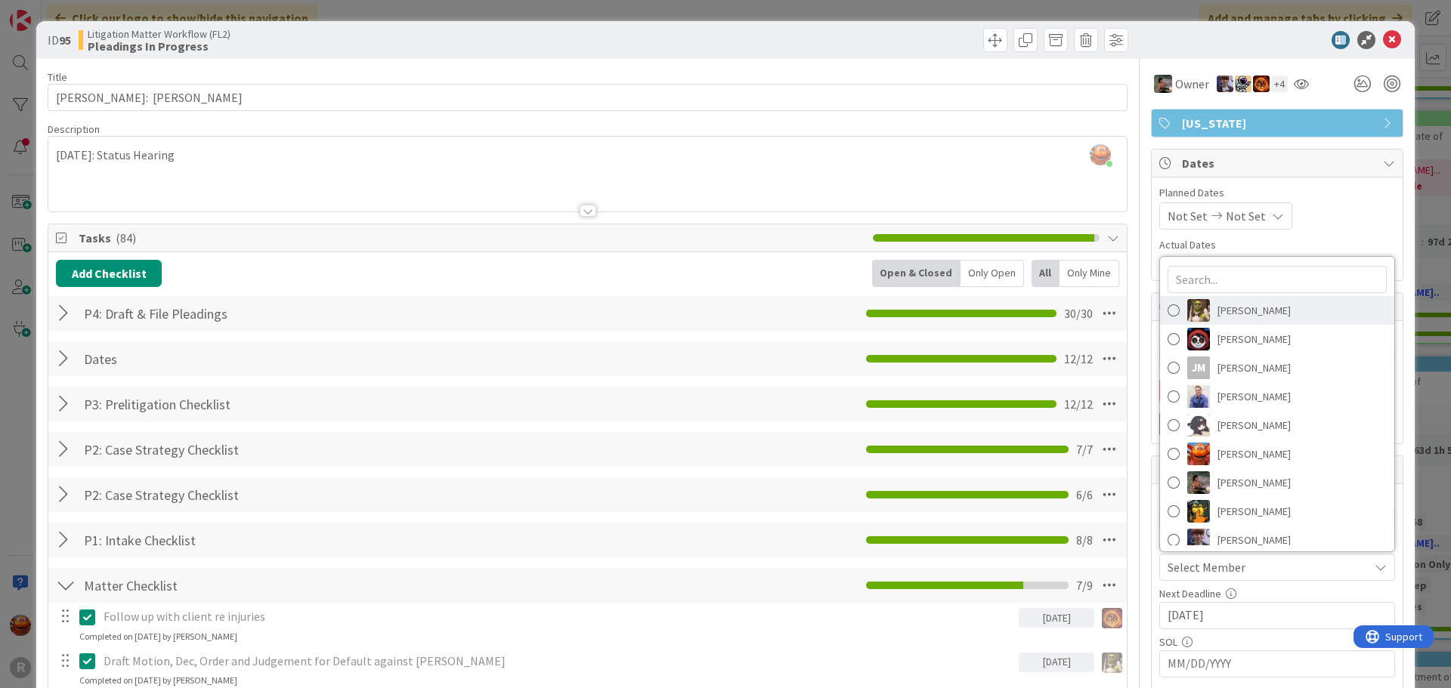
click at [1237, 304] on span "[PERSON_NAME]" at bounding box center [1253, 310] width 73 height 23
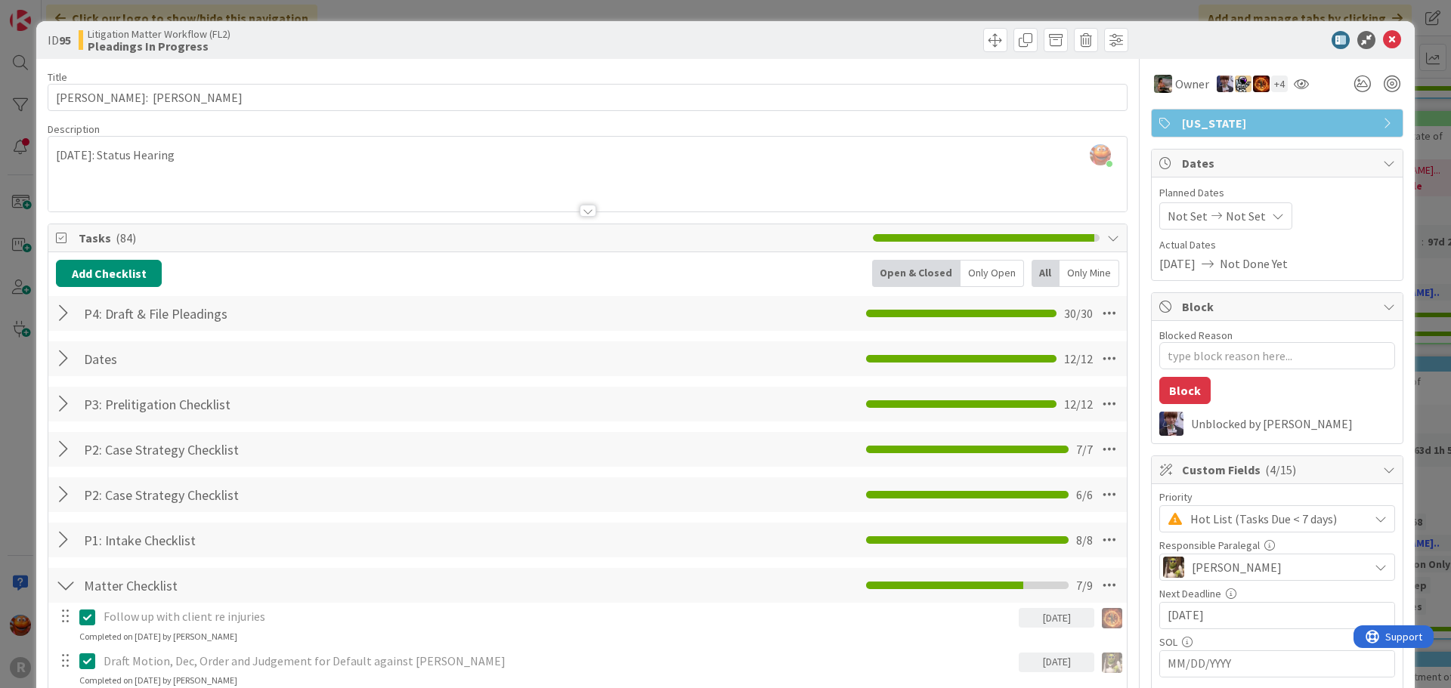
type textarea "x"
click at [1383, 31] on icon at bounding box center [1392, 40] width 18 height 18
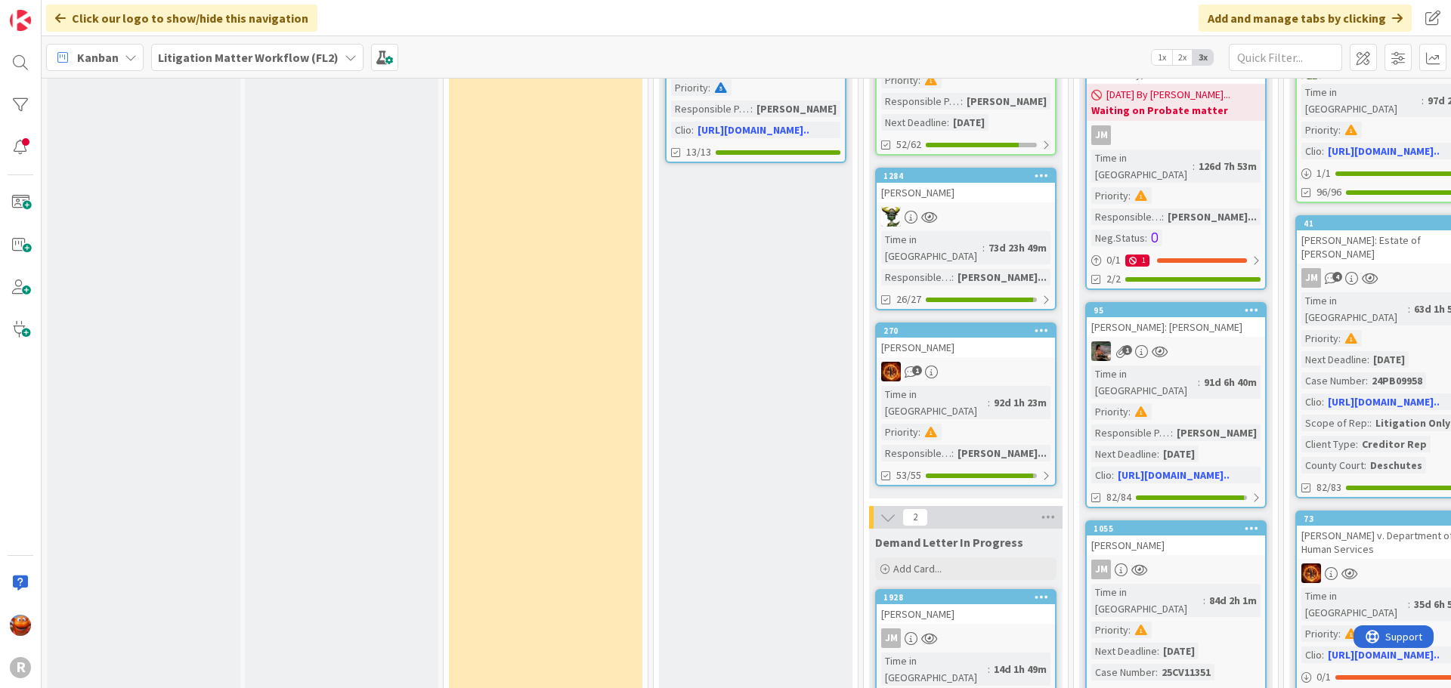
scroll to position [1360, 0]
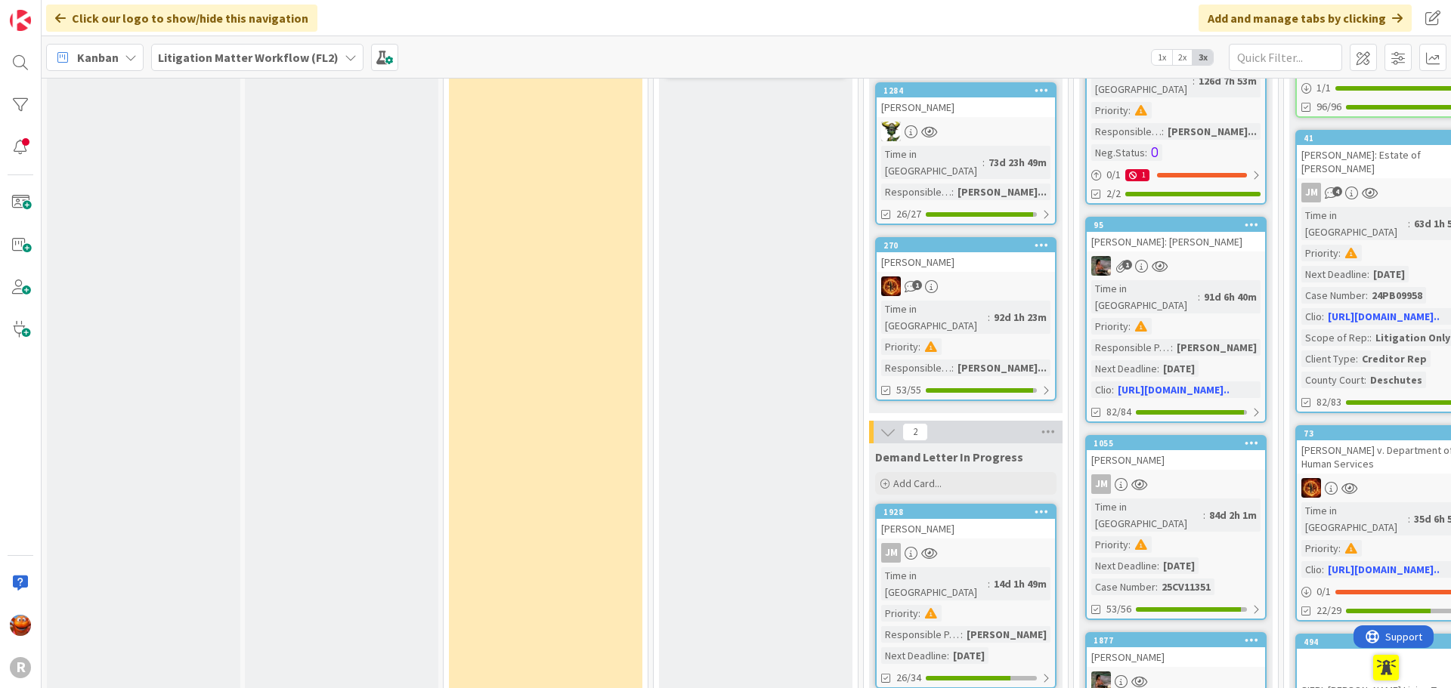
click at [1234, 450] on div "[PERSON_NAME]" at bounding box center [1175, 460] width 178 height 20
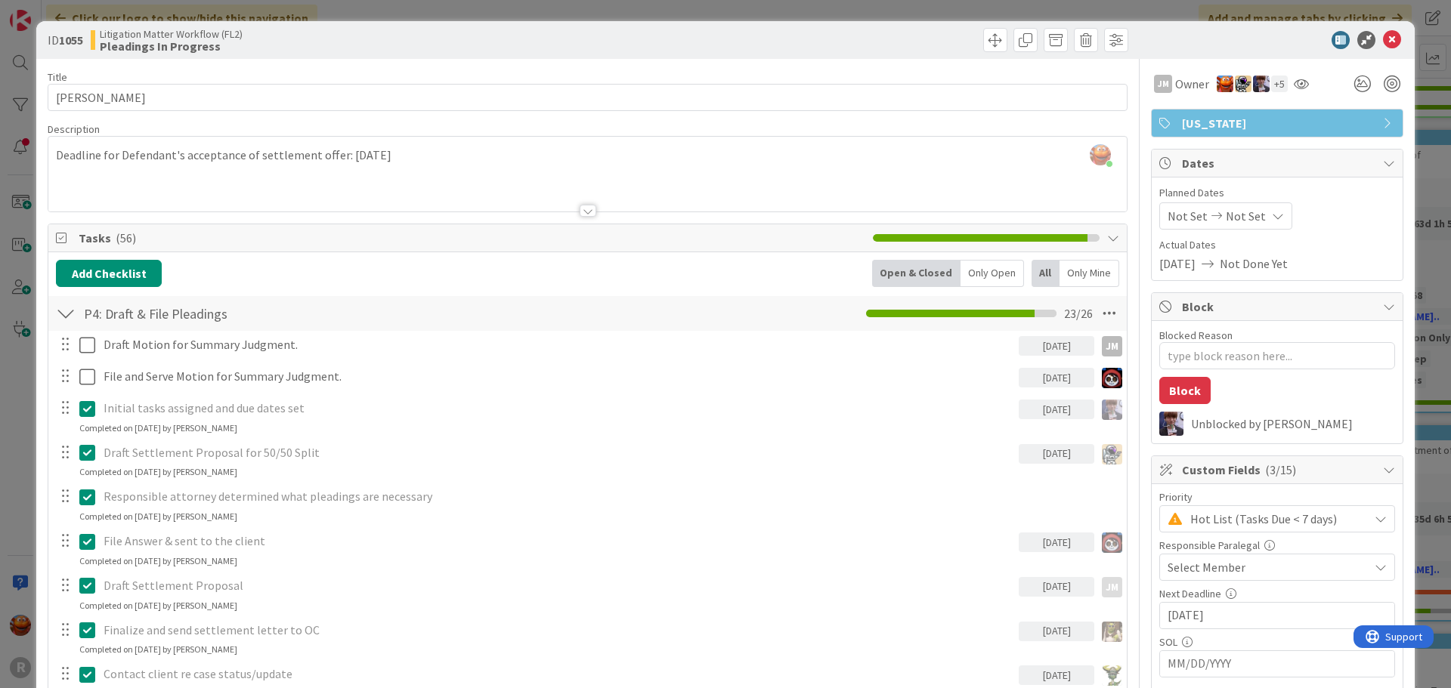
click at [1218, 564] on span "Select Member" at bounding box center [1206, 567] width 78 height 18
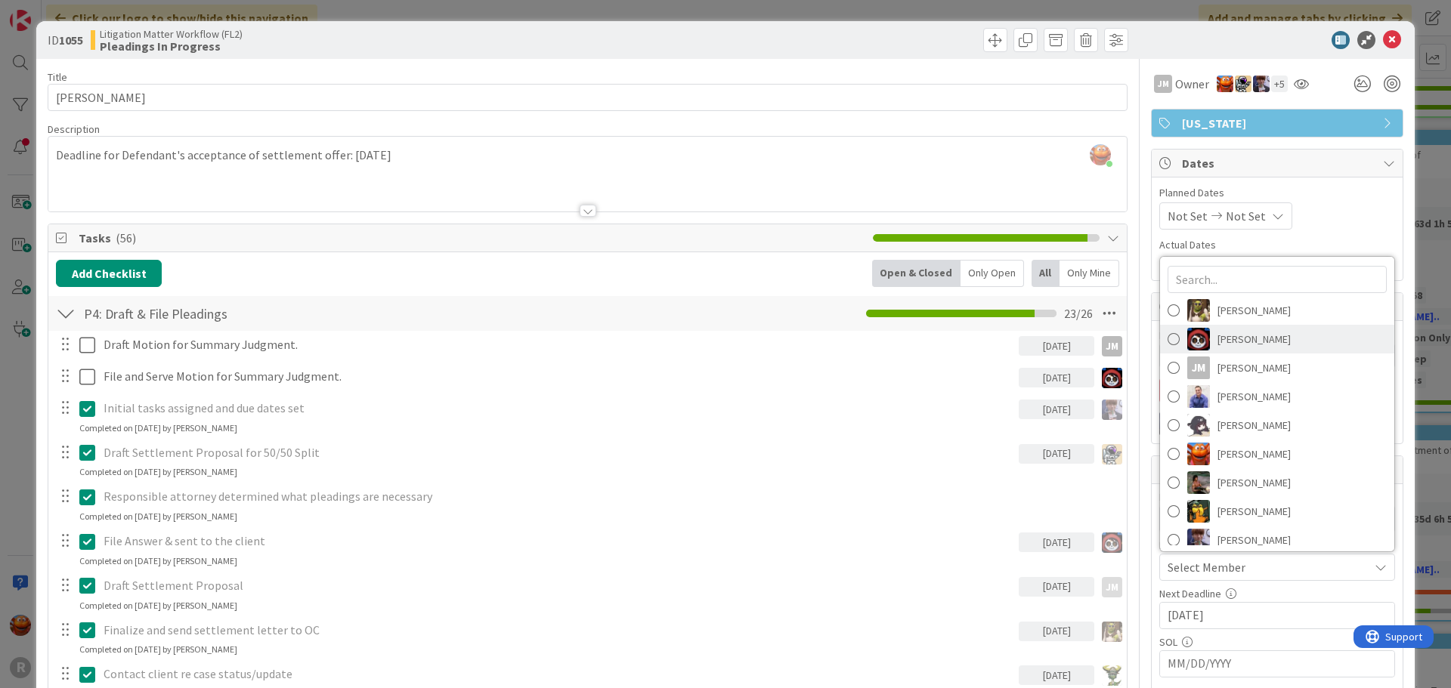
click at [1241, 333] on span "[PERSON_NAME]" at bounding box center [1253, 339] width 73 height 23
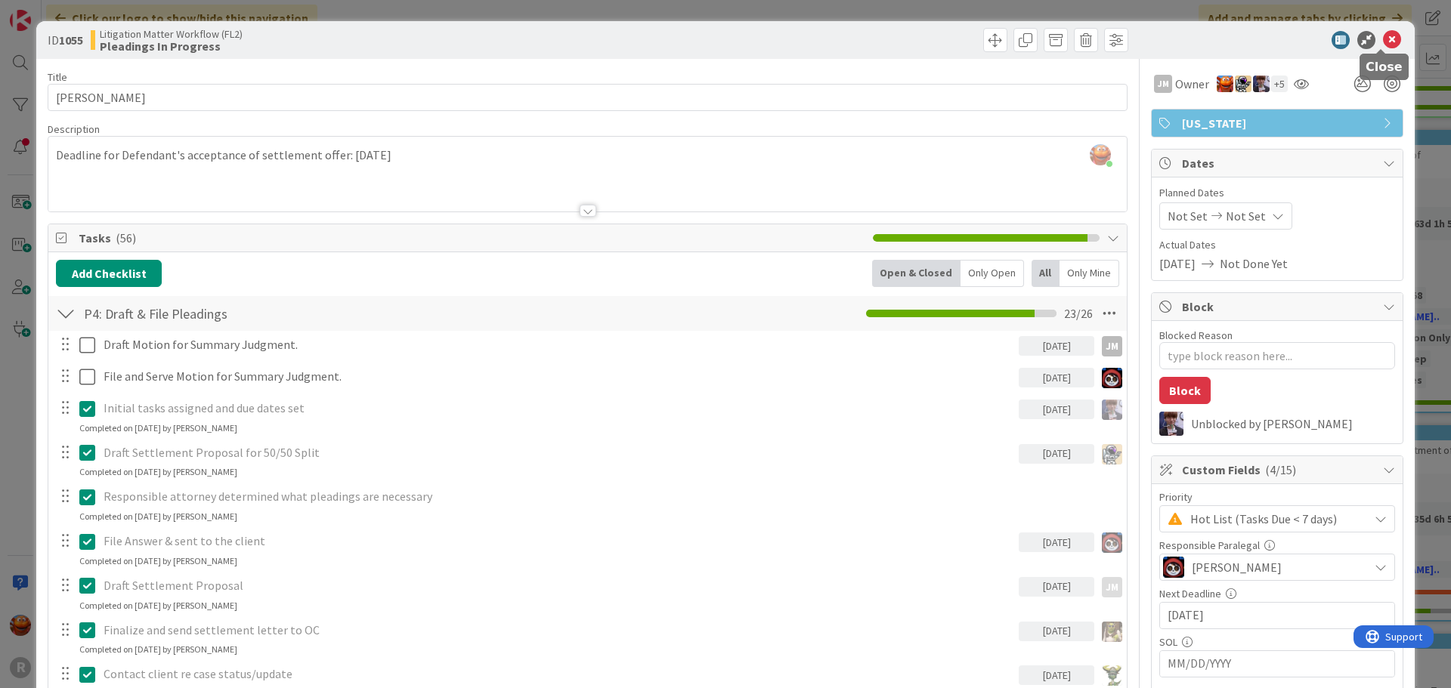
click at [1383, 38] on icon at bounding box center [1392, 40] width 18 height 18
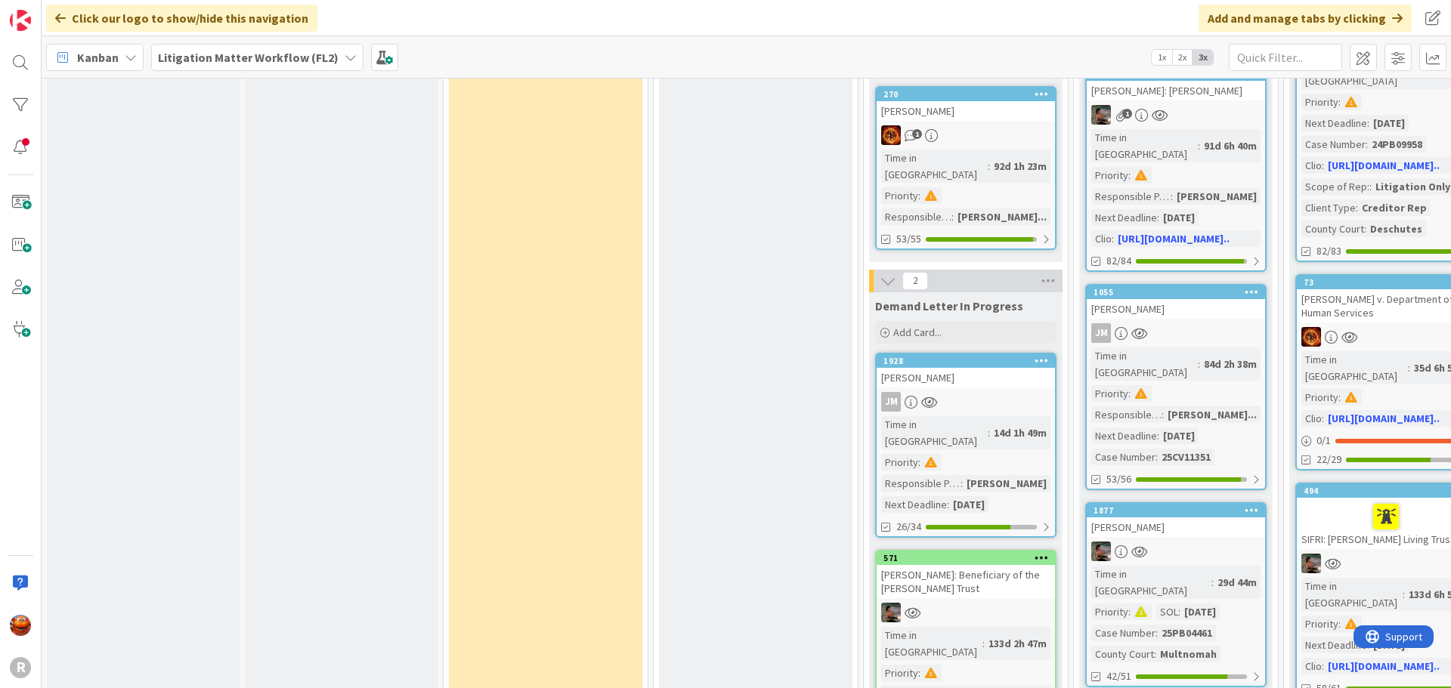
click at [1216, 542] on div at bounding box center [1175, 552] width 178 height 20
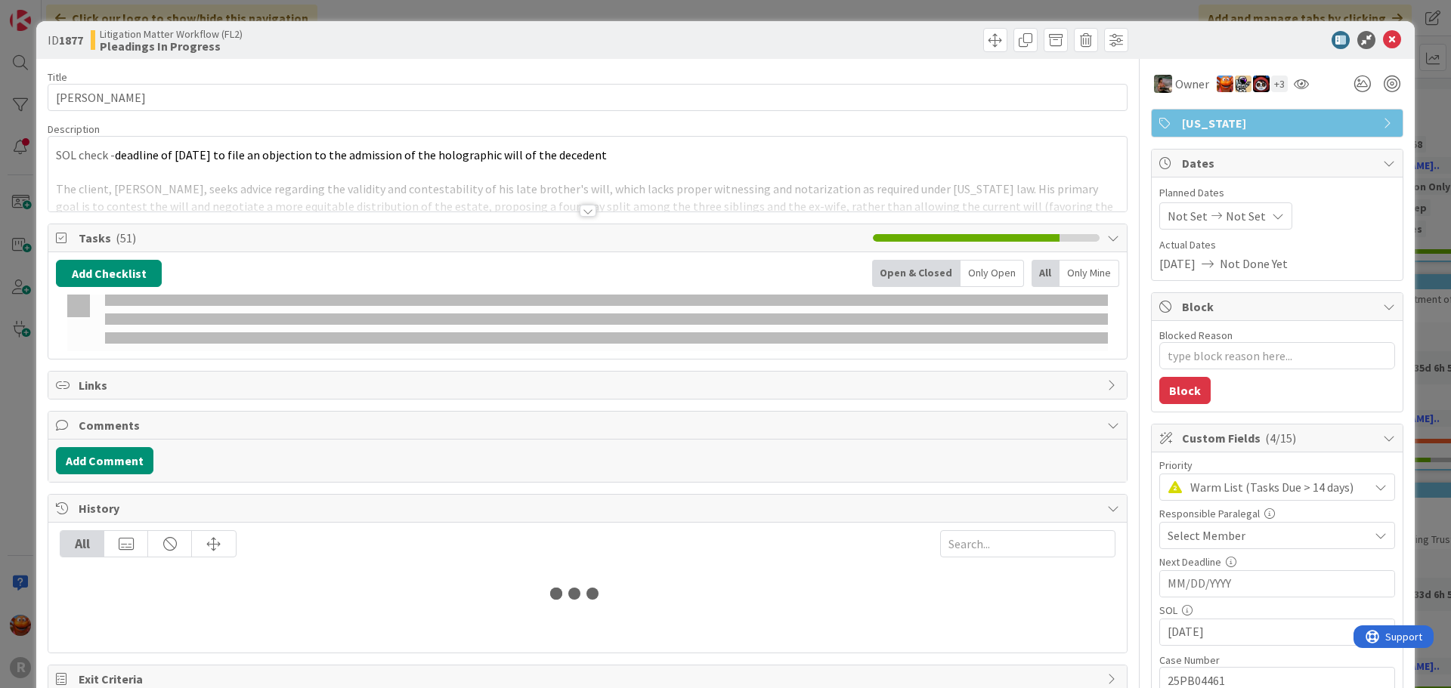
click at [1194, 538] on span "Select Member" at bounding box center [1206, 536] width 78 height 18
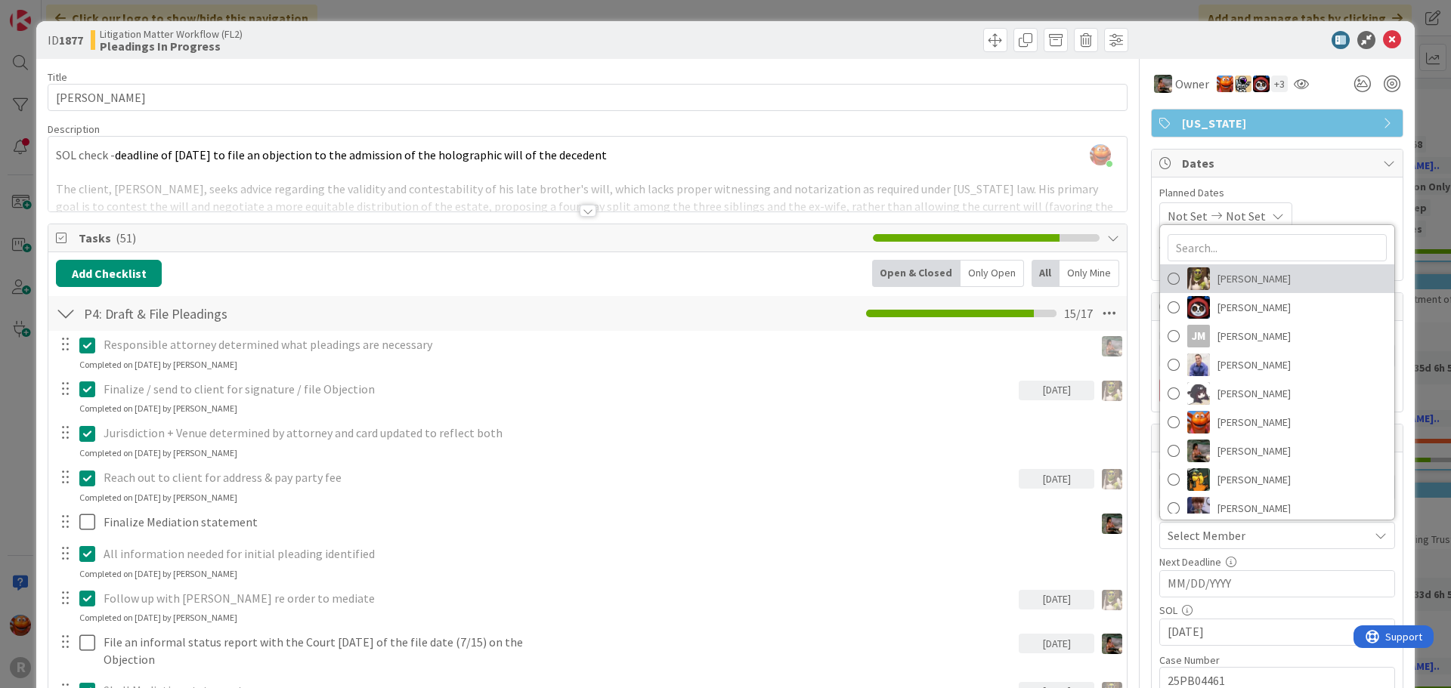
click at [1227, 279] on span "[PERSON_NAME]" at bounding box center [1253, 278] width 73 height 23
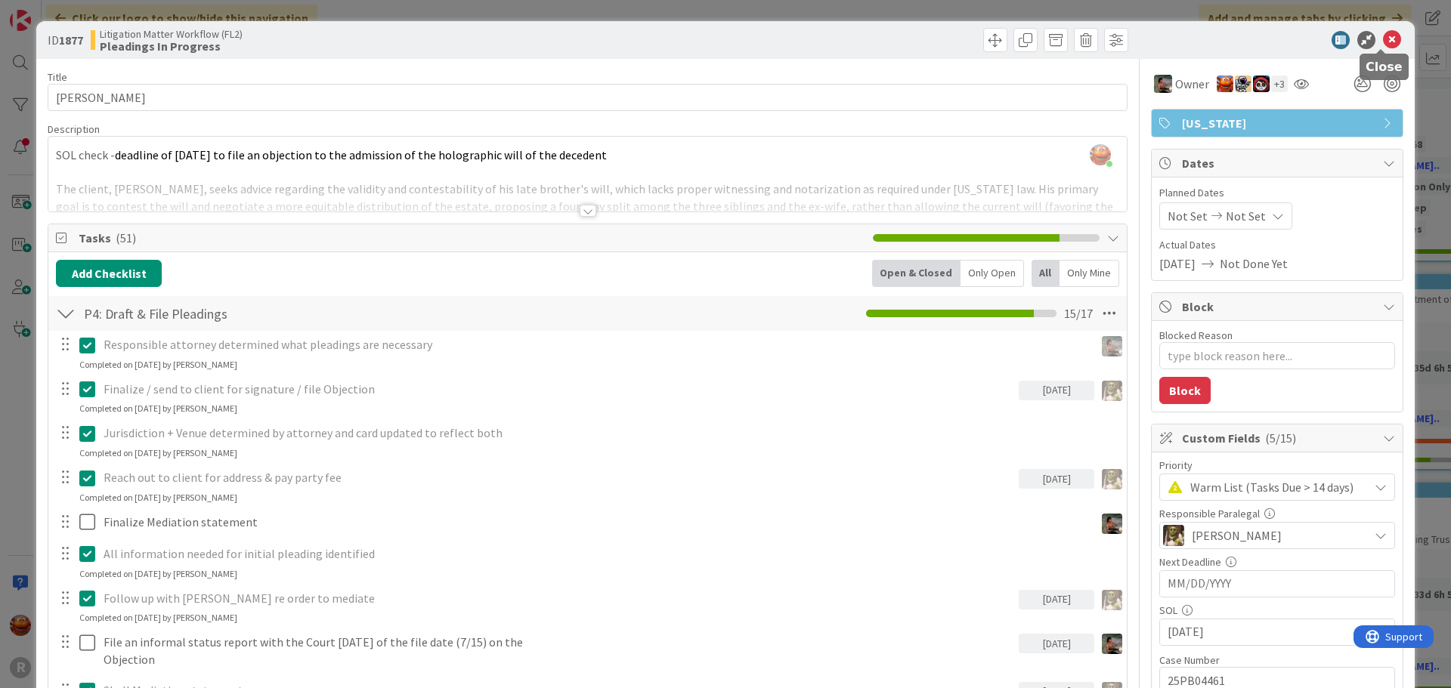
click at [1383, 41] on icon at bounding box center [1392, 40] width 18 height 18
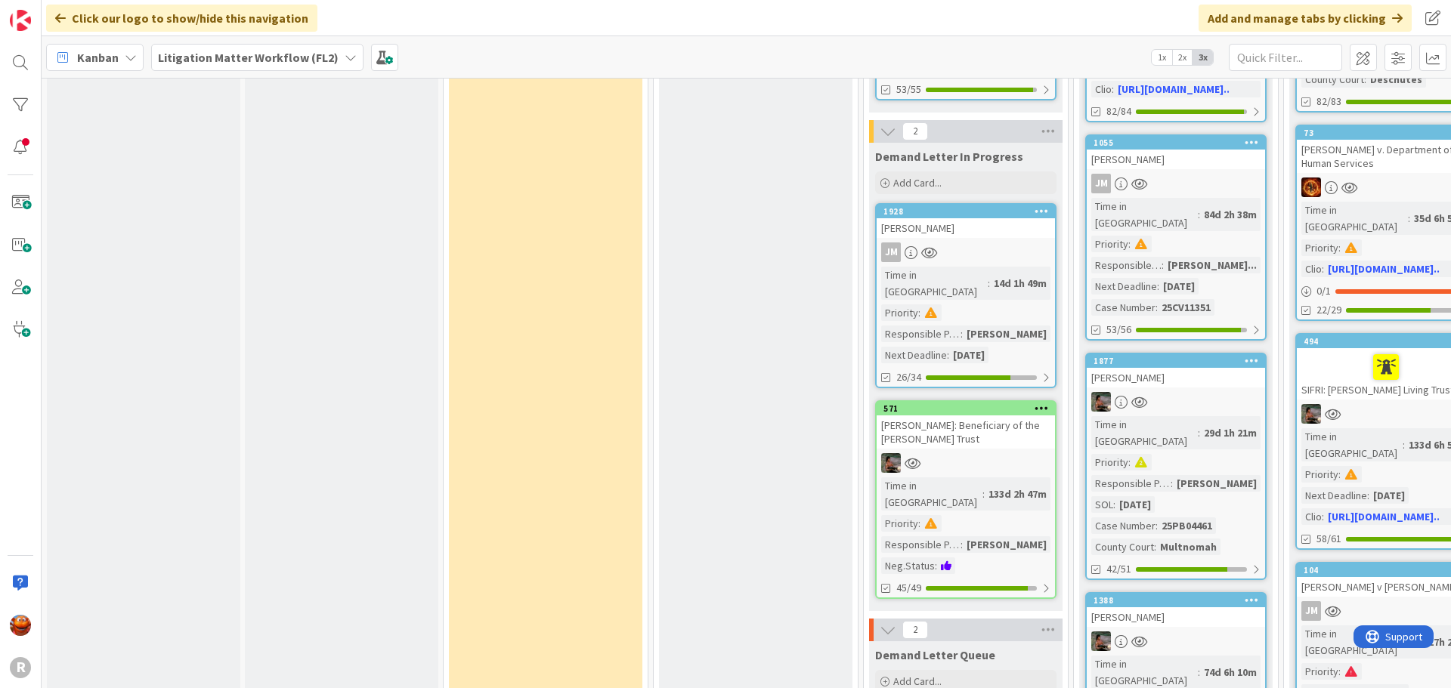
scroll to position [1662, 0]
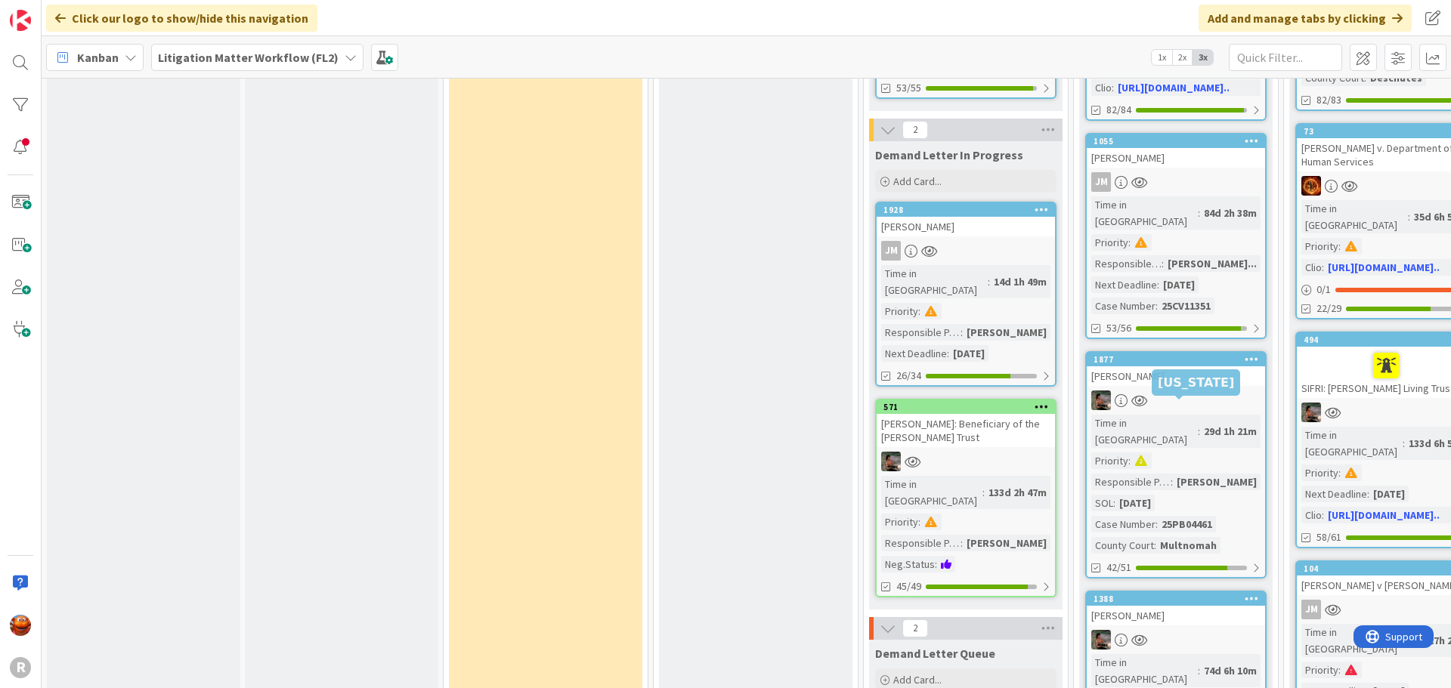
click at [1179, 606] on div "[PERSON_NAME]" at bounding box center [1175, 616] width 178 height 20
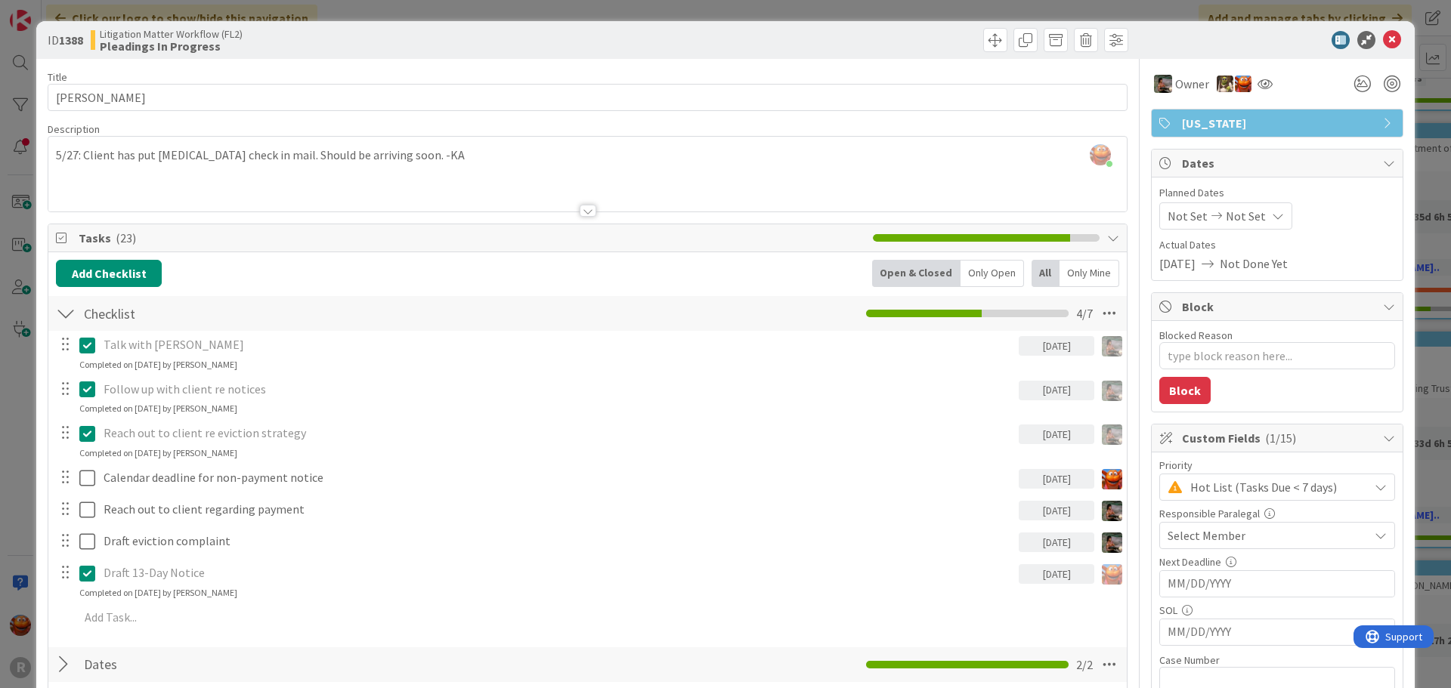
click at [1200, 539] on span "Select Member" at bounding box center [1206, 536] width 78 height 18
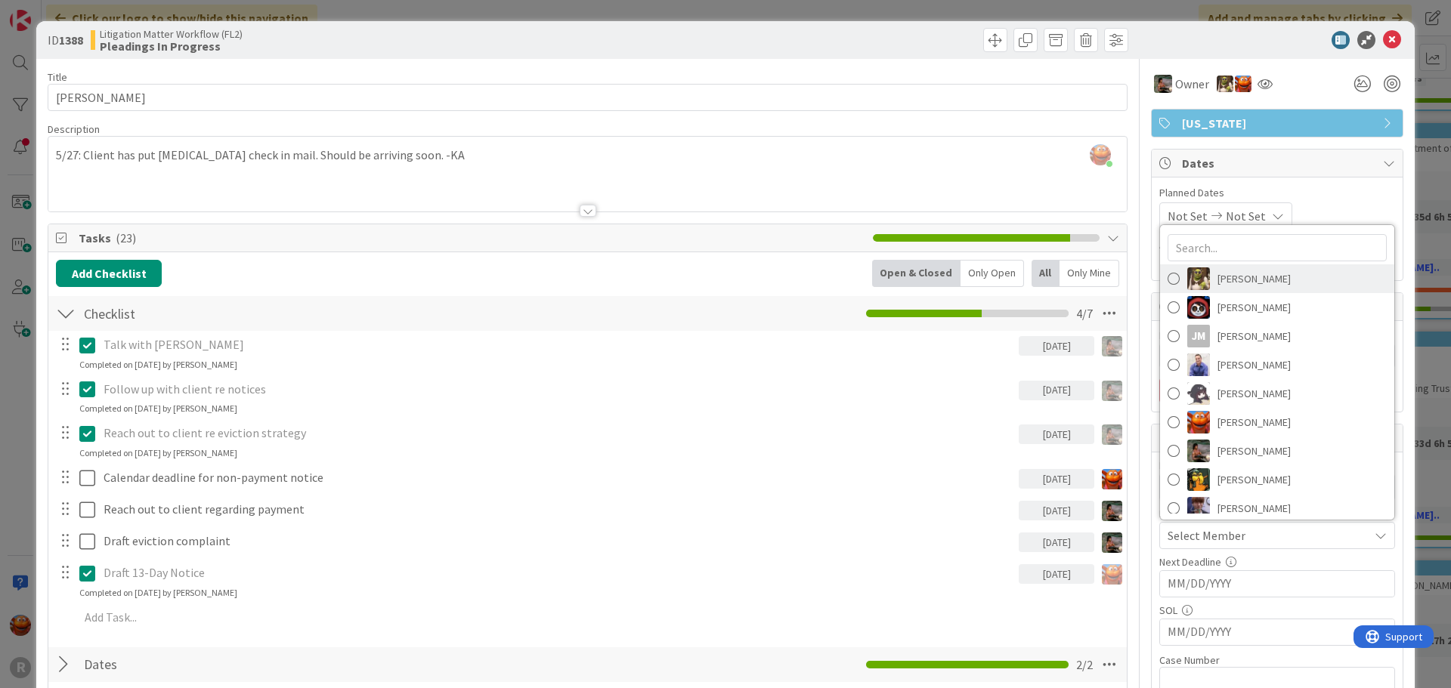
click at [1265, 291] on link "[PERSON_NAME]" at bounding box center [1277, 278] width 234 height 29
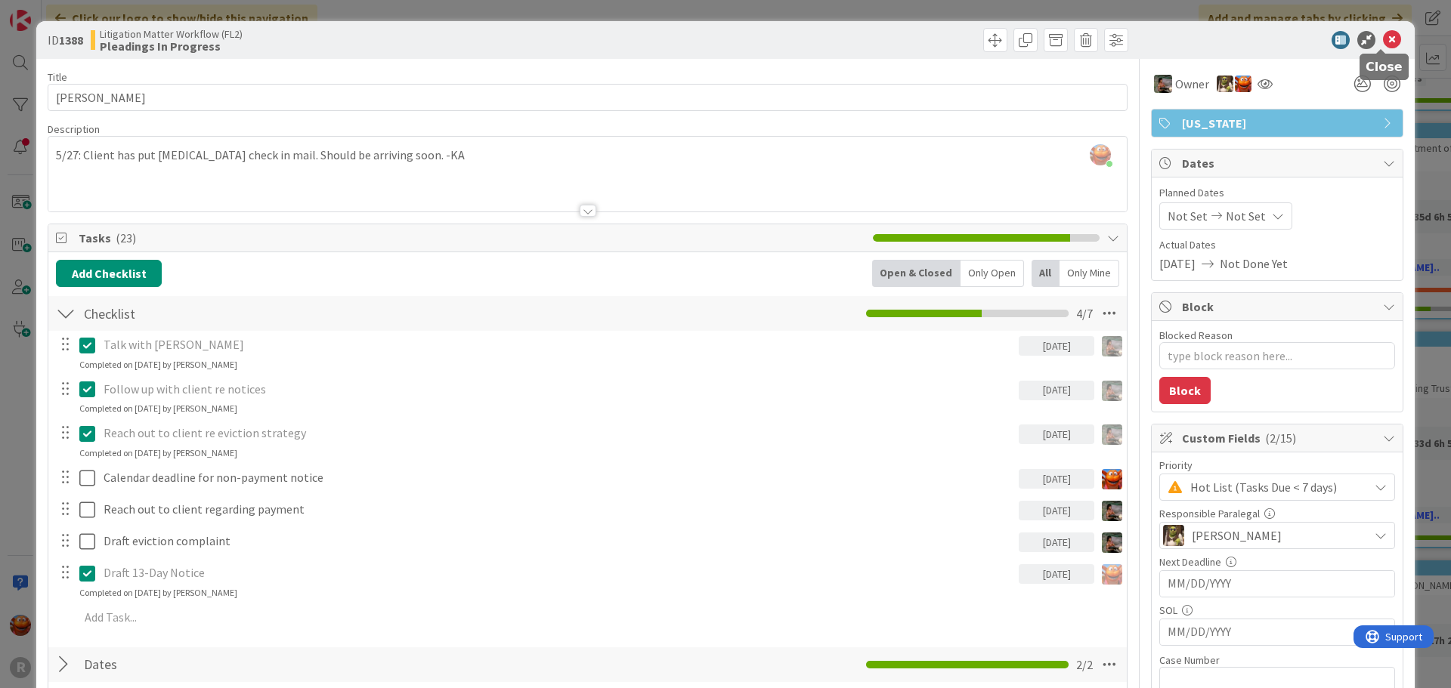
click at [1383, 35] on icon at bounding box center [1392, 40] width 18 height 18
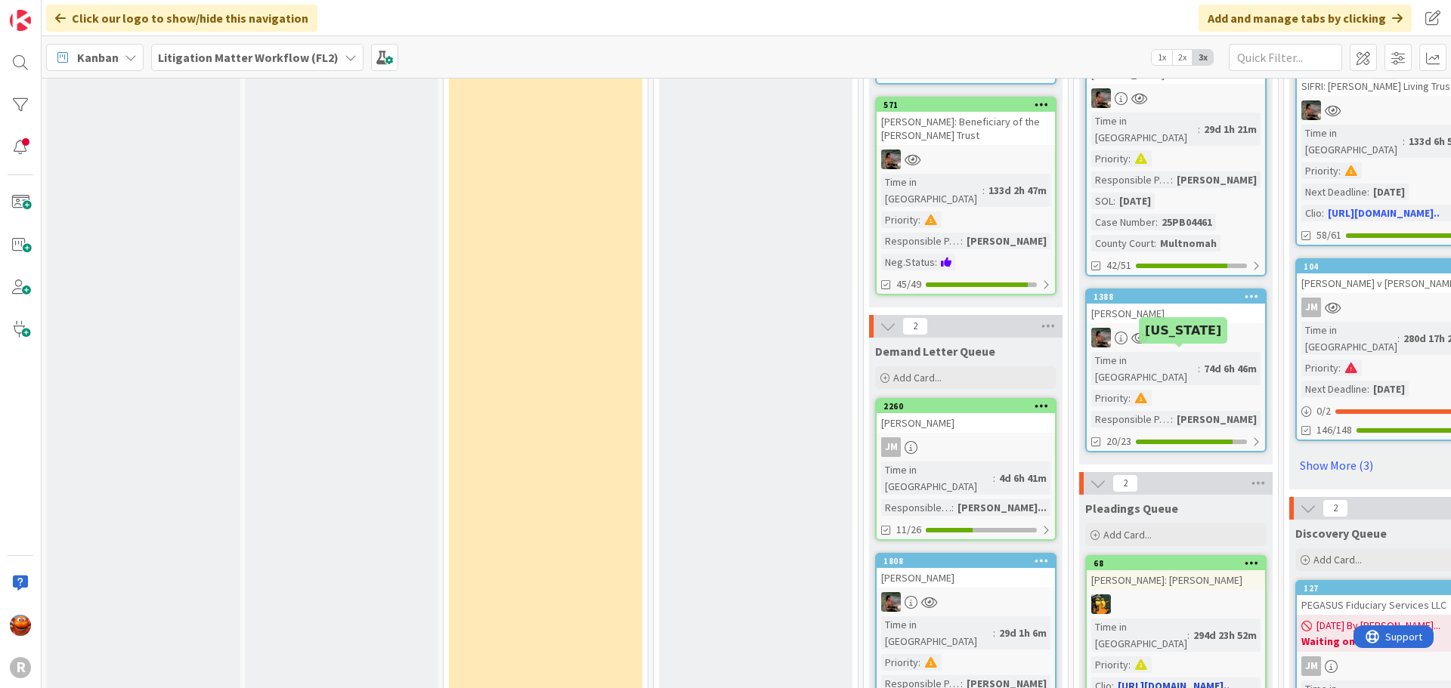
click at [1228, 627] on div "294d 23h 52m" at bounding box center [1224, 635] width 71 height 17
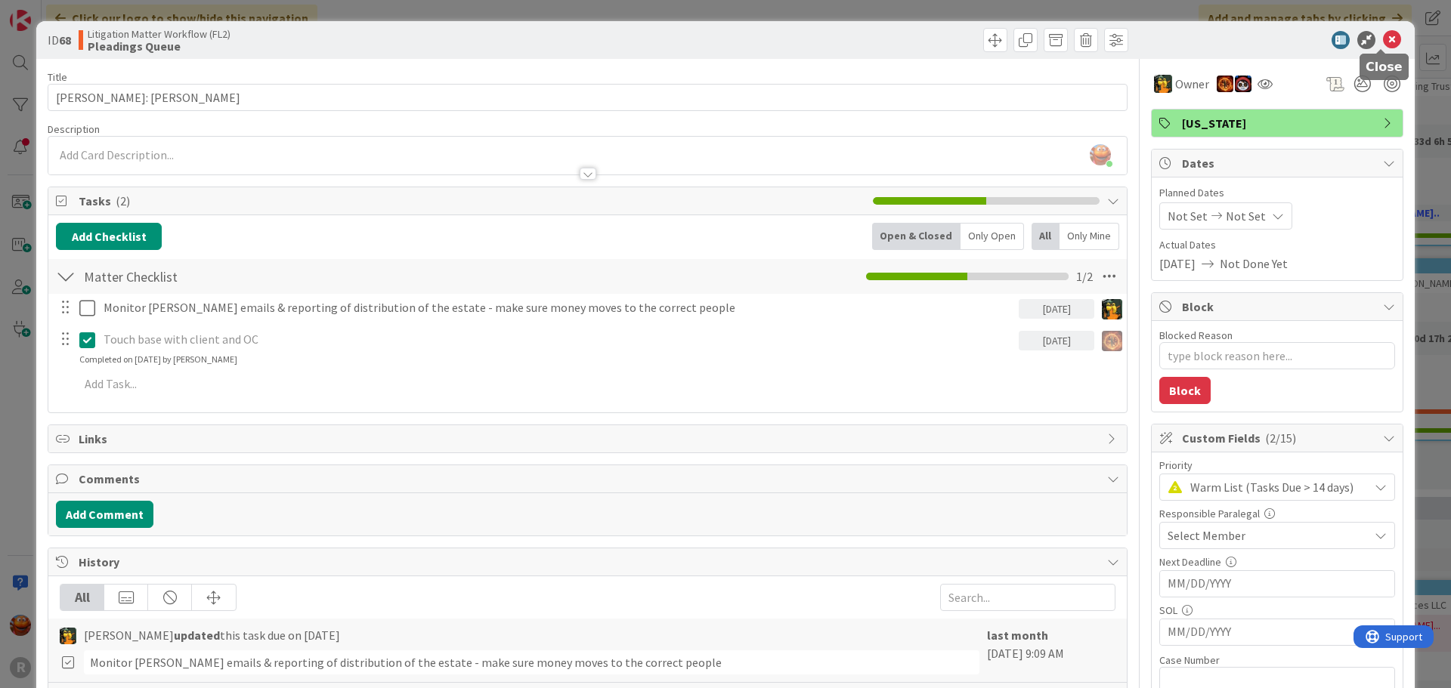
click at [1383, 39] on icon at bounding box center [1392, 40] width 18 height 18
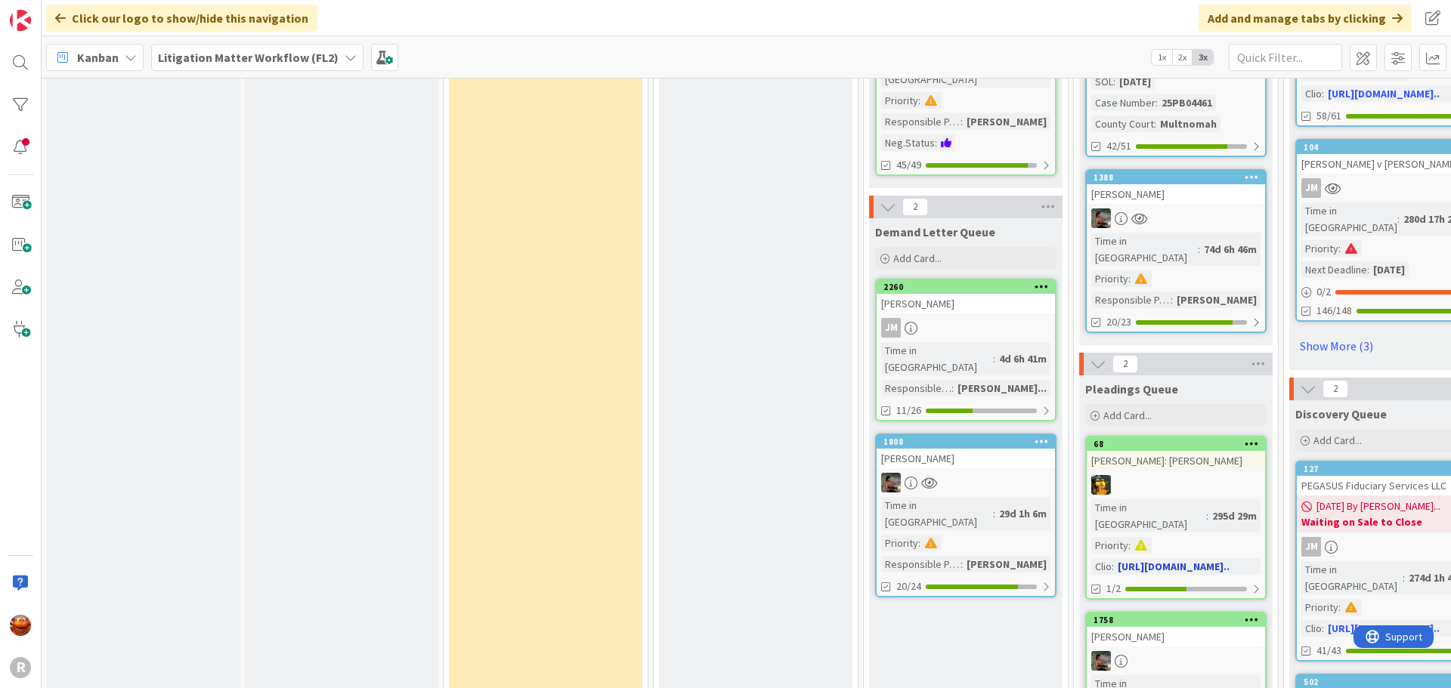
scroll to position [2084, 0]
click at [1198, 650] on div at bounding box center [1175, 660] width 178 height 20
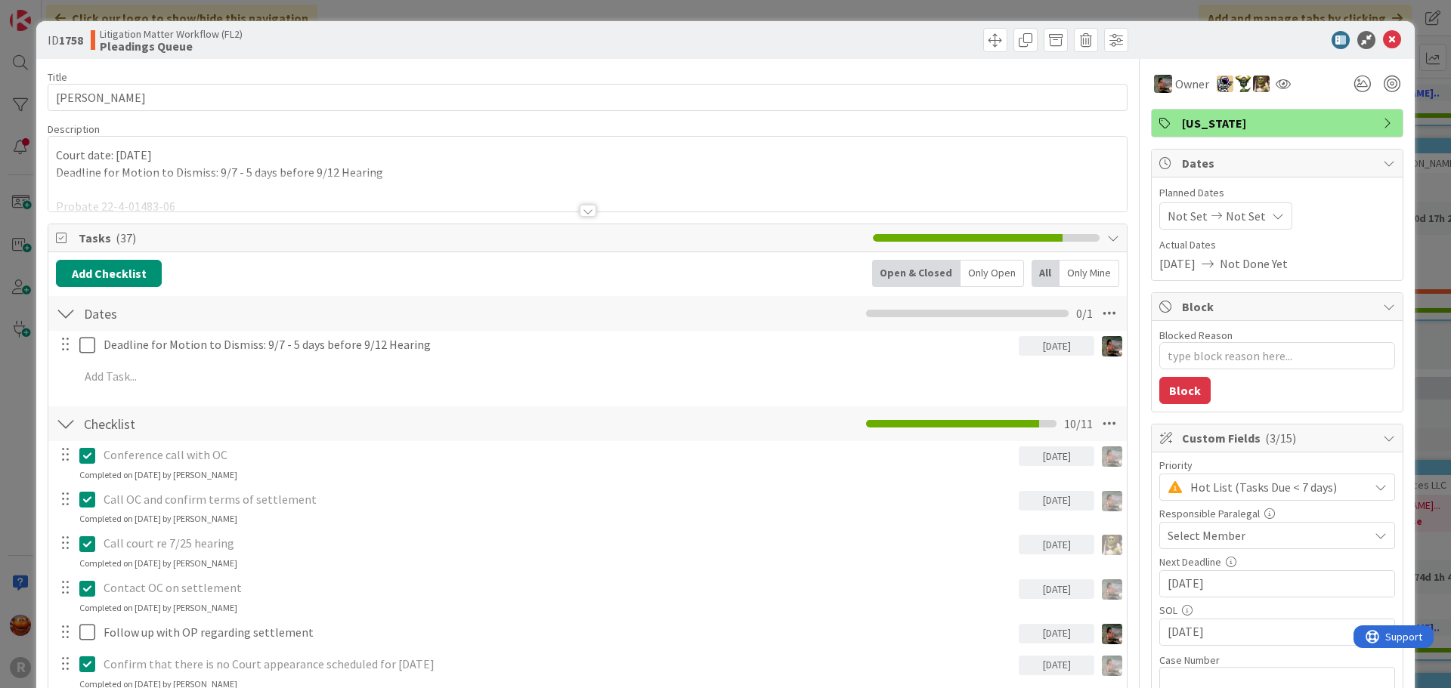
click at [1185, 530] on span "Select Member" at bounding box center [1206, 536] width 78 height 18
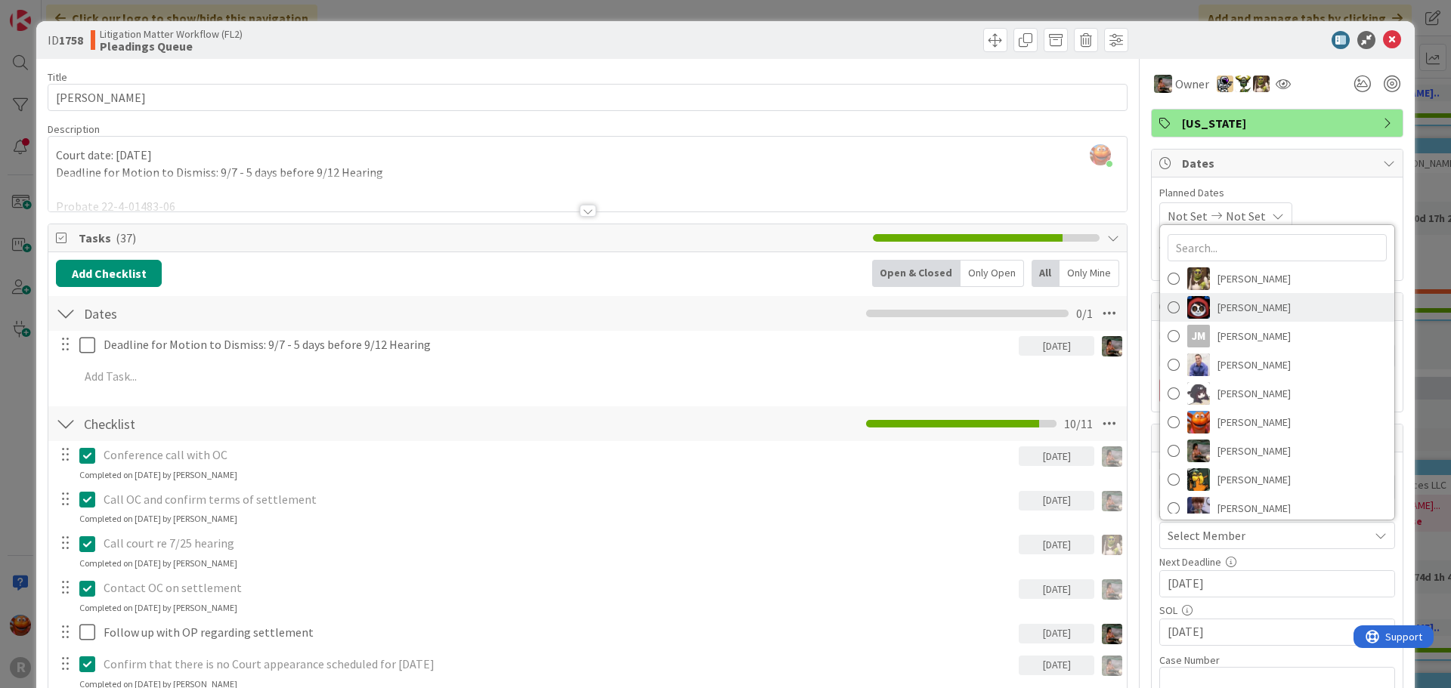
click at [1230, 319] on link "[PERSON_NAME]" at bounding box center [1277, 307] width 234 height 29
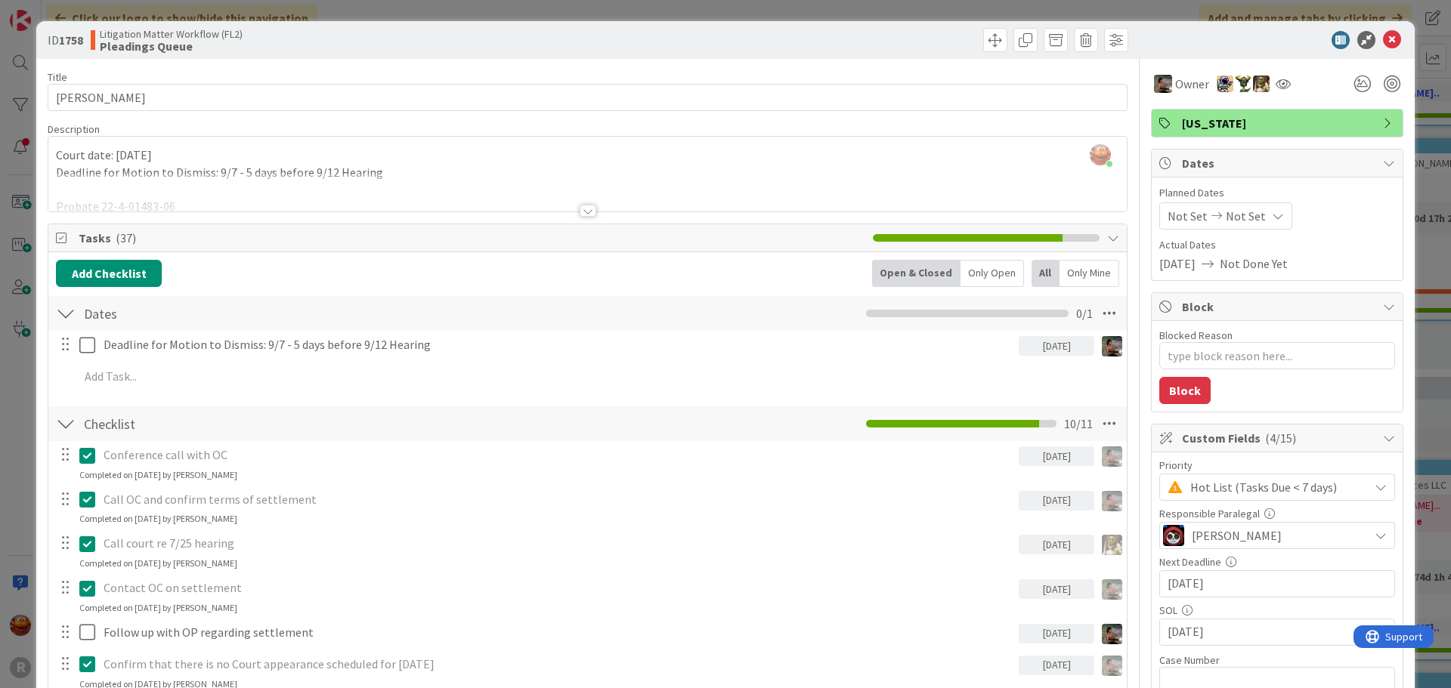
click at [1232, 530] on span "[PERSON_NAME]" at bounding box center [1236, 536] width 90 height 18
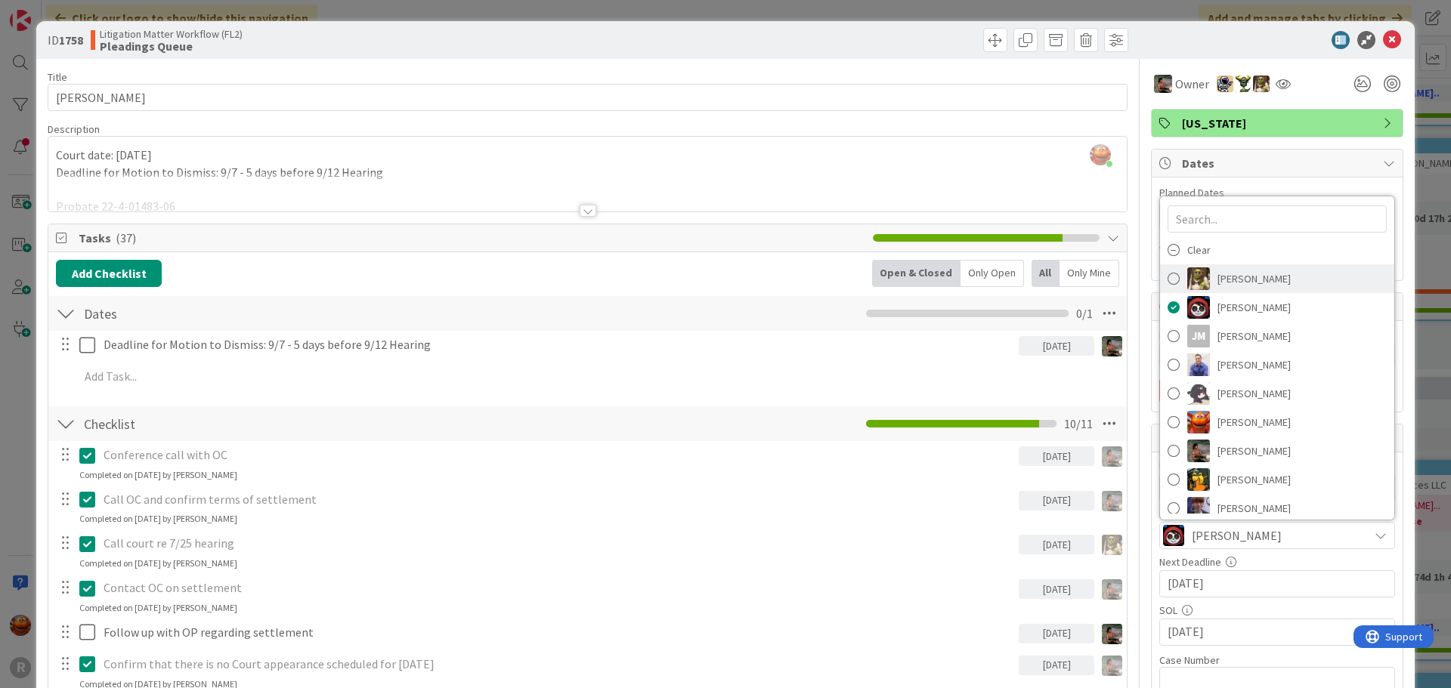
click at [1240, 269] on span "[PERSON_NAME]" at bounding box center [1253, 278] width 73 height 23
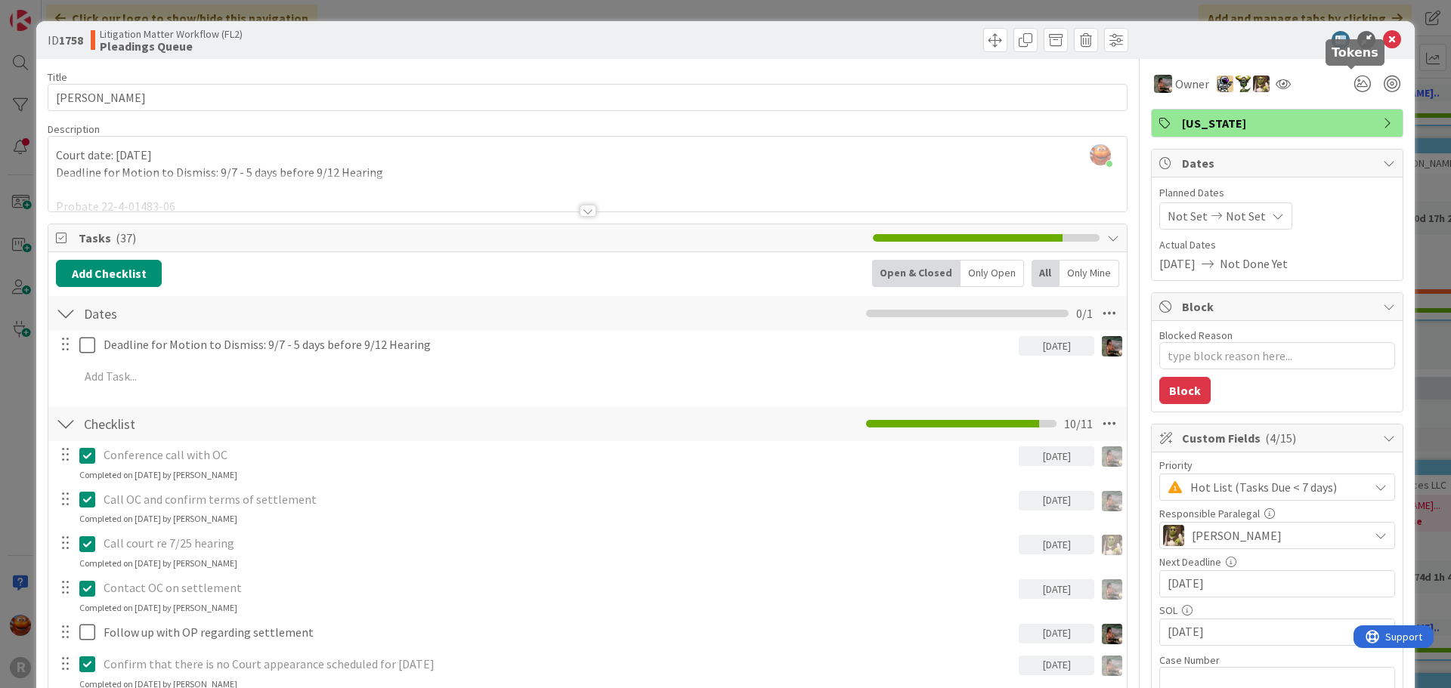
click at [1383, 38] on icon at bounding box center [1392, 40] width 18 height 18
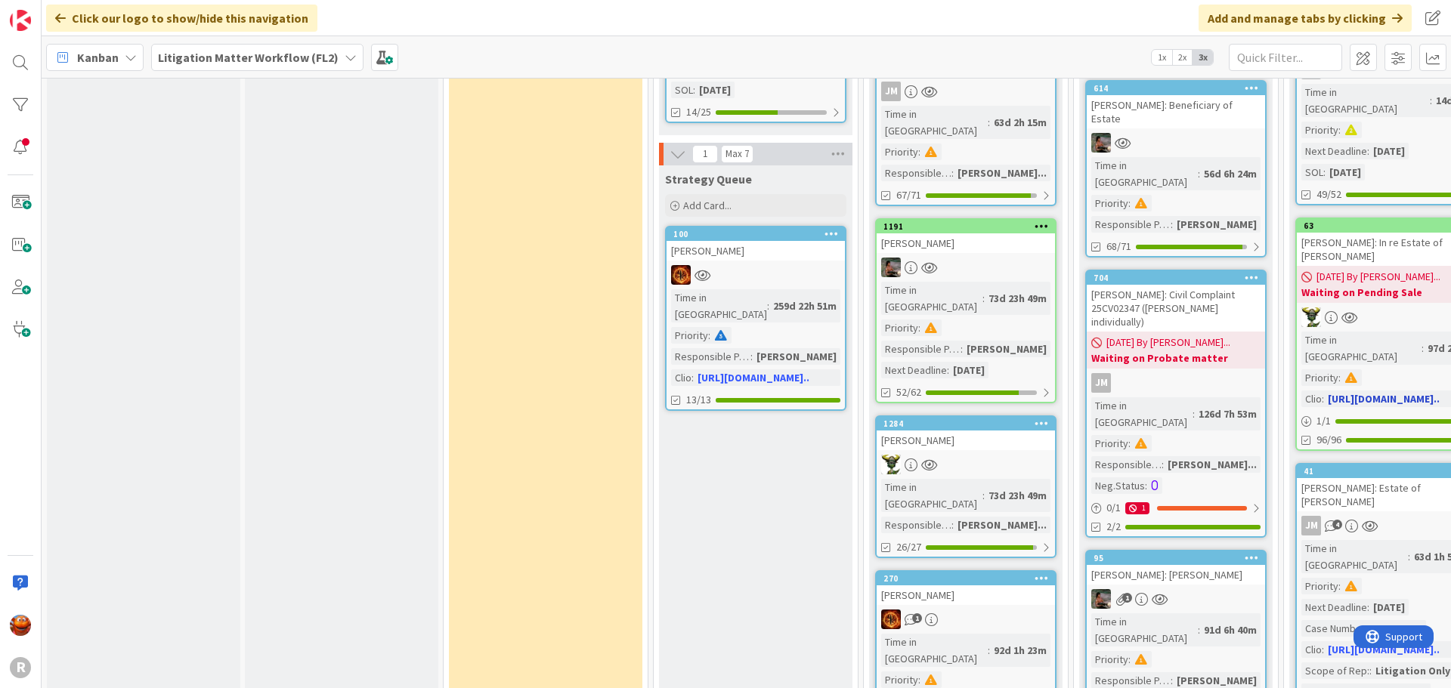
scroll to position [450, 0]
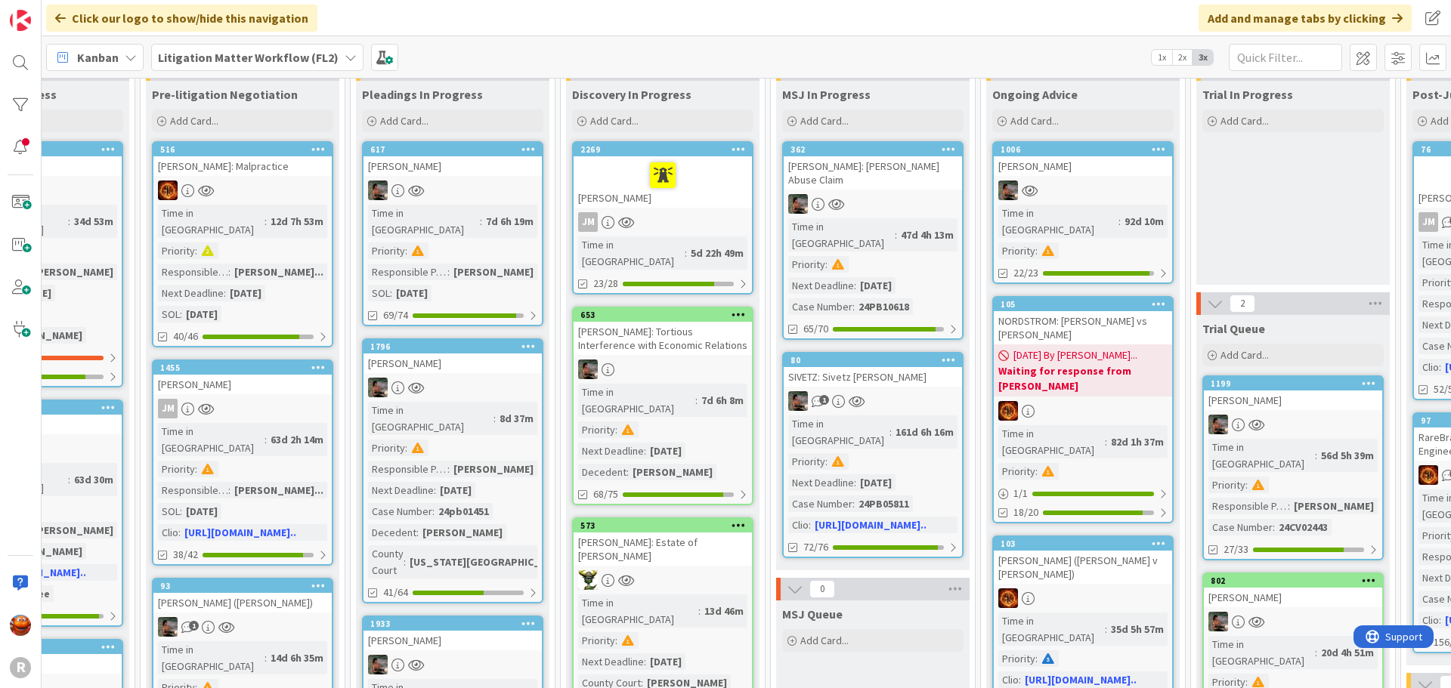
click at [715, 208] on link "2269 [PERSON_NAME] Time in Column : 5d 22h 49m 23/28" at bounding box center [662, 217] width 181 height 153
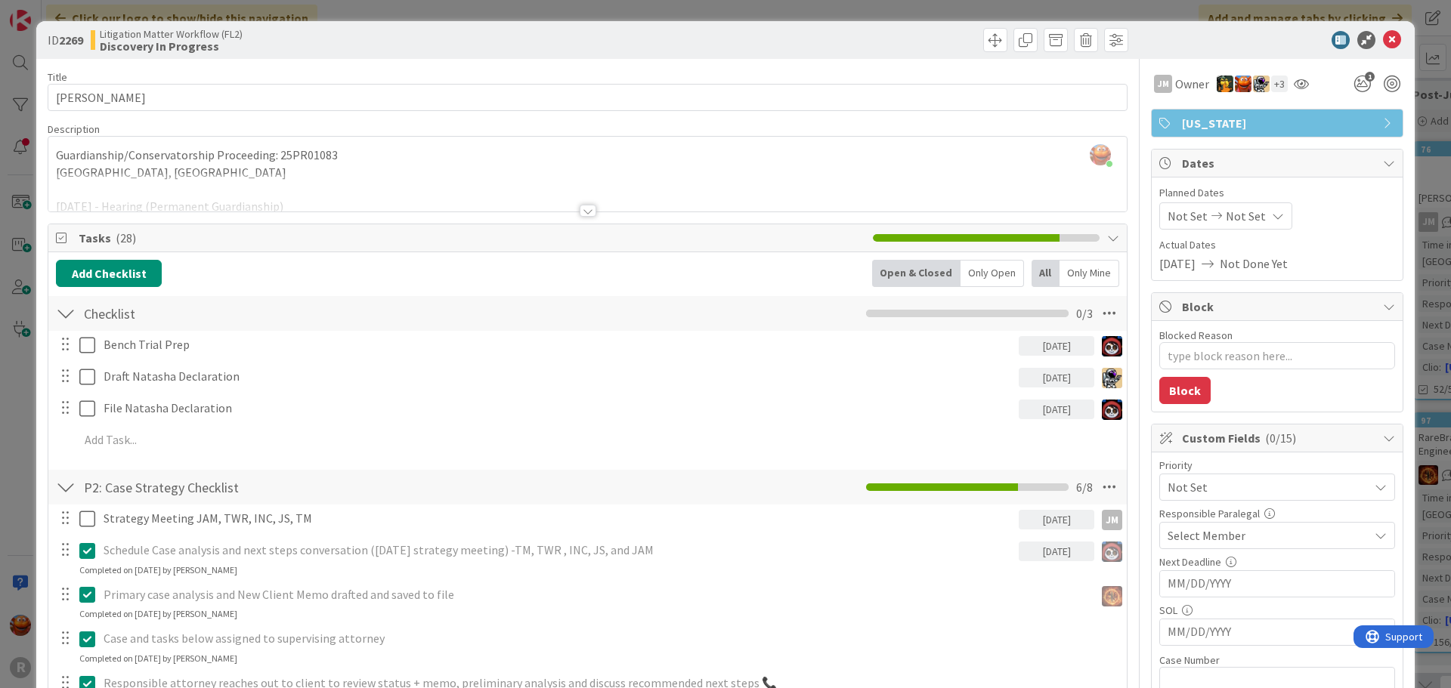
click at [1251, 533] on div "Select Member" at bounding box center [1267, 536] width 201 height 18
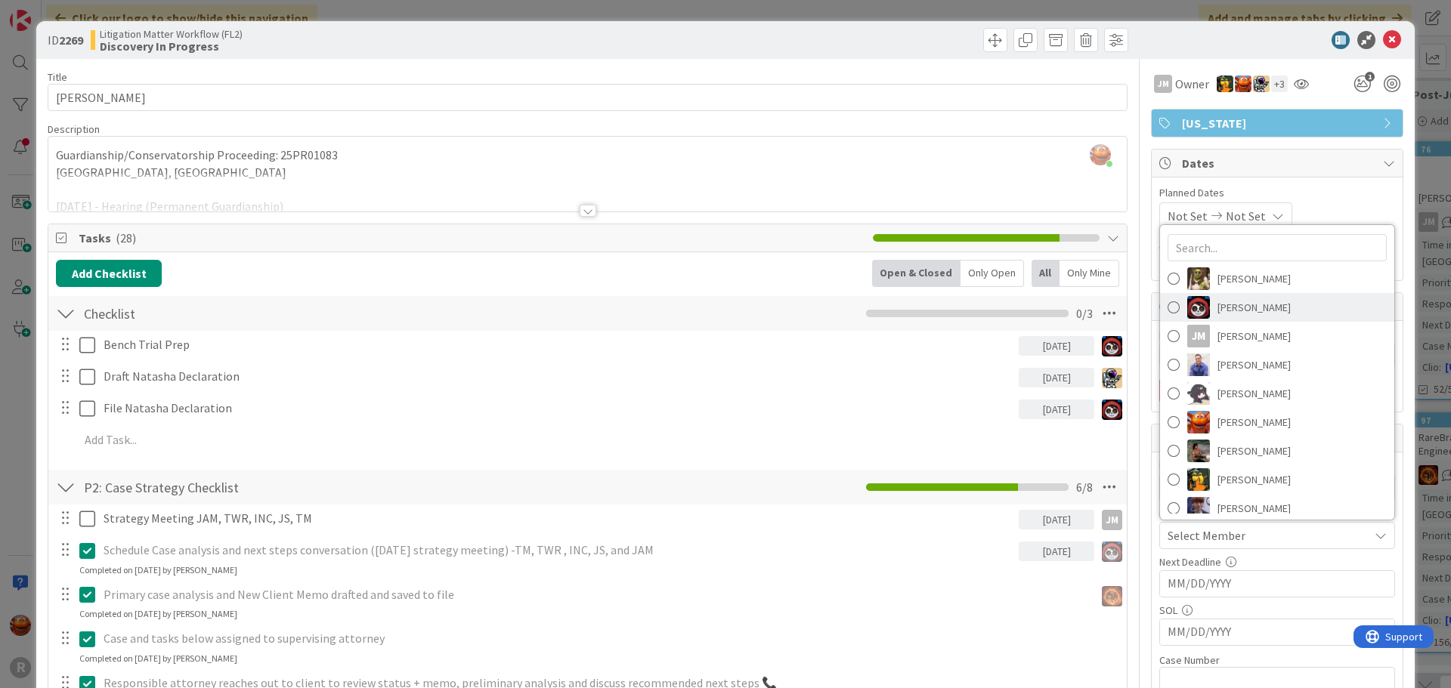
click at [1256, 307] on span "[PERSON_NAME]" at bounding box center [1253, 307] width 73 height 23
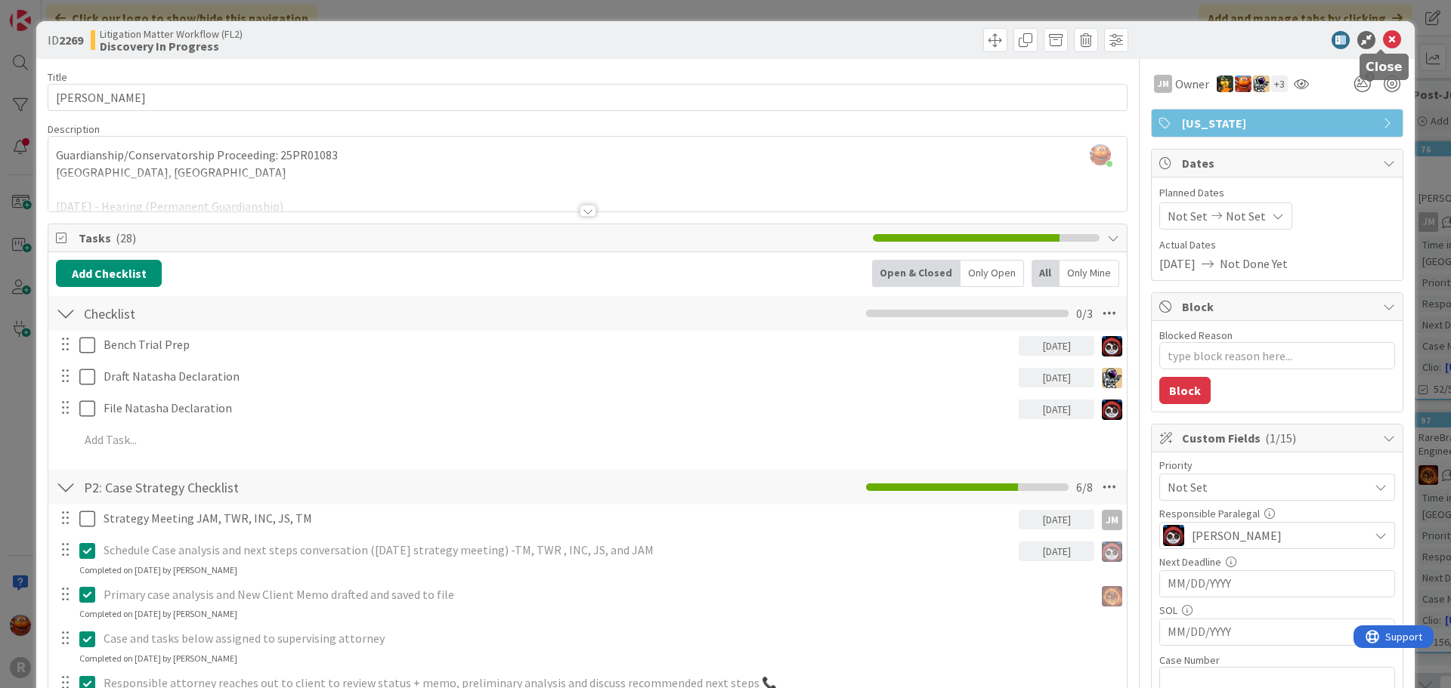
click at [1383, 35] on icon at bounding box center [1392, 40] width 18 height 18
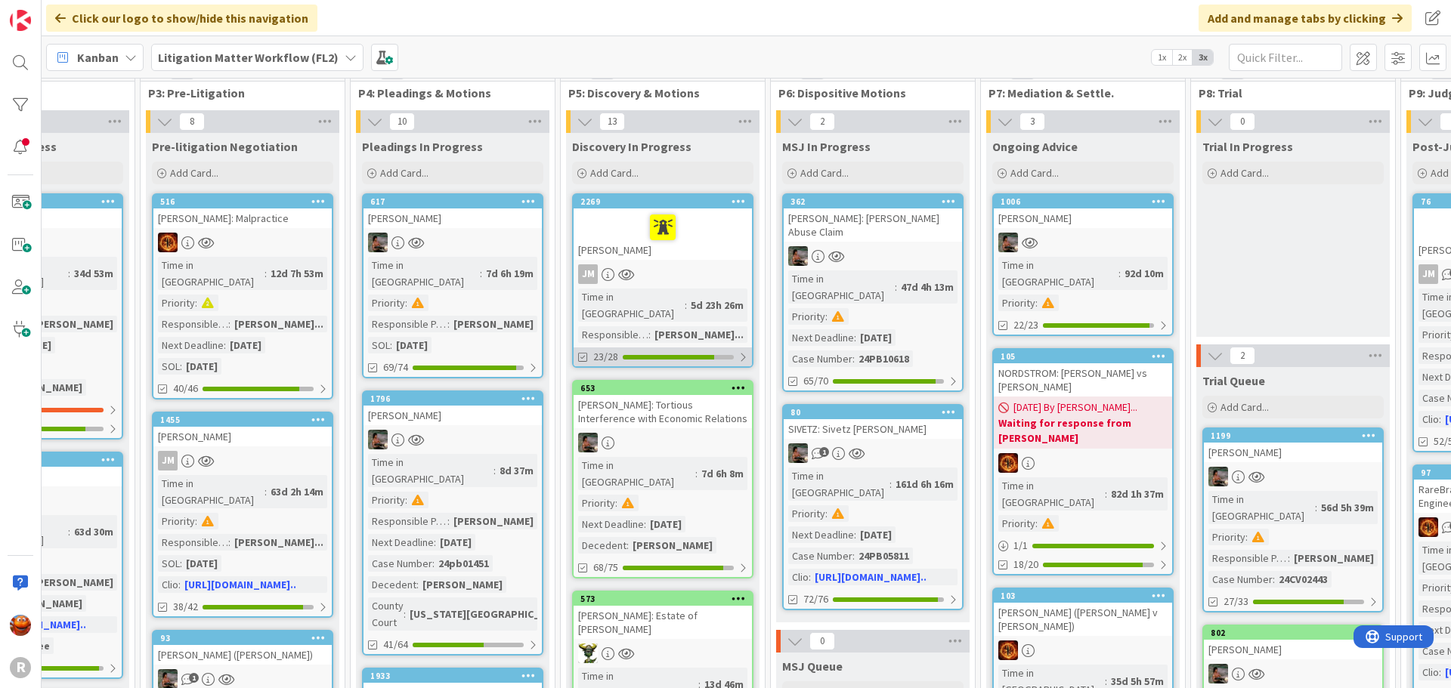
scroll to position [0, 723]
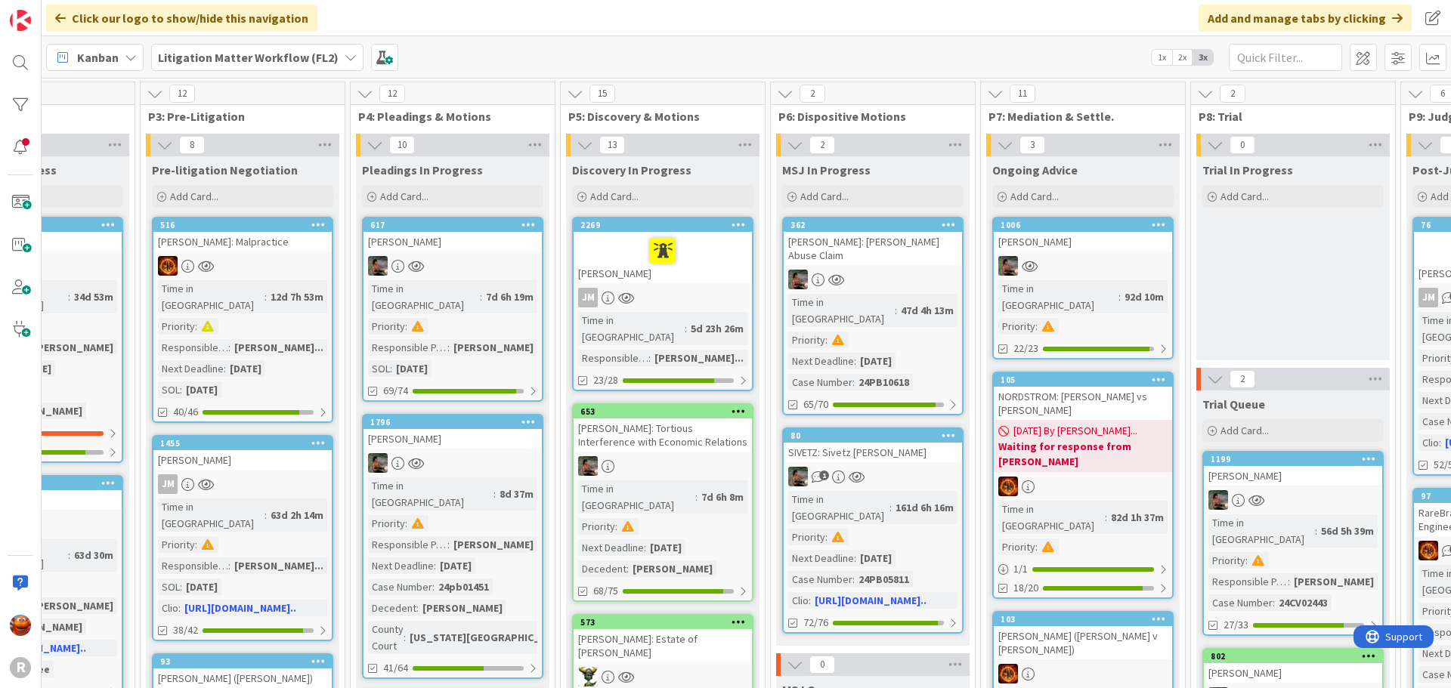
click at [712, 459] on link "653 [PERSON_NAME]: Tortious Interference with Economic Relations Time in Column…" at bounding box center [662, 502] width 181 height 199
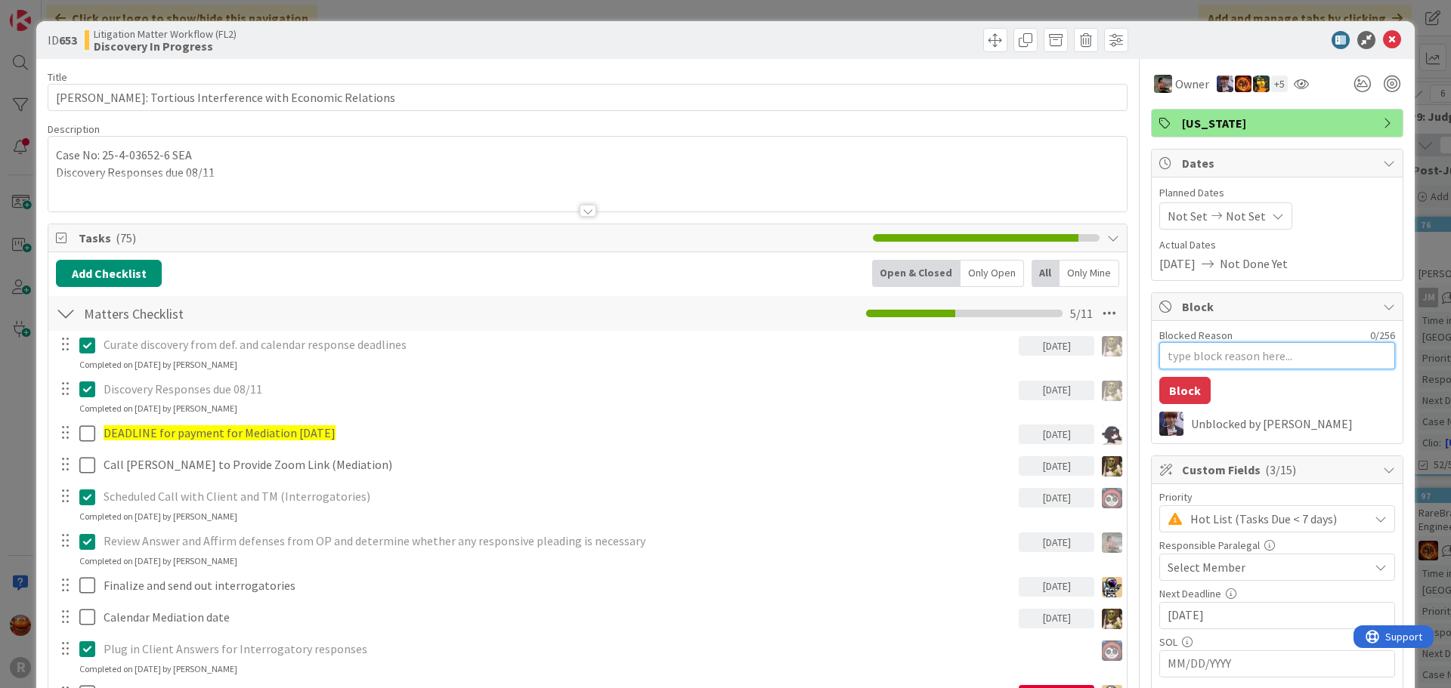
click at [1219, 352] on textarea "Blocked Reason" at bounding box center [1277, 355] width 236 height 27
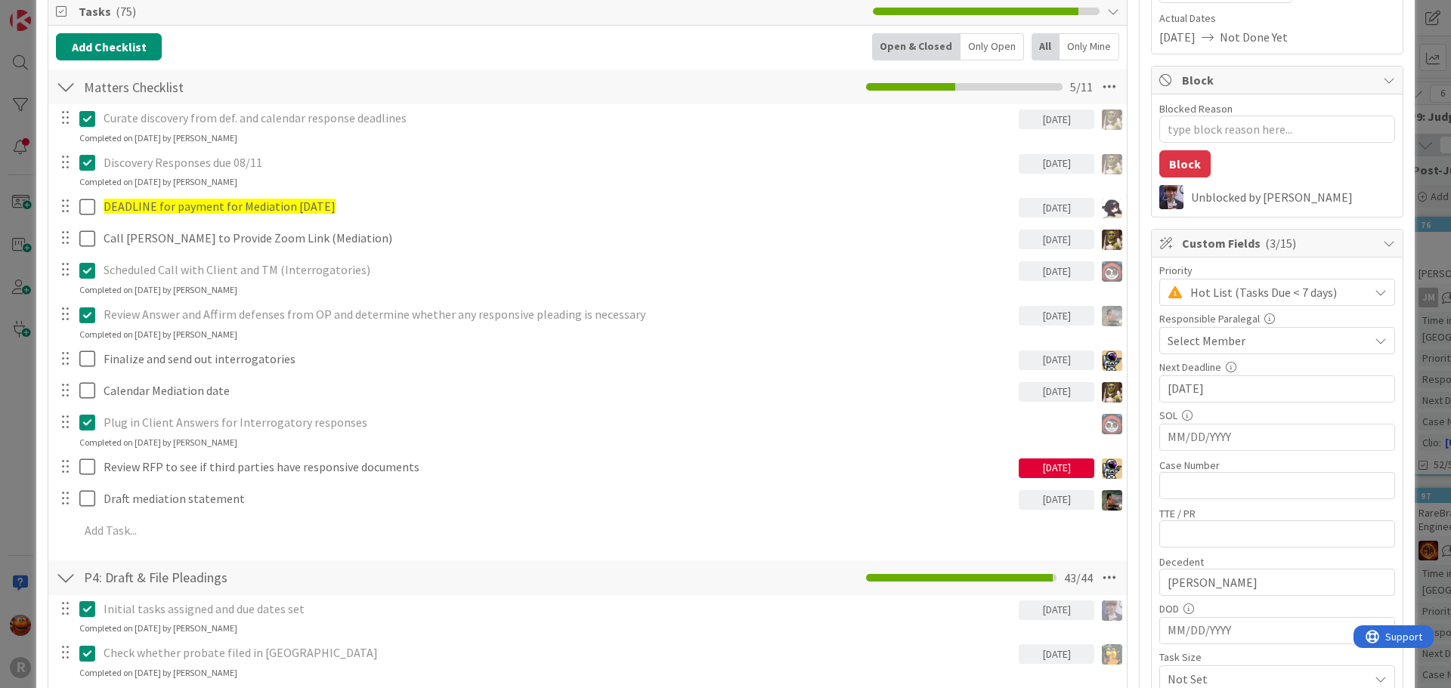
click at [1228, 344] on span "Select Member" at bounding box center [1206, 341] width 78 height 18
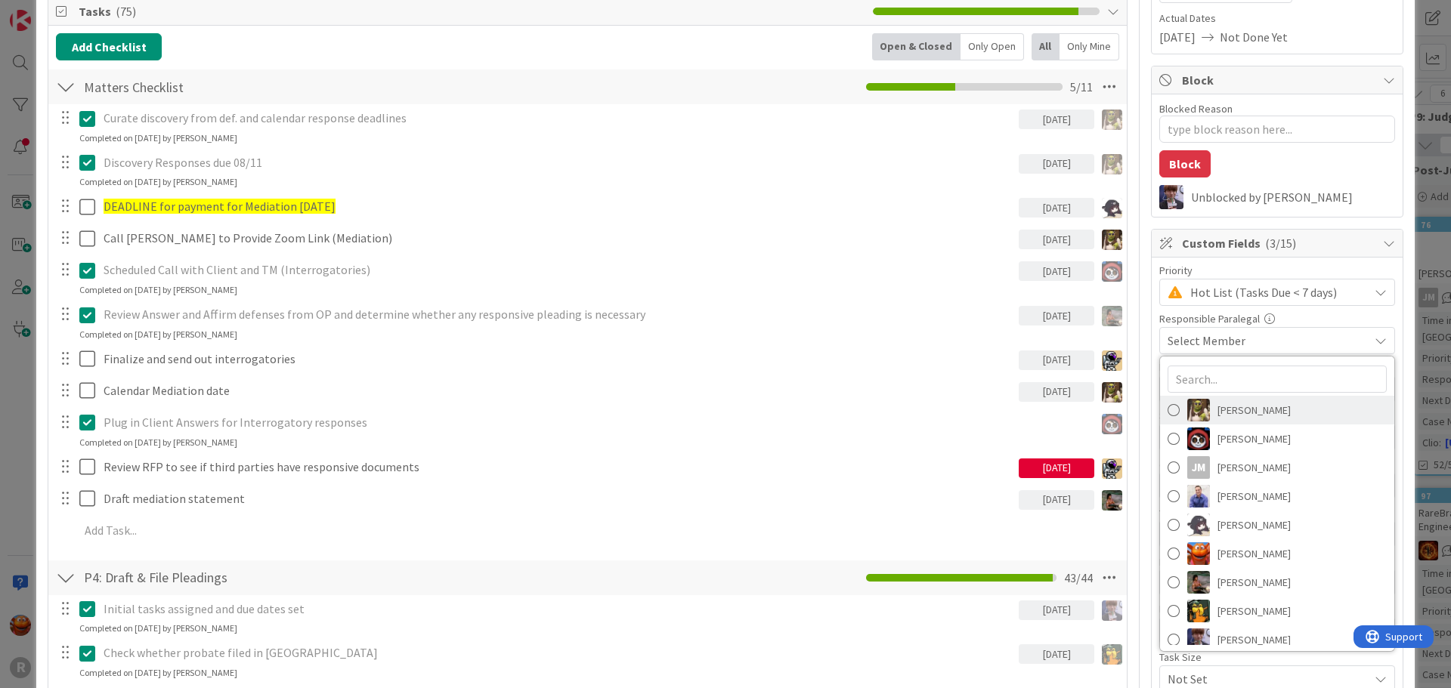
click at [1219, 416] on span "[PERSON_NAME]" at bounding box center [1253, 410] width 73 height 23
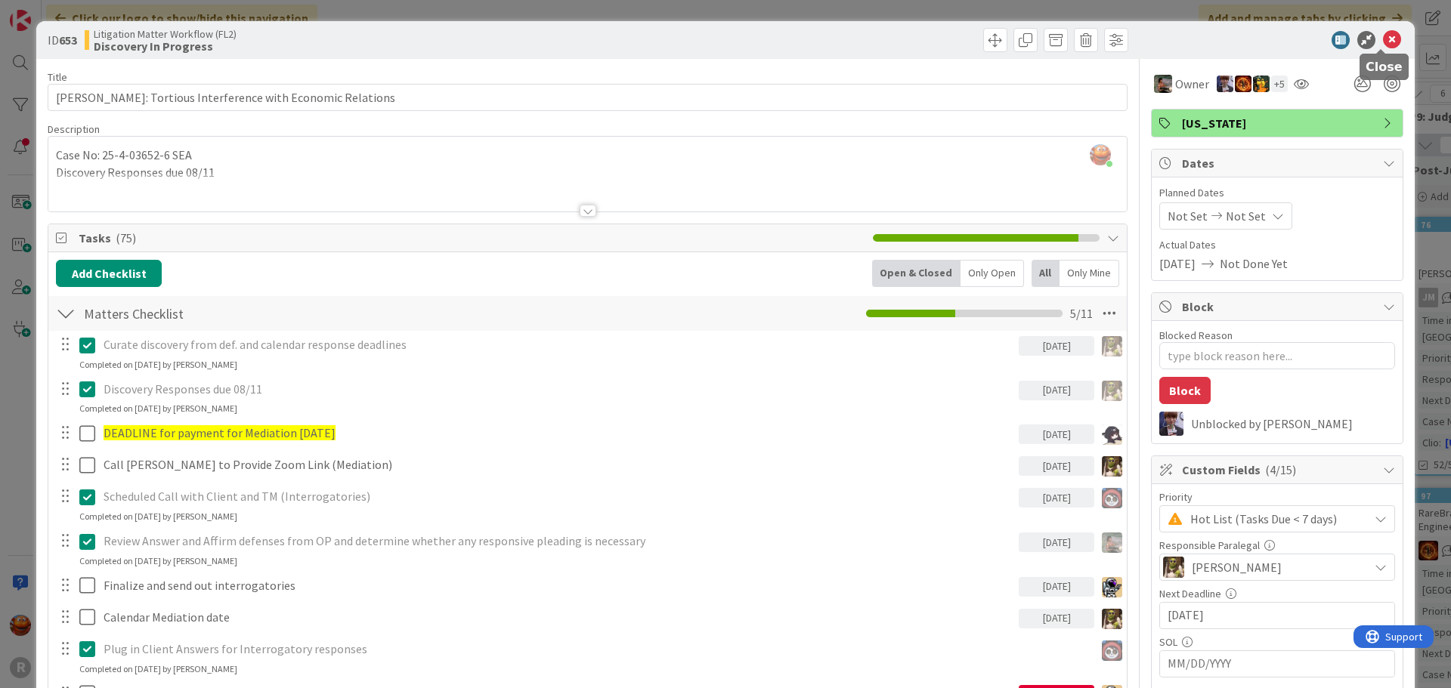
click at [1383, 41] on icon at bounding box center [1392, 40] width 18 height 18
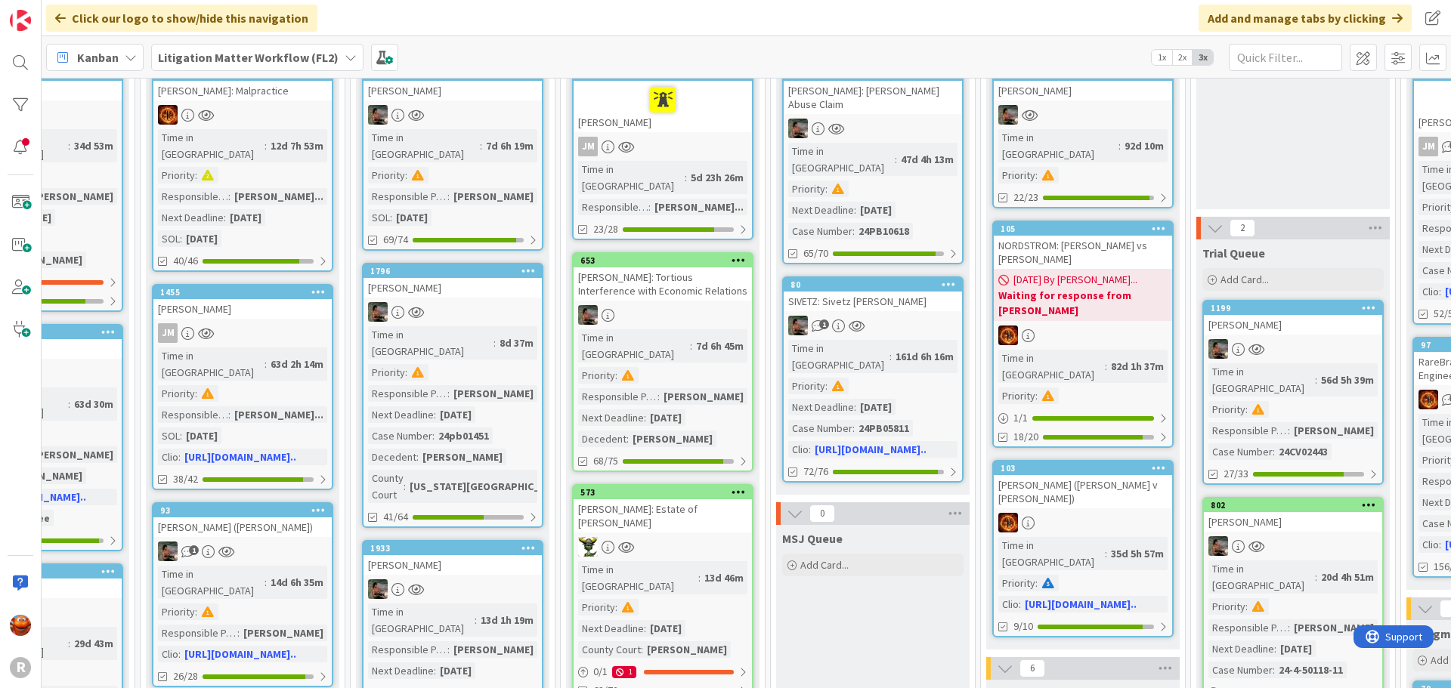
click at [721, 561] on div "Time in Column : 13d 46m Priority : Next Deadline : [DATE] County Court : [GEOG…" at bounding box center [662, 609] width 169 height 97
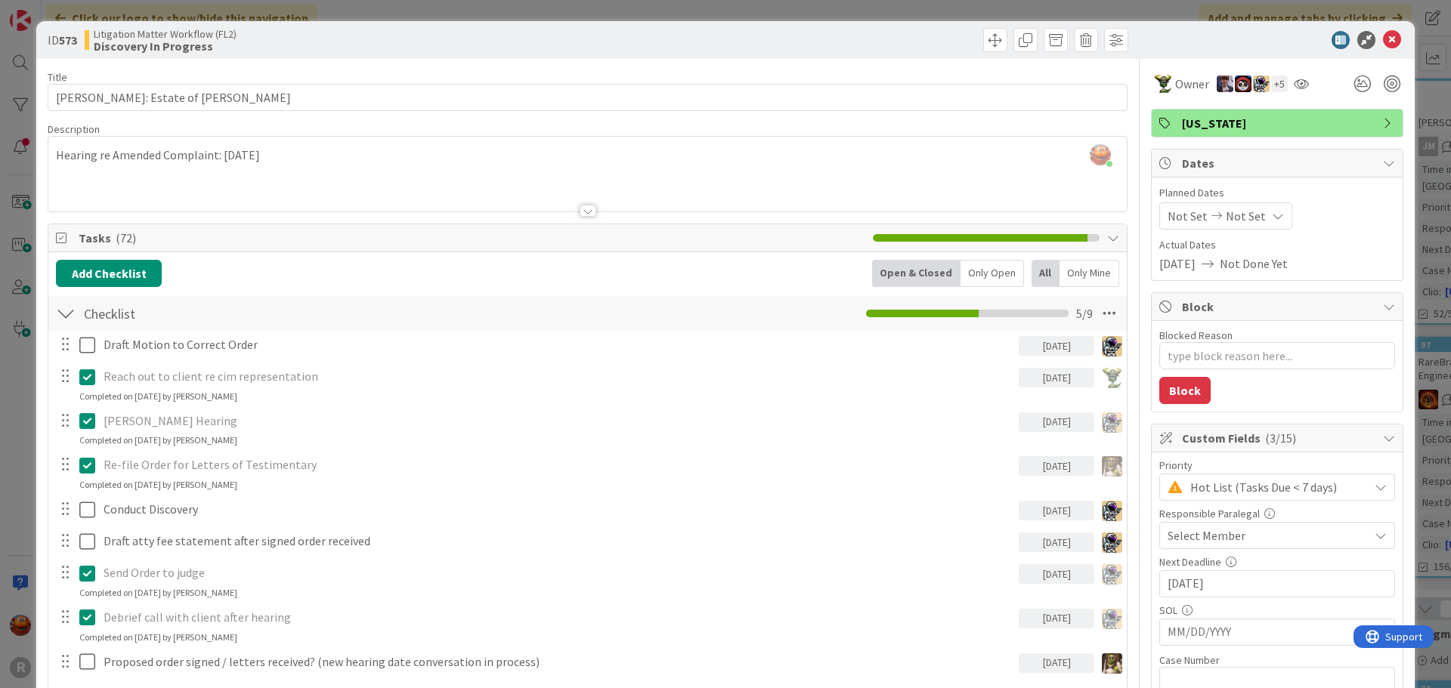
click at [1188, 541] on span "Select Member" at bounding box center [1206, 536] width 78 height 18
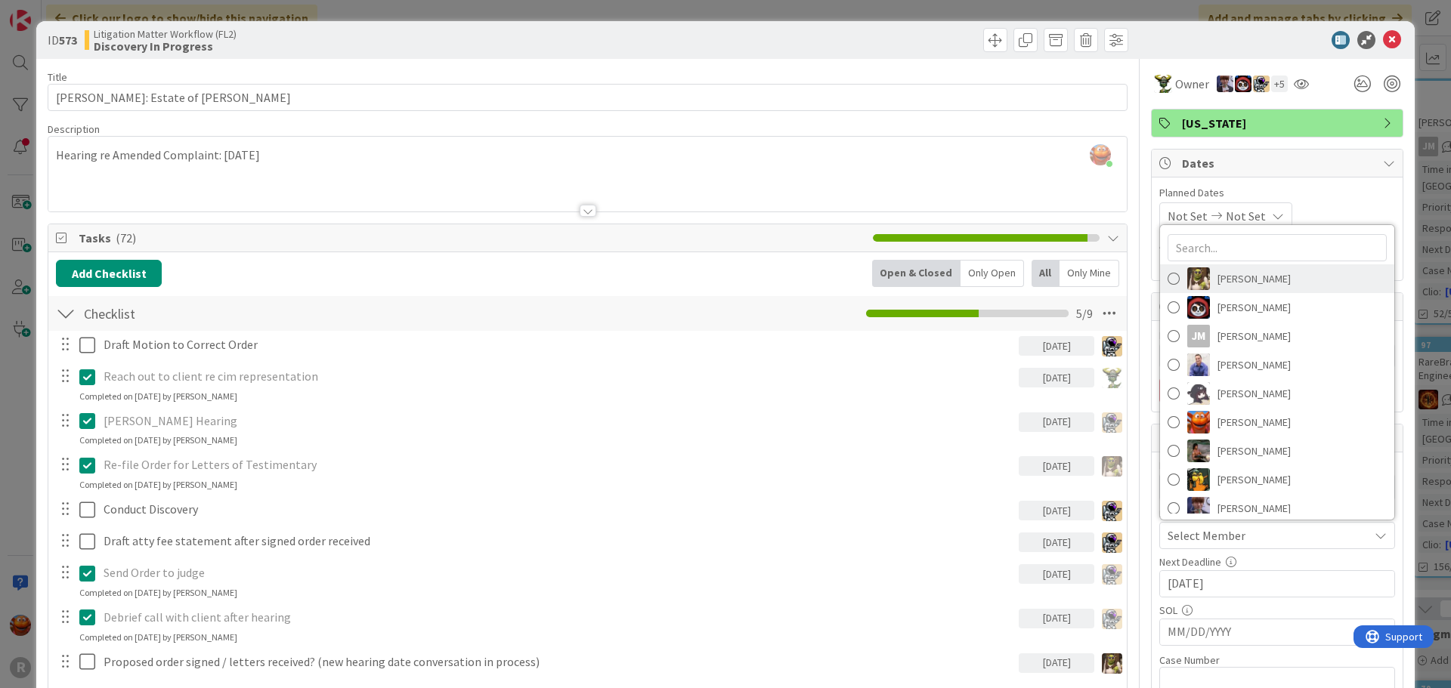
click at [1239, 285] on span "[PERSON_NAME]" at bounding box center [1253, 278] width 73 height 23
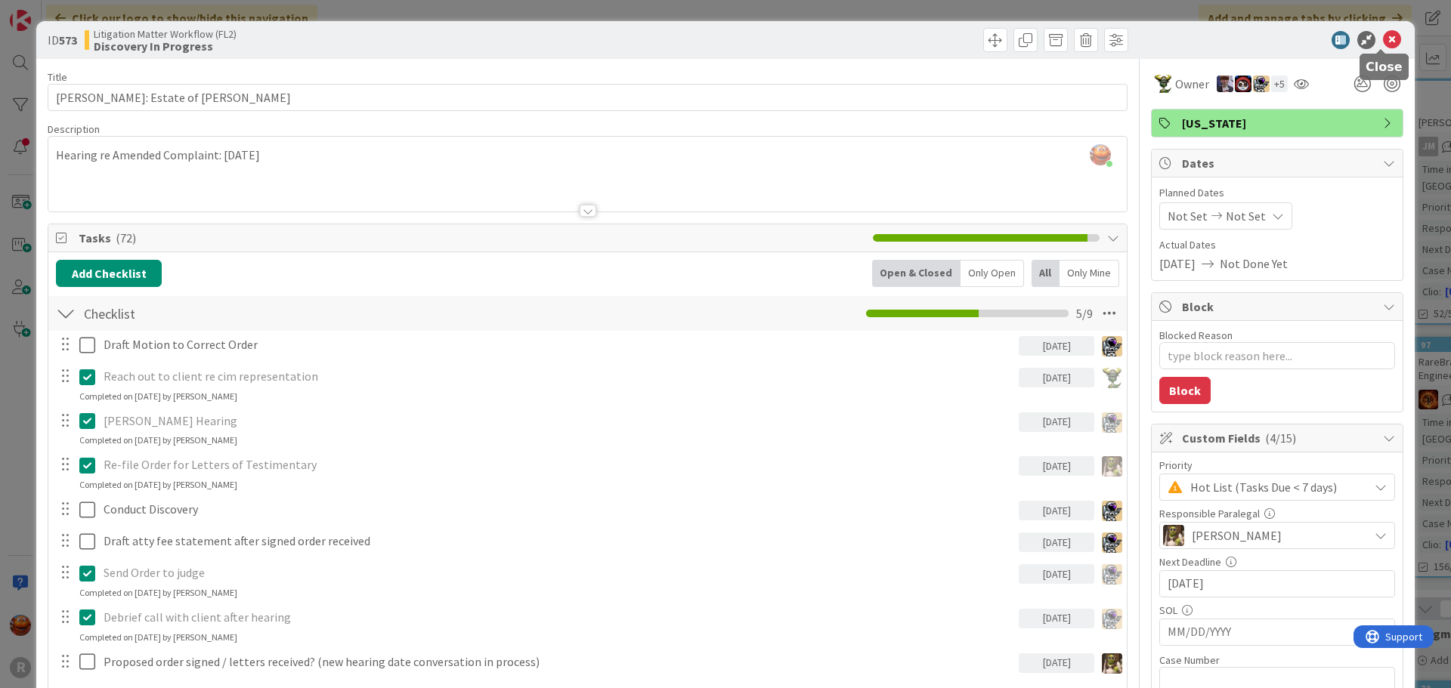
click at [1386, 38] on icon at bounding box center [1392, 40] width 18 height 18
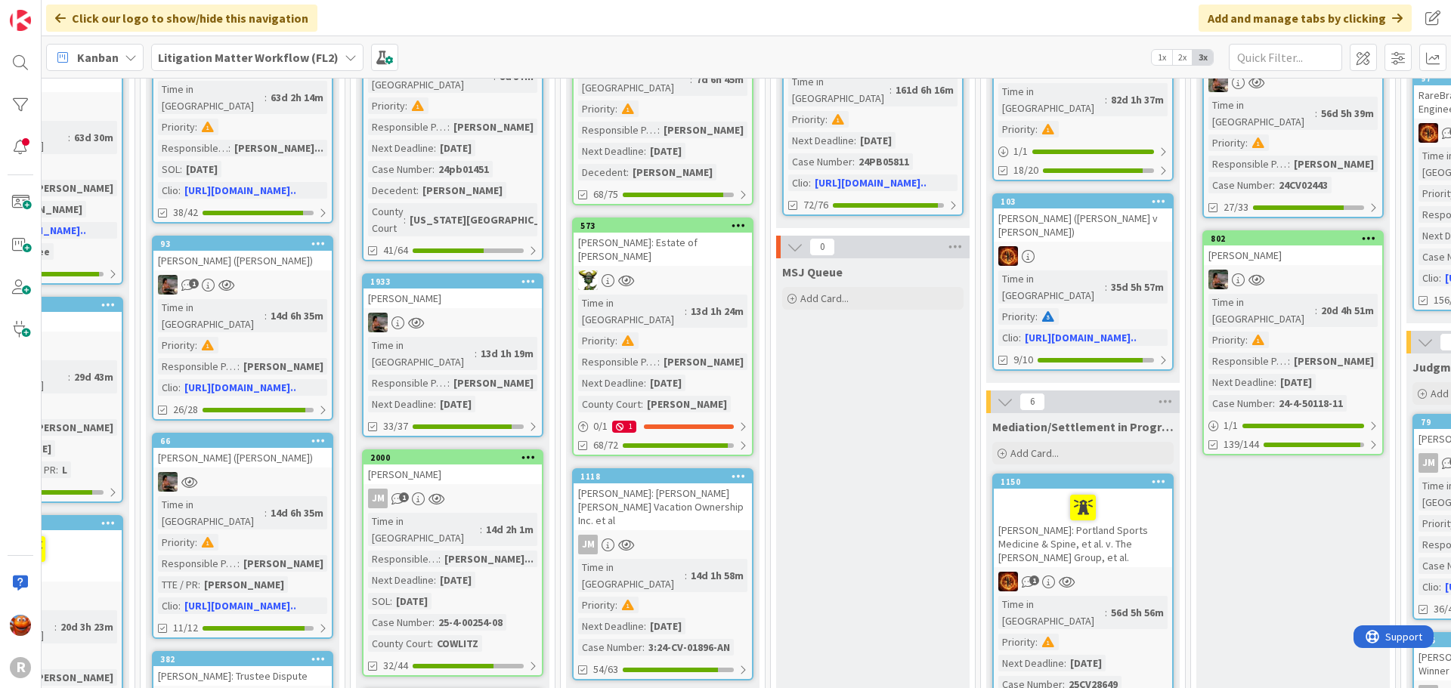
scroll to position [453, 723]
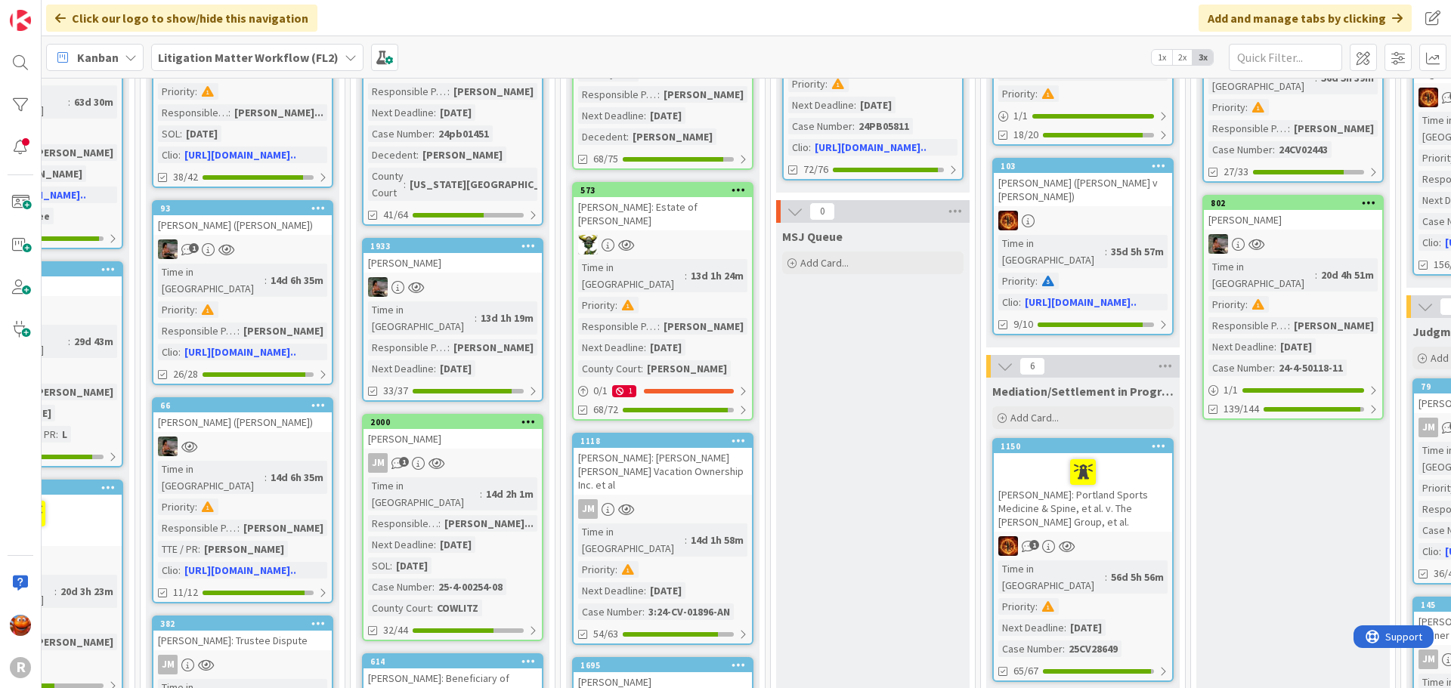
click at [738, 499] on div "JM" at bounding box center [662, 509] width 178 height 20
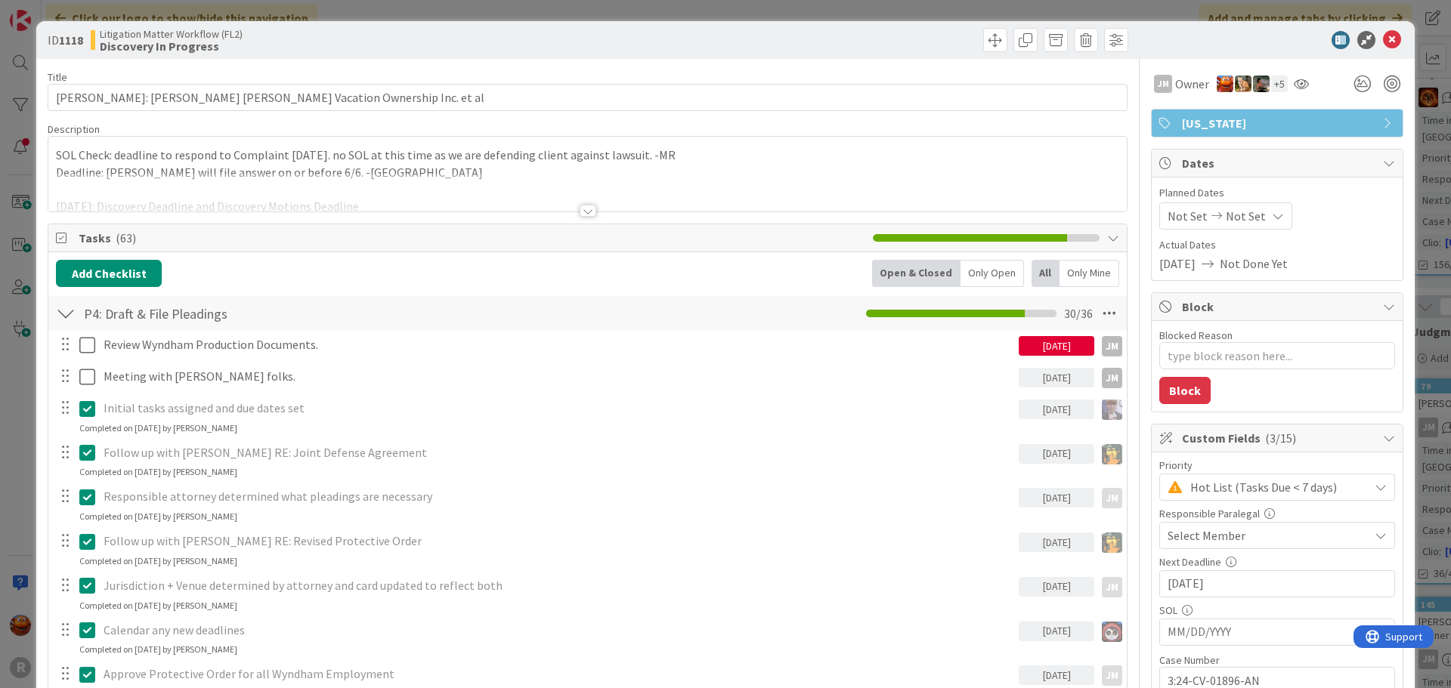
click at [1231, 542] on div "Select Member" at bounding box center [1267, 536] width 201 height 18
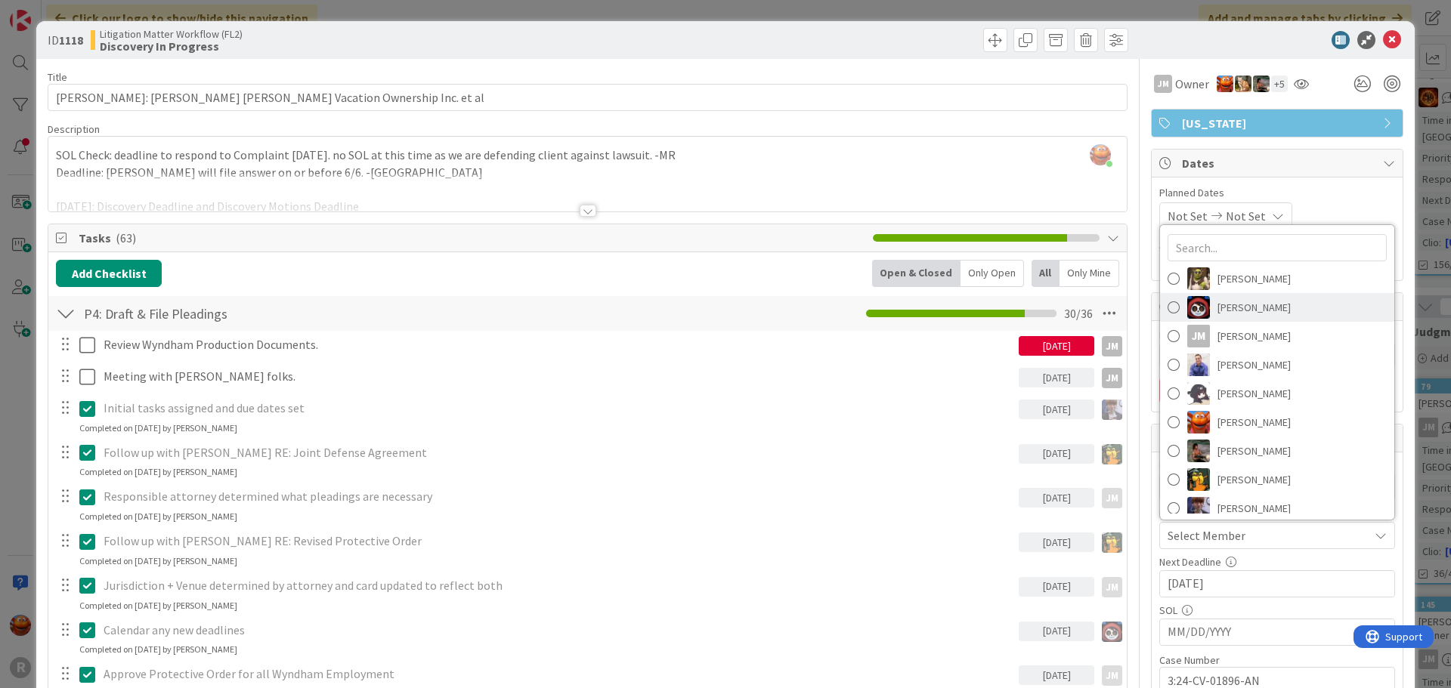
click at [1217, 299] on span "[PERSON_NAME]" at bounding box center [1253, 307] width 73 height 23
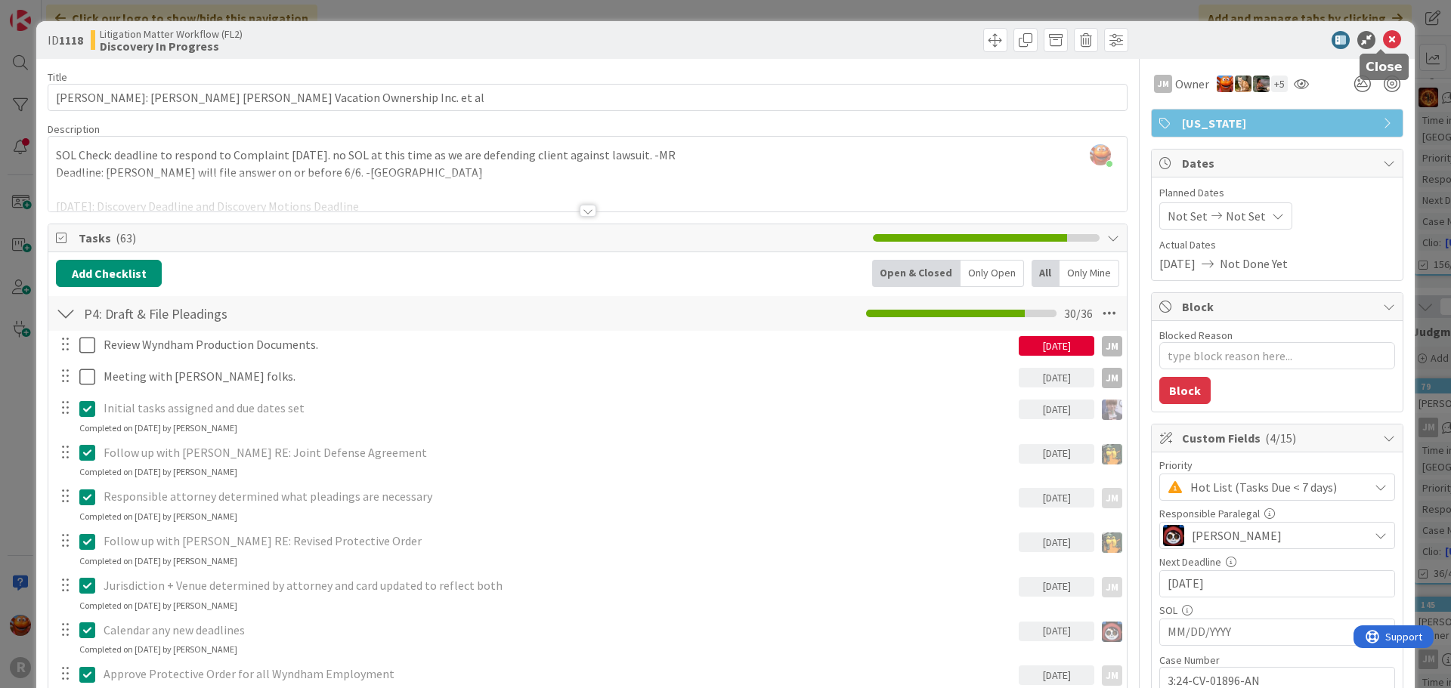
click at [1383, 38] on icon at bounding box center [1392, 40] width 18 height 18
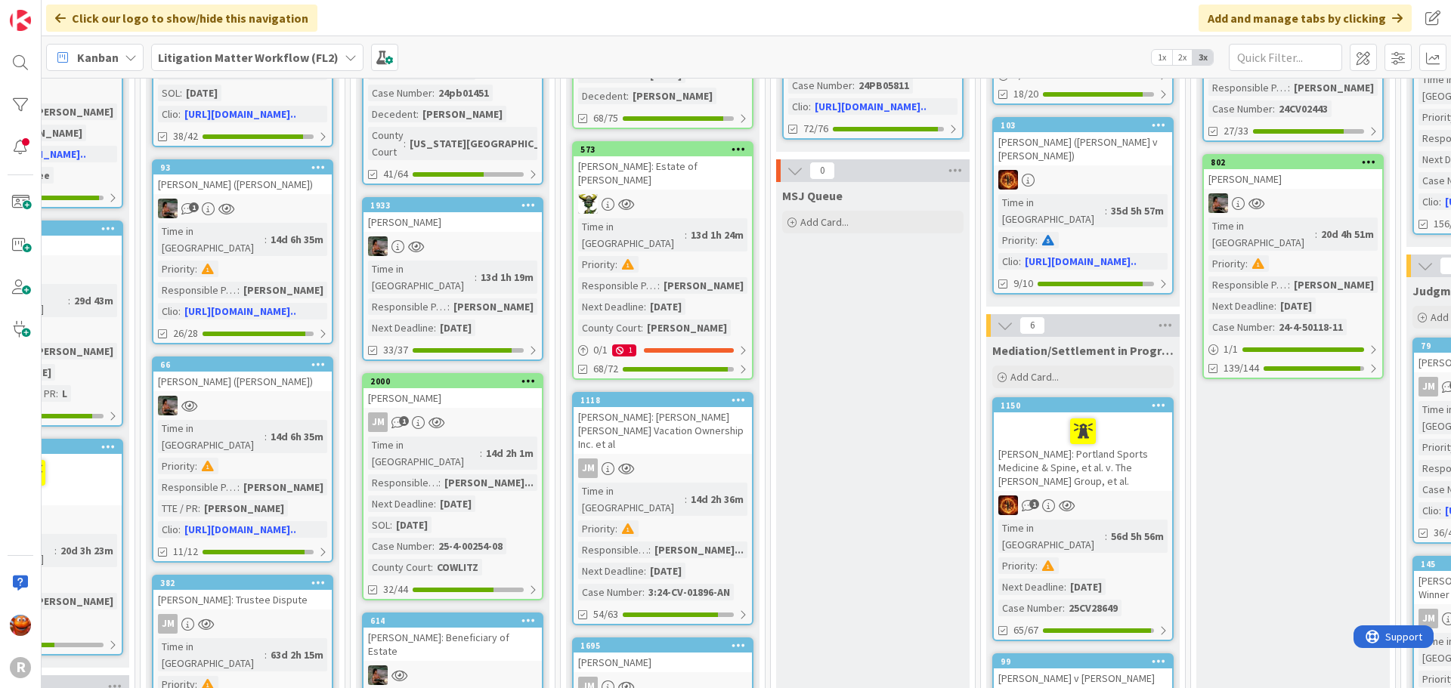
scroll to position [604, 723]
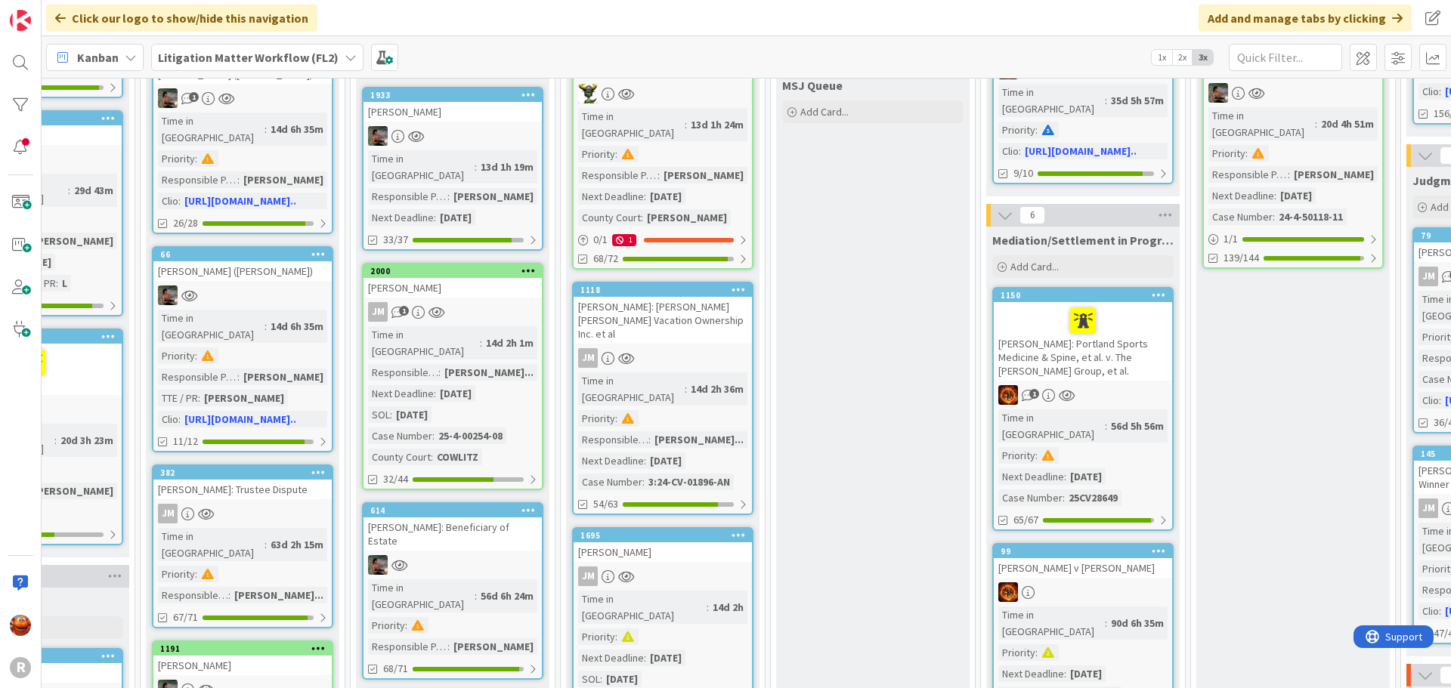
click at [697, 542] on div "[PERSON_NAME]" at bounding box center [662, 552] width 178 height 20
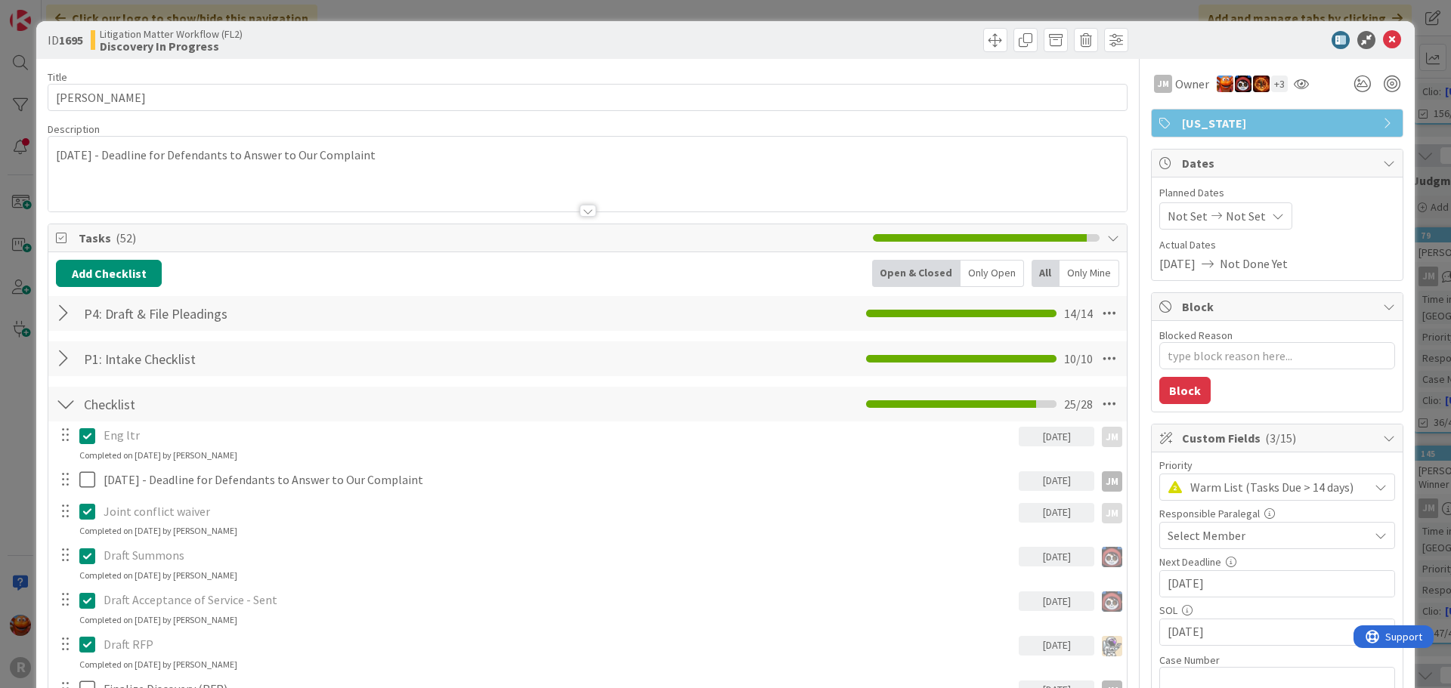
click at [1218, 543] on span "Select Member" at bounding box center [1206, 536] width 78 height 18
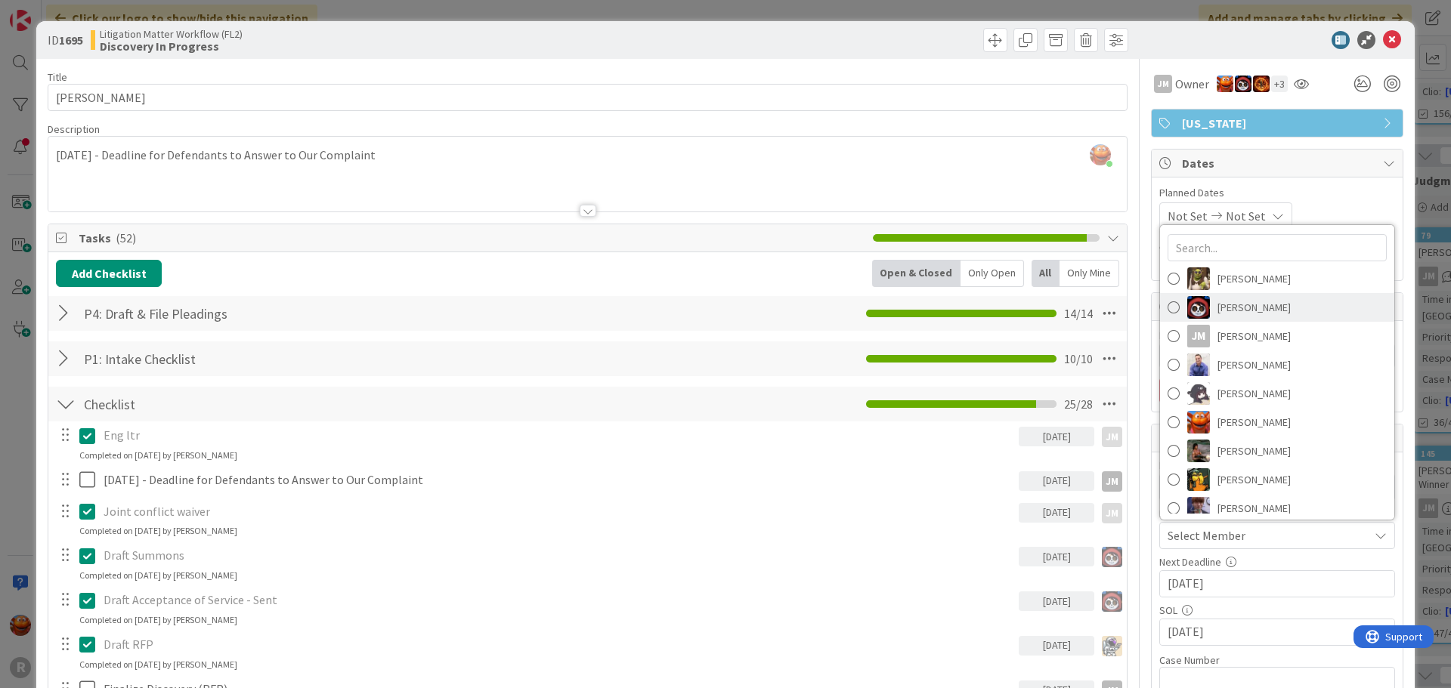
click at [1231, 312] on span "[PERSON_NAME]" at bounding box center [1253, 307] width 73 height 23
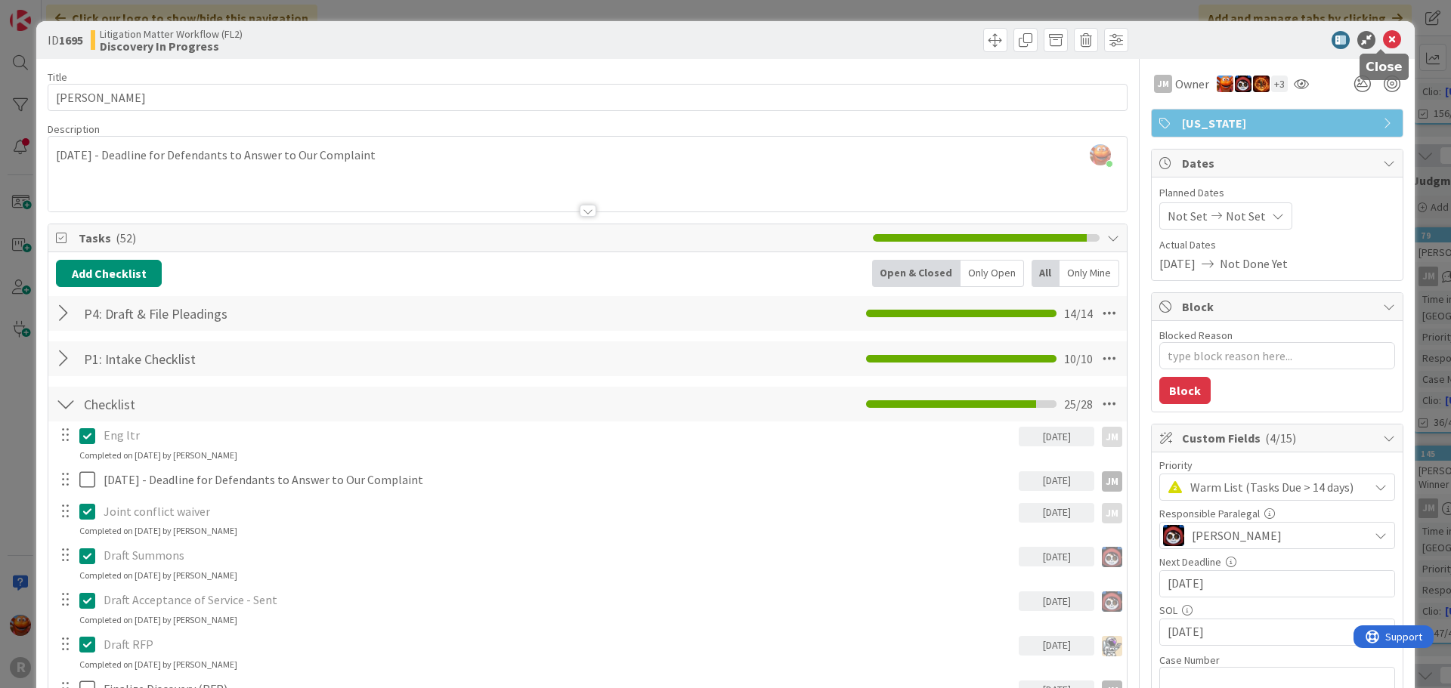
click at [1390, 36] on div at bounding box center [1269, 40] width 267 height 18
click at [1383, 38] on icon at bounding box center [1392, 40] width 18 height 18
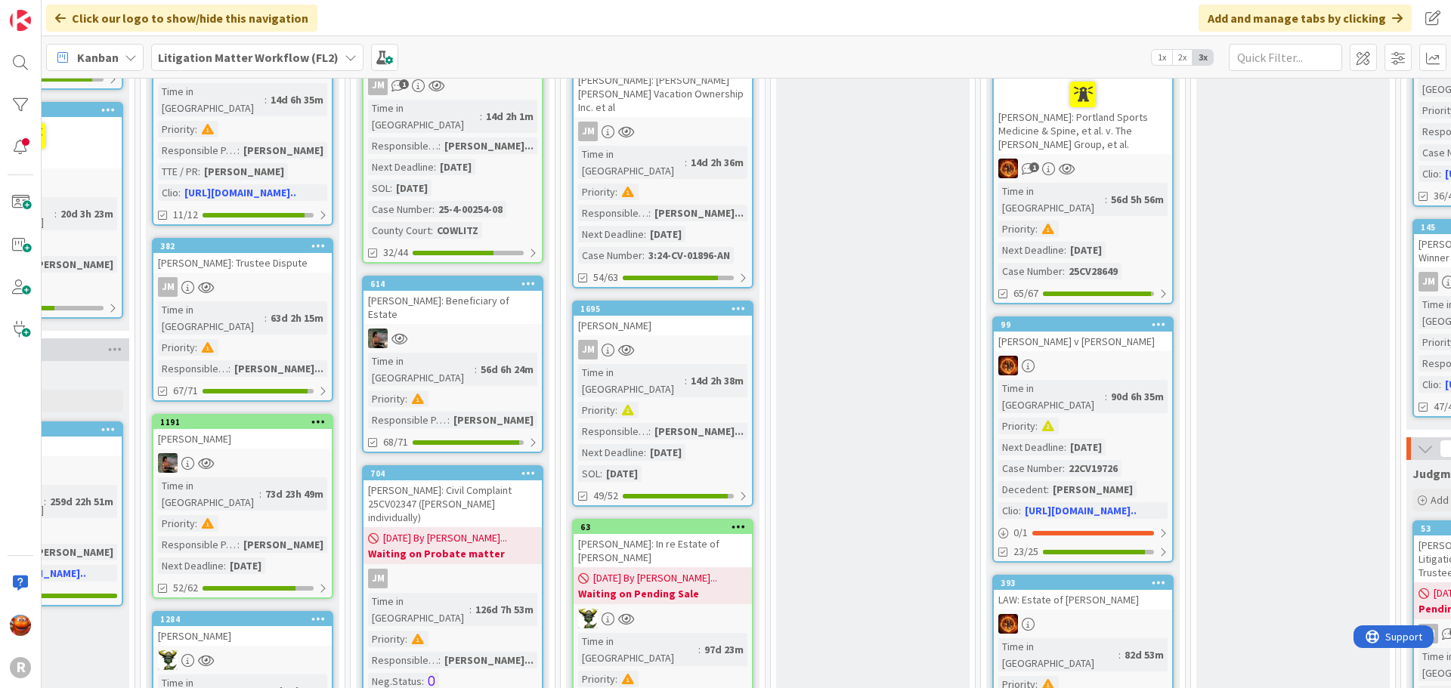
click at [710, 567] on div "[DATE] By [PERSON_NAME]... Waiting on Pending Sale" at bounding box center [662, 585] width 178 height 37
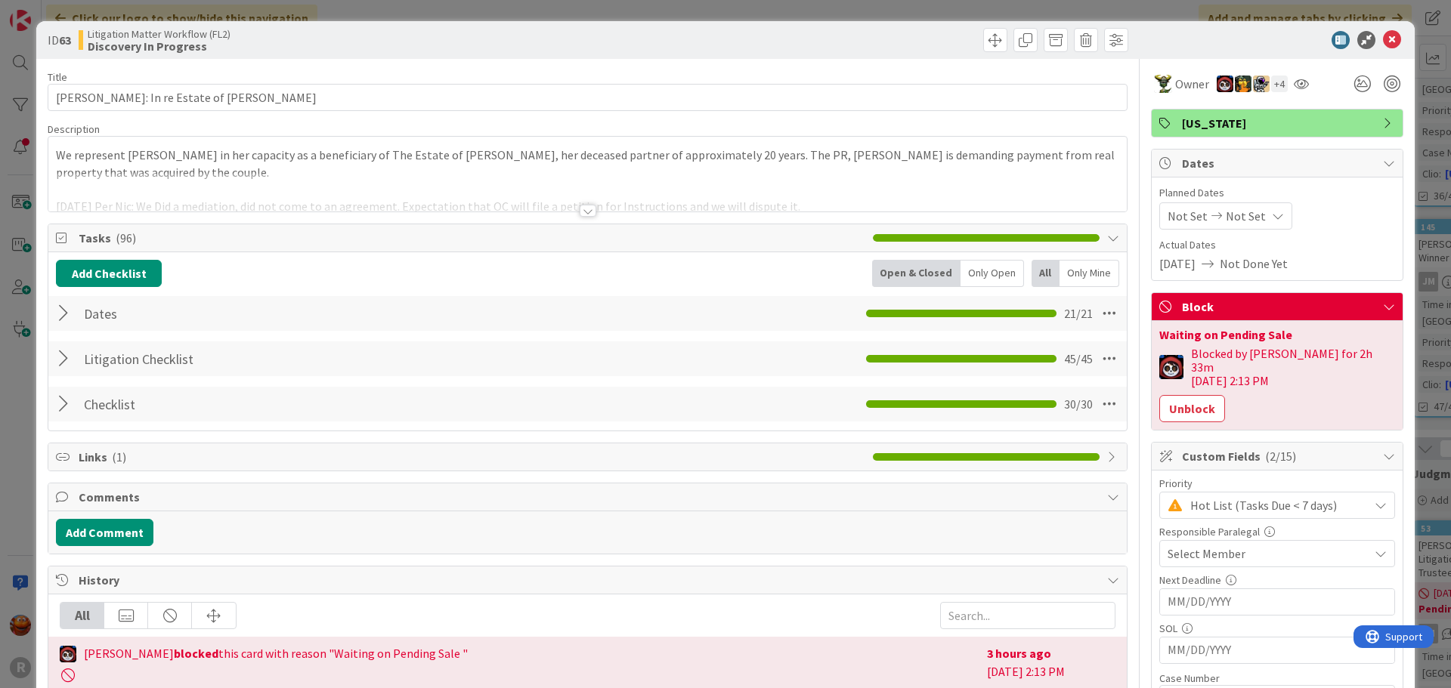
click at [1195, 545] on span "Select Member" at bounding box center [1206, 554] width 78 height 18
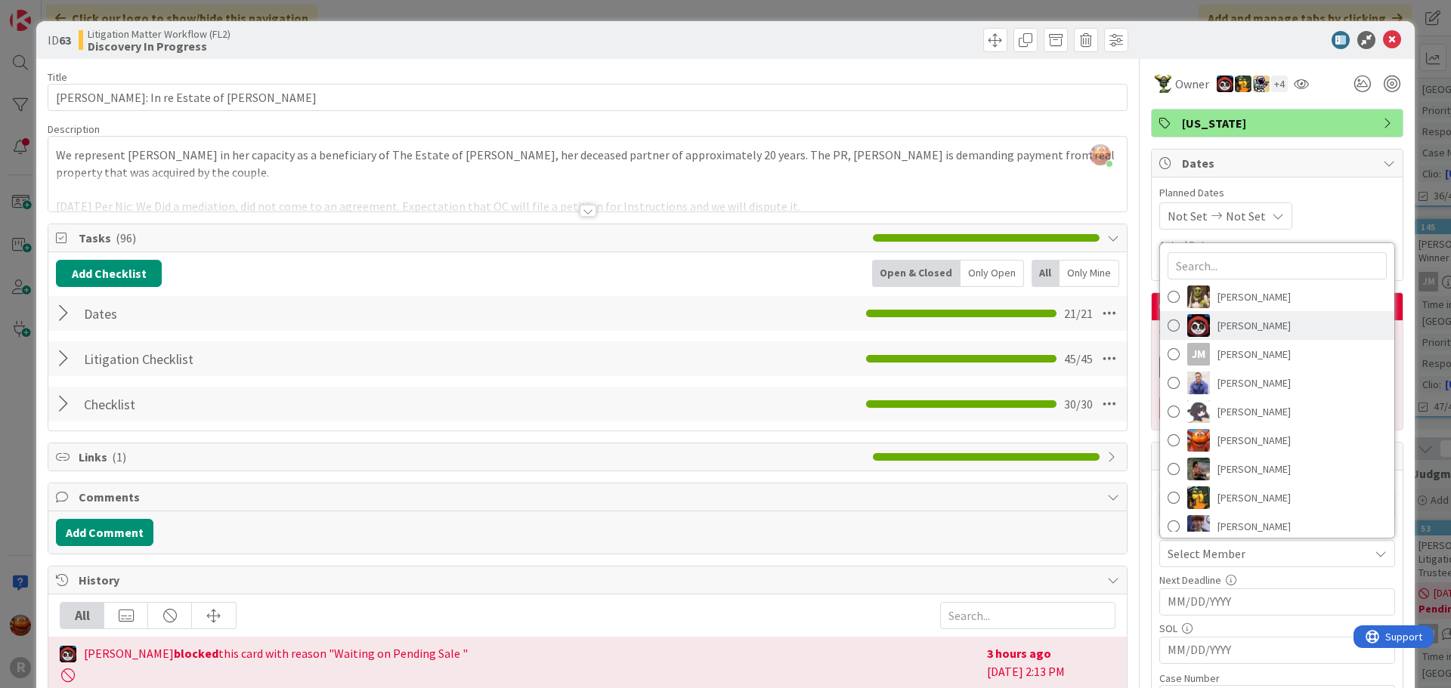
click at [1238, 320] on span "[PERSON_NAME]" at bounding box center [1253, 325] width 73 height 23
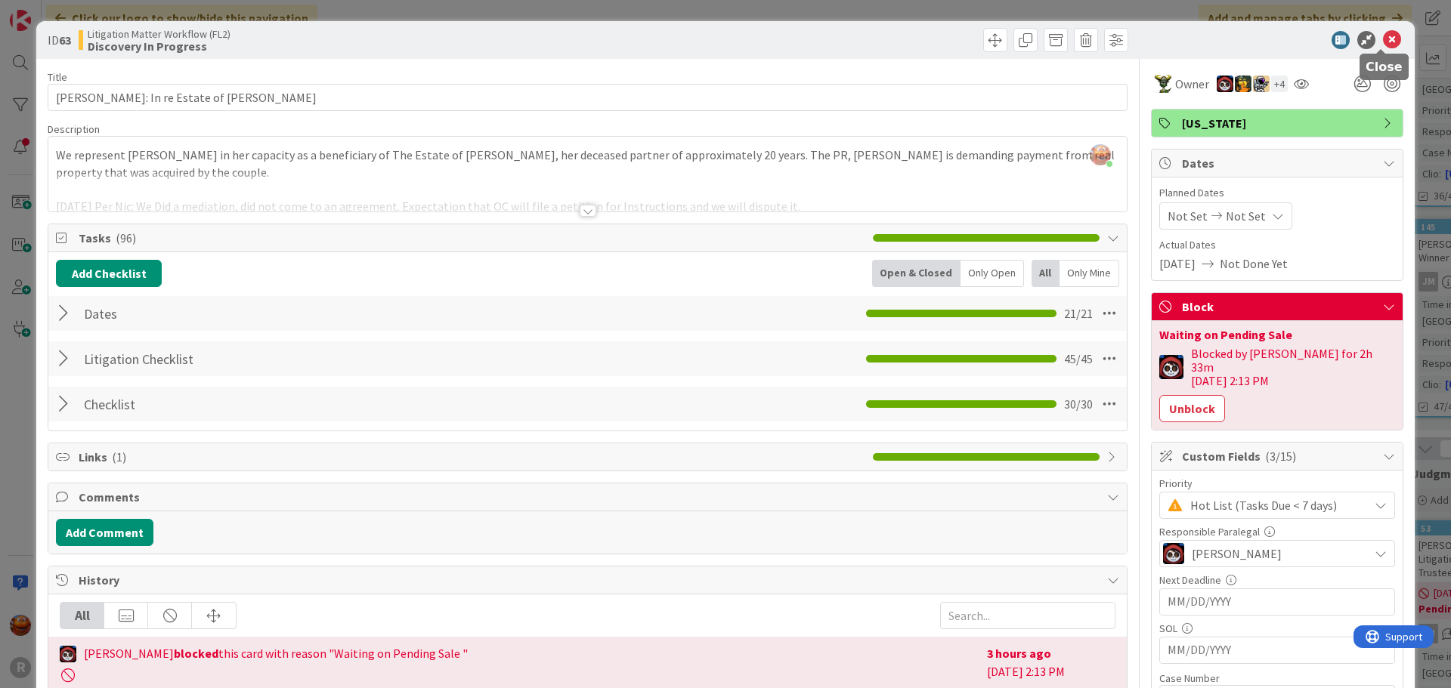
click at [1383, 43] on icon at bounding box center [1392, 40] width 18 height 18
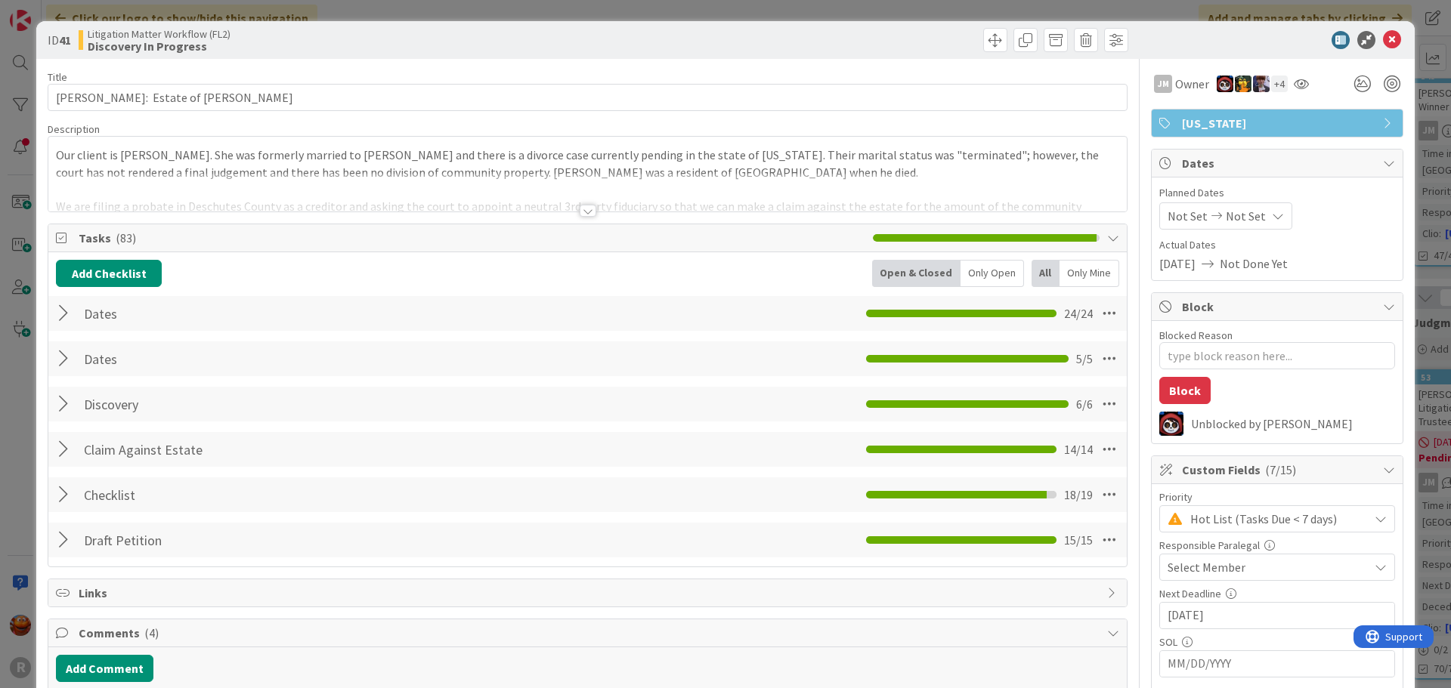
click at [1198, 577] on div "Select Member" at bounding box center [1277, 567] width 236 height 27
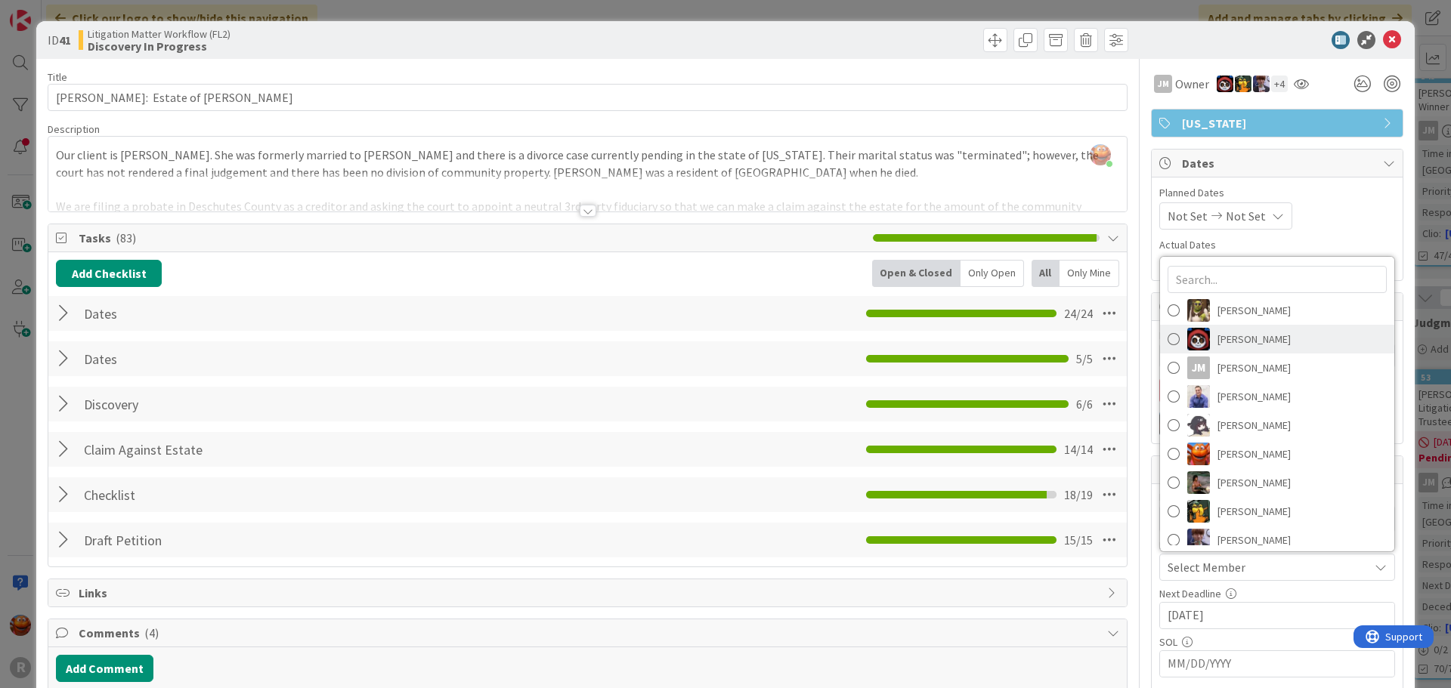
click at [1256, 338] on span "[PERSON_NAME]" at bounding box center [1253, 339] width 73 height 23
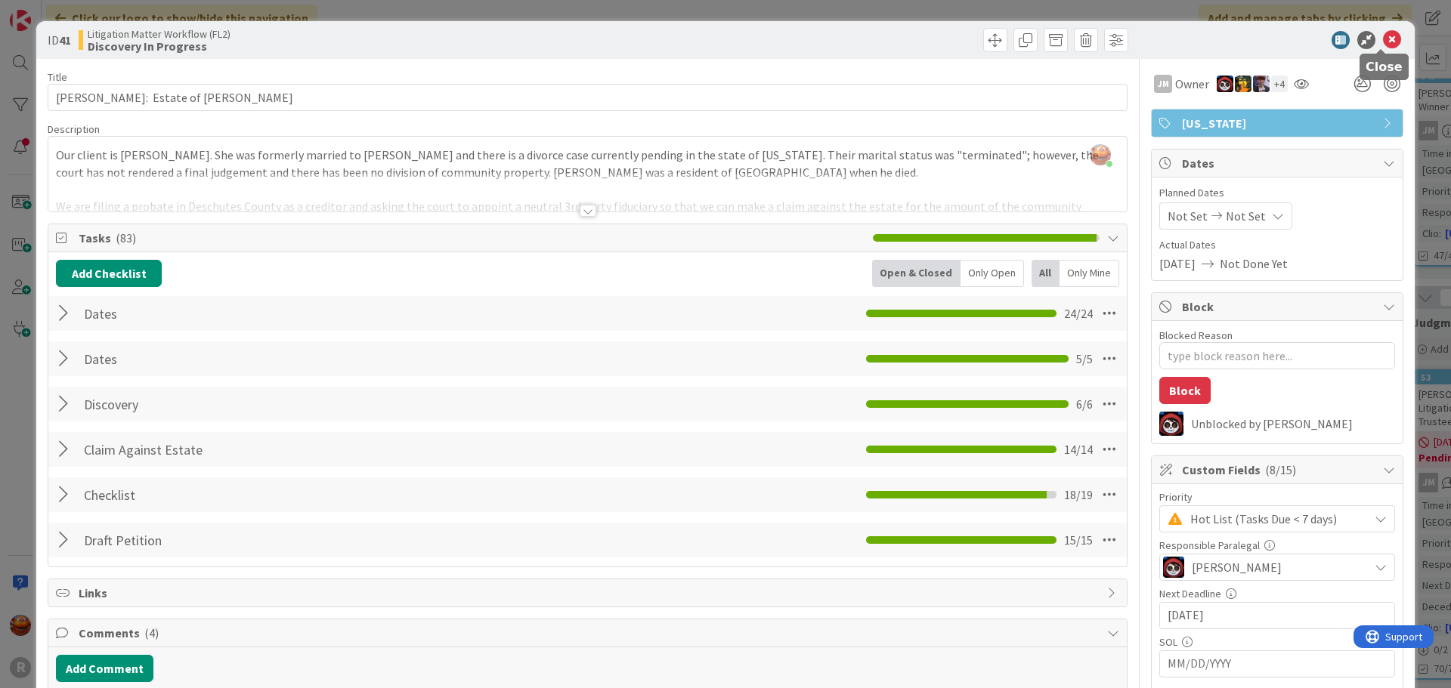
click at [1383, 46] on icon at bounding box center [1392, 40] width 18 height 18
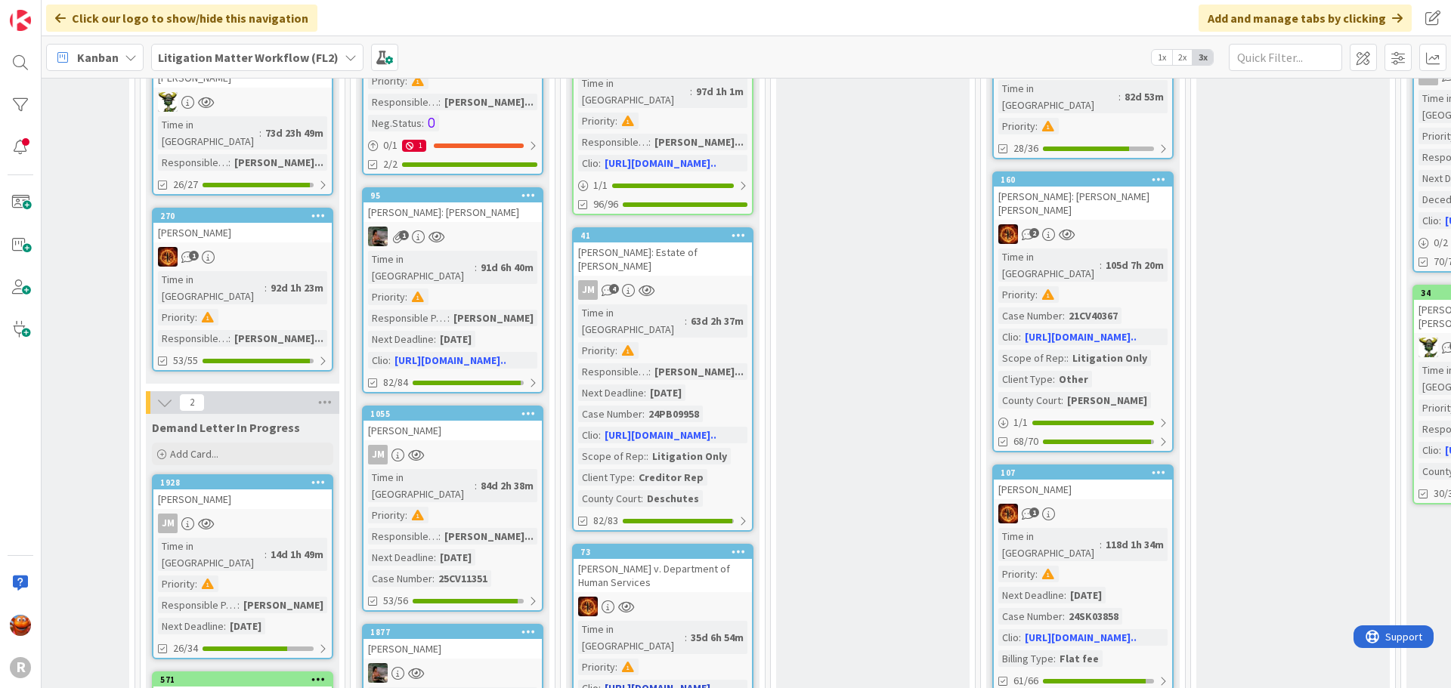
click at [706, 559] on div "[PERSON_NAME] v. Department of Human Services" at bounding box center [662, 575] width 178 height 33
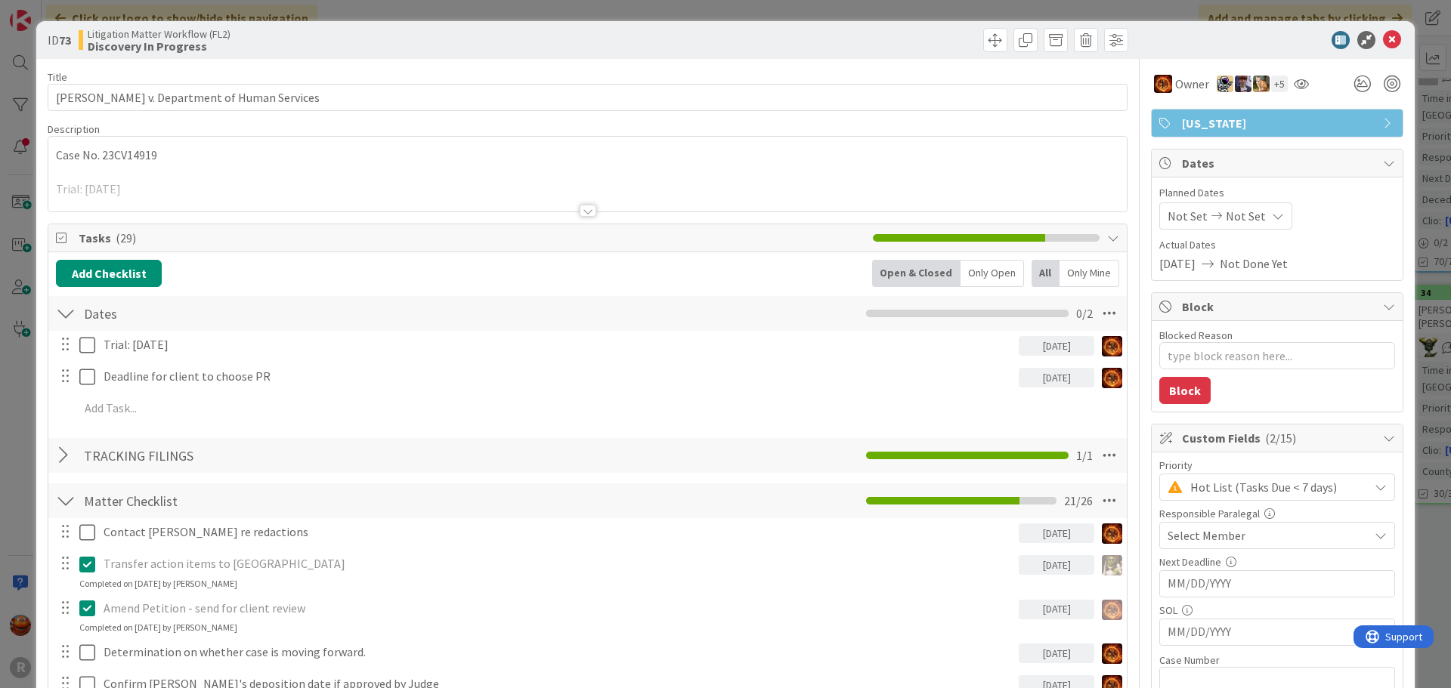
click at [1238, 541] on div "Select Member" at bounding box center [1267, 536] width 201 height 18
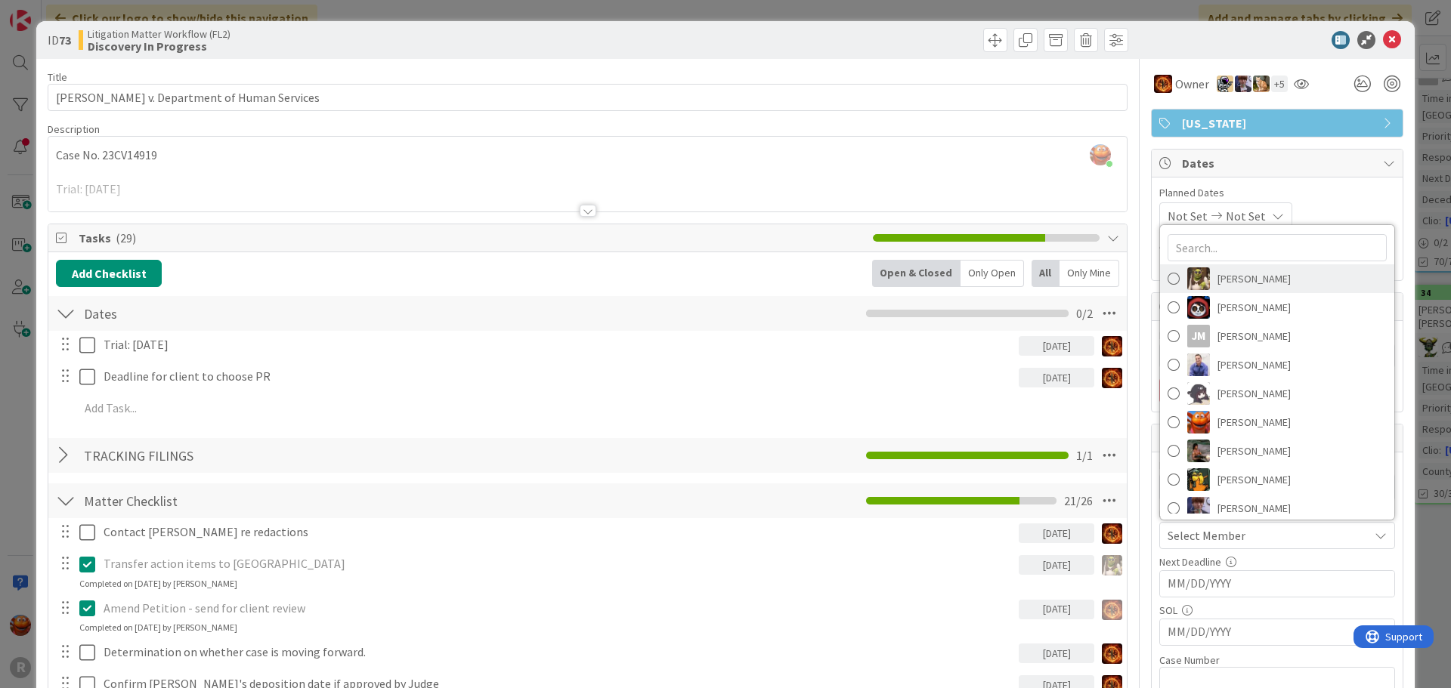
click at [1241, 273] on span "[PERSON_NAME]" at bounding box center [1253, 278] width 73 height 23
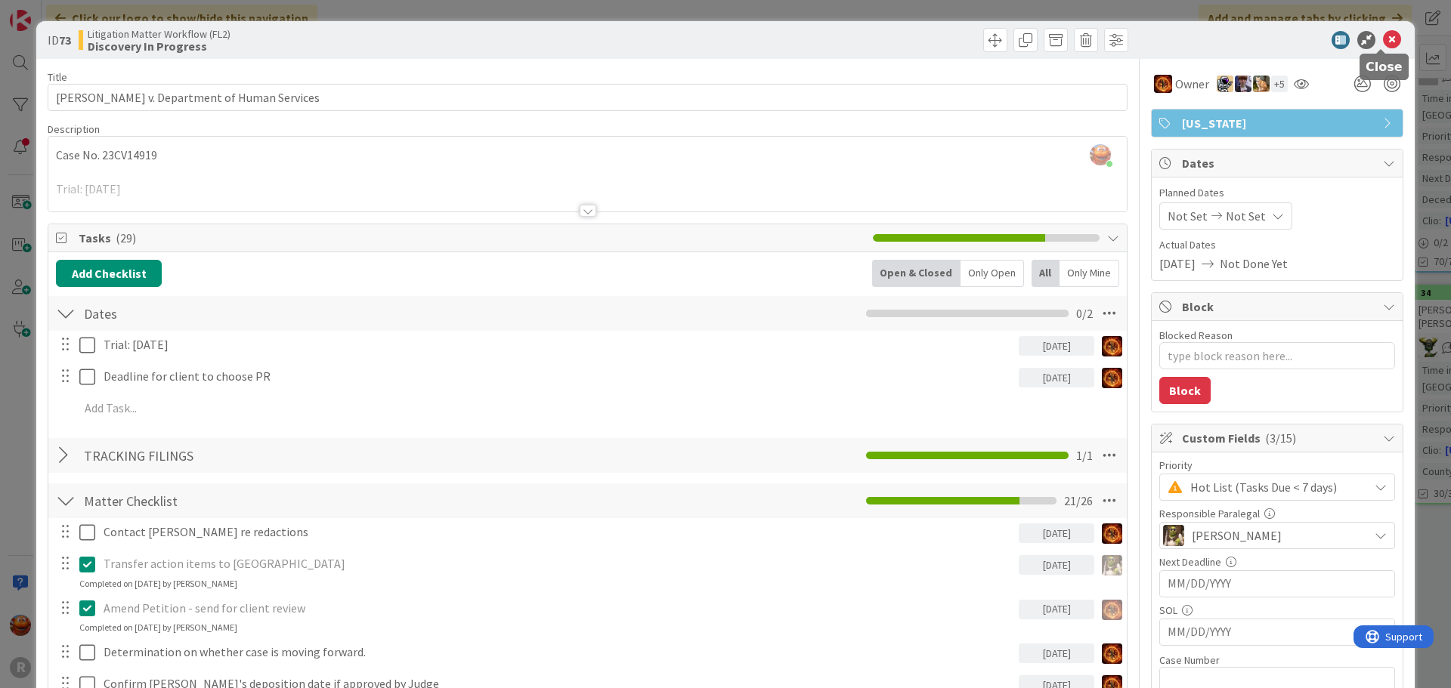
click at [1383, 38] on icon at bounding box center [1392, 40] width 18 height 18
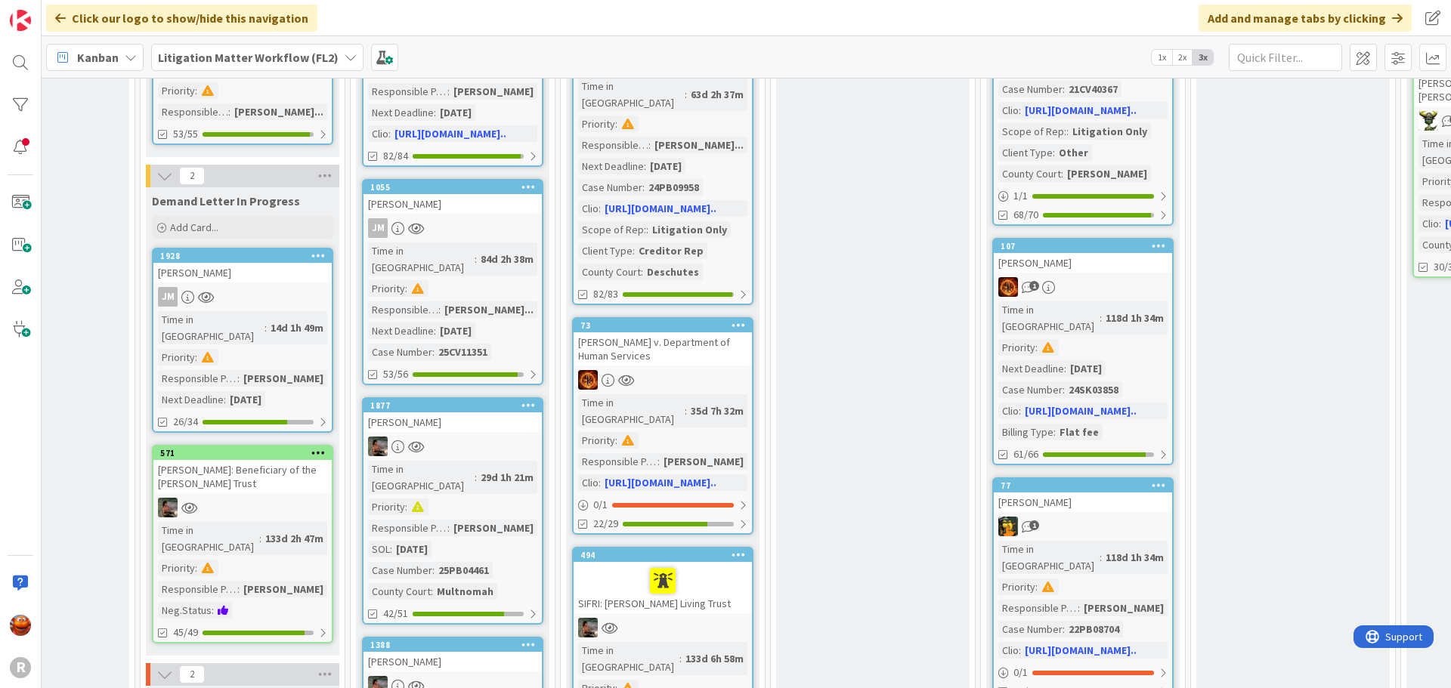
click at [710, 562] on div "SIFRI: [PERSON_NAME] Living Trust" at bounding box center [662, 587] width 178 height 51
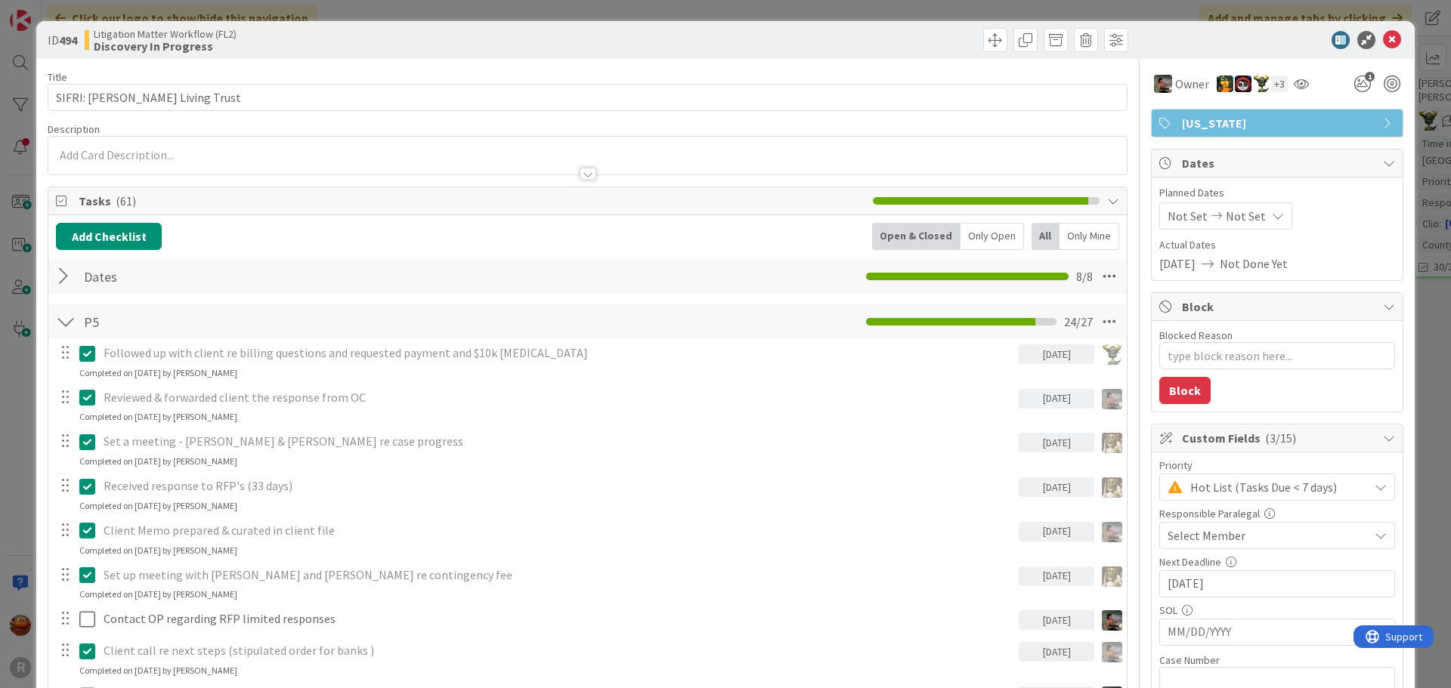
click at [1247, 539] on div "Select Member" at bounding box center [1267, 536] width 201 height 18
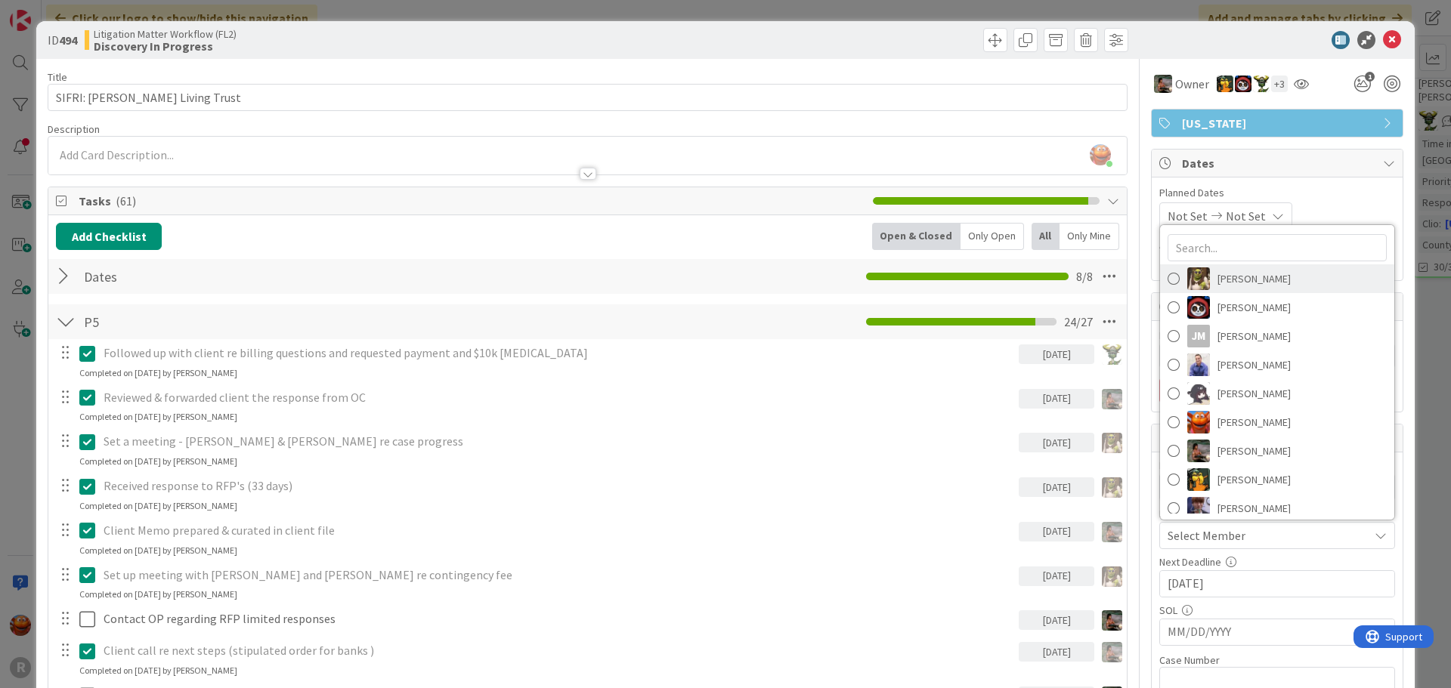
click at [1257, 287] on span "[PERSON_NAME]" at bounding box center [1253, 278] width 73 height 23
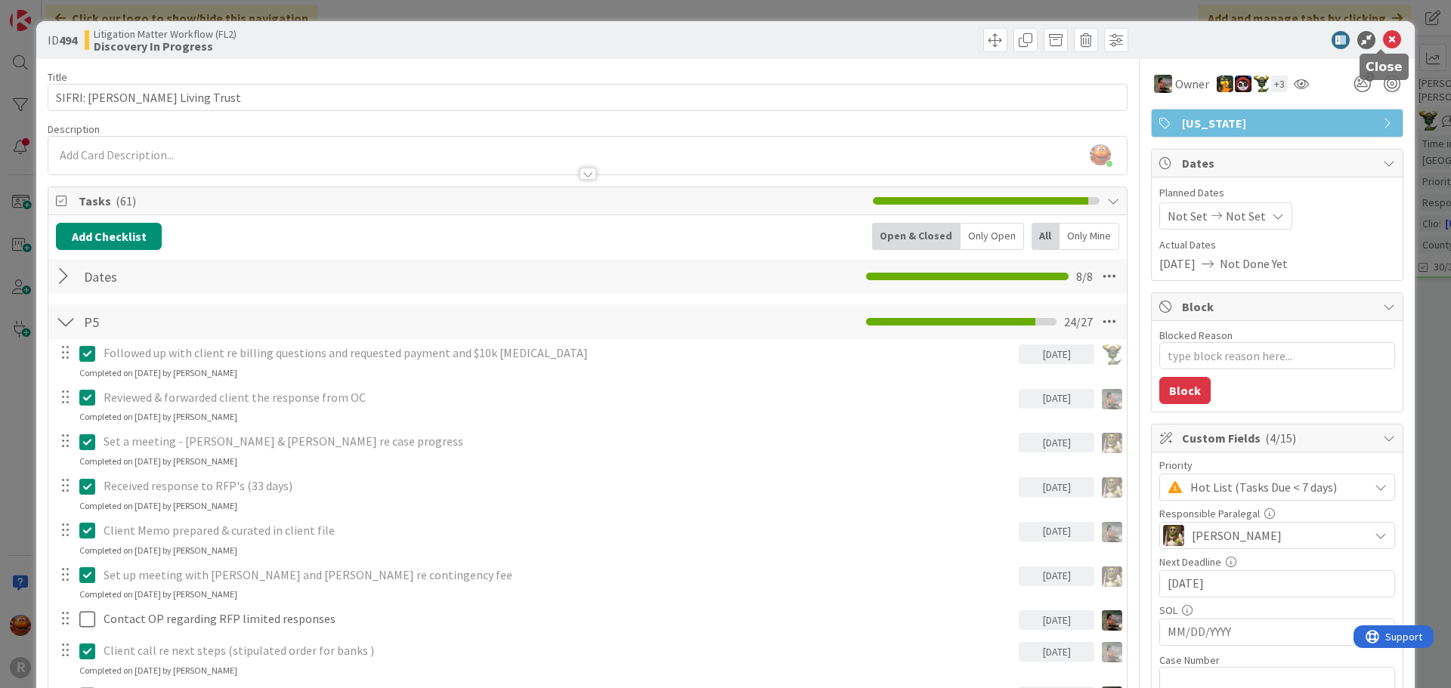
click at [1383, 38] on icon at bounding box center [1392, 40] width 18 height 18
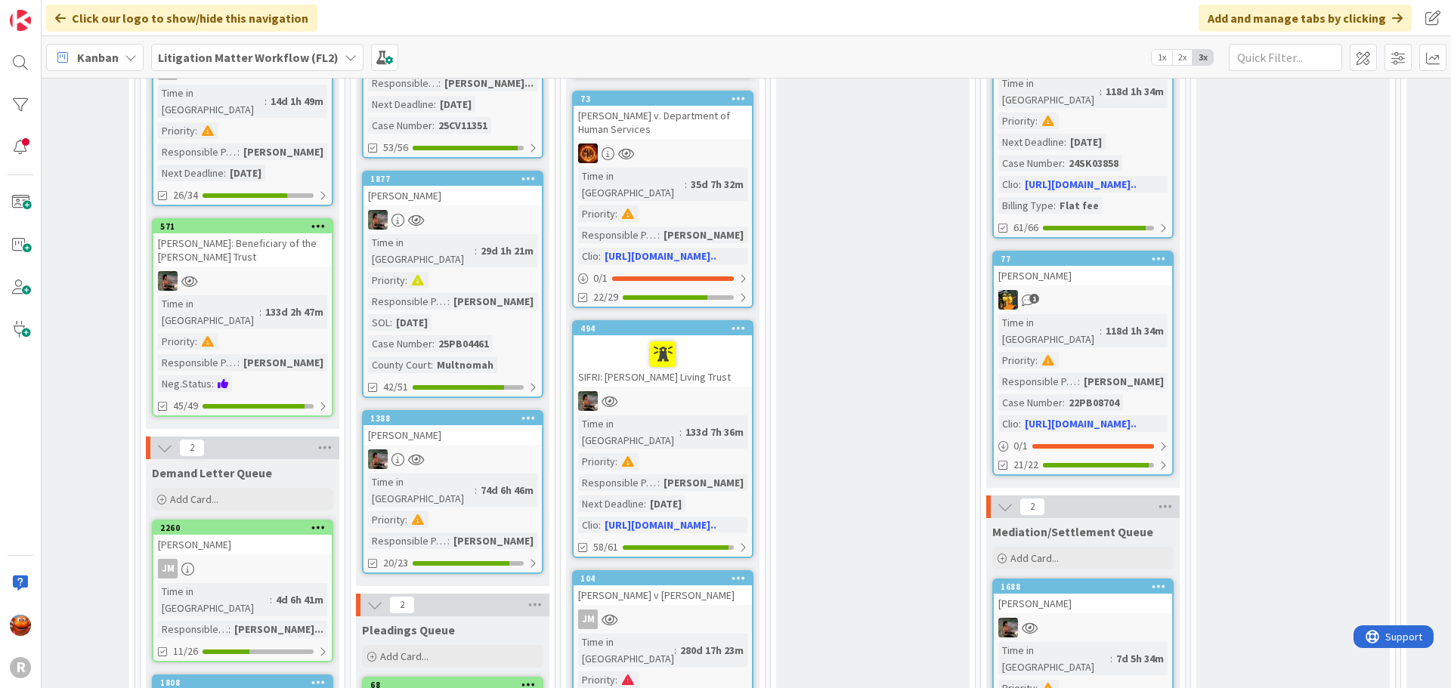
click at [697, 610] on div "JM" at bounding box center [662, 620] width 178 height 20
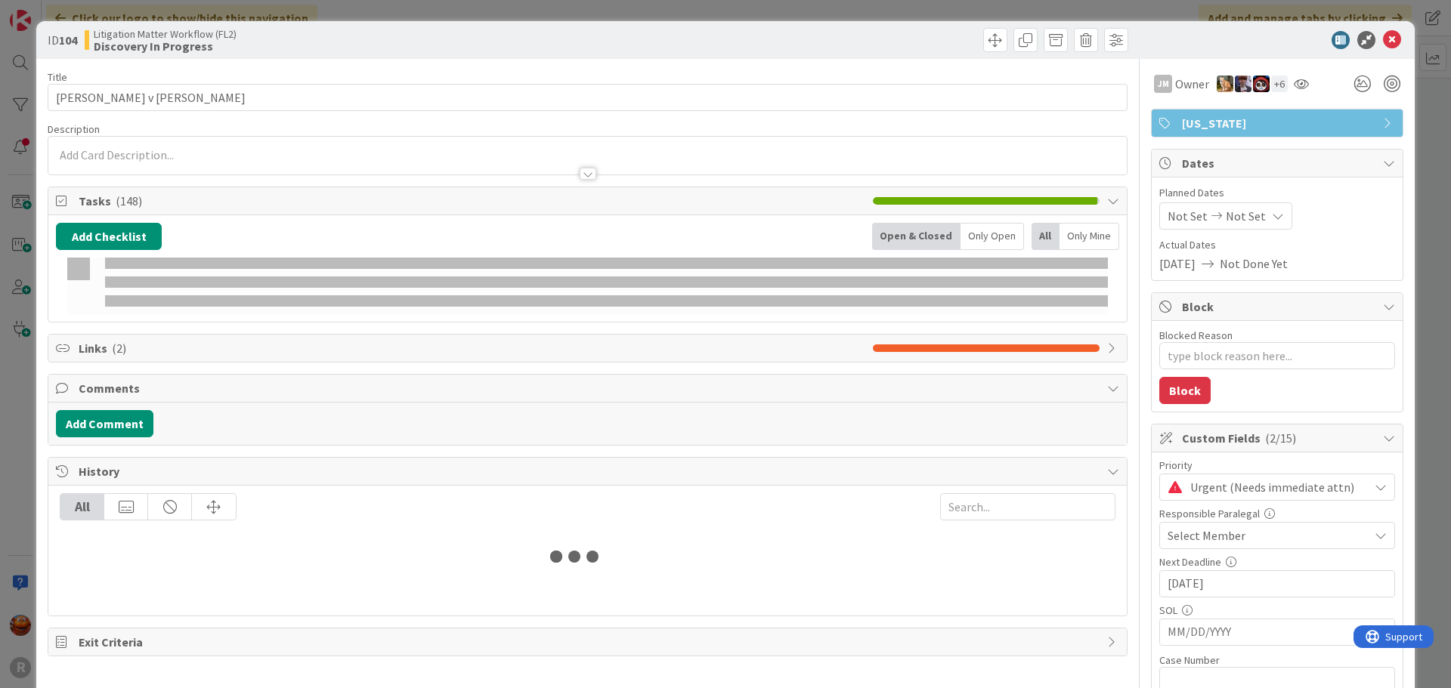
click at [1222, 540] on span "Select Member" at bounding box center [1206, 536] width 78 height 18
click at [1260, 540] on div "Select Member" at bounding box center [1267, 536] width 201 height 18
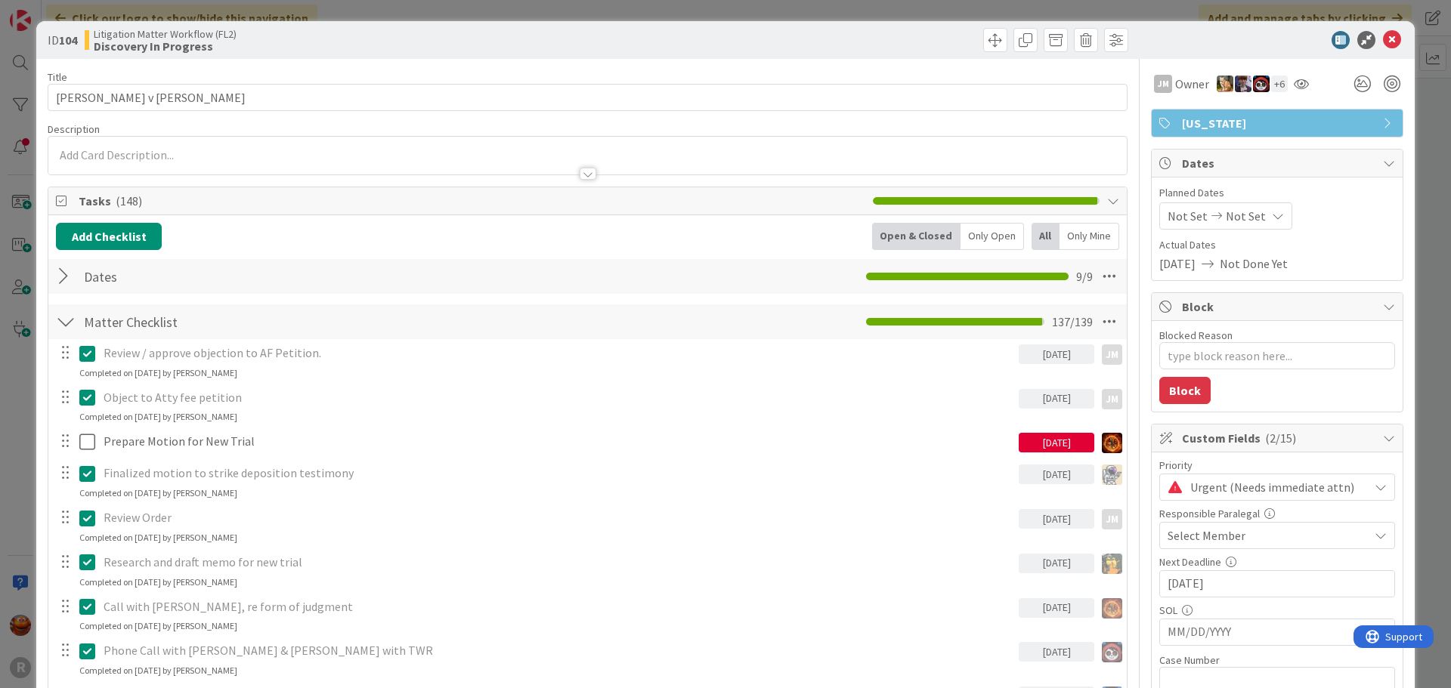
click at [1222, 528] on span "Select Member" at bounding box center [1206, 536] width 78 height 18
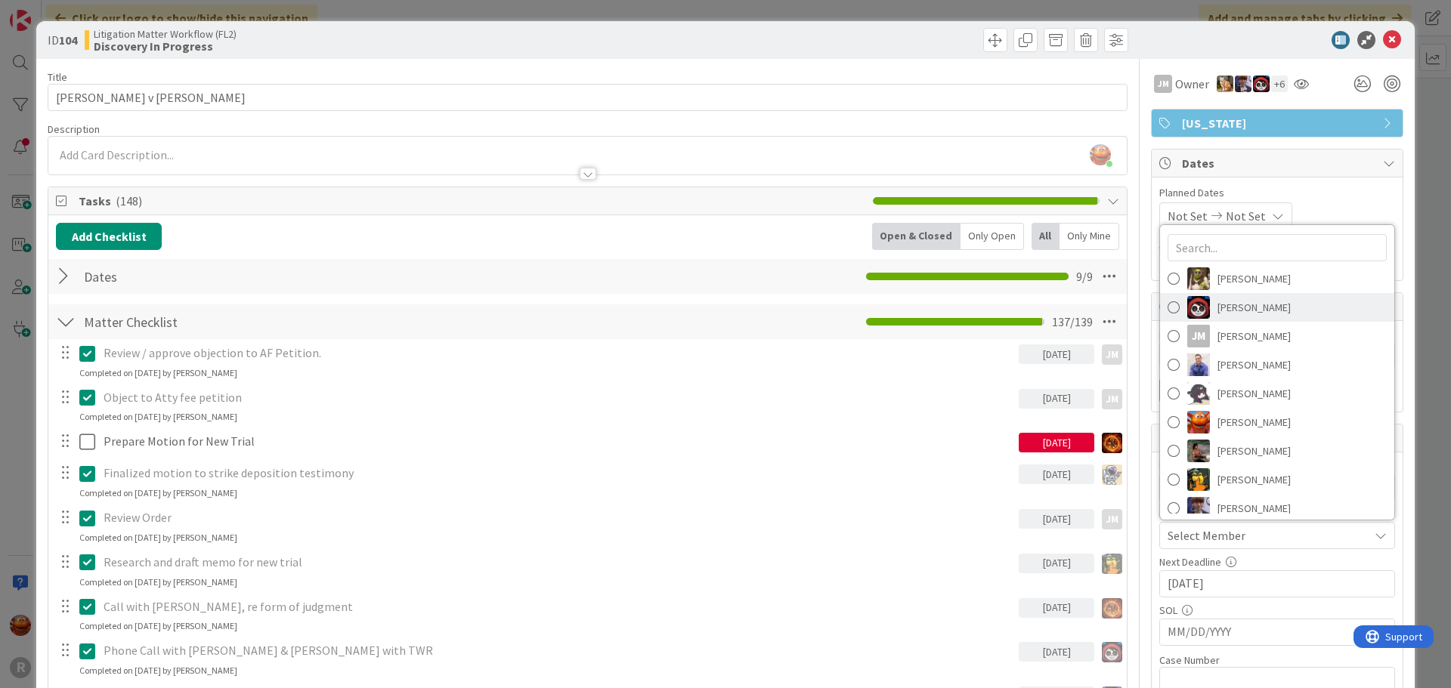
click at [1238, 315] on span "[PERSON_NAME]" at bounding box center [1253, 307] width 73 height 23
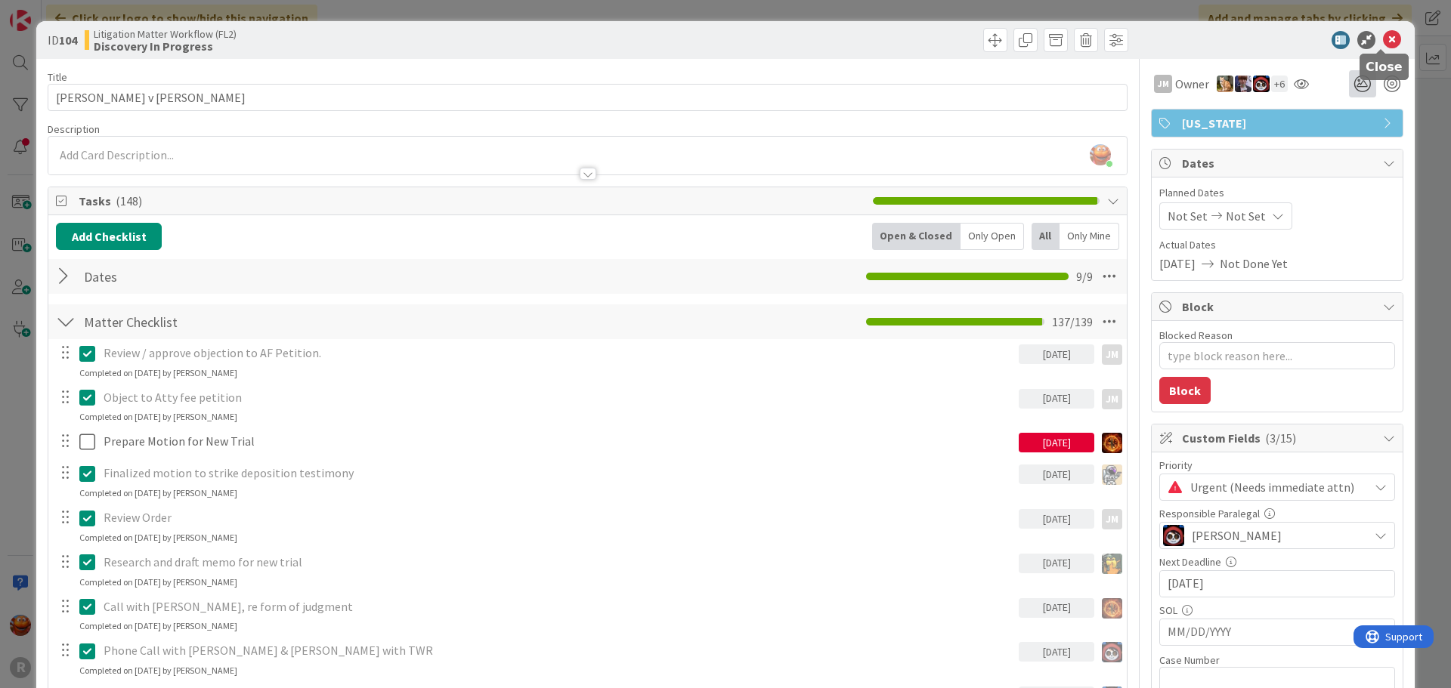
click at [1383, 39] on icon at bounding box center [1392, 40] width 18 height 18
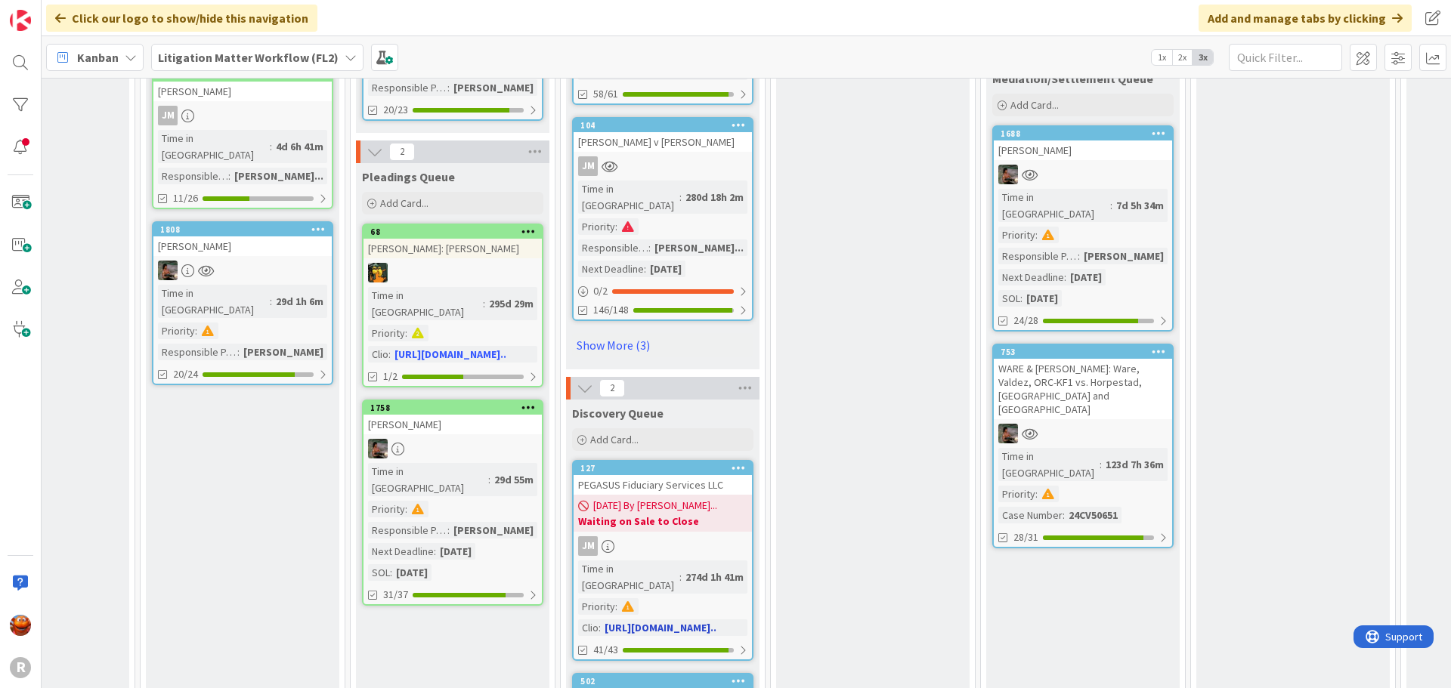
click at [720, 514] on b "Waiting on Sale to Close" at bounding box center [662, 521] width 169 height 15
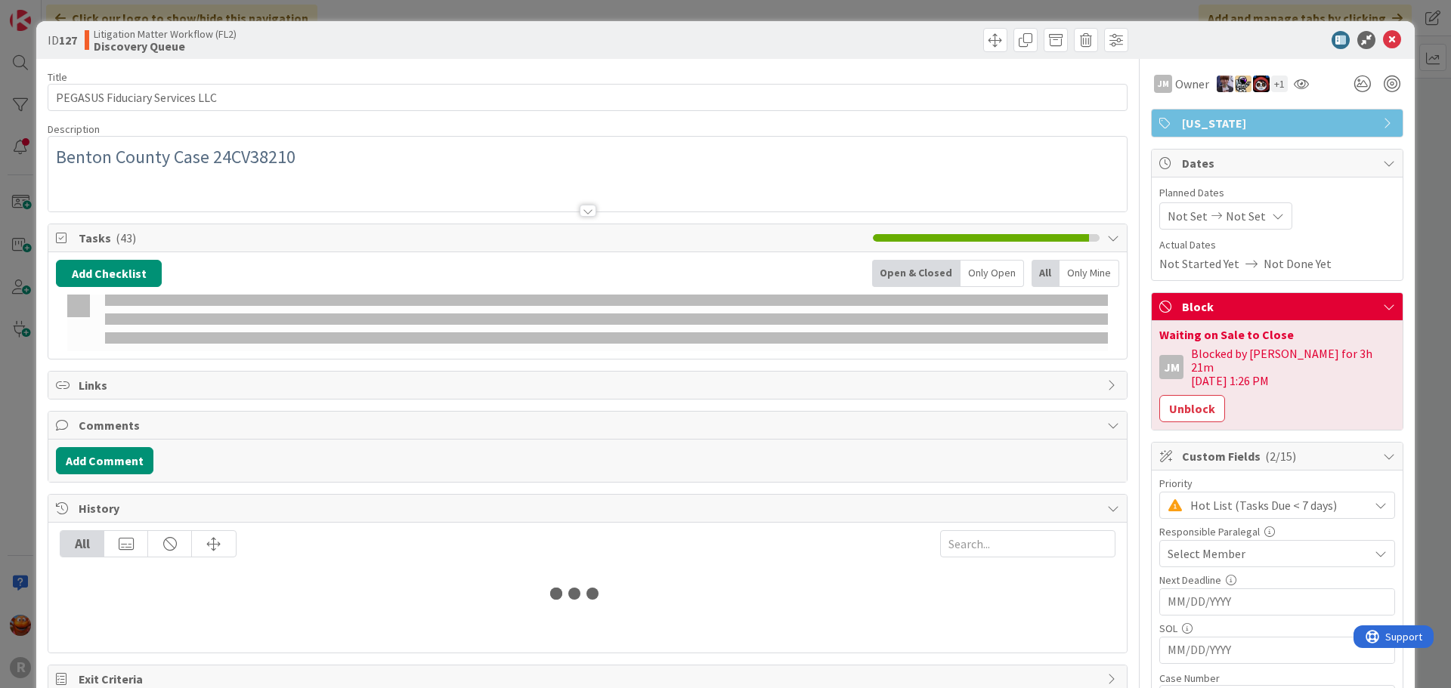
click at [1225, 549] on div "Select Member" at bounding box center [1277, 553] width 236 height 27
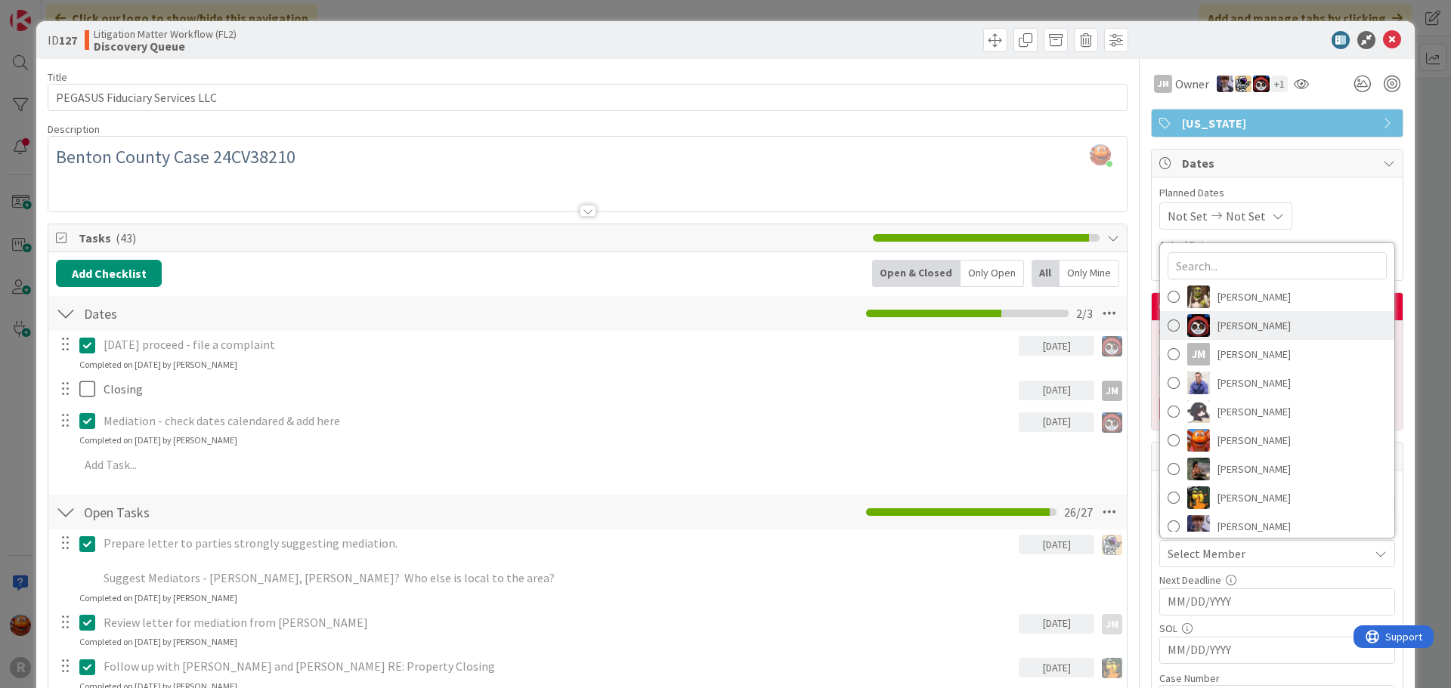
click at [1241, 323] on link "[PERSON_NAME]" at bounding box center [1277, 325] width 234 height 29
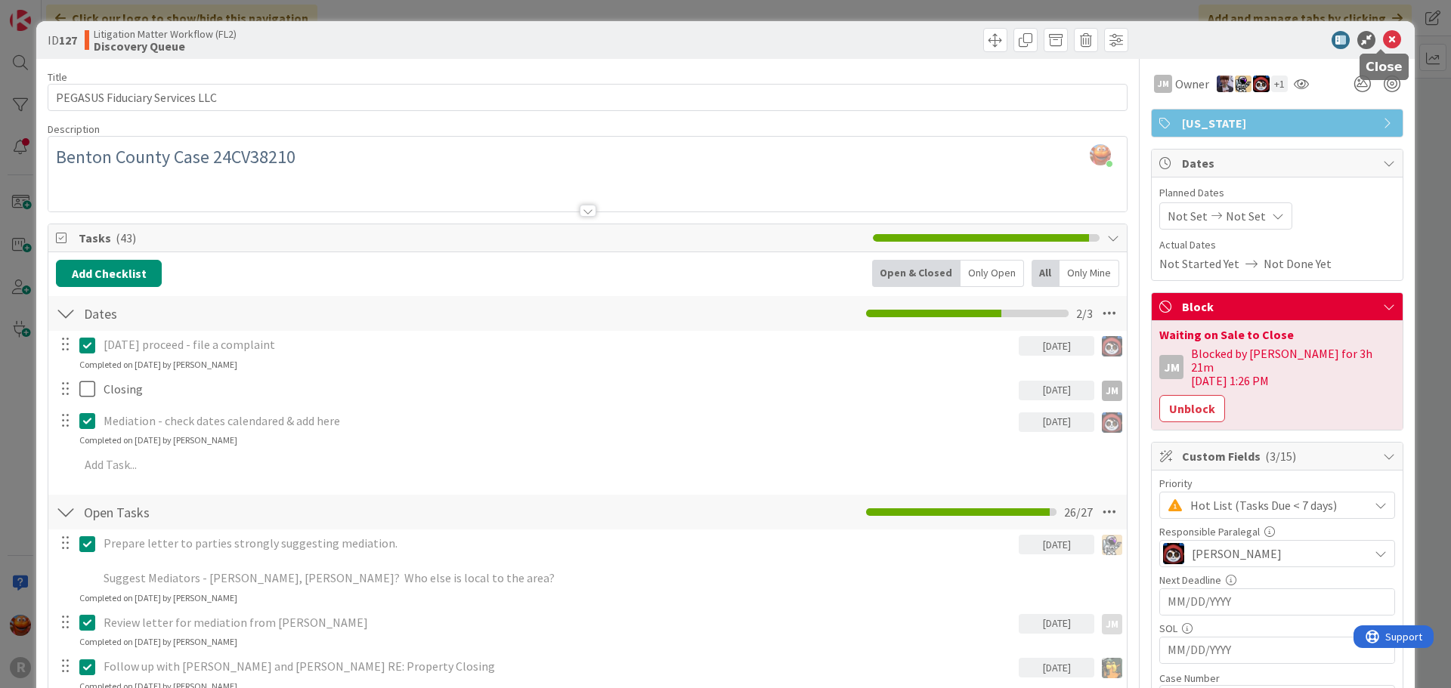
click at [1383, 41] on icon at bounding box center [1392, 40] width 18 height 18
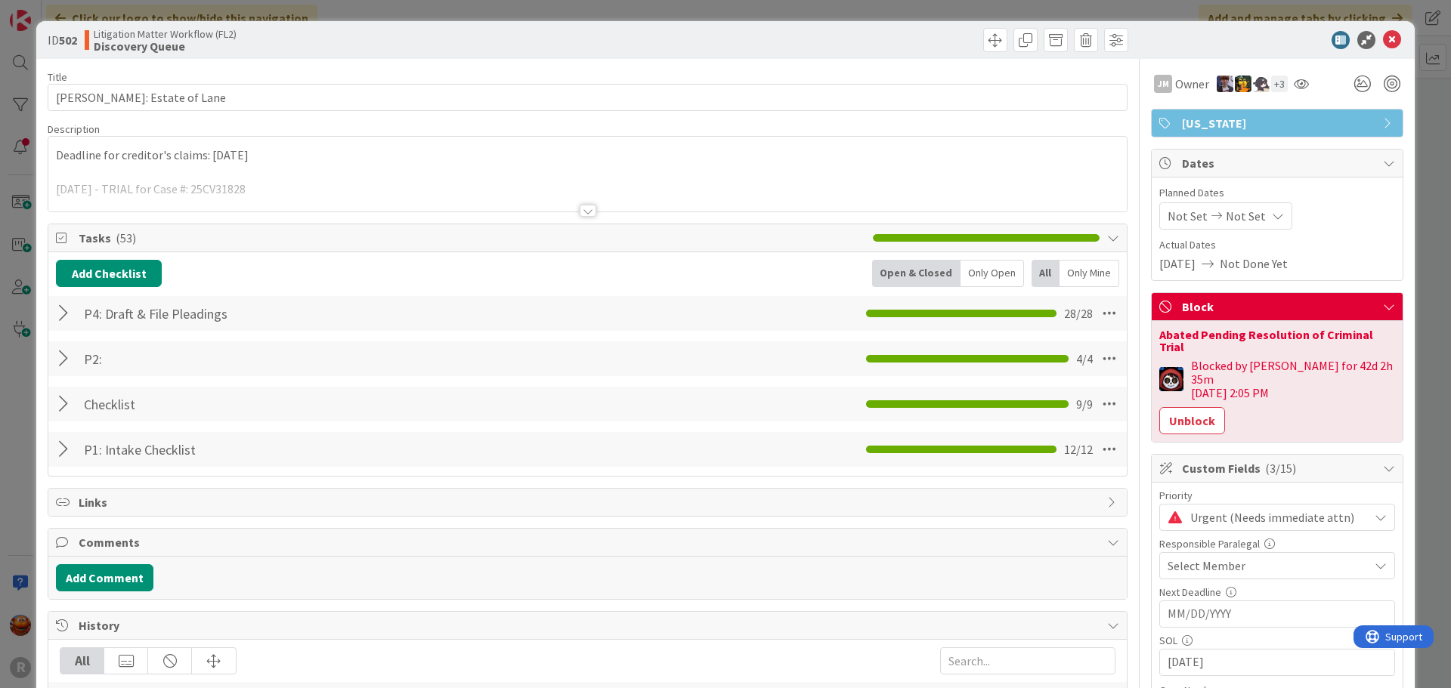
click at [1225, 557] on span "Select Member" at bounding box center [1206, 566] width 78 height 18
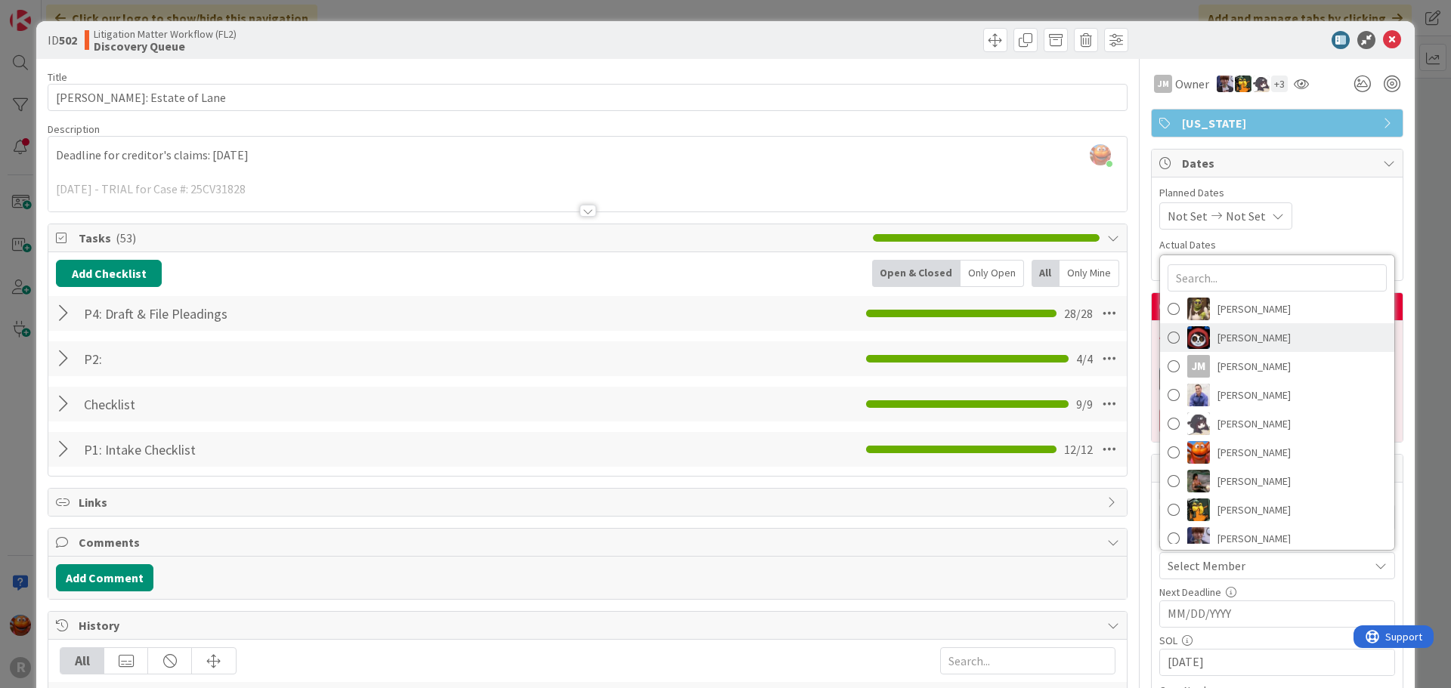
click at [1222, 326] on span "[PERSON_NAME]" at bounding box center [1253, 337] width 73 height 23
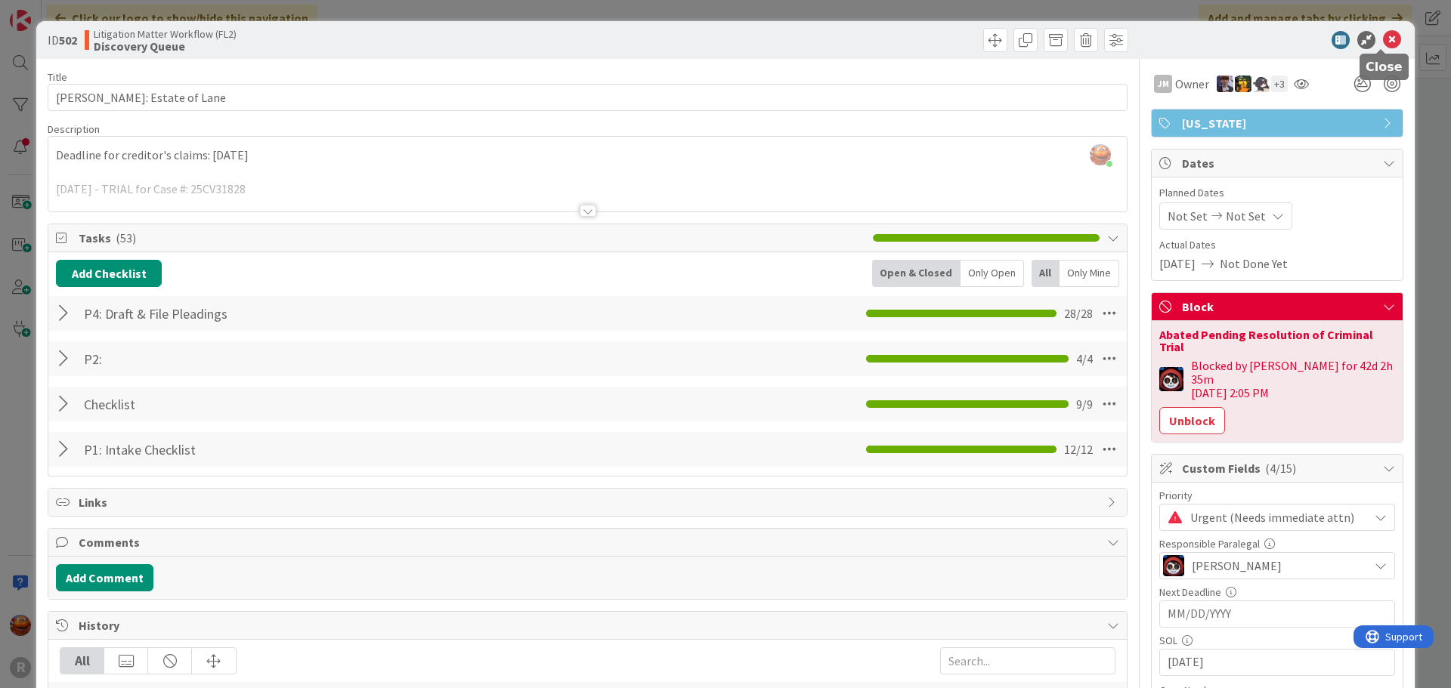
click at [1383, 44] on icon at bounding box center [1392, 40] width 18 height 18
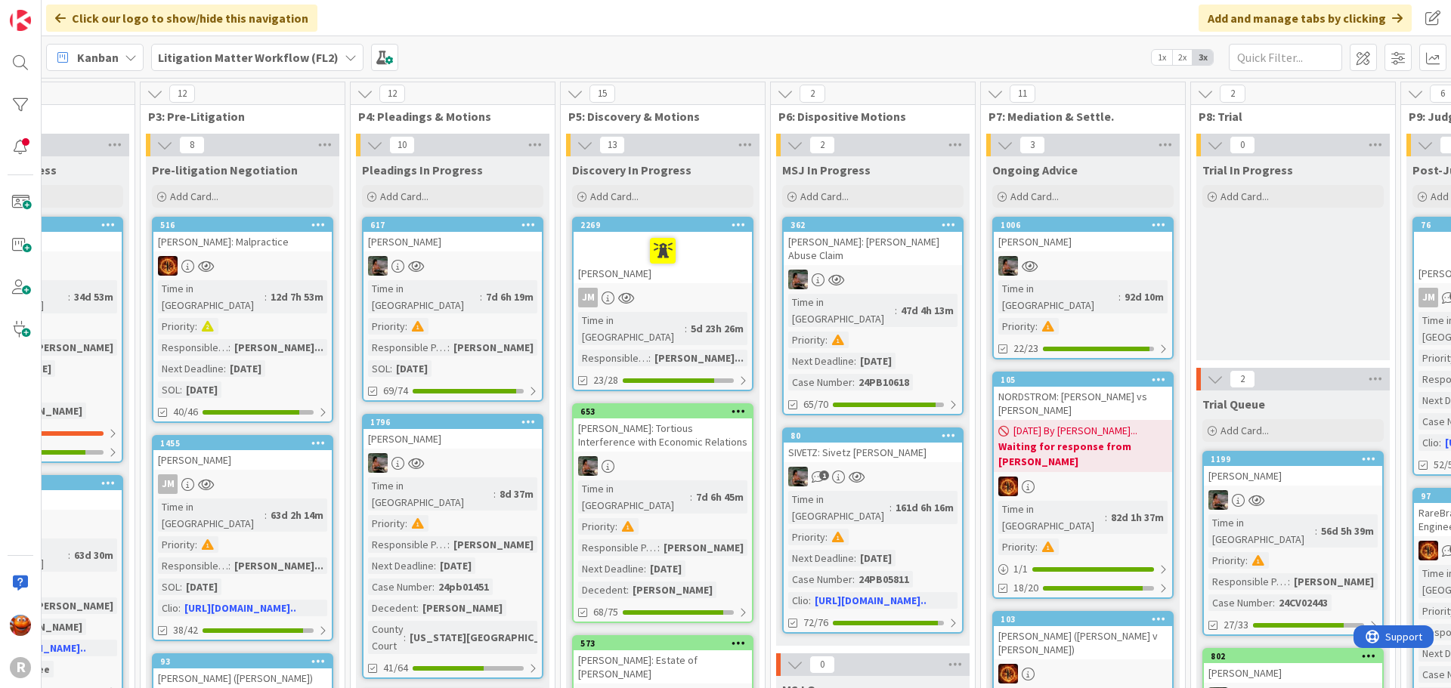
click at [939, 270] on div at bounding box center [872, 280] width 178 height 20
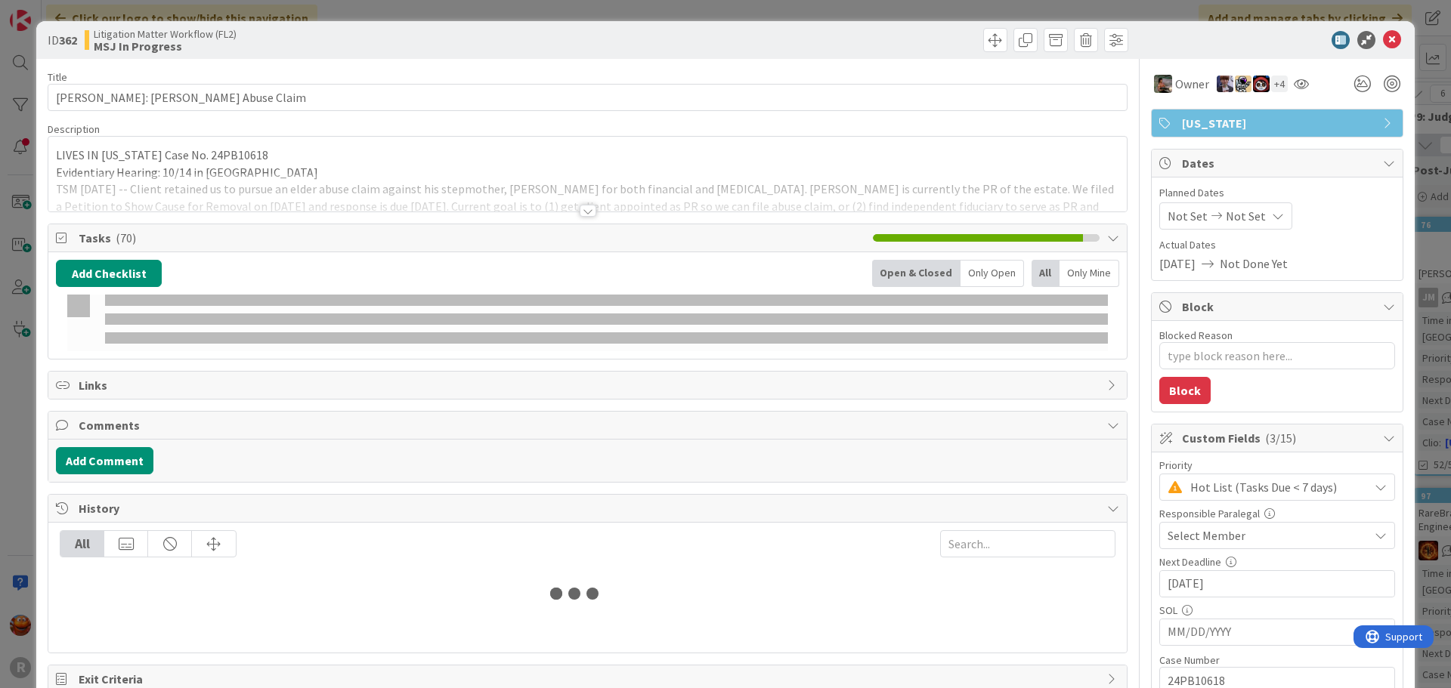
click at [1244, 539] on div "Select Member" at bounding box center [1267, 536] width 201 height 18
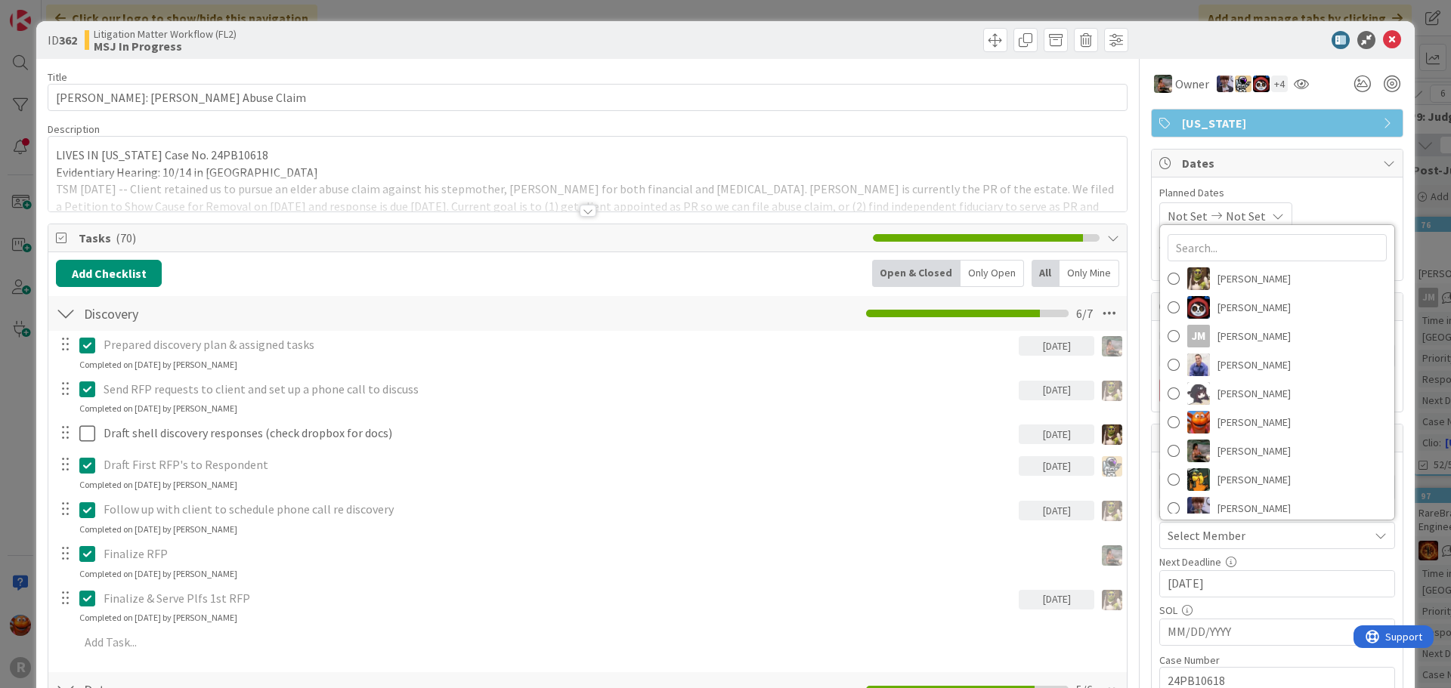
click at [1244, 539] on div "Select Member" at bounding box center [1267, 536] width 201 height 18
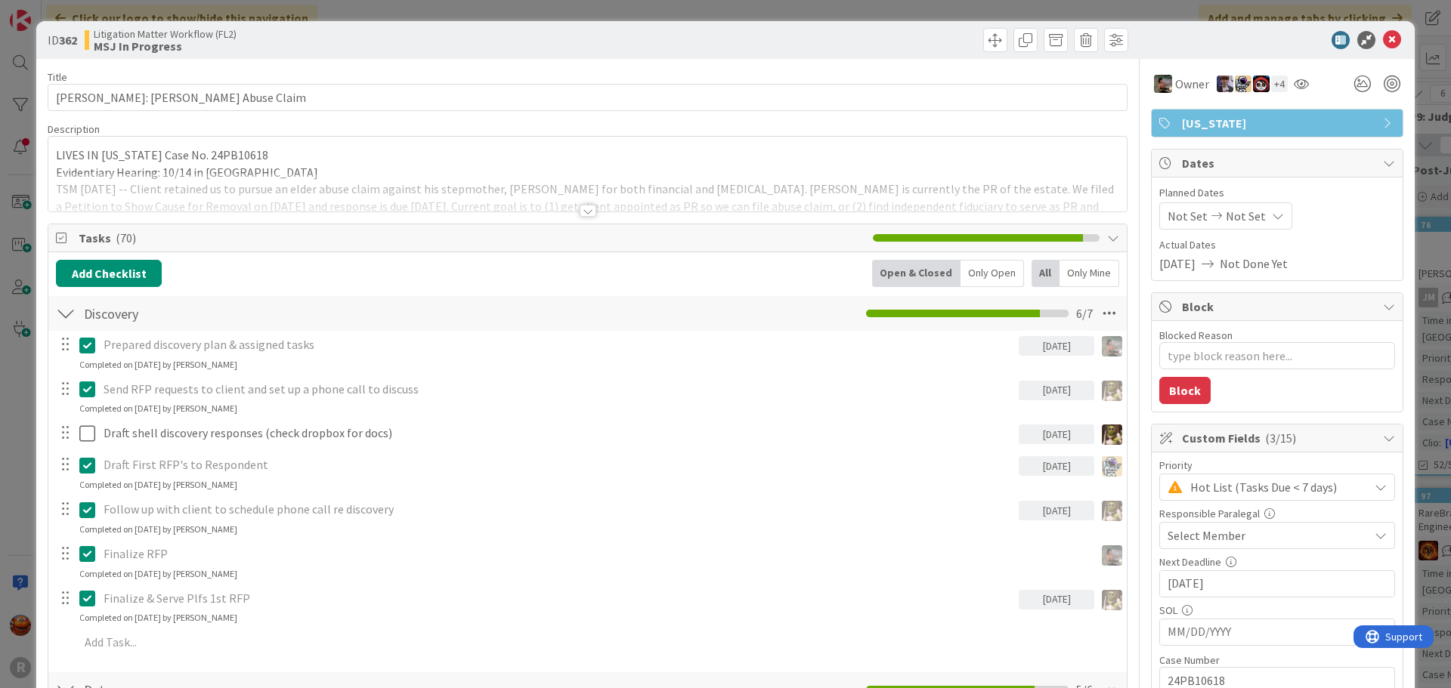
click at [1244, 539] on div "Select Member" at bounding box center [1267, 536] width 201 height 18
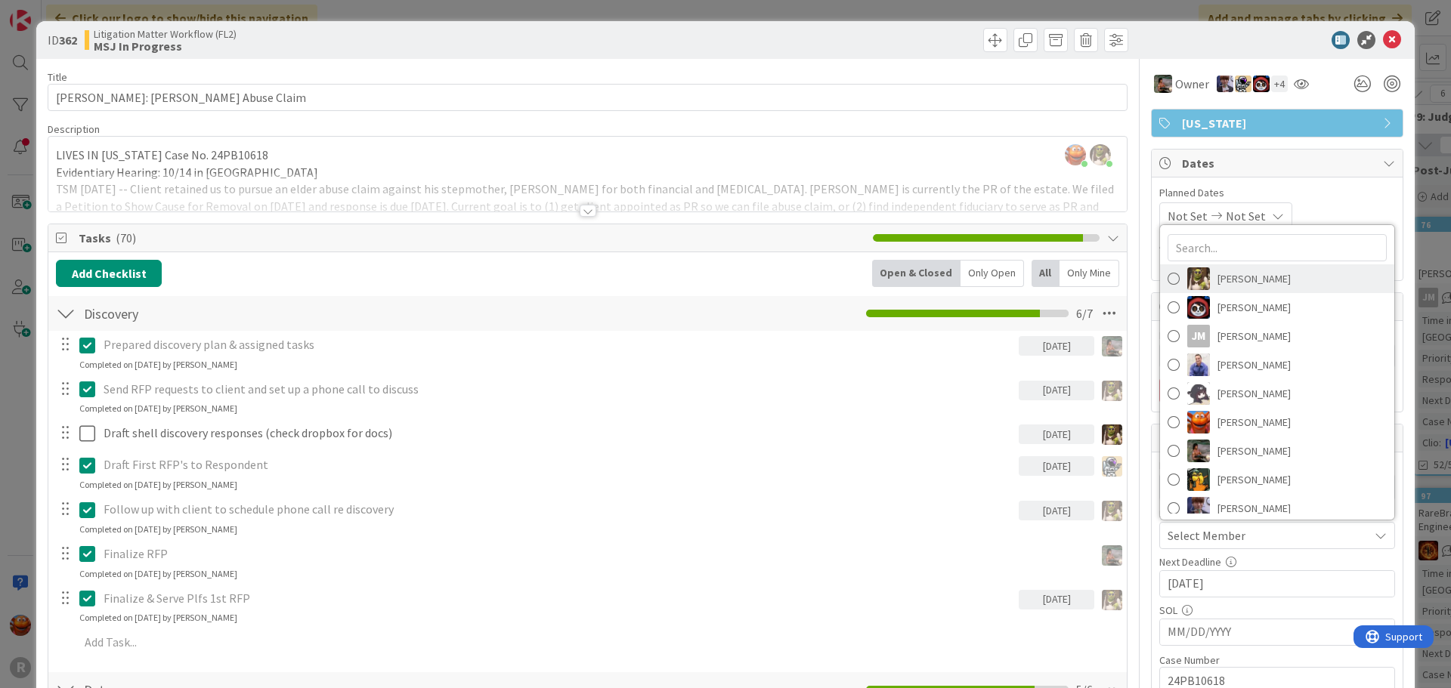
click at [1243, 274] on span "[PERSON_NAME]" at bounding box center [1253, 278] width 73 height 23
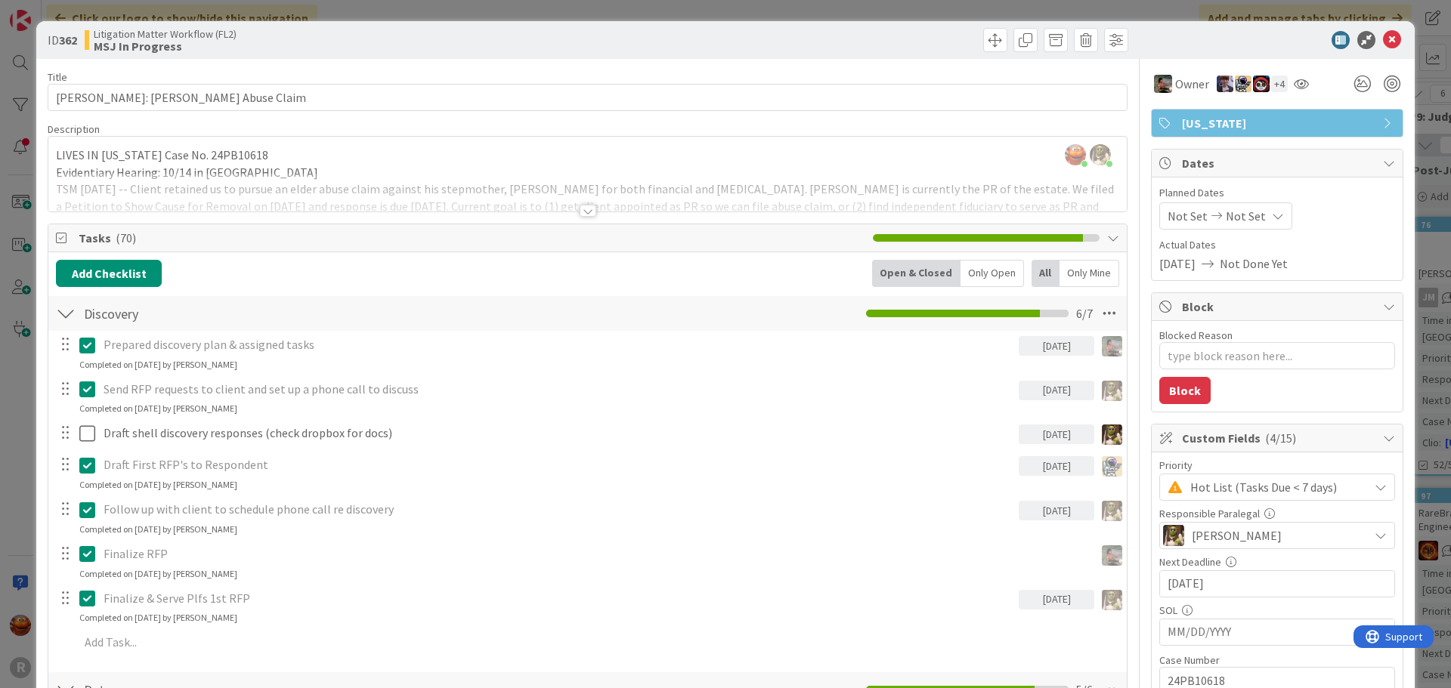
click at [1385, 30] on div "ID 362 Litigation Matter Workflow (FL2) MSJ In Progress" at bounding box center [725, 40] width 1378 height 38
click at [1383, 45] on icon at bounding box center [1392, 40] width 18 height 18
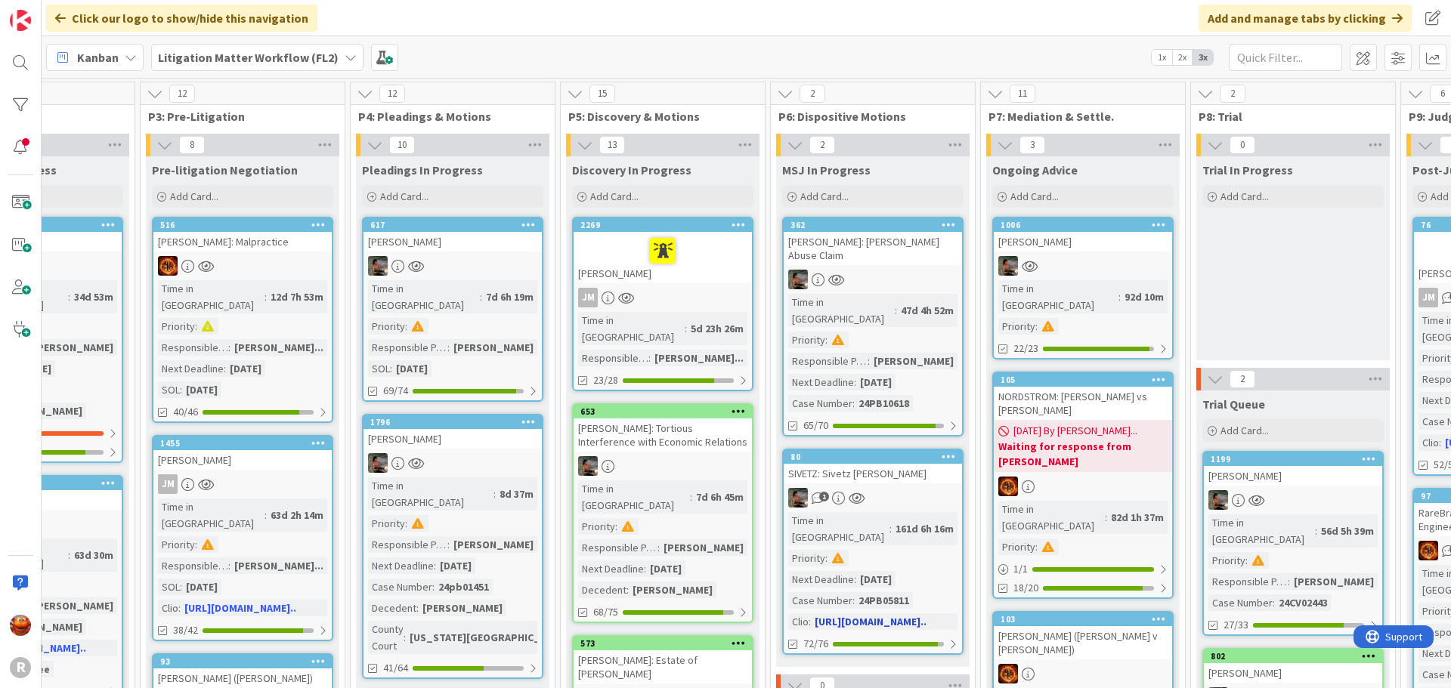
click at [931, 488] on div "1" at bounding box center [872, 498] width 178 height 20
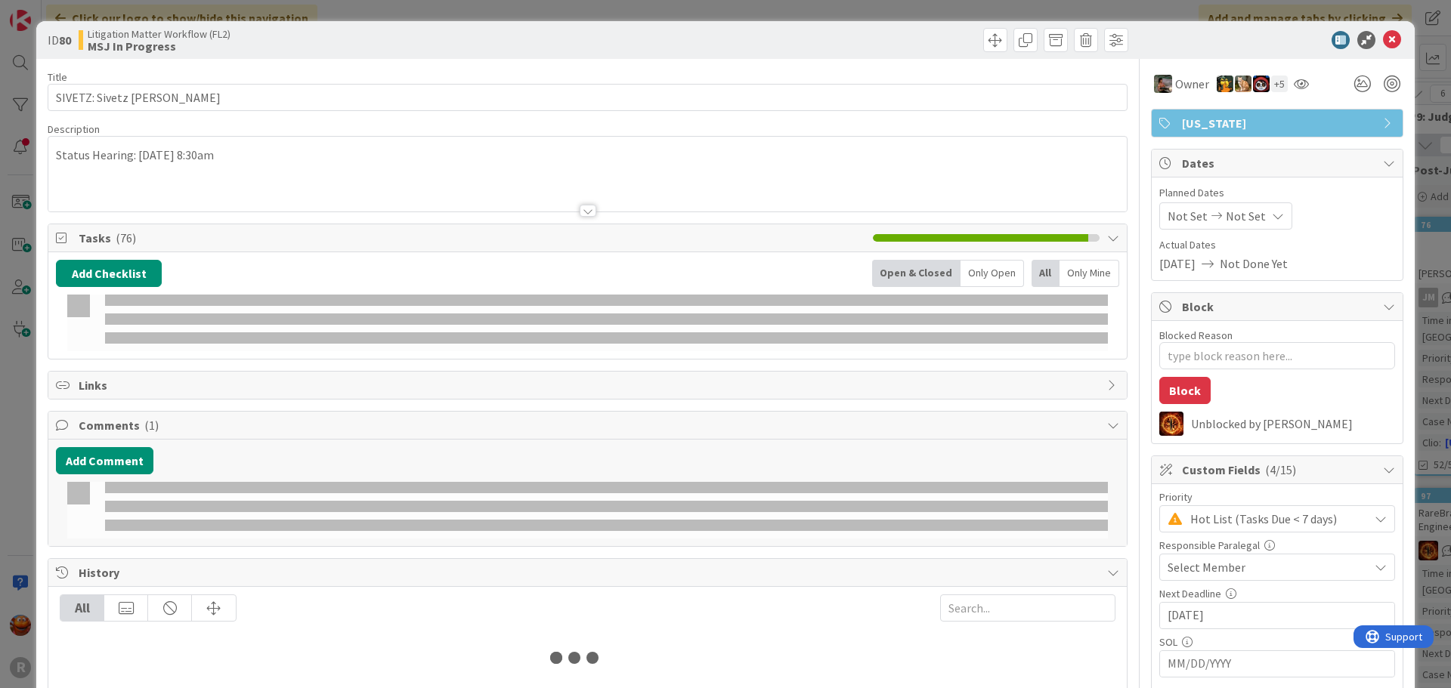
click at [1208, 568] on span "Select Member" at bounding box center [1206, 567] width 78 height 18
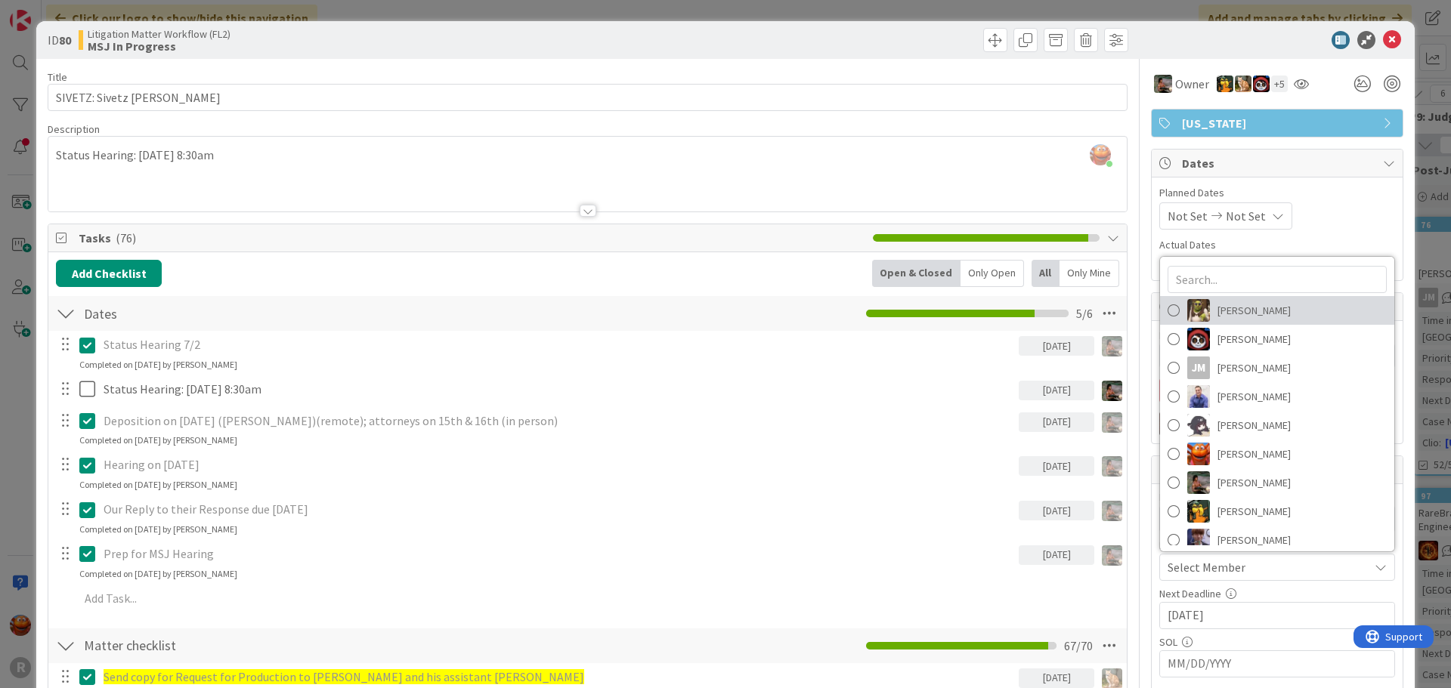
click at [1251, 311] on span "[PERSON_NAME]" at bounding box center [1253, 310] width 73 height 23
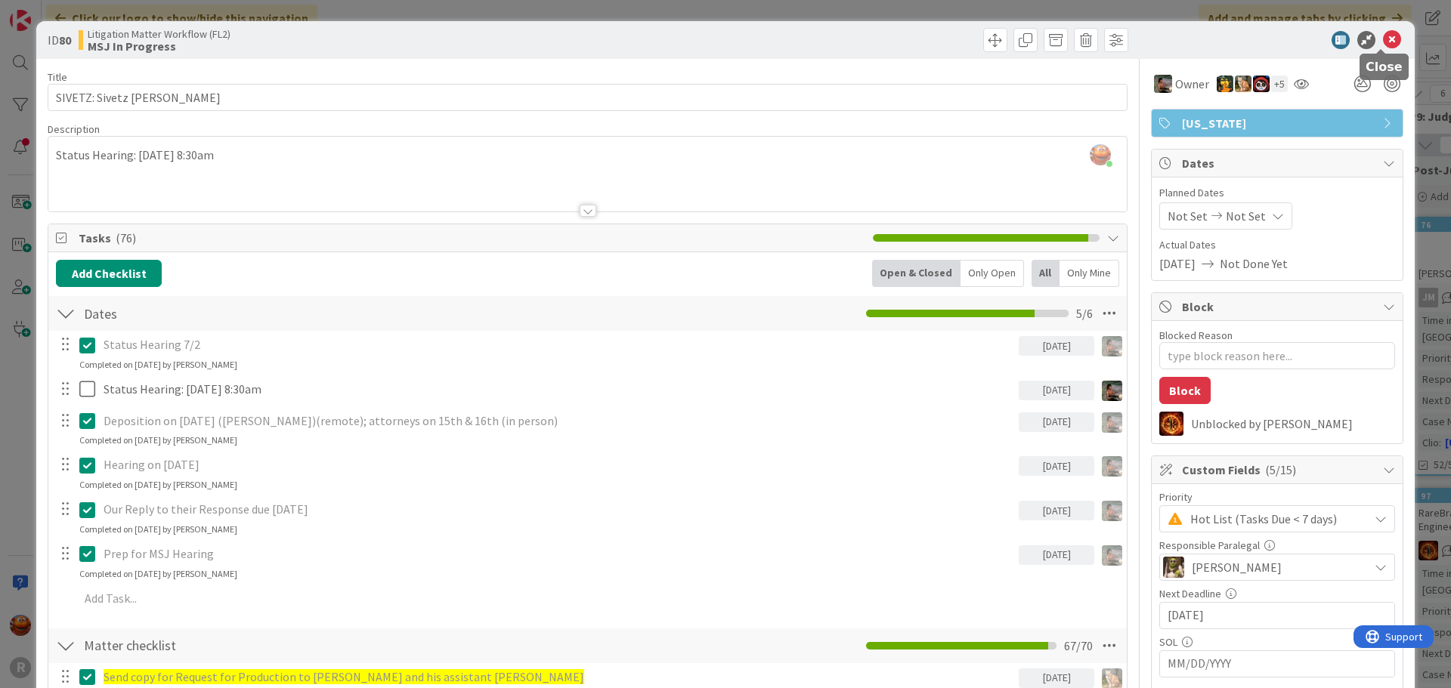
click at [1383, 45] on icon at bounding box center [1392, 40] width 18 height 18
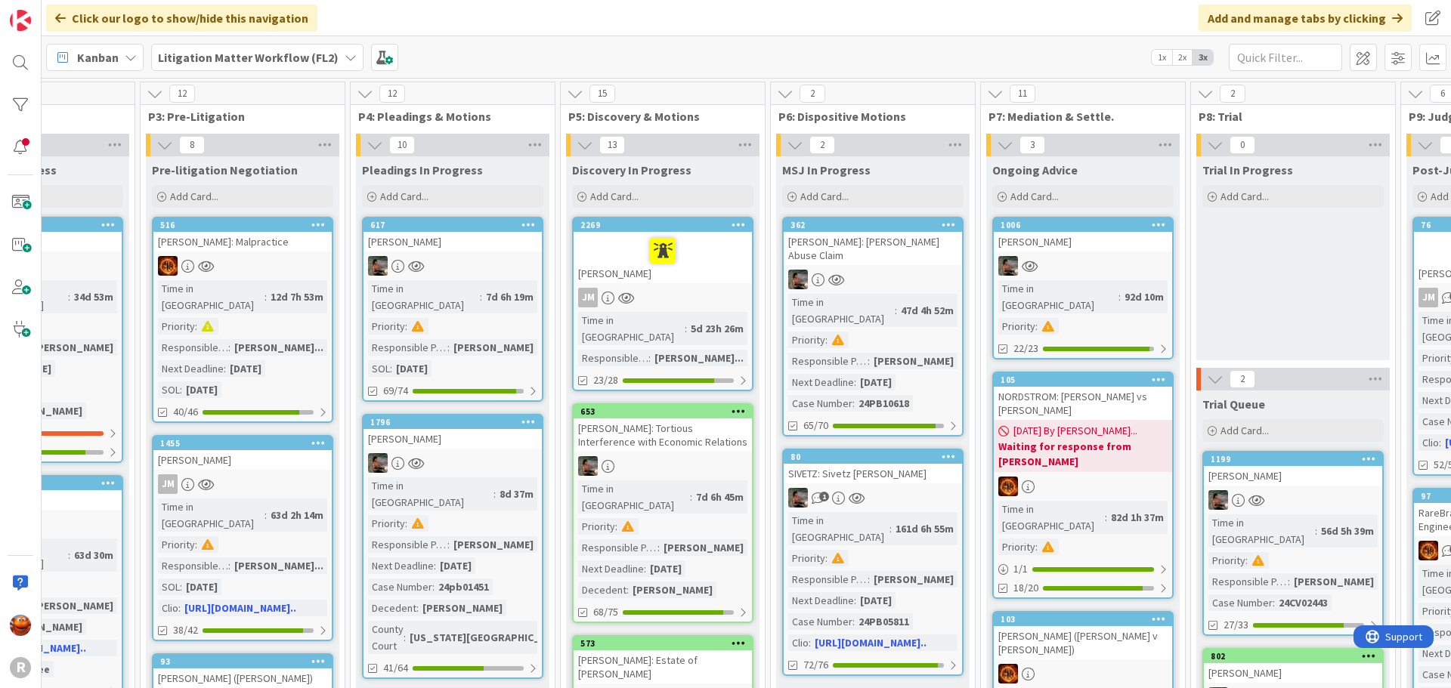
click at [1136, 295] on div "Time in Column : 92d 10m Priority :" at bounding box center [1082, 307] width 169 height 54
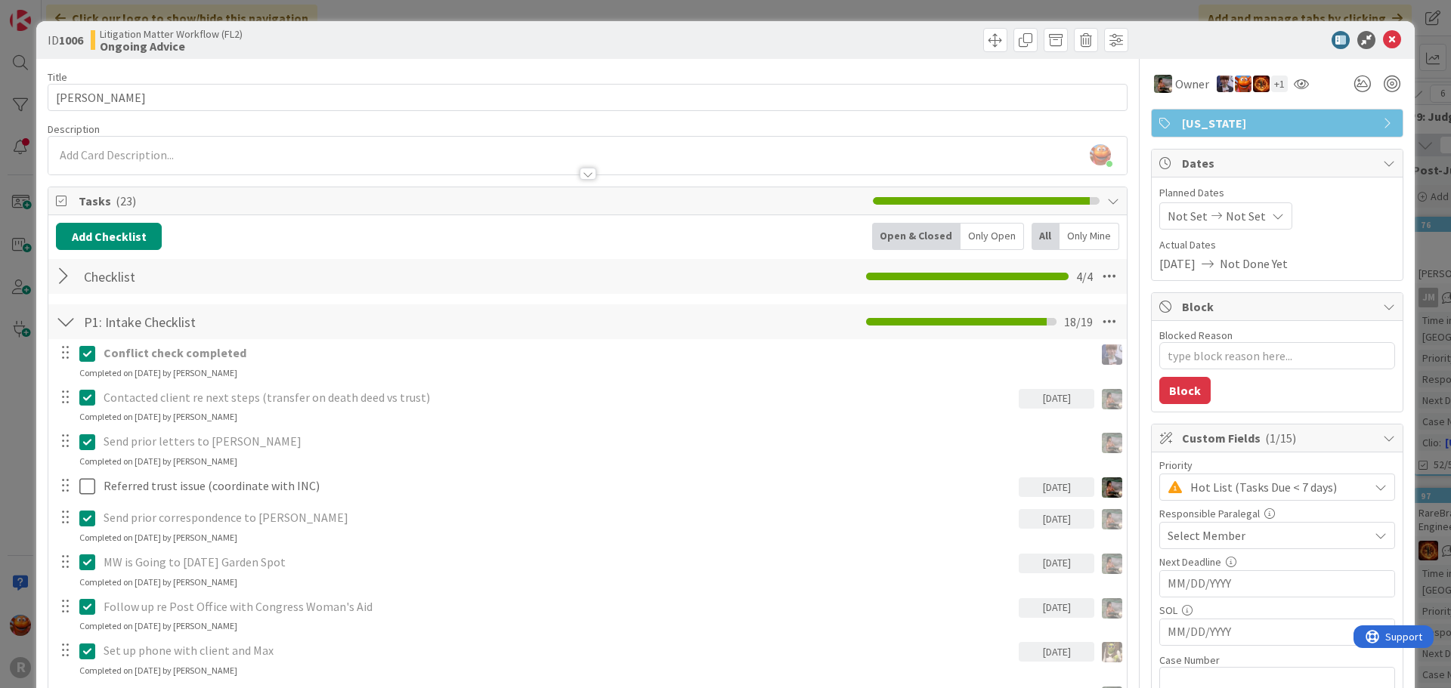
click at [1262, 528] on div "Select Member" at bounding box center [1267, 536] width 201 height 18
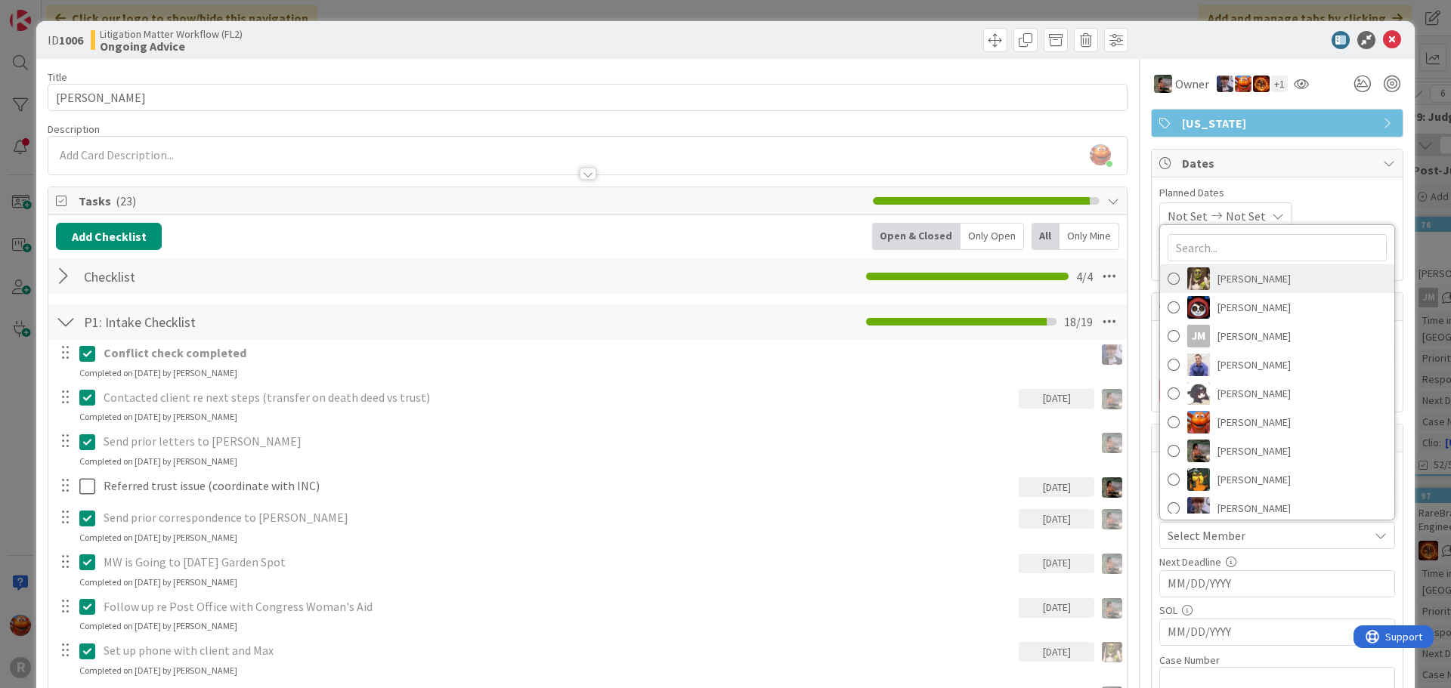
click at [1257, 286] on span "[PERSON_NAME]" at bounding box center [1253, 278] width 73 height 23
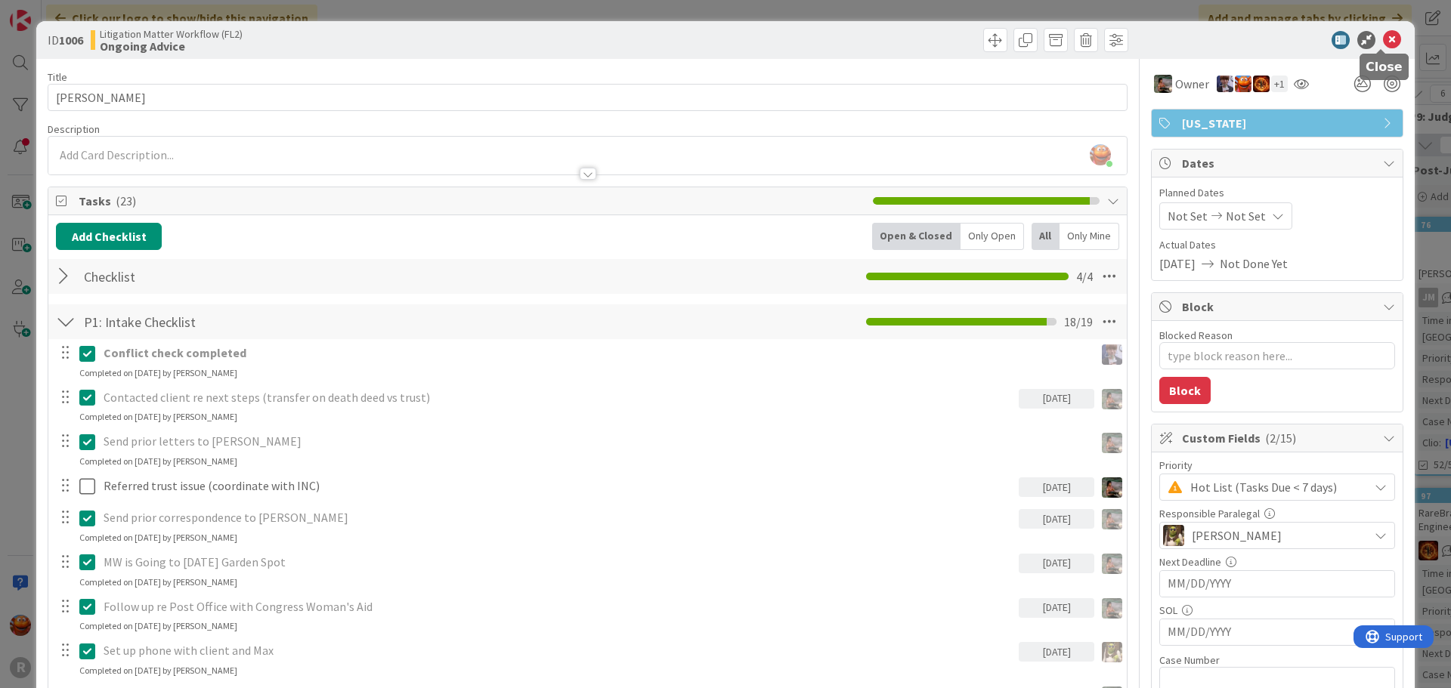
click at [1383, 35] on icon at bounding box center [1392, 40] width 18 height 18
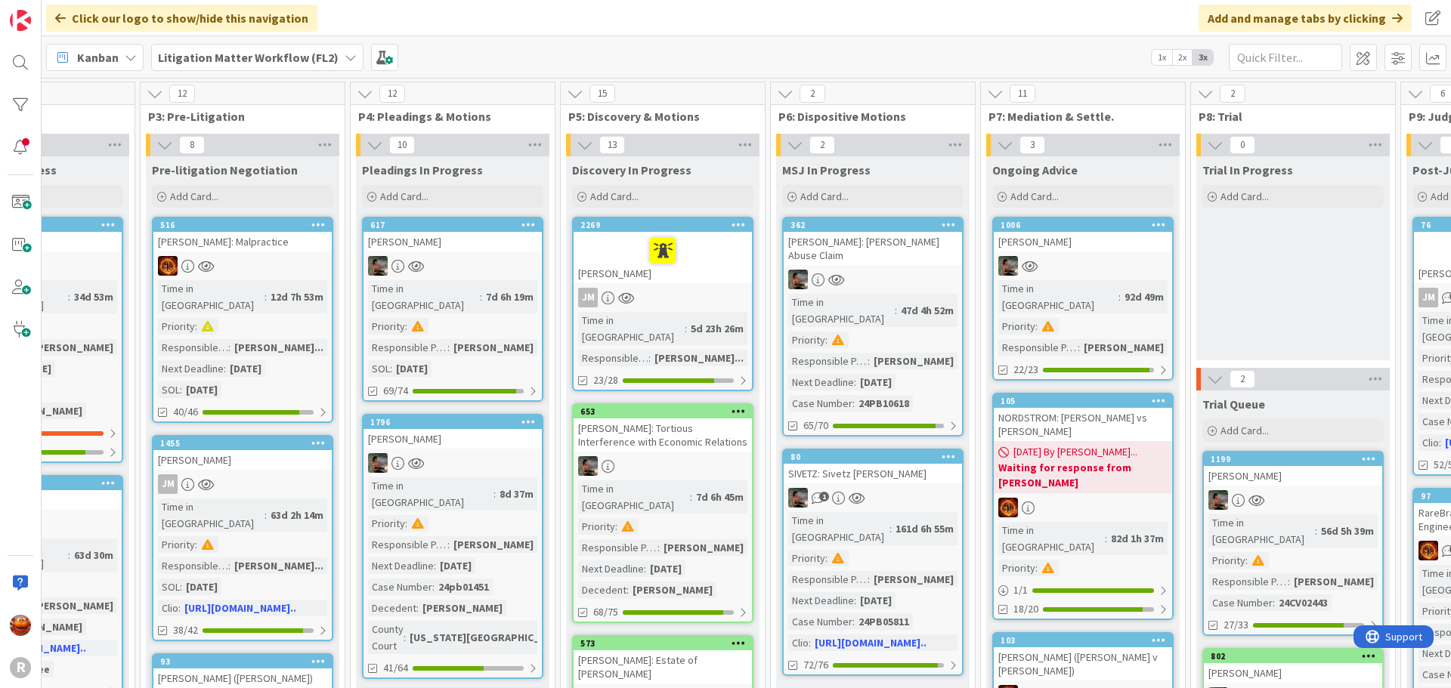
click at [1121, 467] on link "105 NORDSTROM: [PERSON_NAME] vs [PERSON_NAME] [DATE] By [PERSON_NAME]... Waitin…" at bounding box center [1082, 506] width 181 height 227
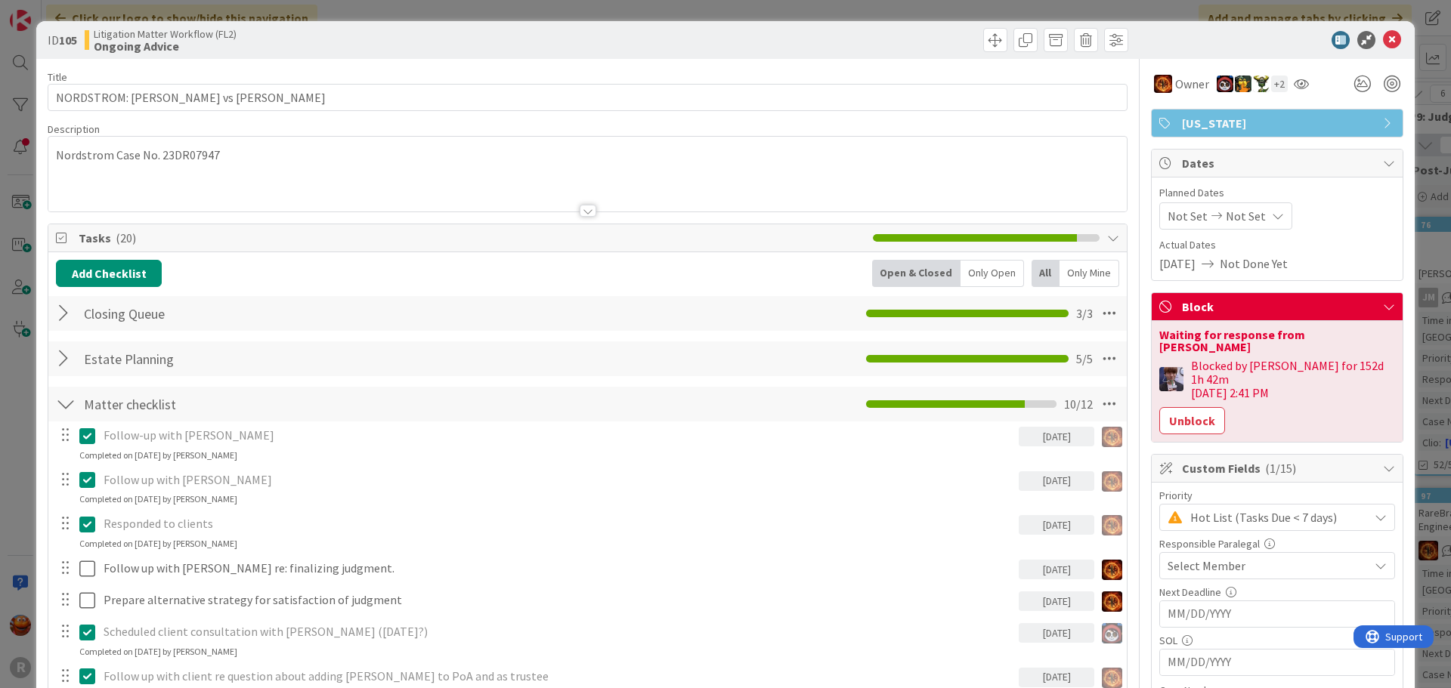
click at [1226, 557] on span "Select Member" at bounding box center [1206, 566] width 78 height 18
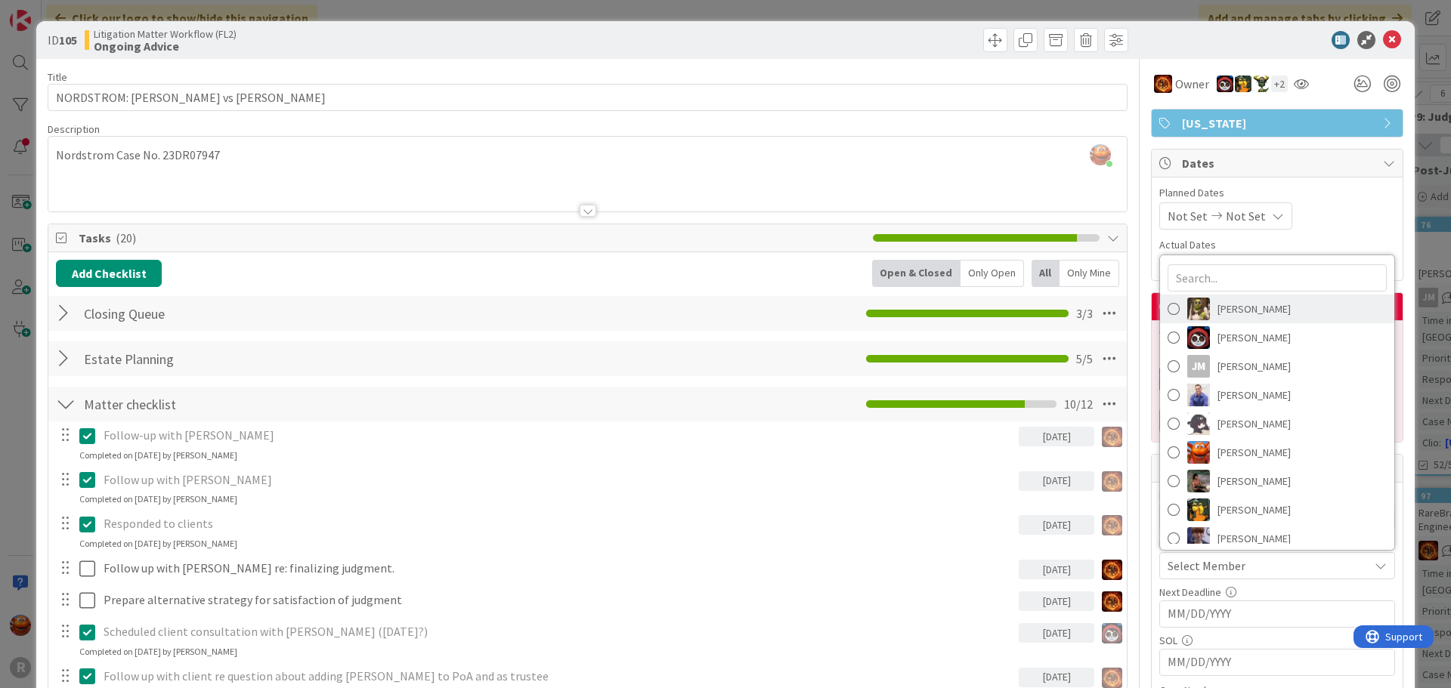
click at [1242, 298] on span "[PERSON_NAME]" at bounding box center [1253, 309] width 73 height 23
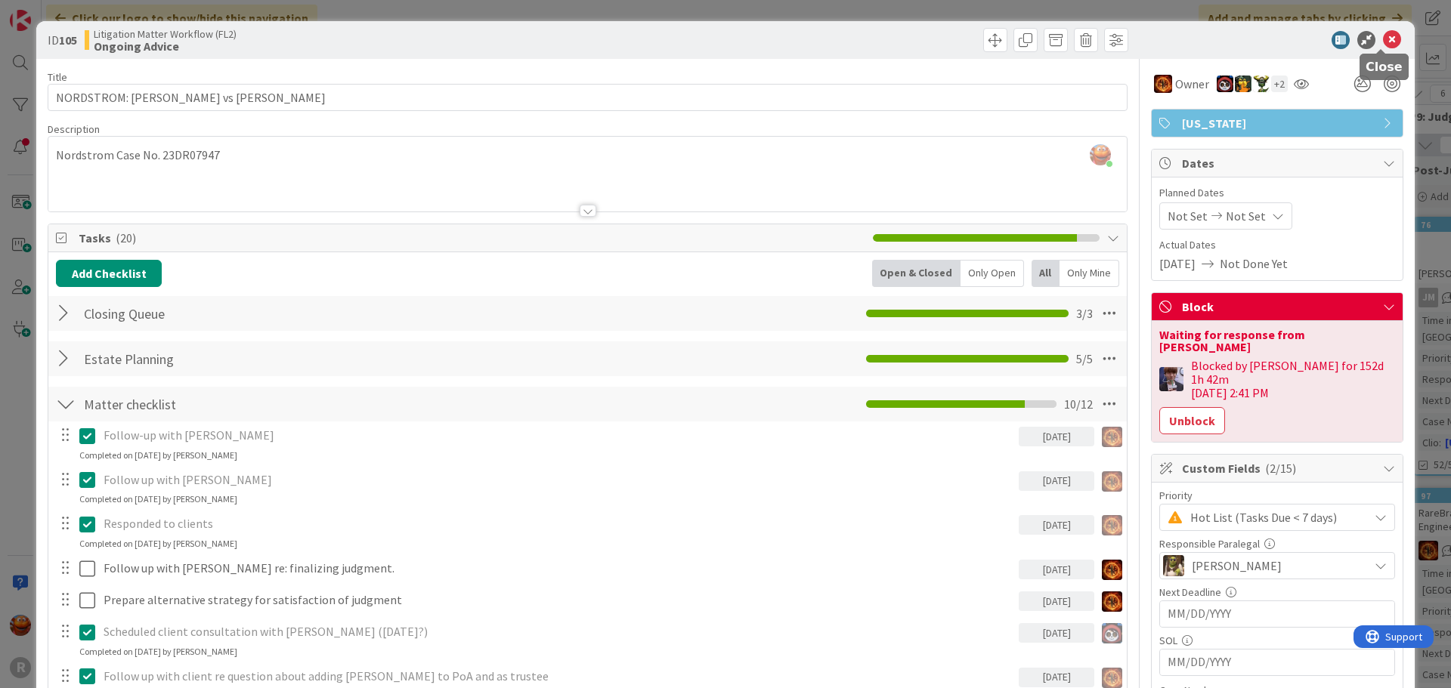
click at [1383, 39] on icon at bounding box center [1392, 40] width 18 height 18
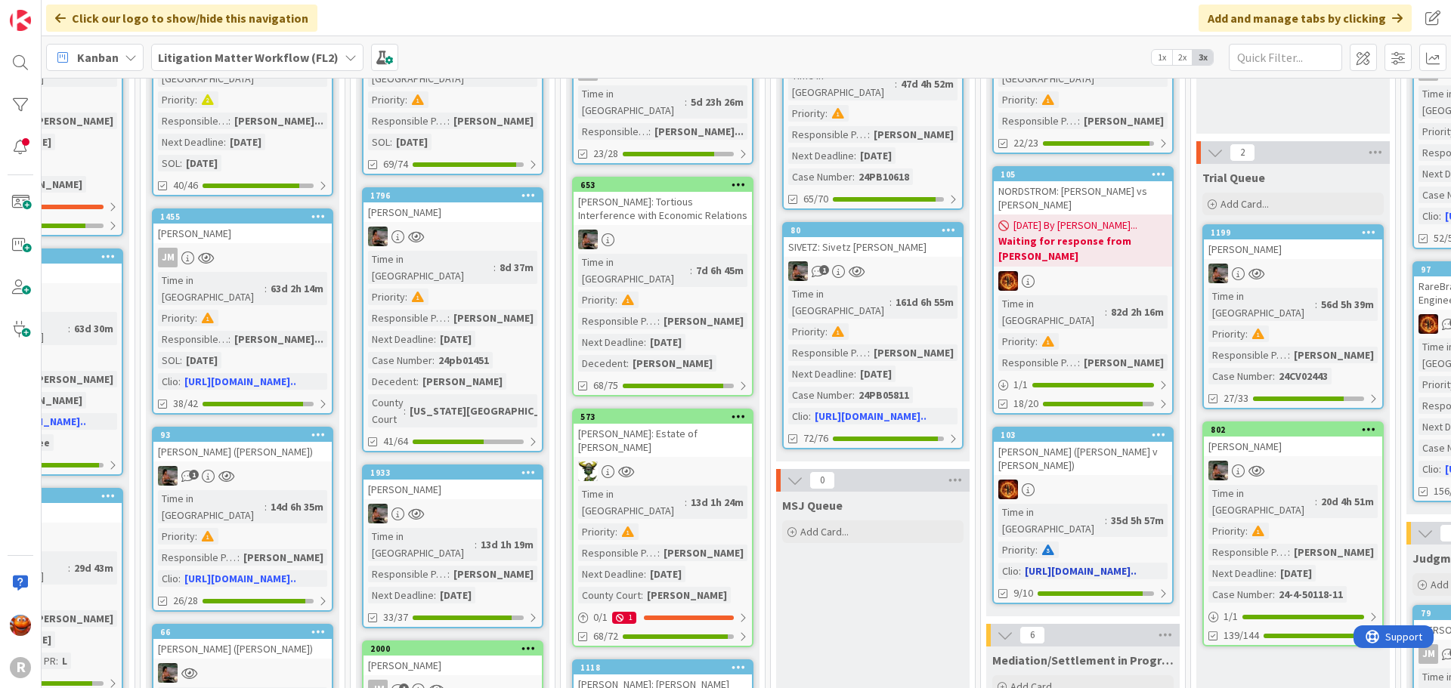
click at [1116, 480] on div at bounding box center [1082, 490] width 178 height 20
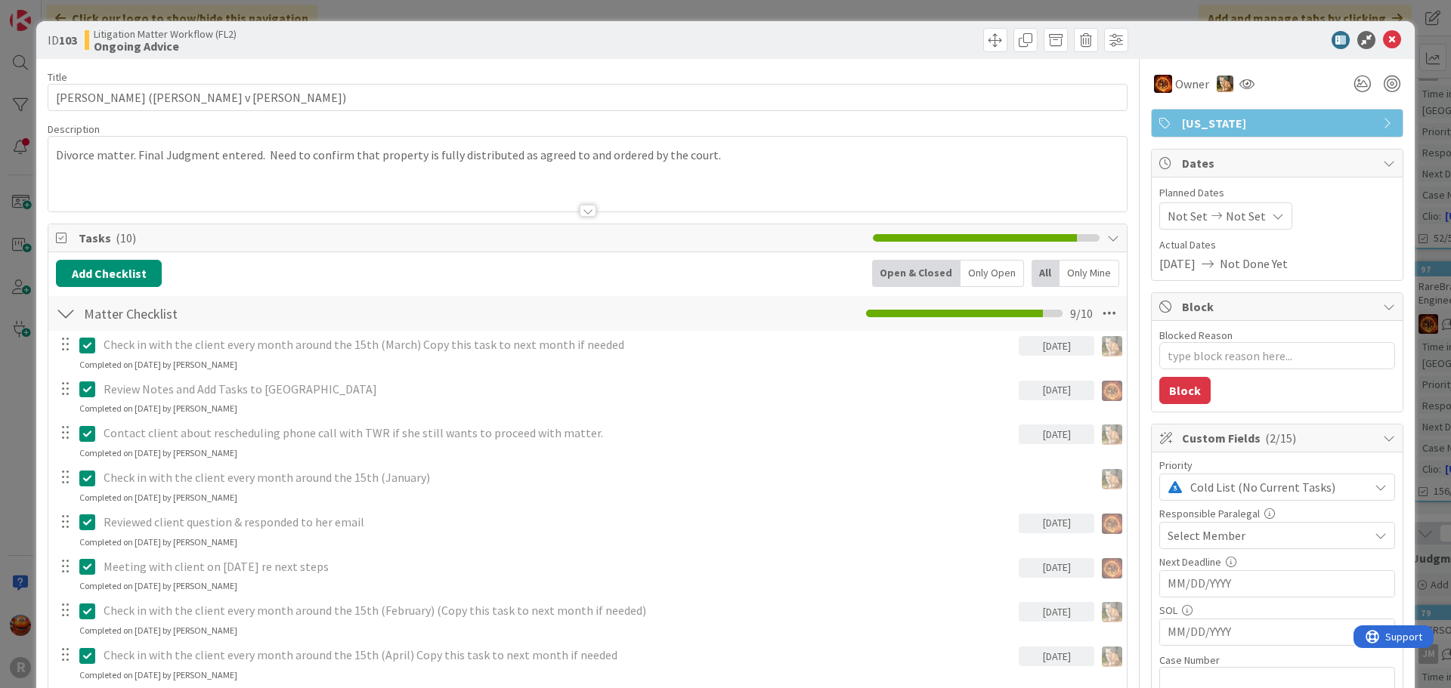
click at [1225, 536] on span "Select Member" at bounding box center [1206, 536] width 78 height 18
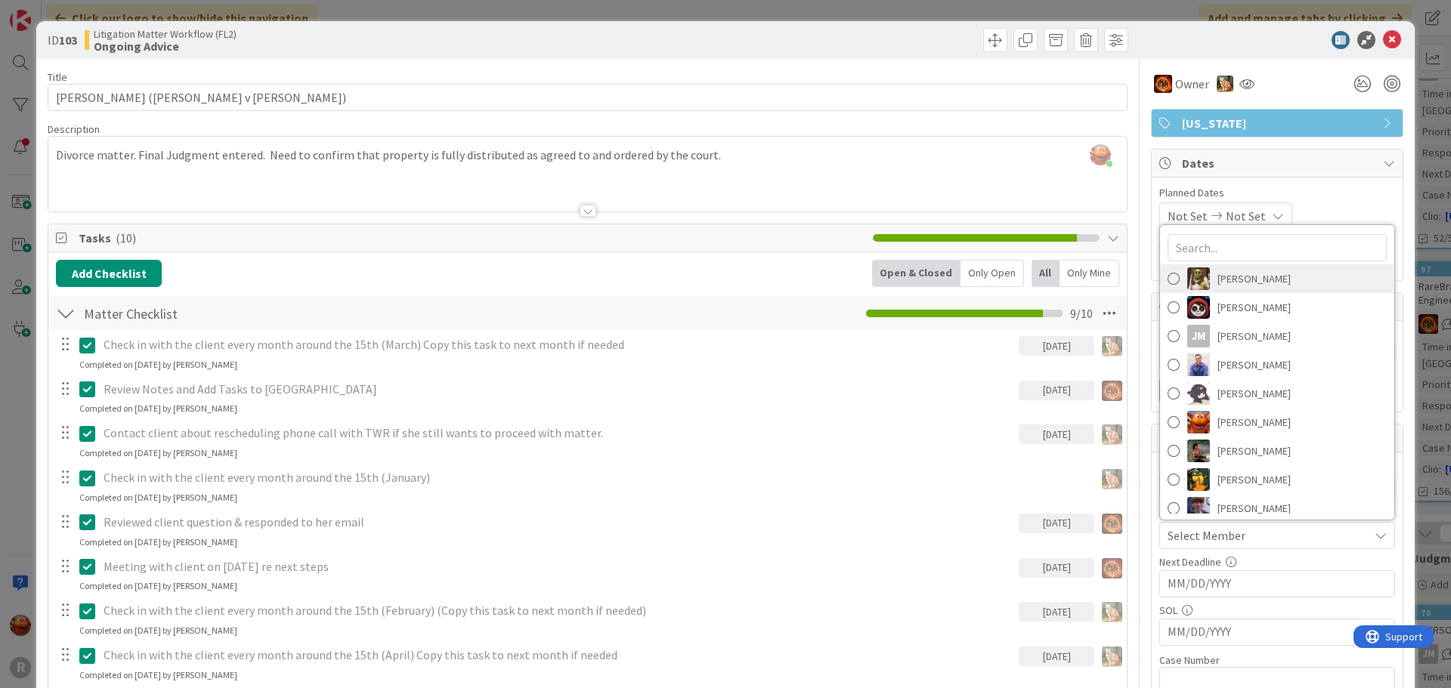
click at [1241, 288] on span "[PERSON_NAME]" at bounding box center [1253, 278] width 73 height 23
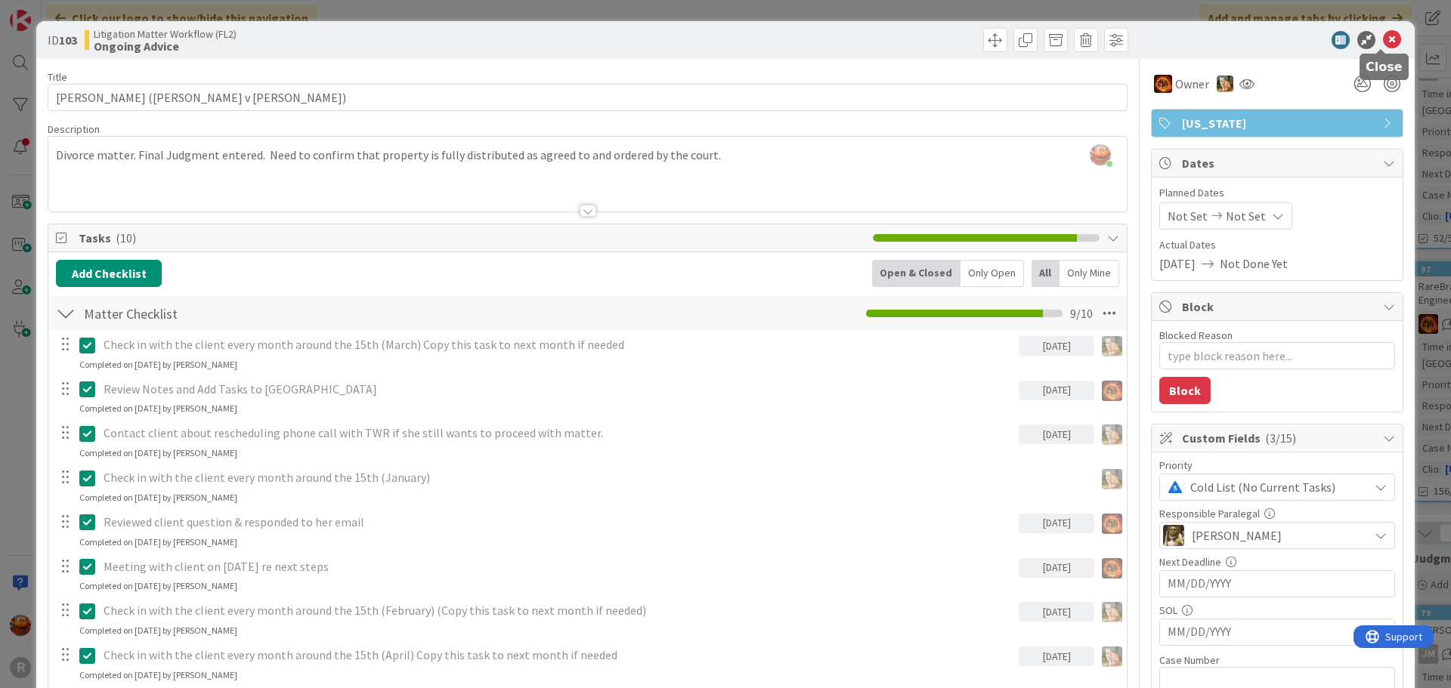
click at [1383, 34] on icon at bounding box center [1392, 40] width 18 height 18
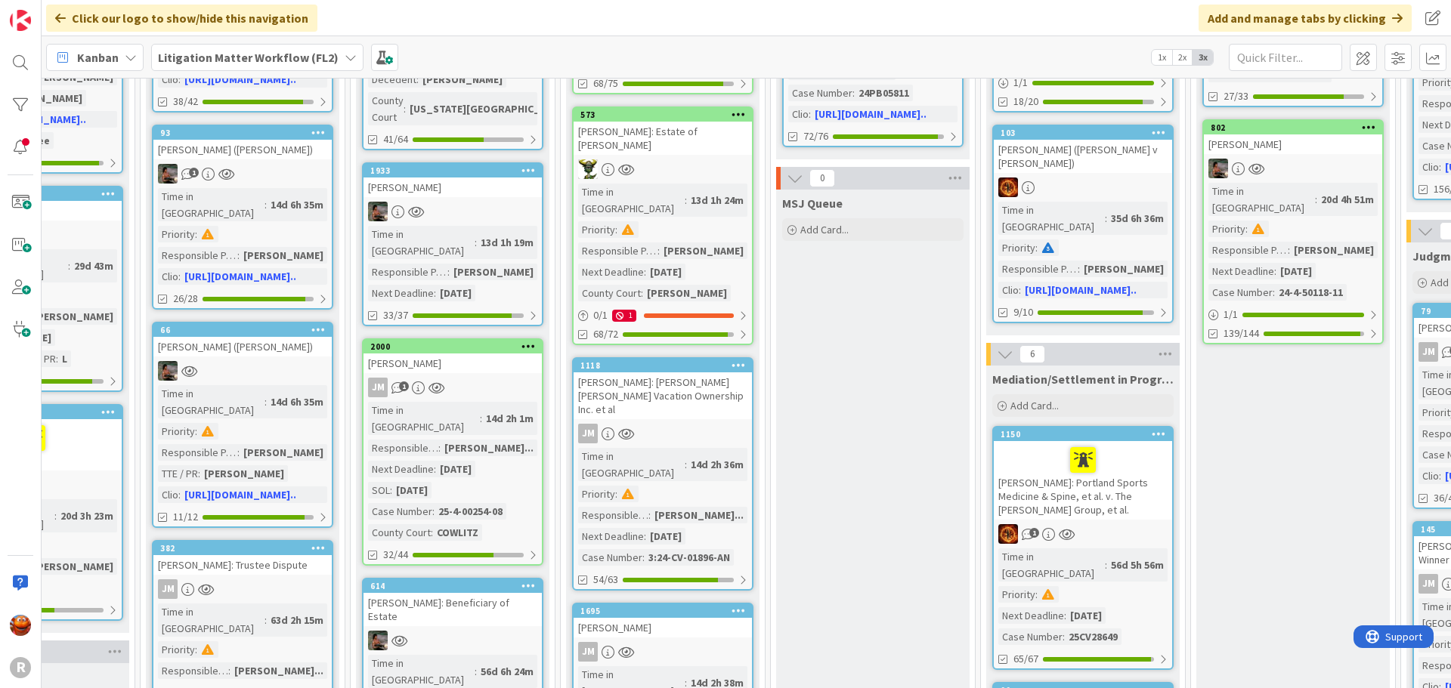
click at [1153, 441] on div "[PERSON_NAME]: Portland Sports Medicine & Spine, et al. v. The [PERSON_NAME] Gr…" at bounding box center [1082, 480] width 178 height 79
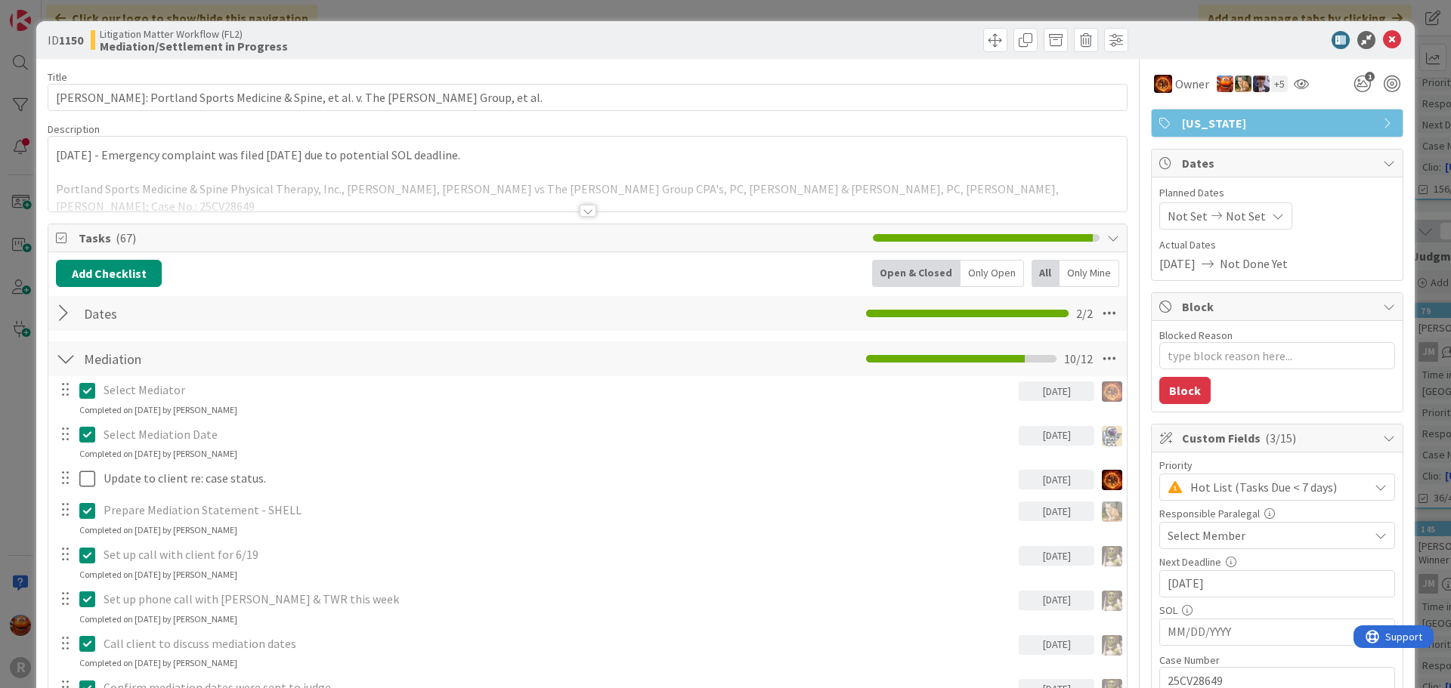
click at [1184, 527] on span "Select Member" at bounding box center [1206, 536] width 78 height 18
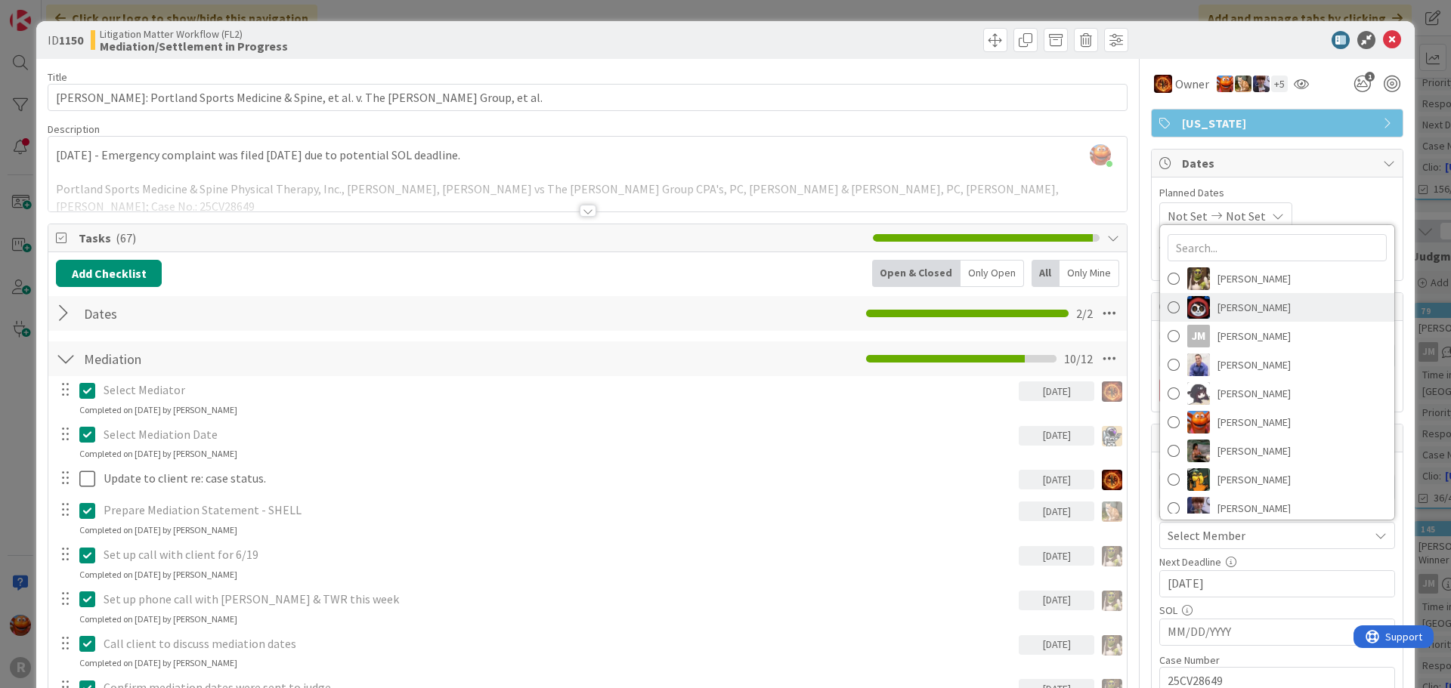
click at [1223, 294] on link "[PERSON_NAME]" at bounding box center [1277, 307] width 234 height 29
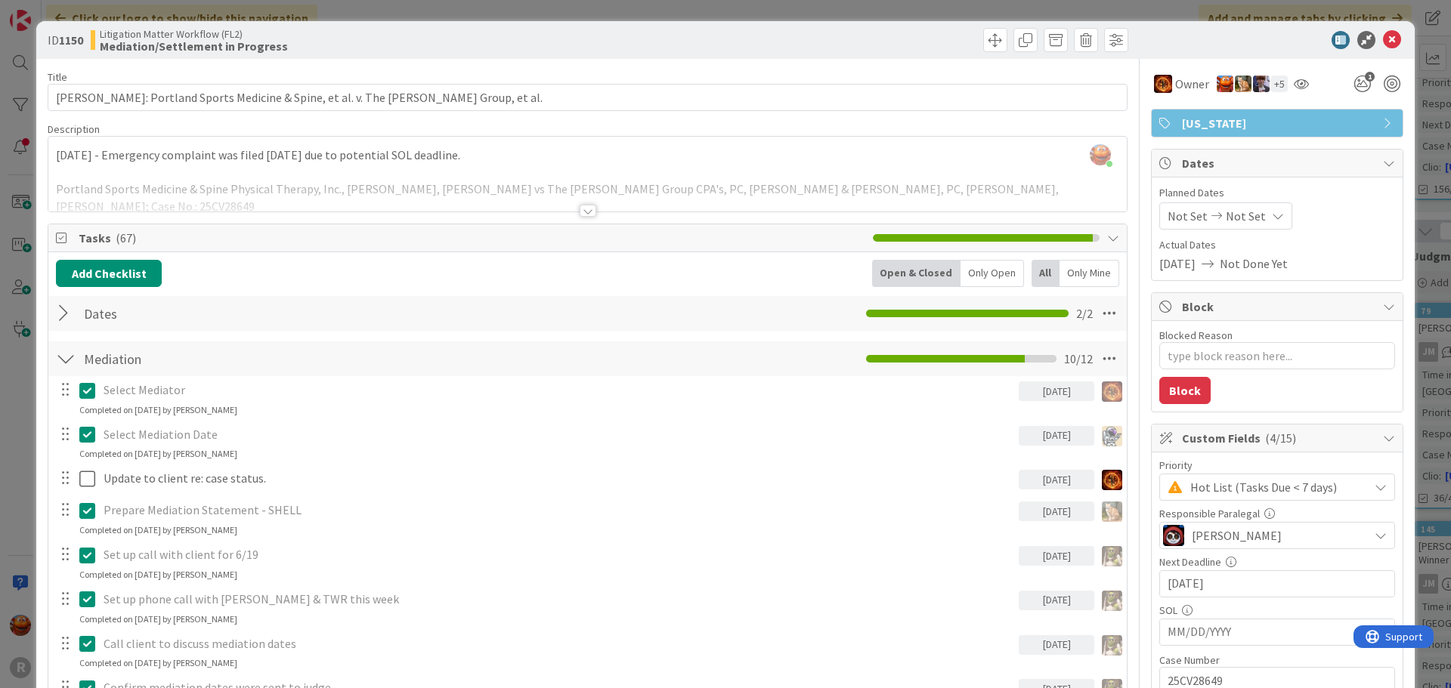
click at [1204, 547] on div "[PERSON_NAME]" at bounding box center [1277, 535] width 236 height 27
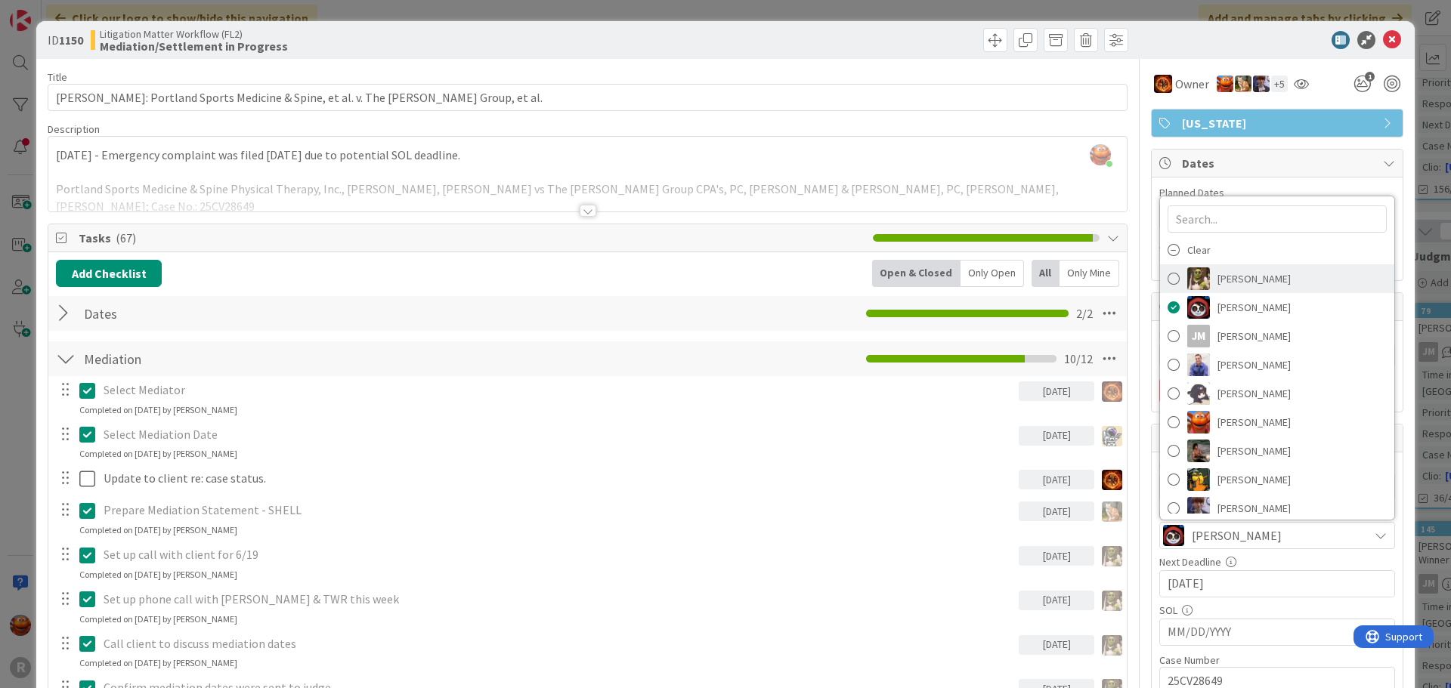
click at [1260, 274] on span "[PERSON_NAME]" at bounding box center [1253, 278] width 73 height 23
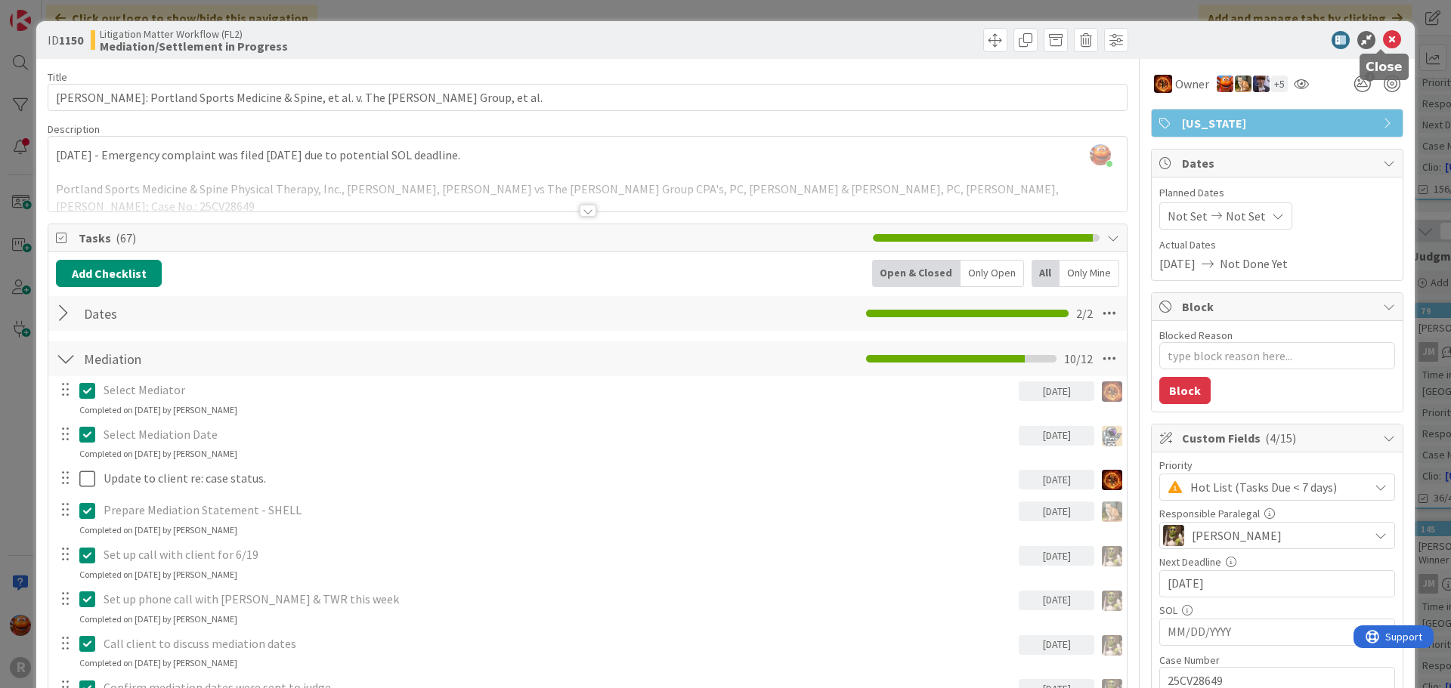
click at [1386, 39] on icon at bounding box center [1392, 40] width 18 height 18
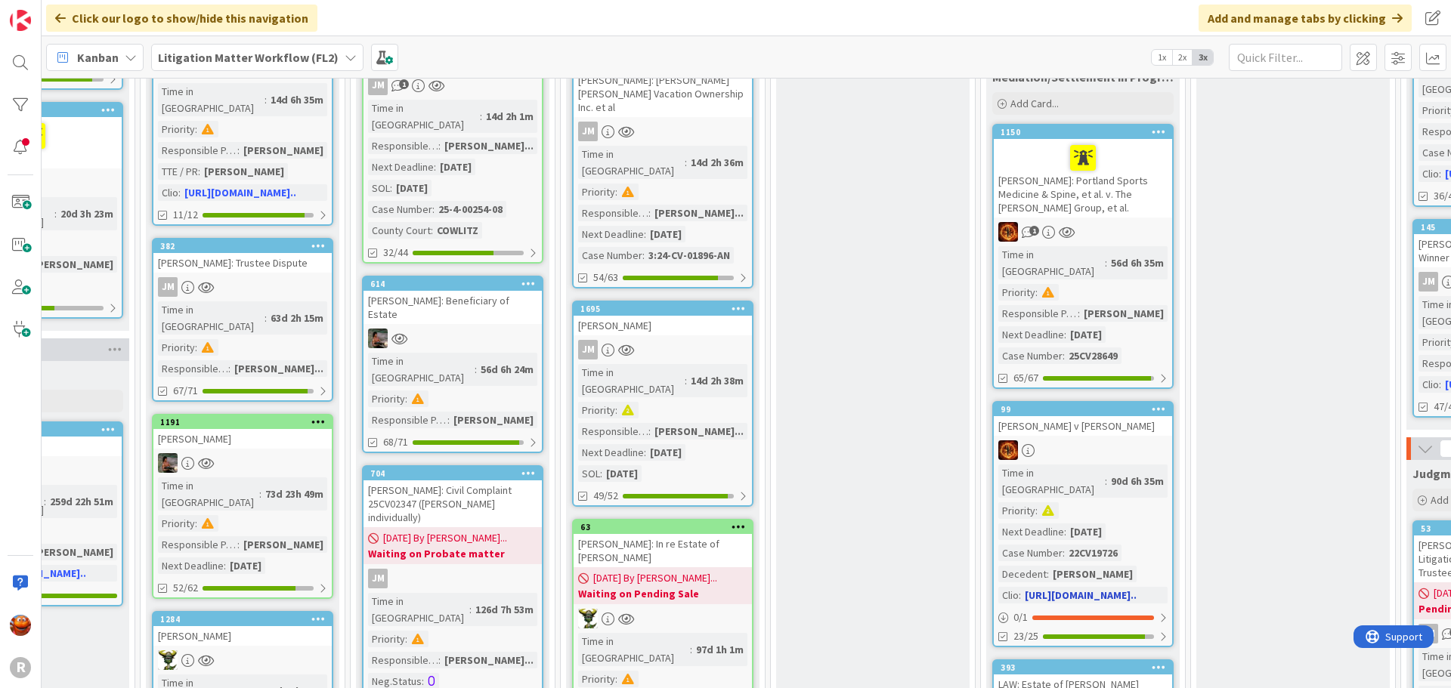
click at [1143, 465] on div "Time in Column : 90d 6h 35m Priority : Next Deadline : [DATE] Case Number : 22C…" at bounding box center [1082, 534] width 169 height 139
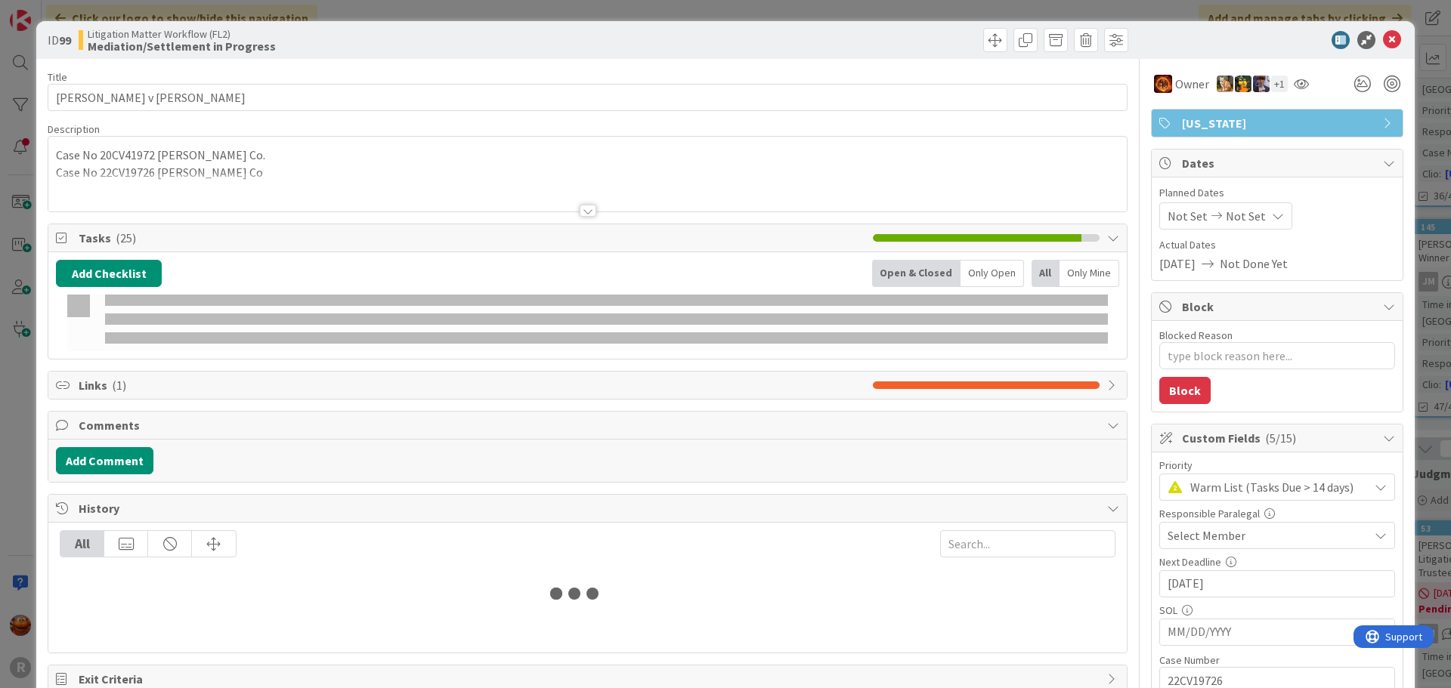
type textarea "x"
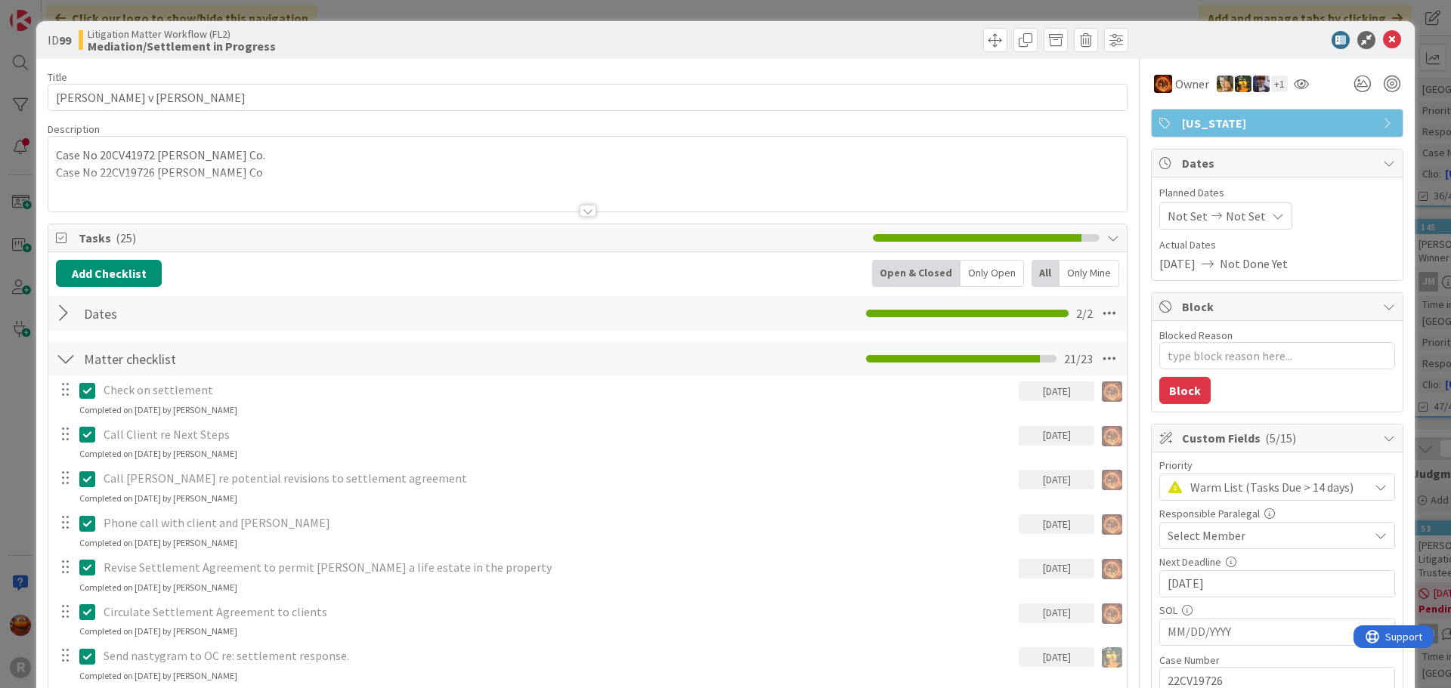
click at [1205, 531] on span "Select Member" at bounding box center [1206, 536] width 78 height 18
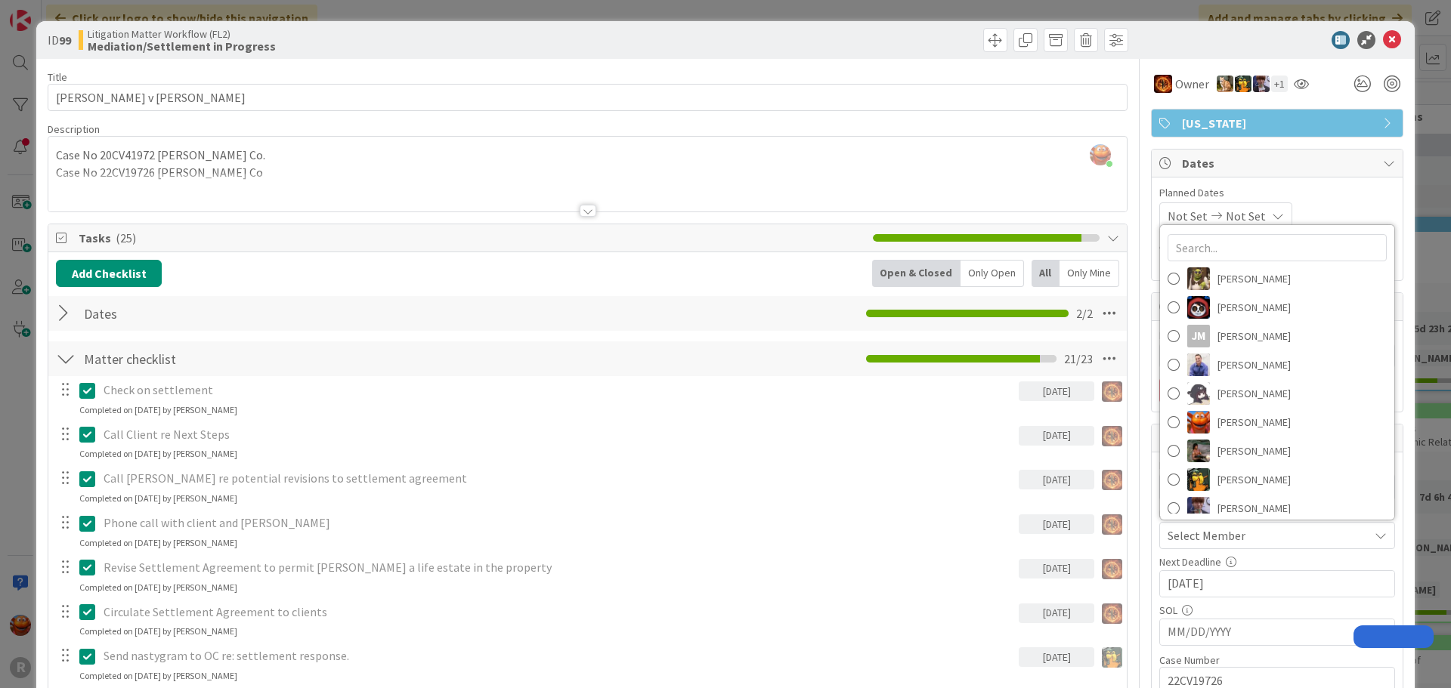
click at [1232, 270] on span "[PERSON_NAME]" at bounding box center [1253, 278] width 73 height 23
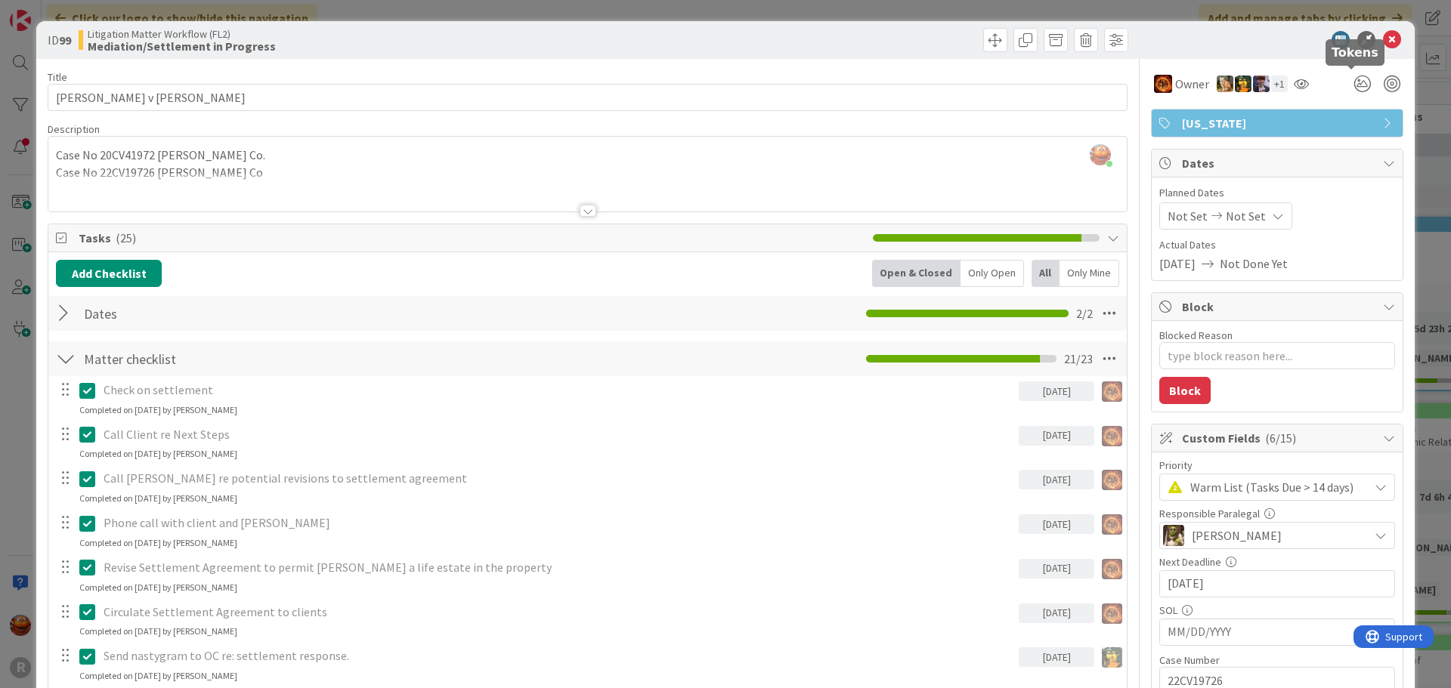
scroll to position [831, 723]
click at [1383, 44] on icon at bounding box center [1392, 40] width 18 height 18
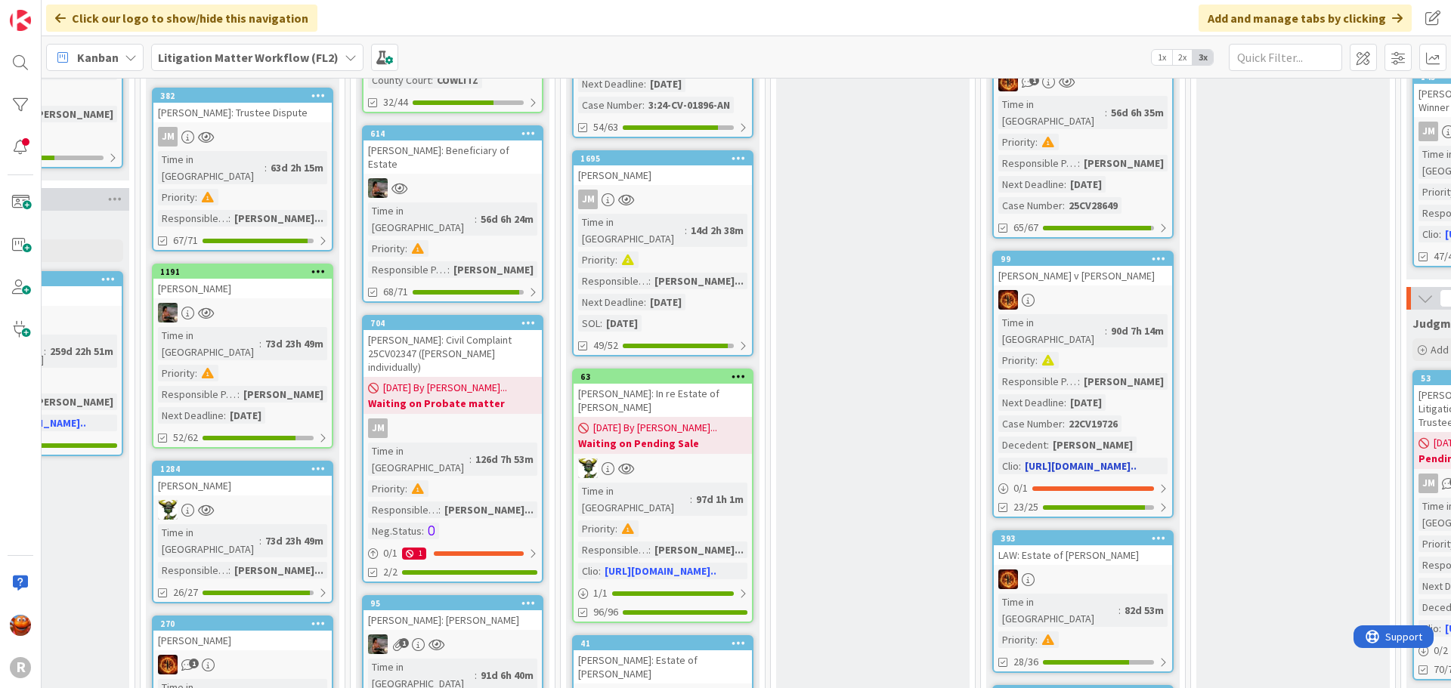
scroll to position [982, 723]
click at [1117, 569] on div at bounding box center [1082, 579] width 178 height 20
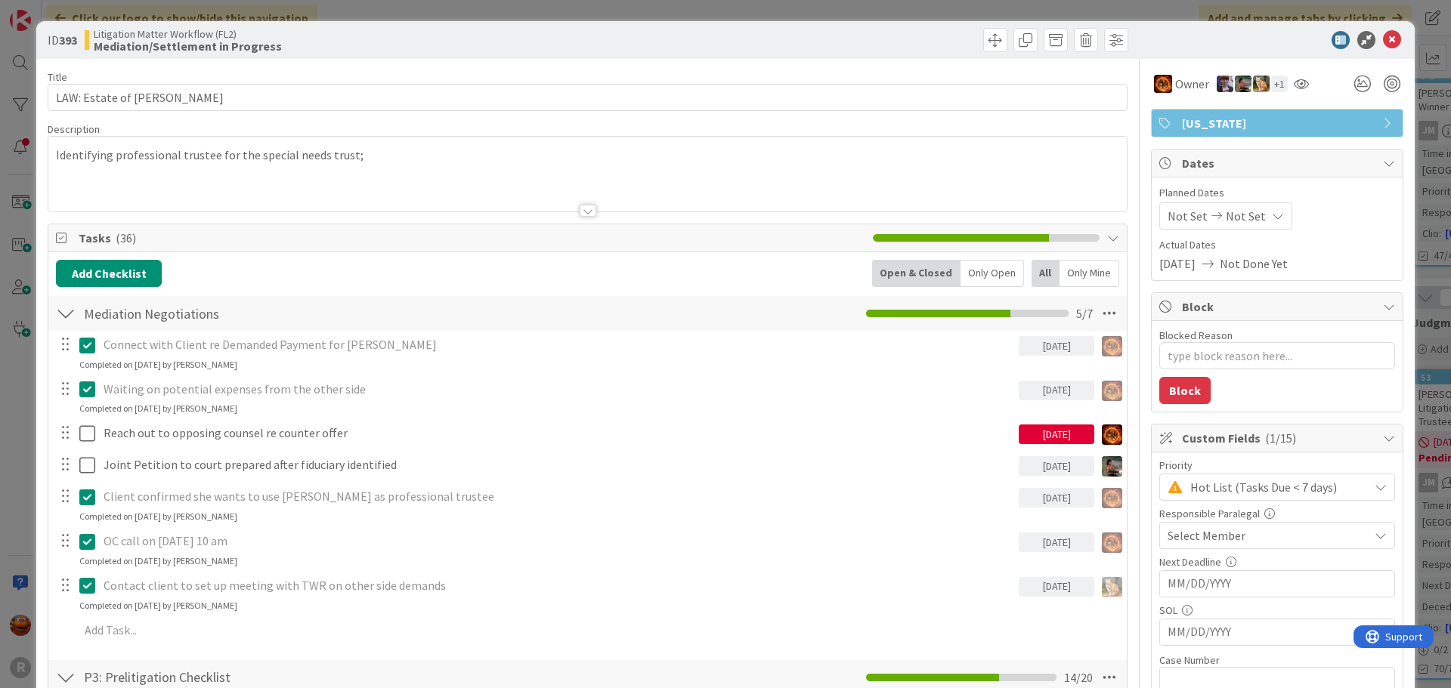
click at [1179, 541] on span "Select Member" at bounding box center [1206, 536] width 78 height 18
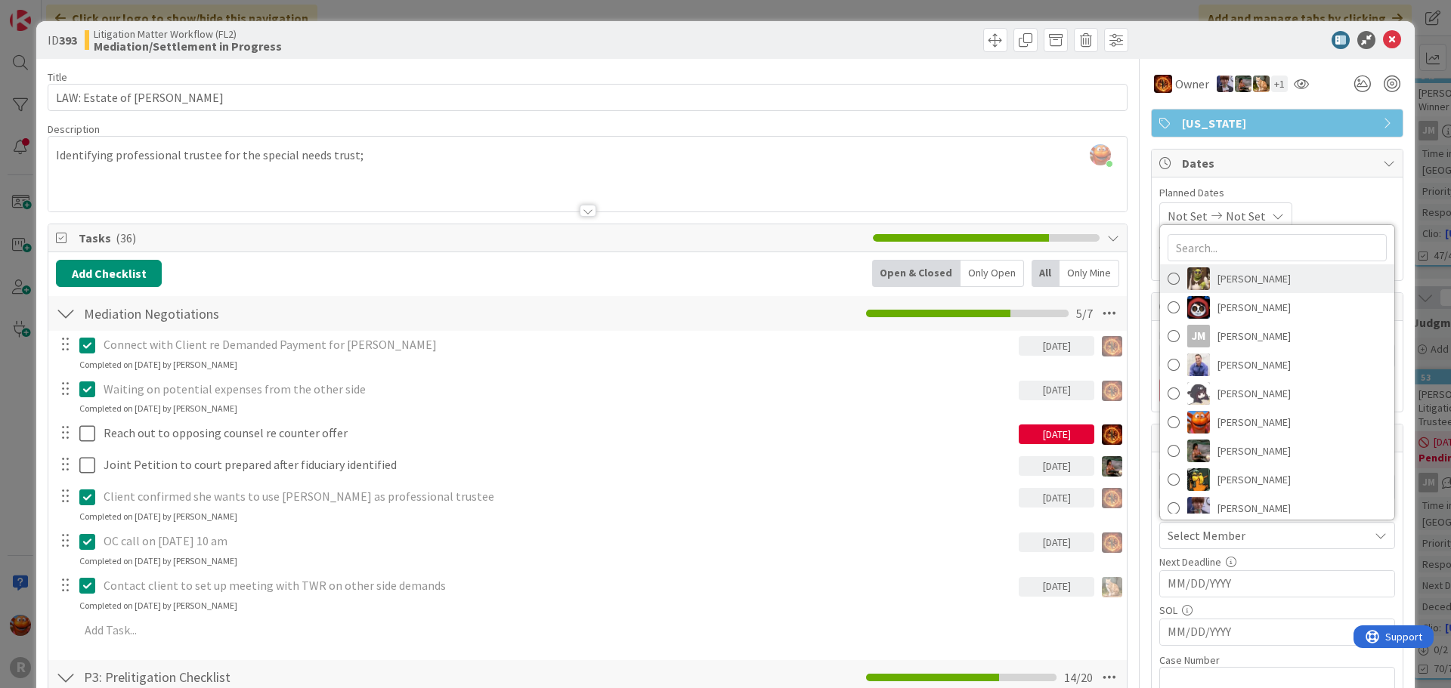
click at [1256, 278] on span "[PERSON_NAME]" at bounding box center [1253, 278] width 73 height 23
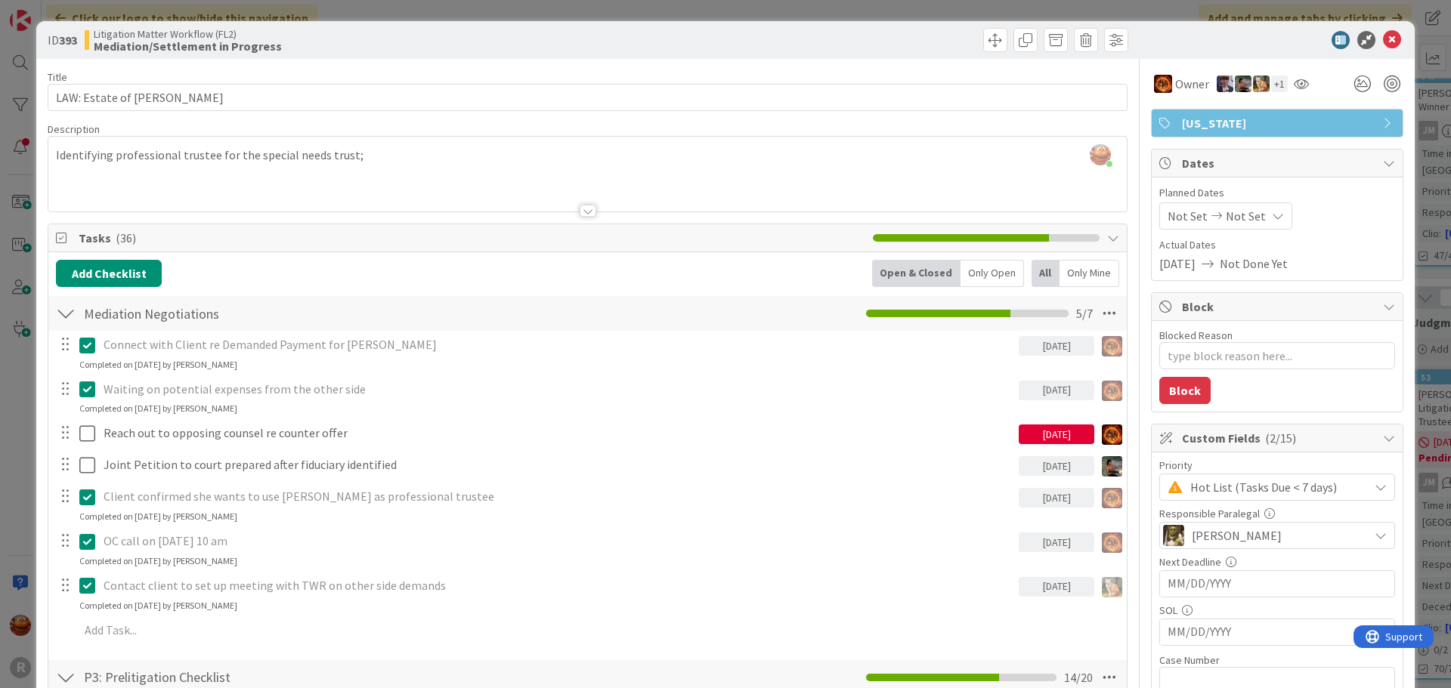
click at [1383, 39] on icon at bounding box center [1392, 40] width 18 height 18
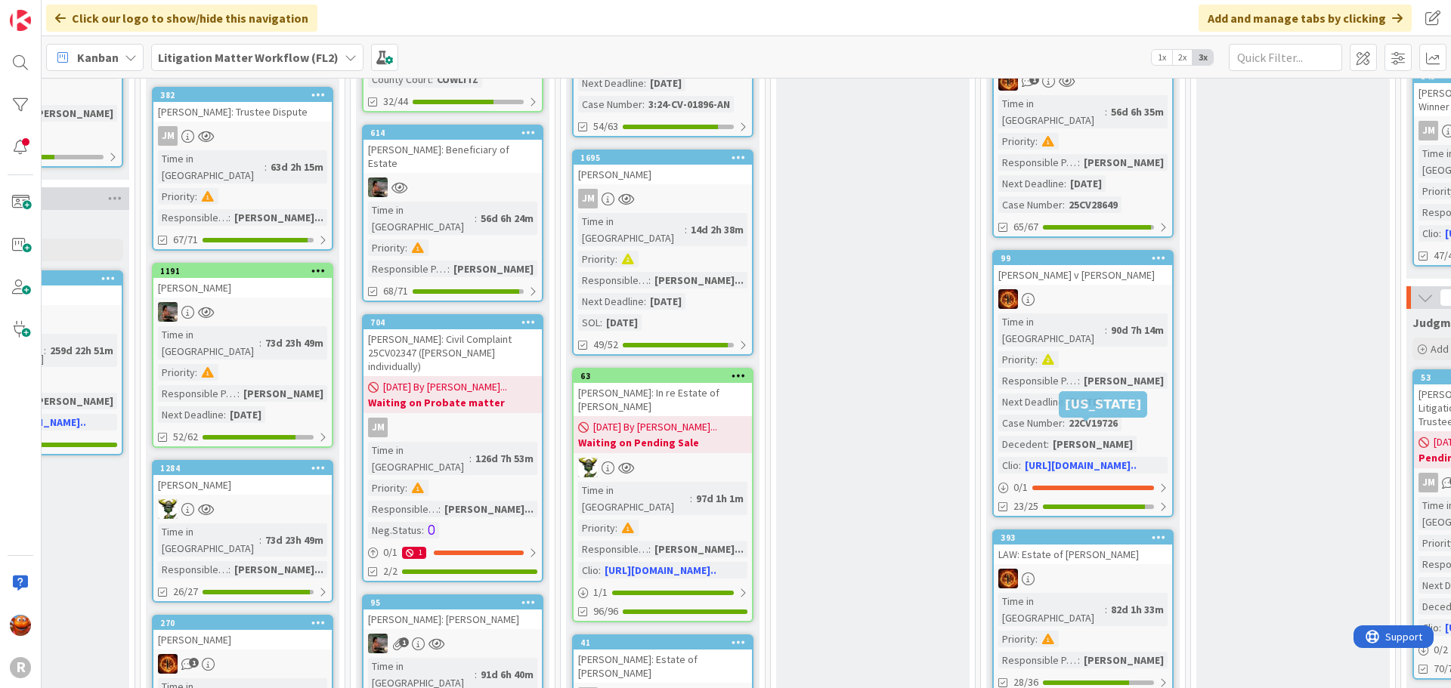
click at [1120, 530] on link "393 LAW: Estate of Lori Colson Time in Column : 82d 1h 33m Priority : Responsib…" at bounding box center [1082, 612] width 181 height 164
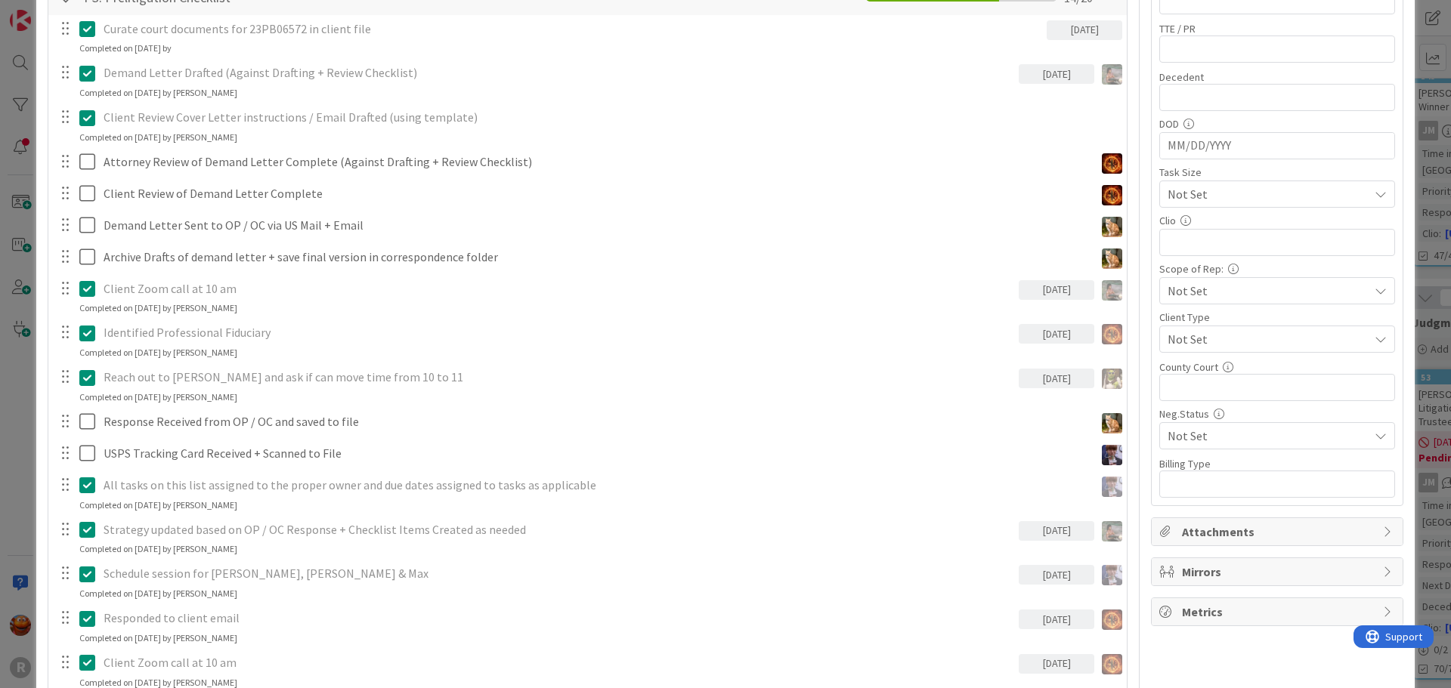
scroll to position [151, 0]
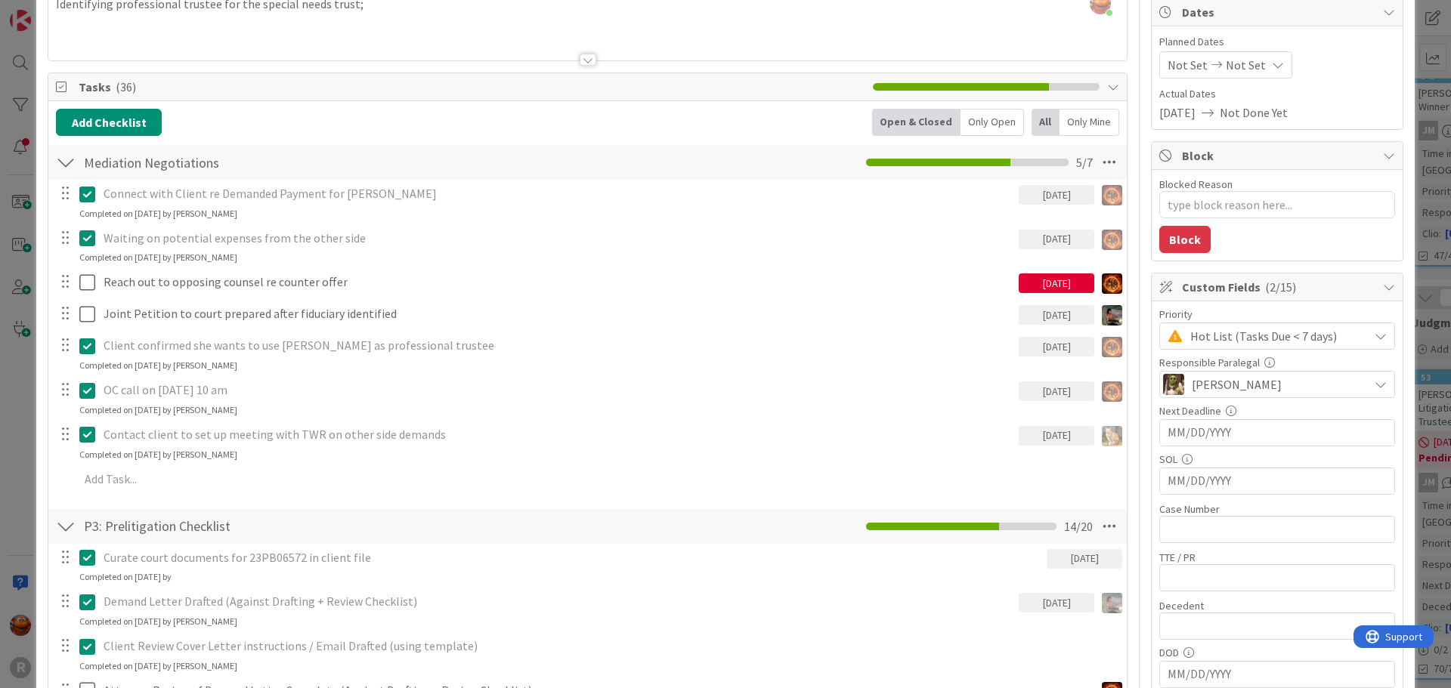
click at [1203, 382] on span "[PERSON_NAME]" at bounding box center [1236, 384] width 90 height 18
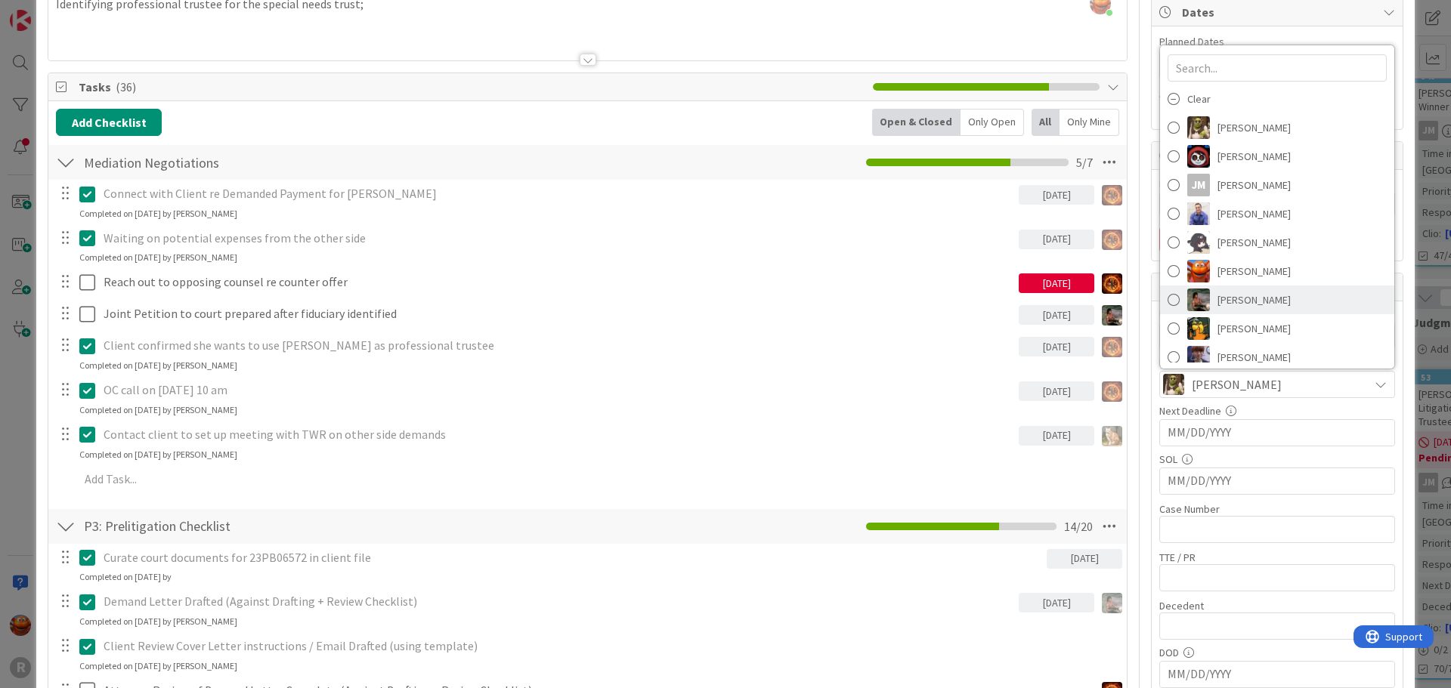
scroll to position [124, 0]
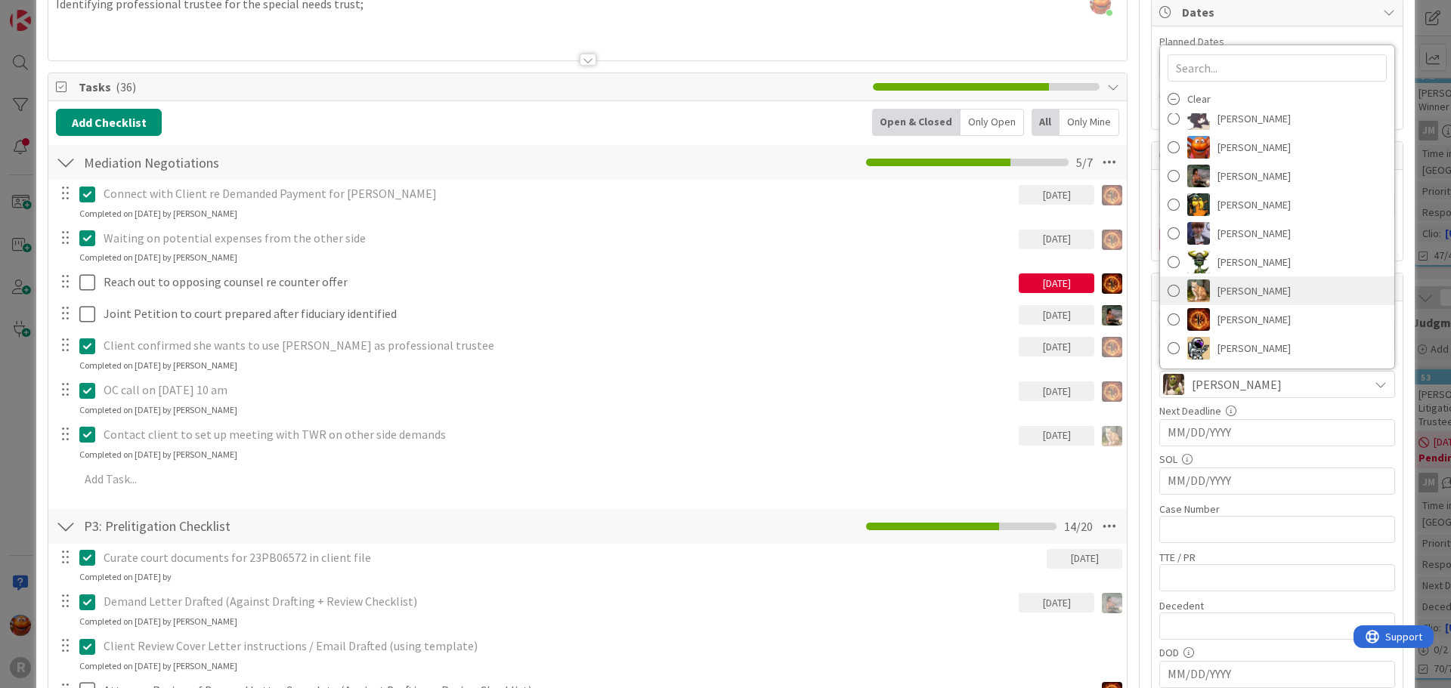
click at [1217, 293] on span "[PERSON_NAME]" at bounding box center [1253, 291] width 73 height 23
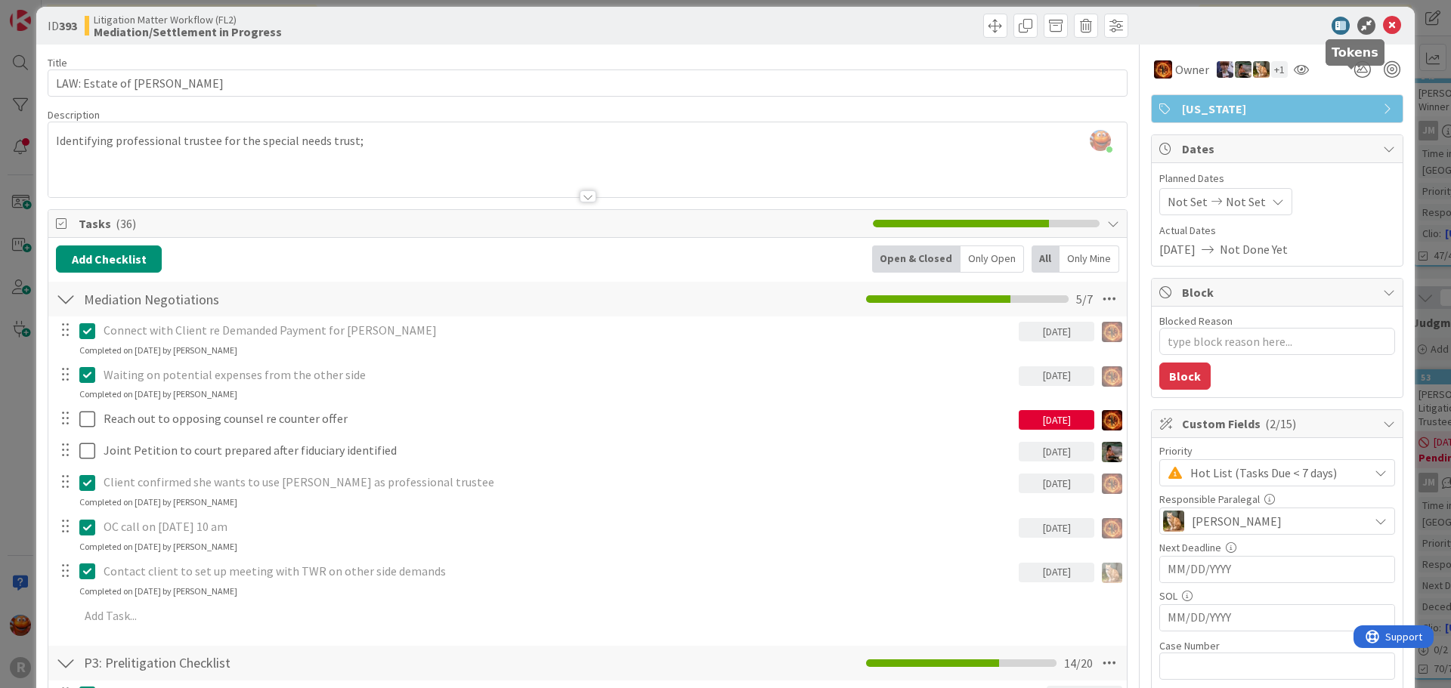
scroll to position [0, 0]
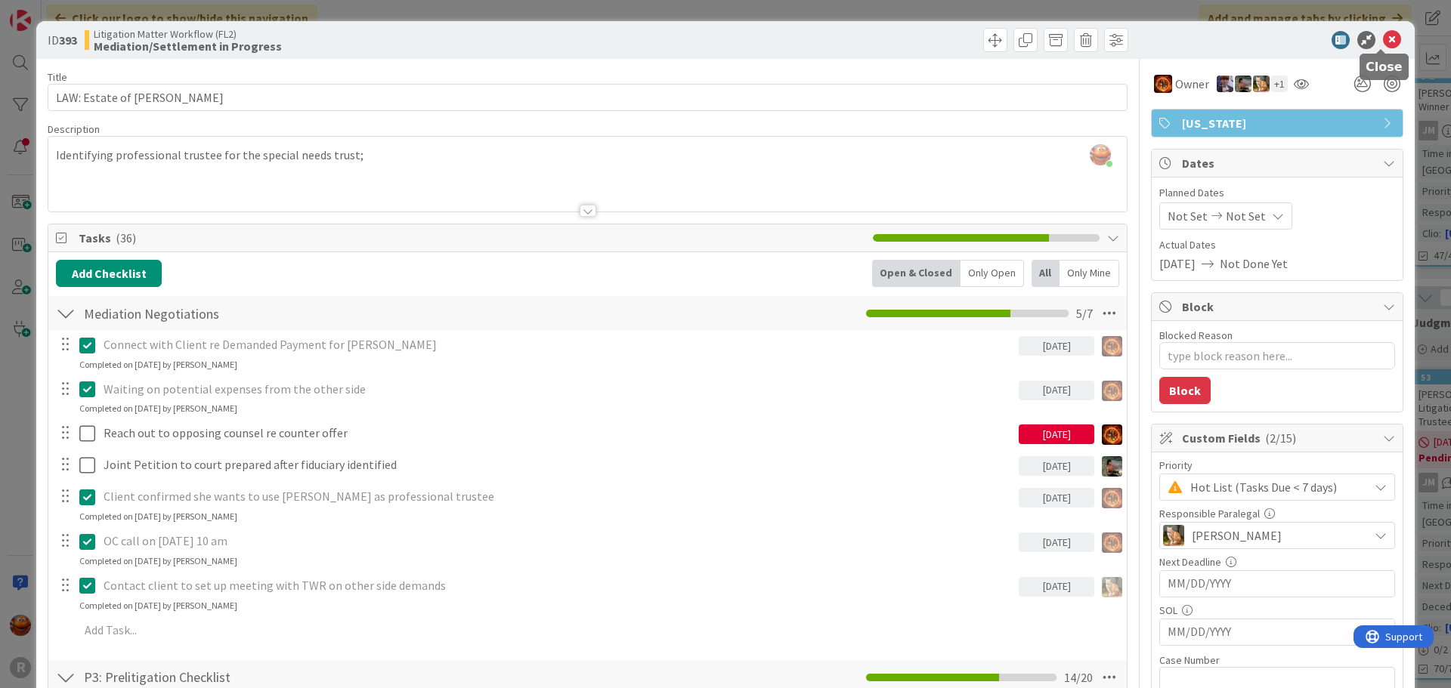
click at [1386, 34] on icon at bounding box center [1392, 40] width 18 height 18
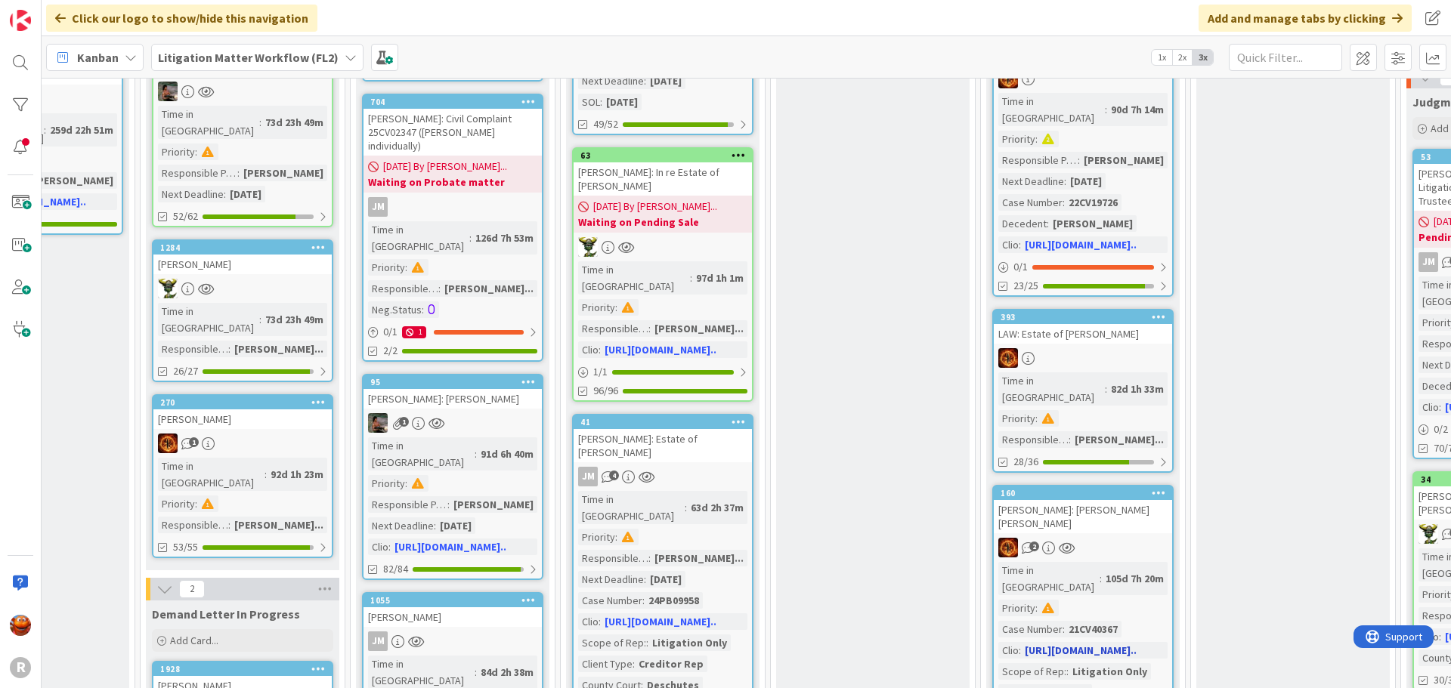
scroll to position [1209, 723]
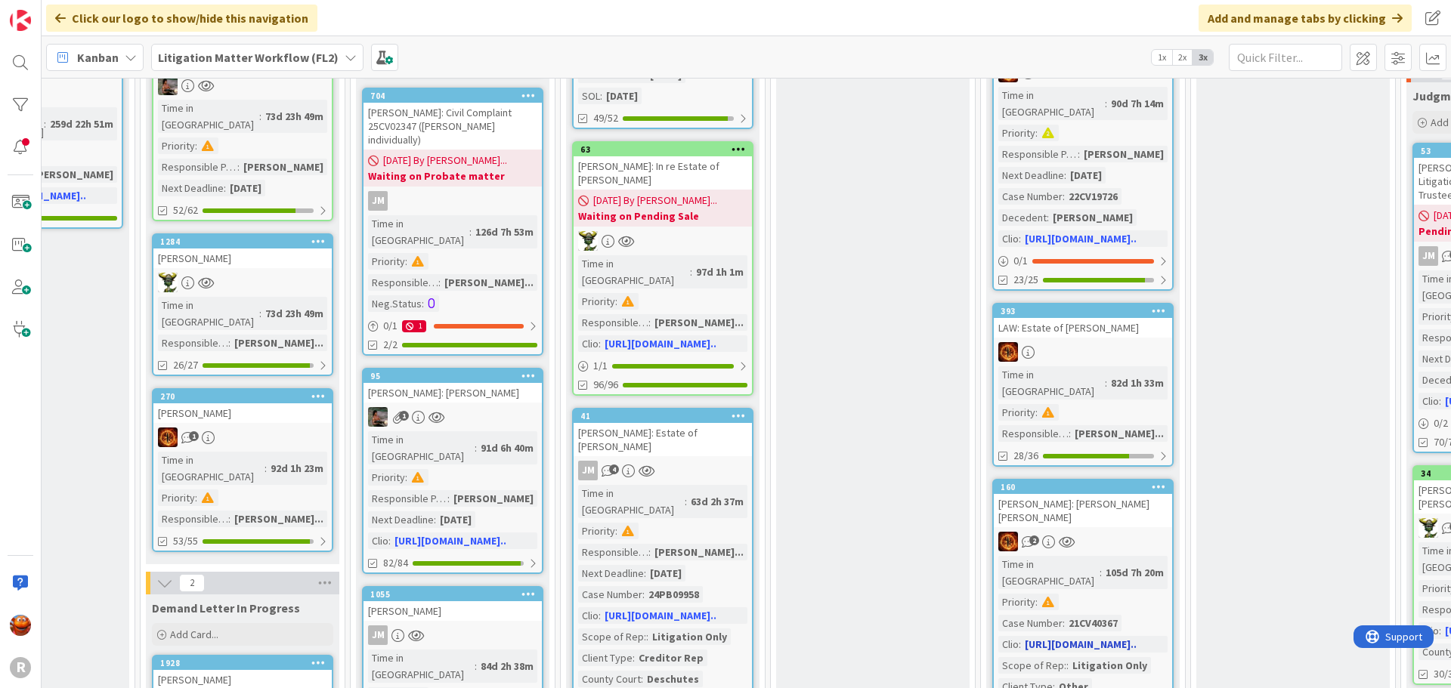
click at [1127, 532] on div "2" at bounding box center [1082, 542] width 178 height 20
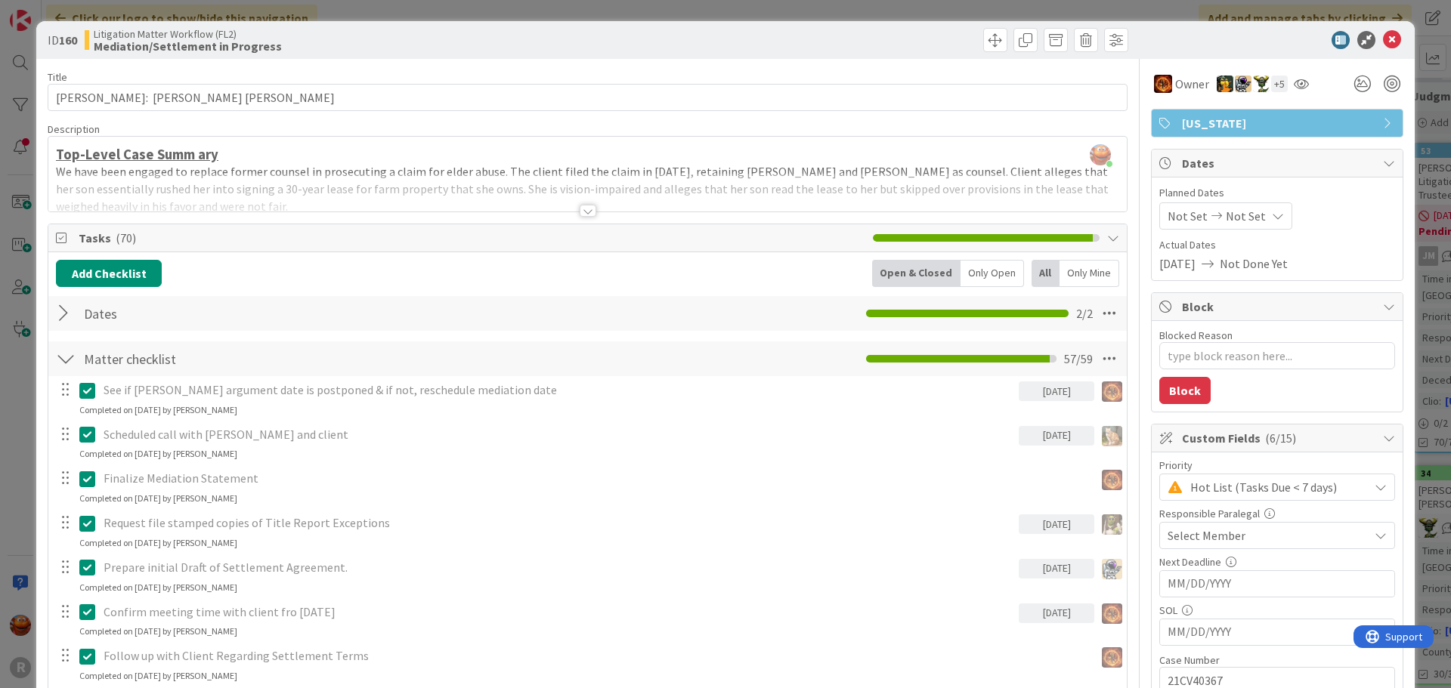
click at [1214, 537] on span "Select Member" at bounding box center [1206, 536] width 78 height 18
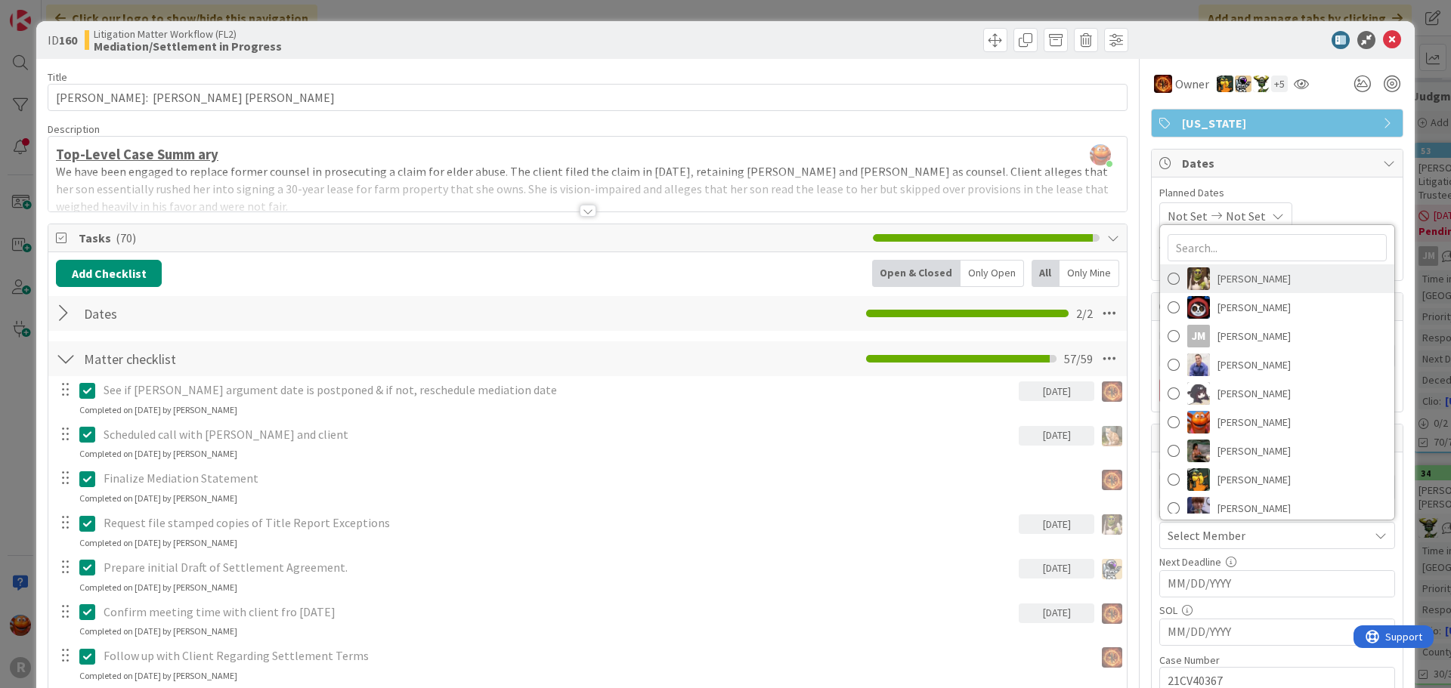
click at [1231, 281] on span "[PERSON_NAME]" at bounding box center [1253, 278] width 73 height 23
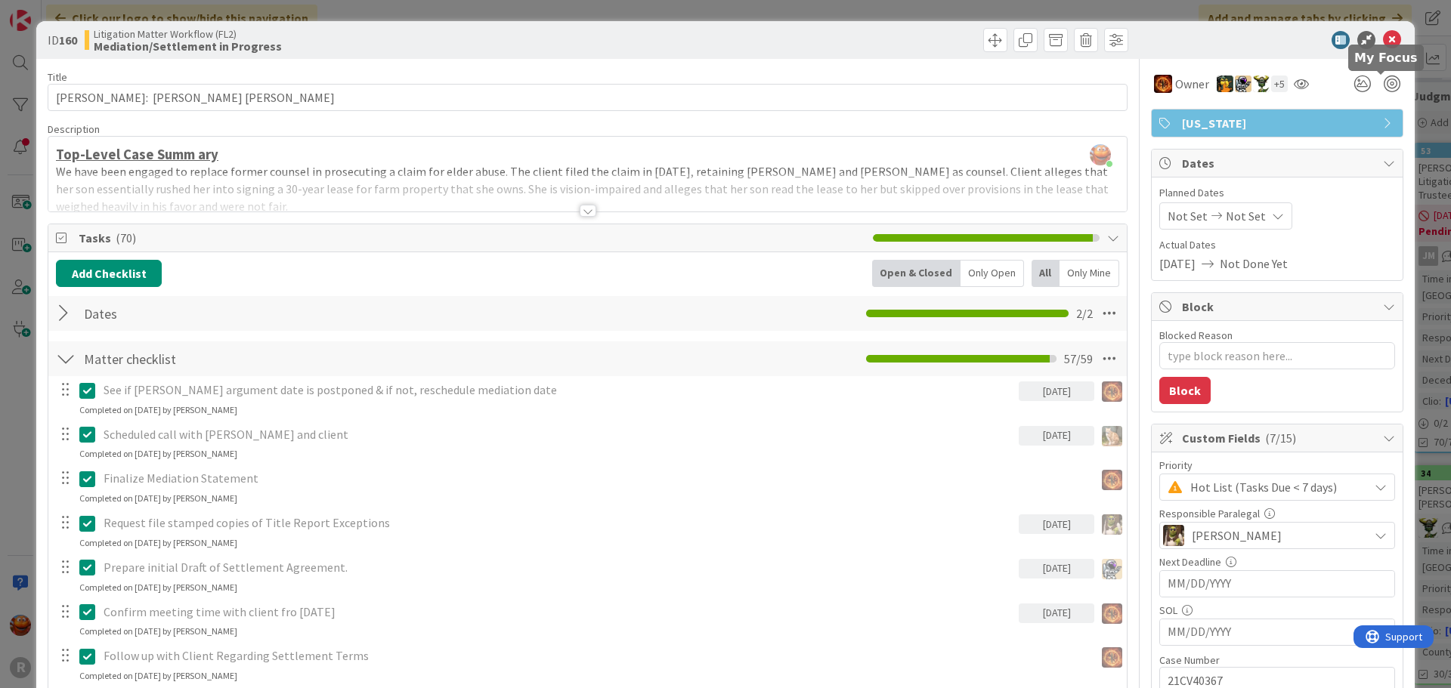
click at [1383, 37] on icon at bounding box center [1392, 40] width 18 height 18
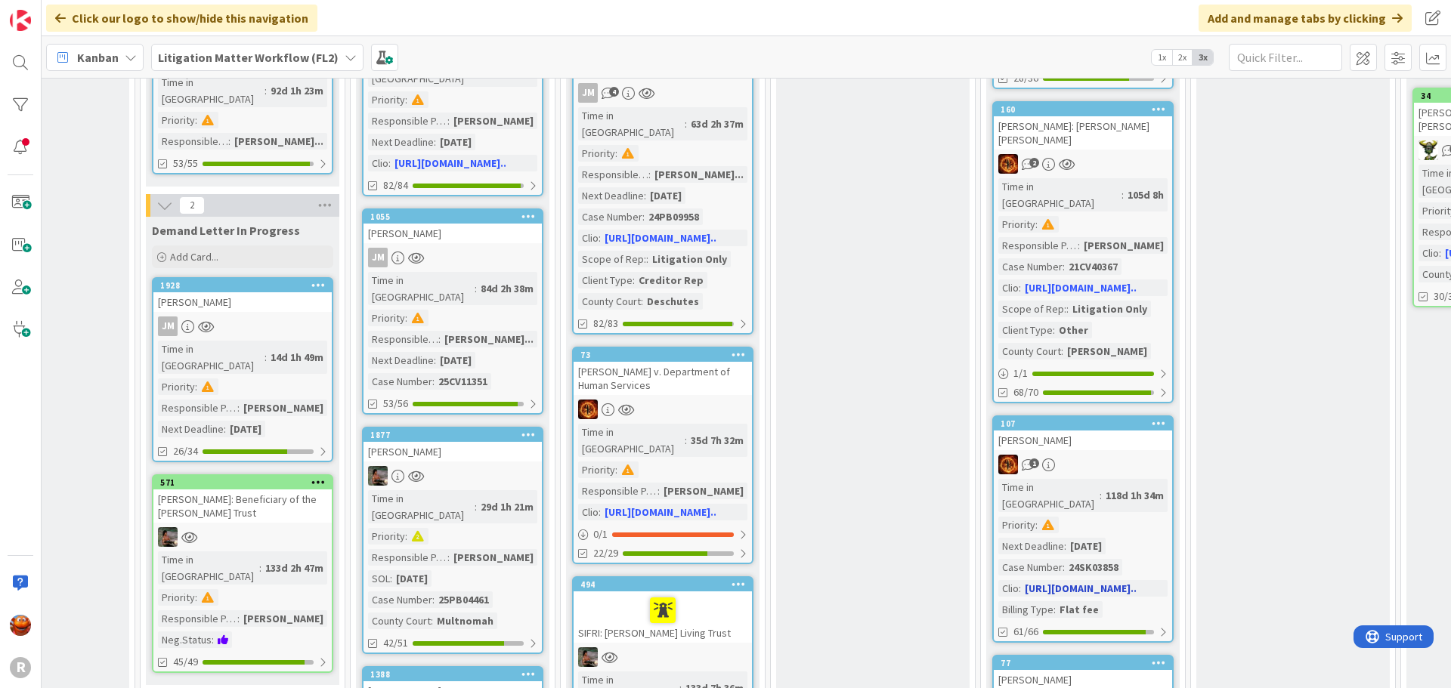
click at [1146, 479] on div "Time in Column : 118d 1h 34m Priority : Next Deadline : 08/06/2025 Case Number …" at bounding box center [1082, 548] width 169 height 139
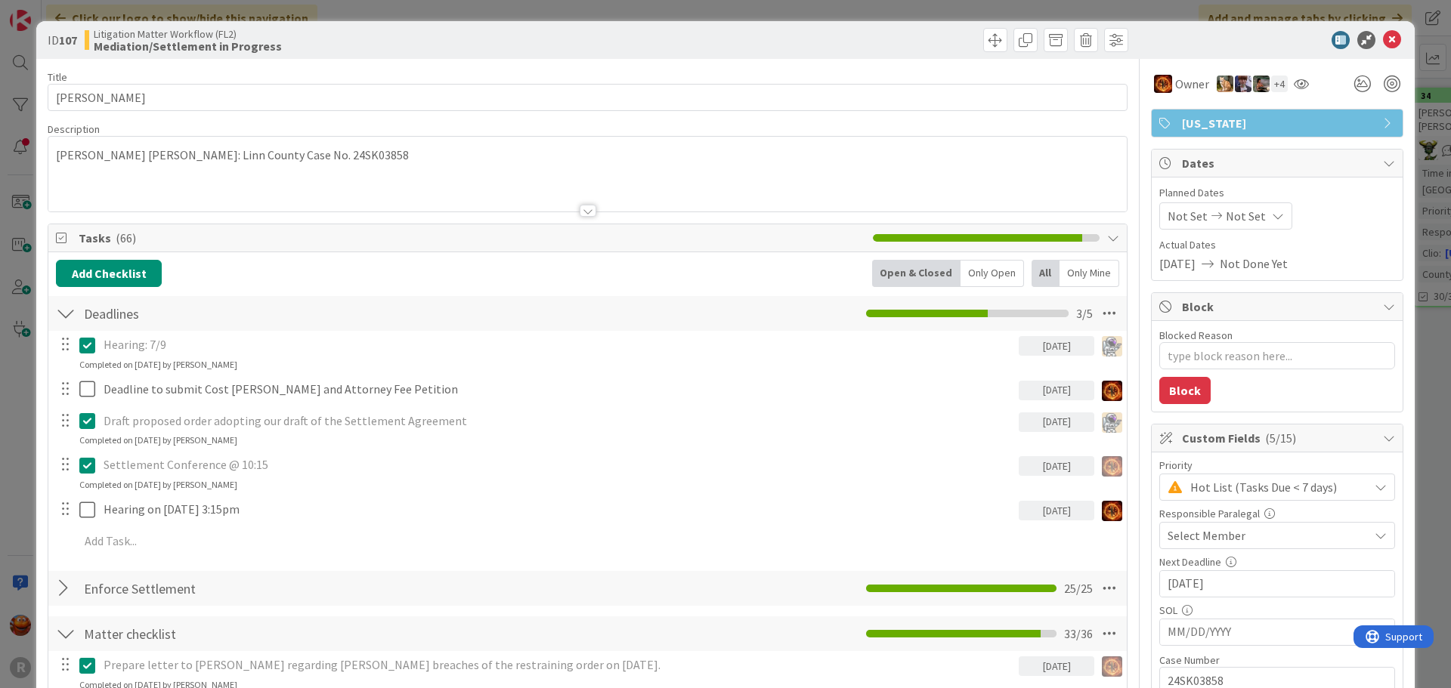
click at [1207, 539] on span "Select Member" at bounding box center [1206, 536] width 78 height 18
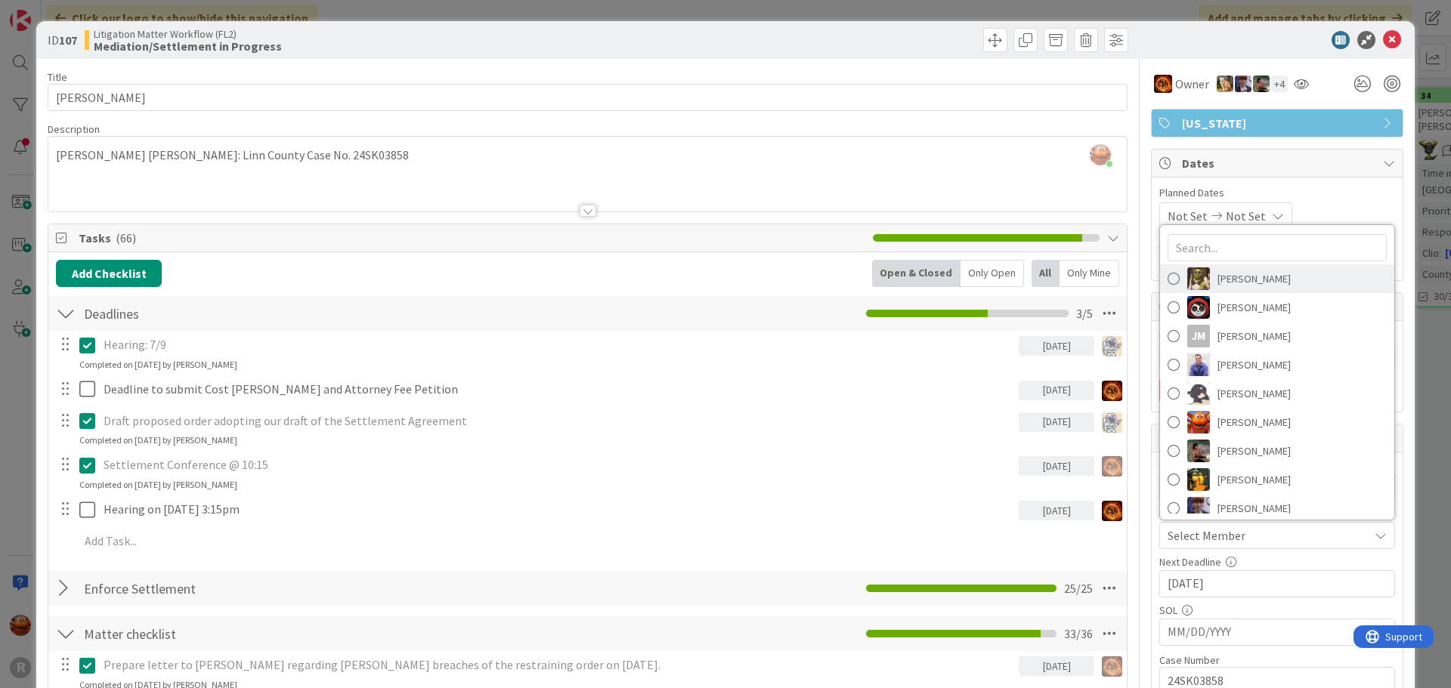
click at [1236, 285] on span "[PERSON_NAME]" at bounding box center [1253, 278] width 73 height 23
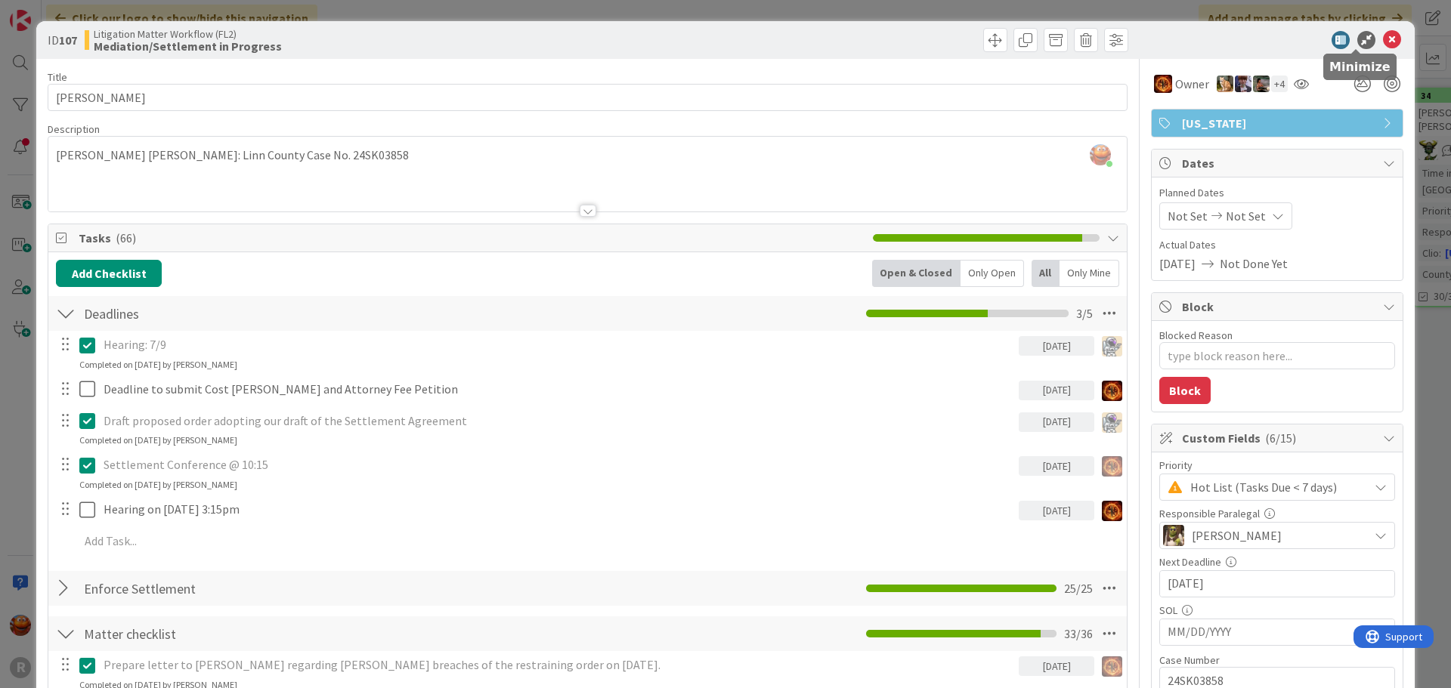
click at [1384, 40] on icon at bounding box center [1392, 40] width 18 height 18
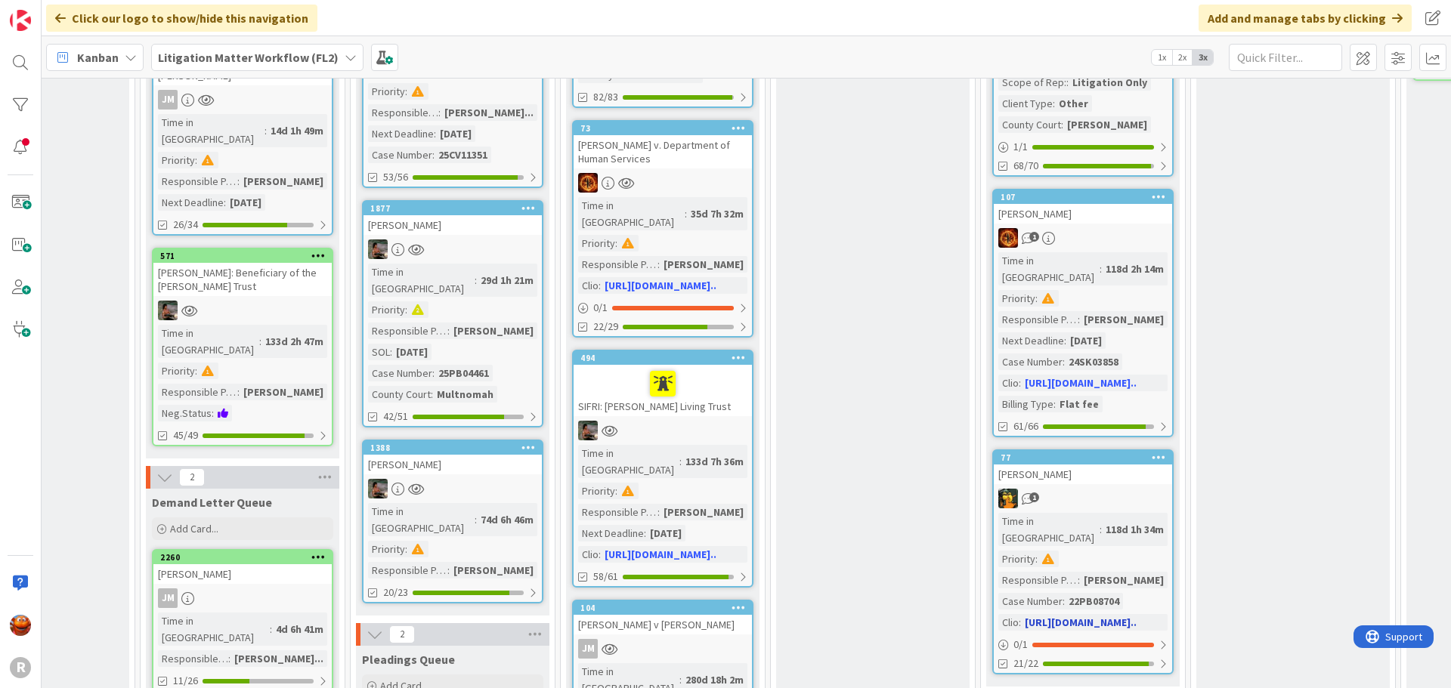
click at [1144, 465] on div "[PERSON_NAME]" at bounding box center [1082, 475] width 178 height 20
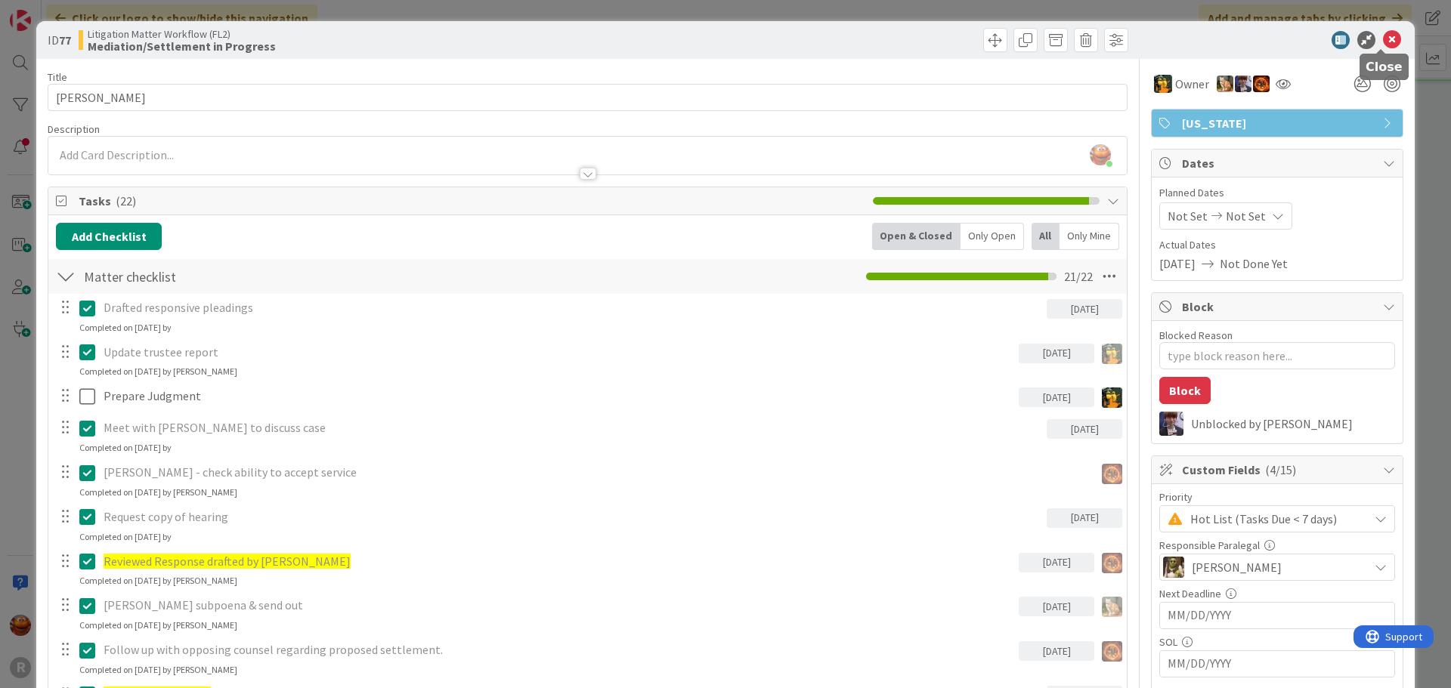
click at [1387, 40] on icon at bounding box center [1392, 40] width 18 height 18
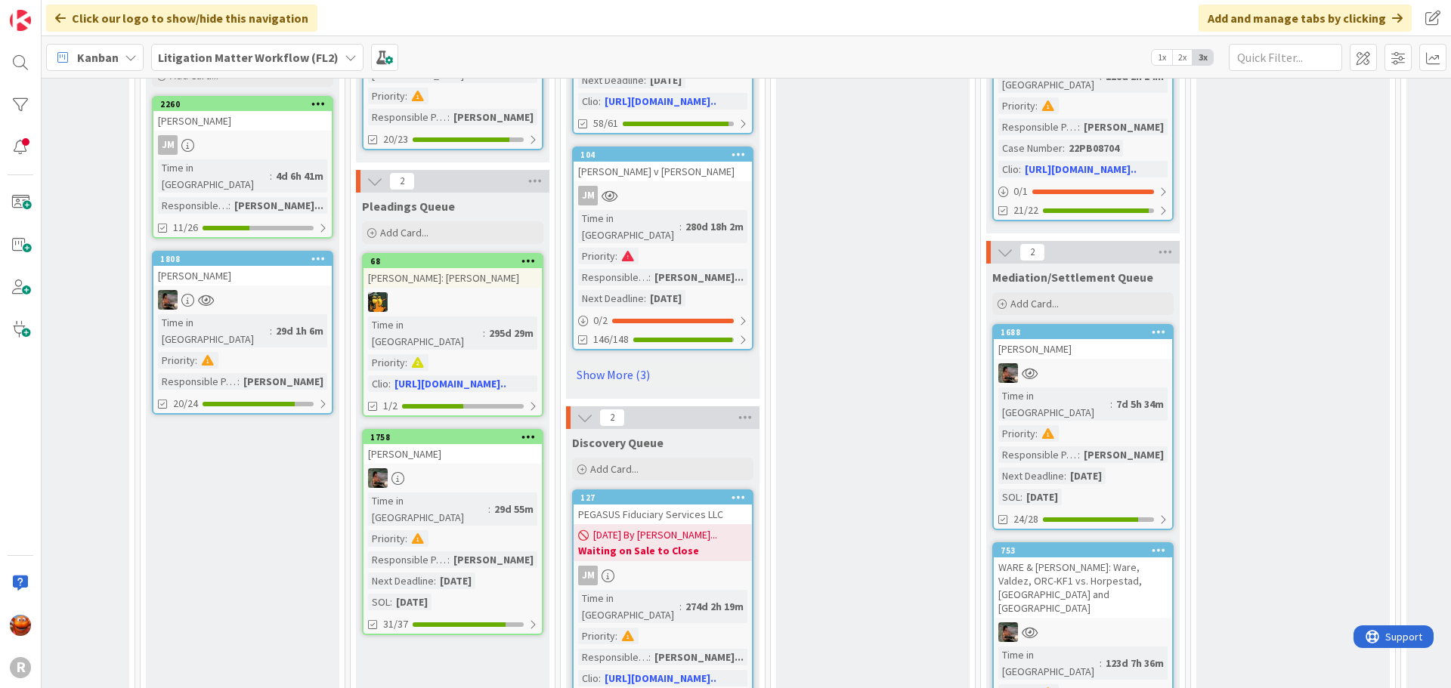
click at [1119, 363] on div at bounding box center [1082, 373] width 178 height 20
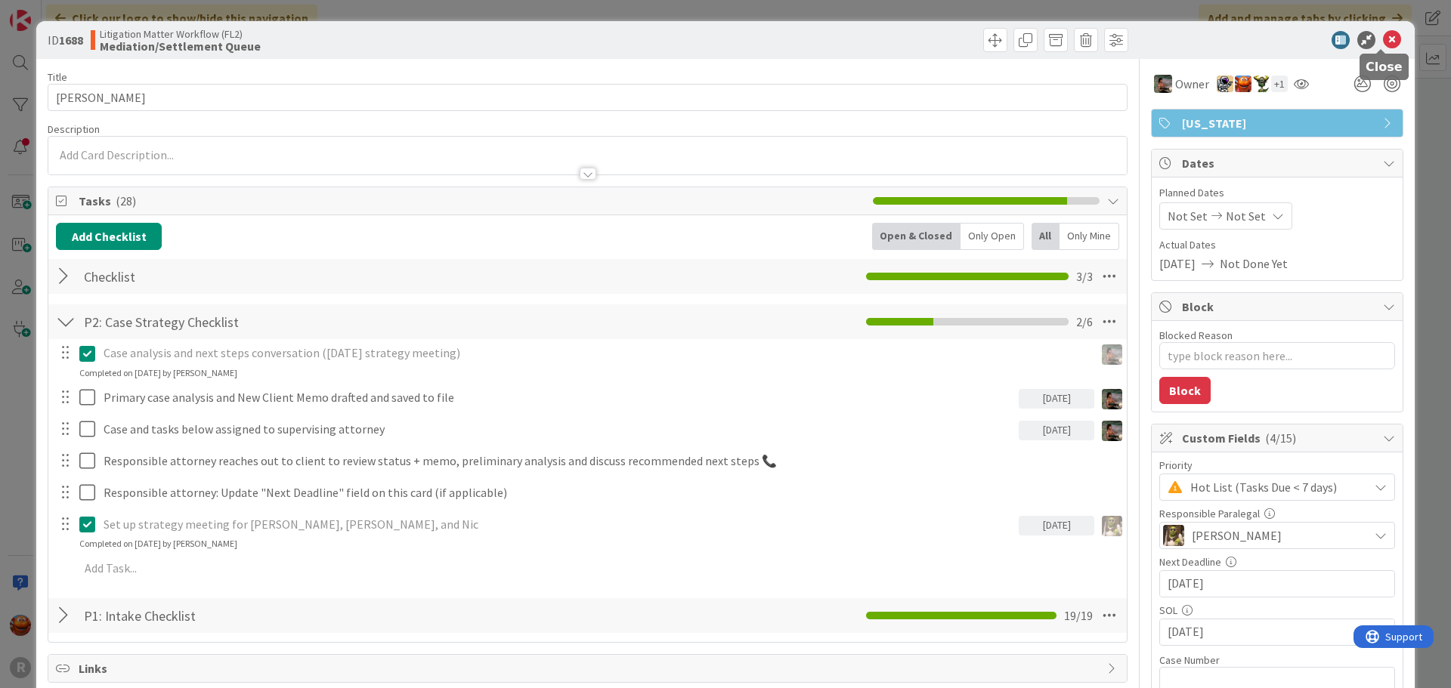
click at [1385, 39] on icon at bounding box center [1392, 40] width 18 height 18
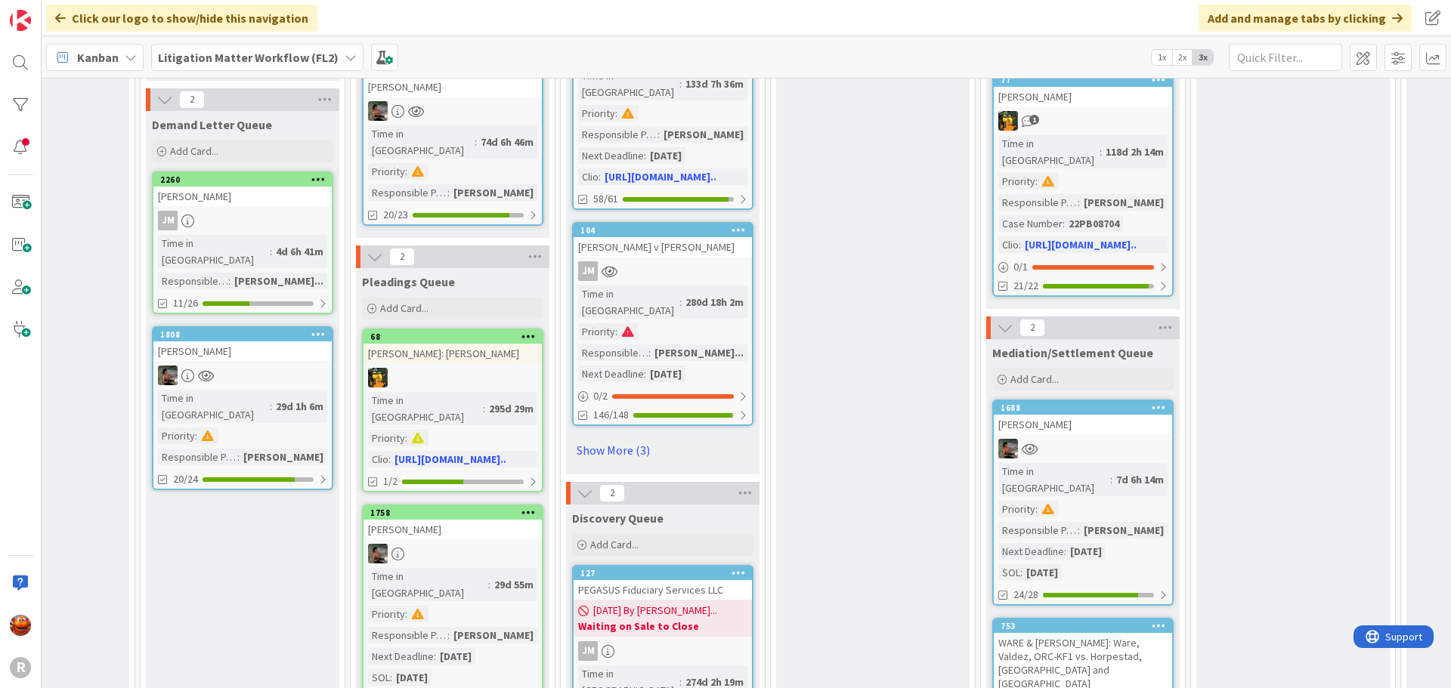
click at [1129, 633] on div "WARE & [PERSON_NAME]: Ware, Valdez, ORC-KF1 vs. Horpestad, [GEOGRAPHIC_DATA] an…" at bounding box center [1082, 663] width 178 height 60
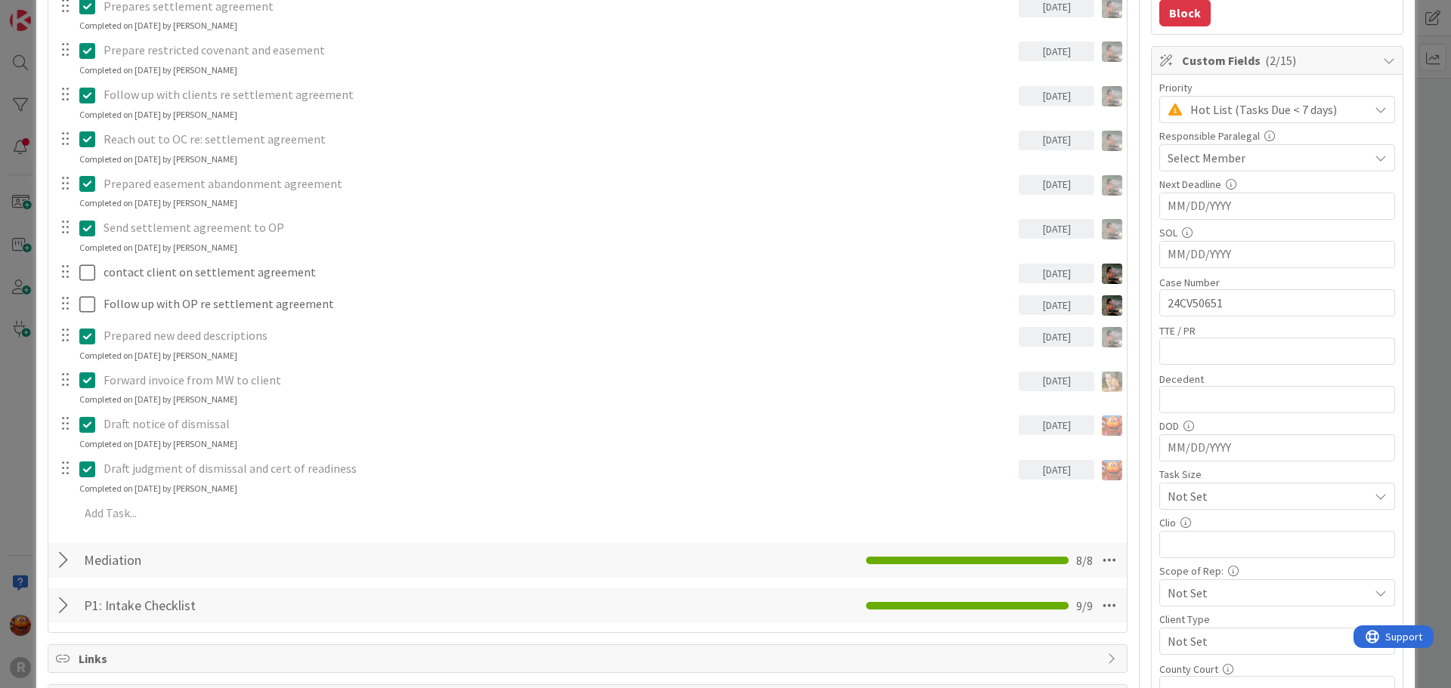
click at [56, 557] on div at bounding box center [66, 560] width 20 height 27
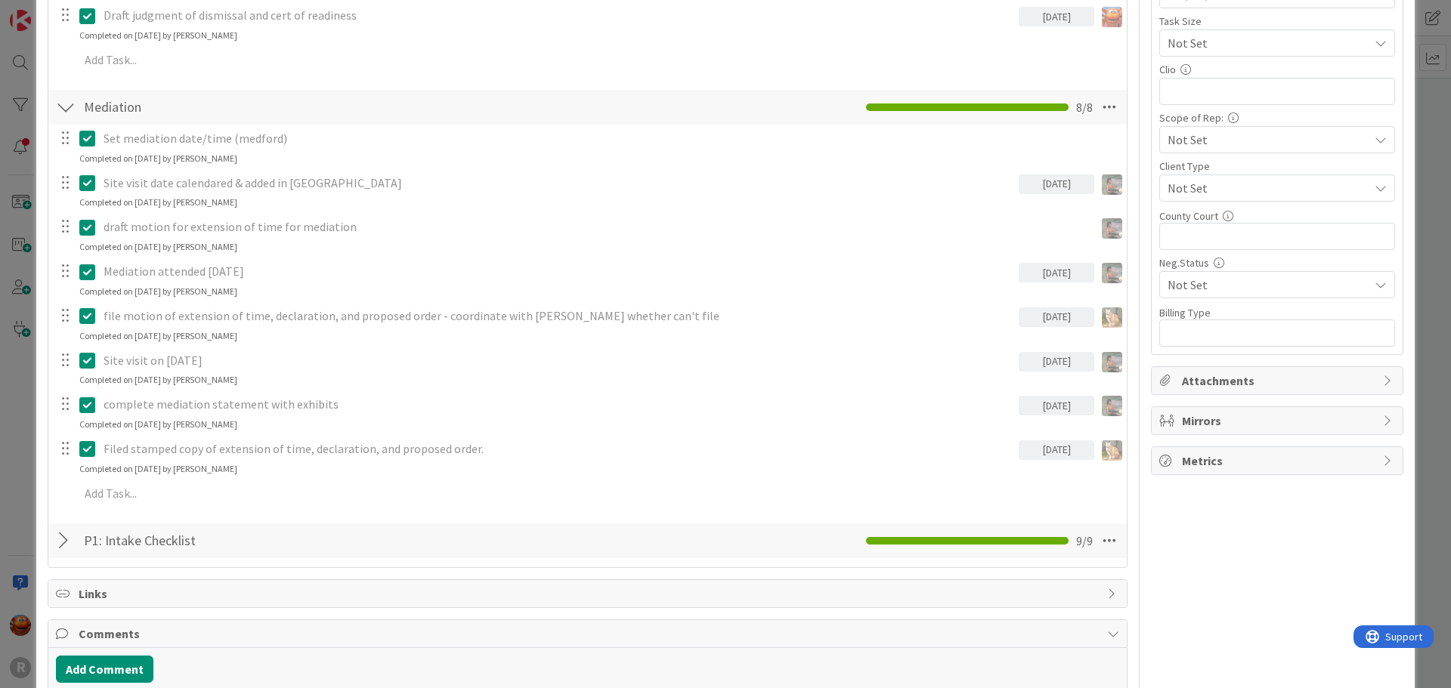
click at [63, 542] on div at bounding box center [66, 540] width 20 height 27
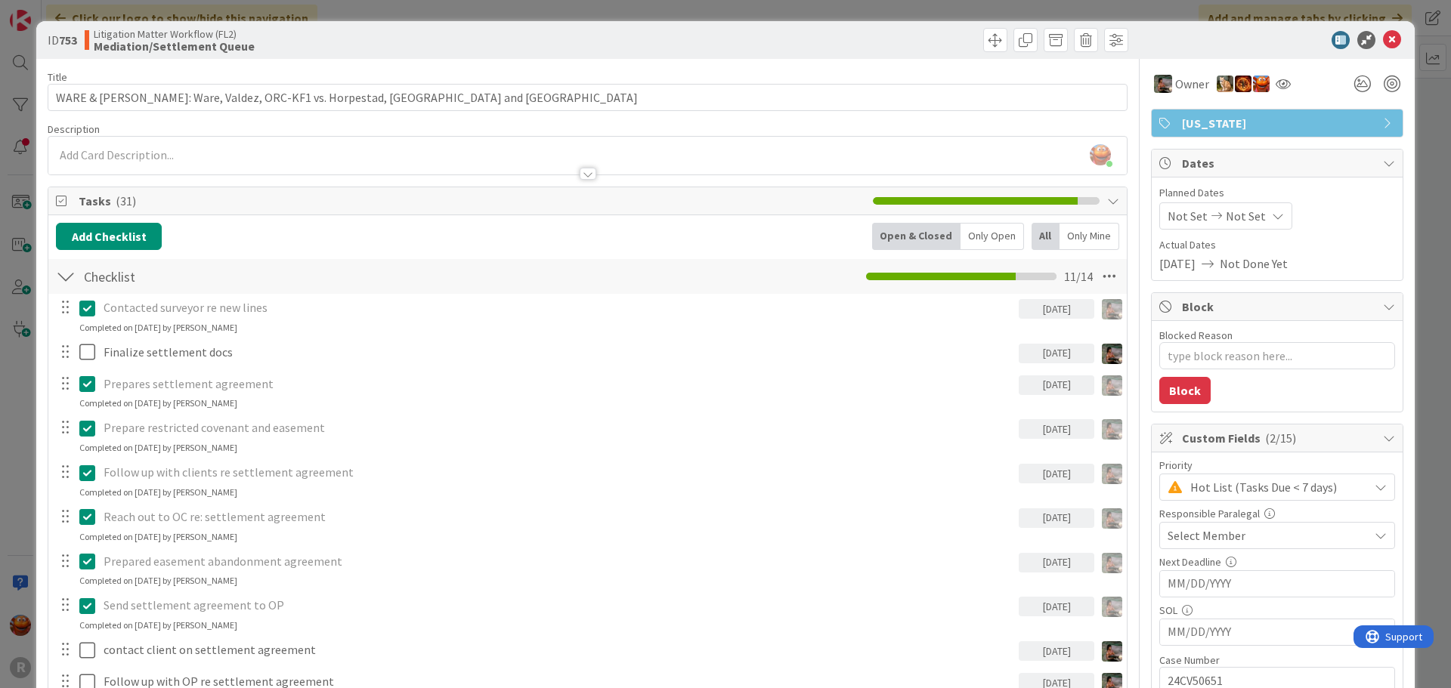
click at [1211, 539] on span "Select Member" at bounding box center [1206, 536] width 78 height 18
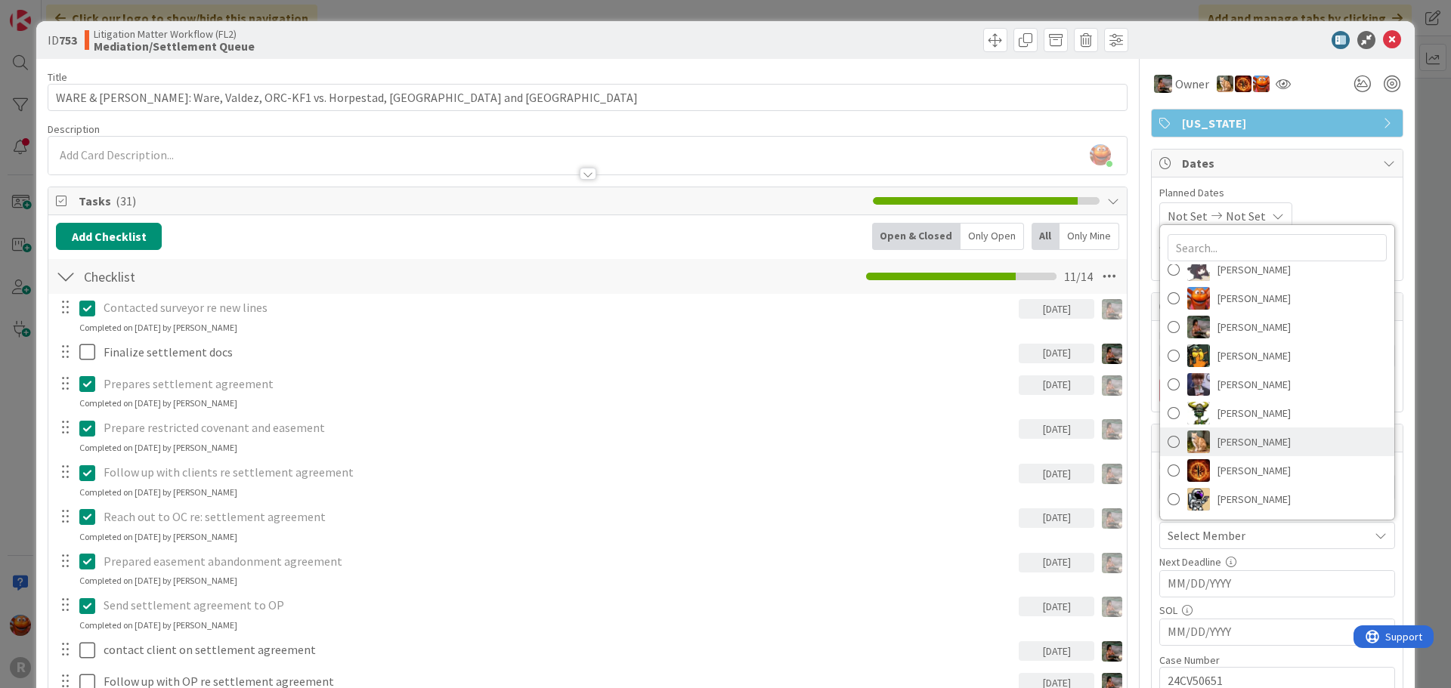
click at [1228, 446] on span "[PERSON_NAME]" at bounding box center [1253, 442] width 73 height 23
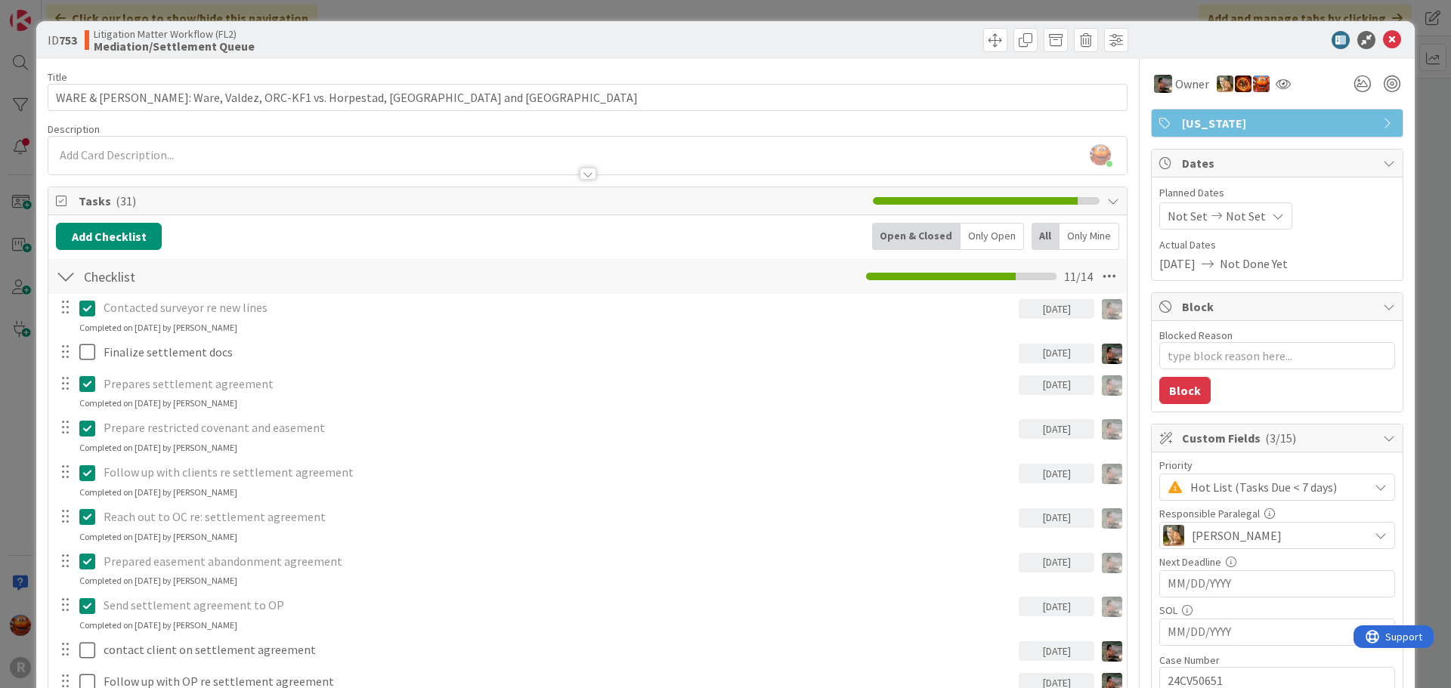
type textarea "x"
click at [1380, 28] on div "ID 753 Litigation Matter Workflow (FL2) Mediation/Settlement Queue" at bounding box center [725, 40] width 1378 height 38
click at [1383, 33] on icon at bounding box center [1392, 40] width 18 height 18
